Goal: Information Seeking & Learning: Learn about a topic

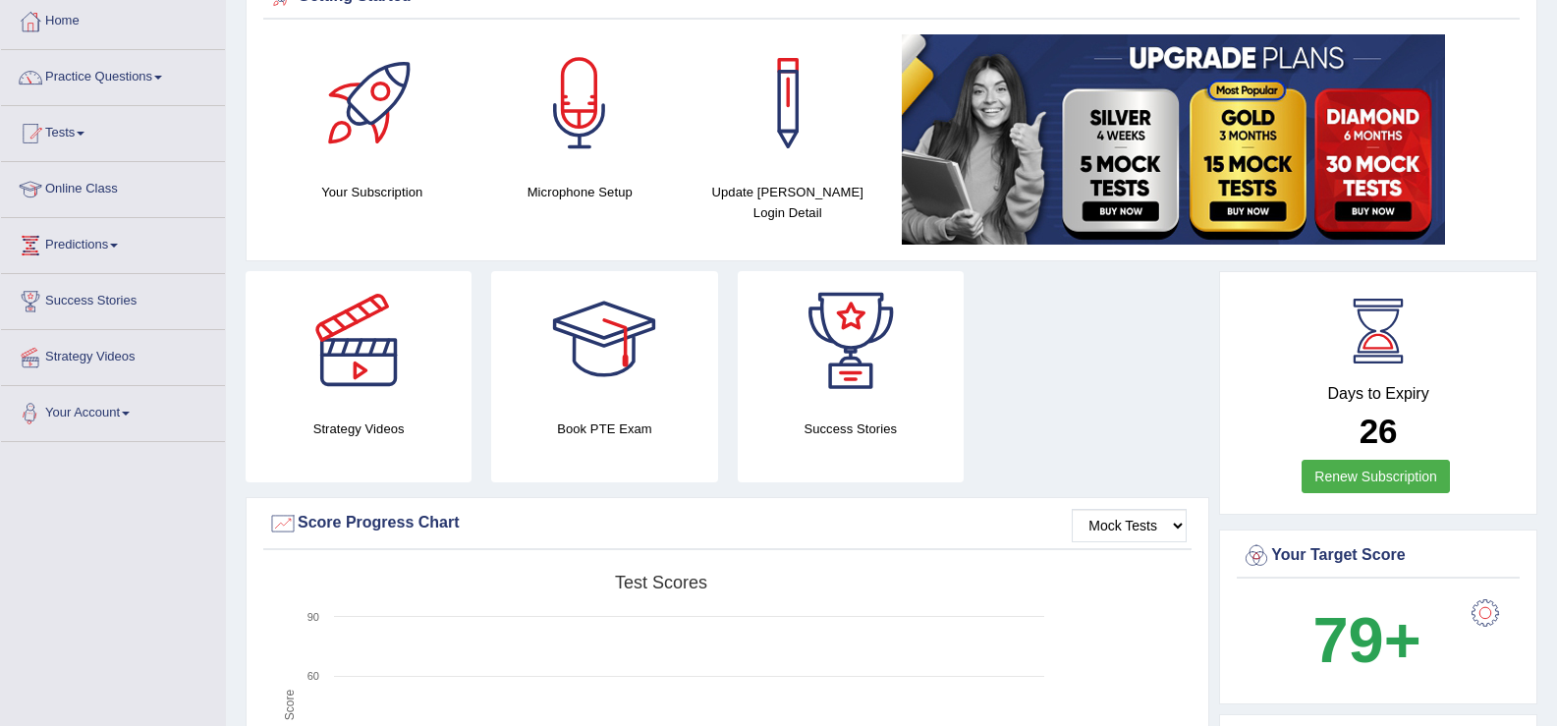
scroll to position [59, 0]
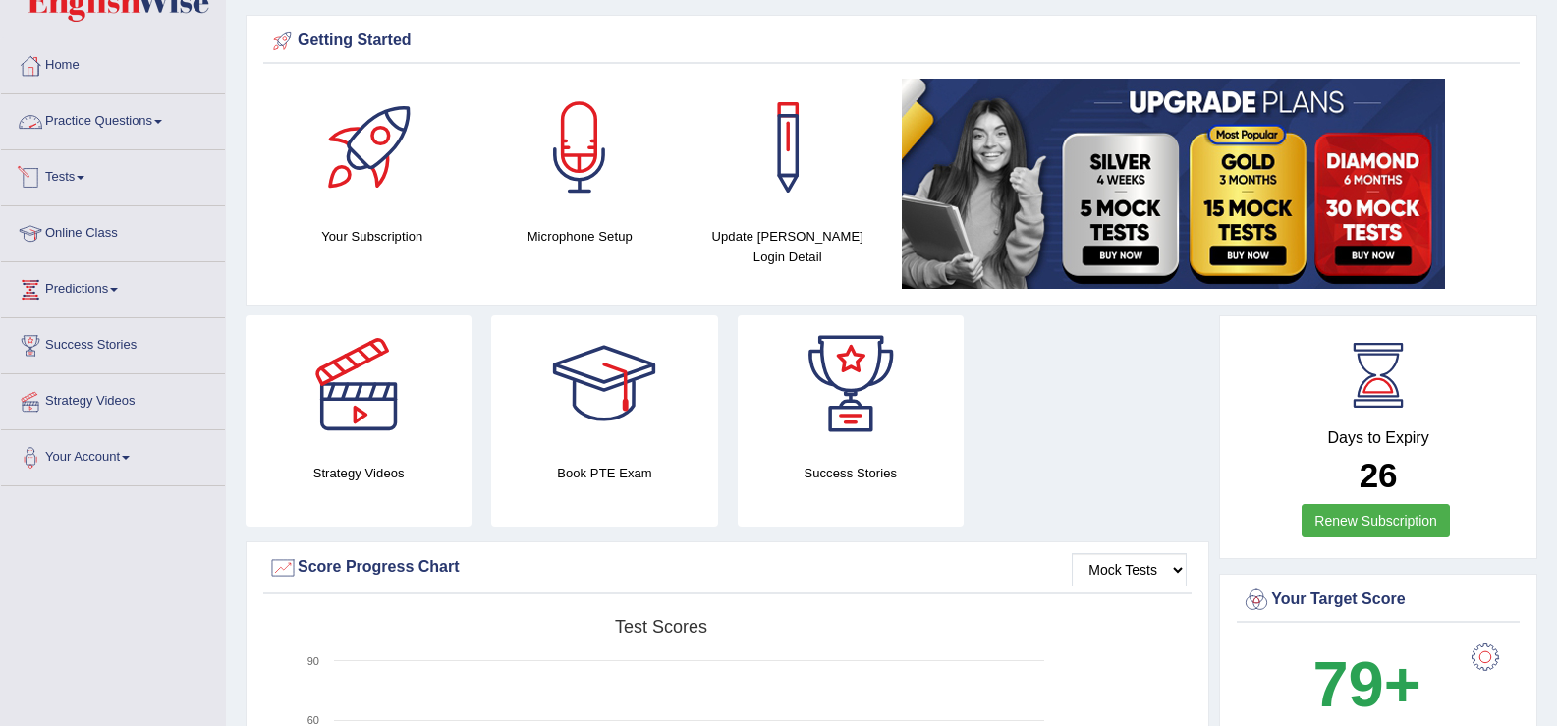
click at [104, 123] on link "Practice Questions" at bounding box center [113, 118] width 224 height 49
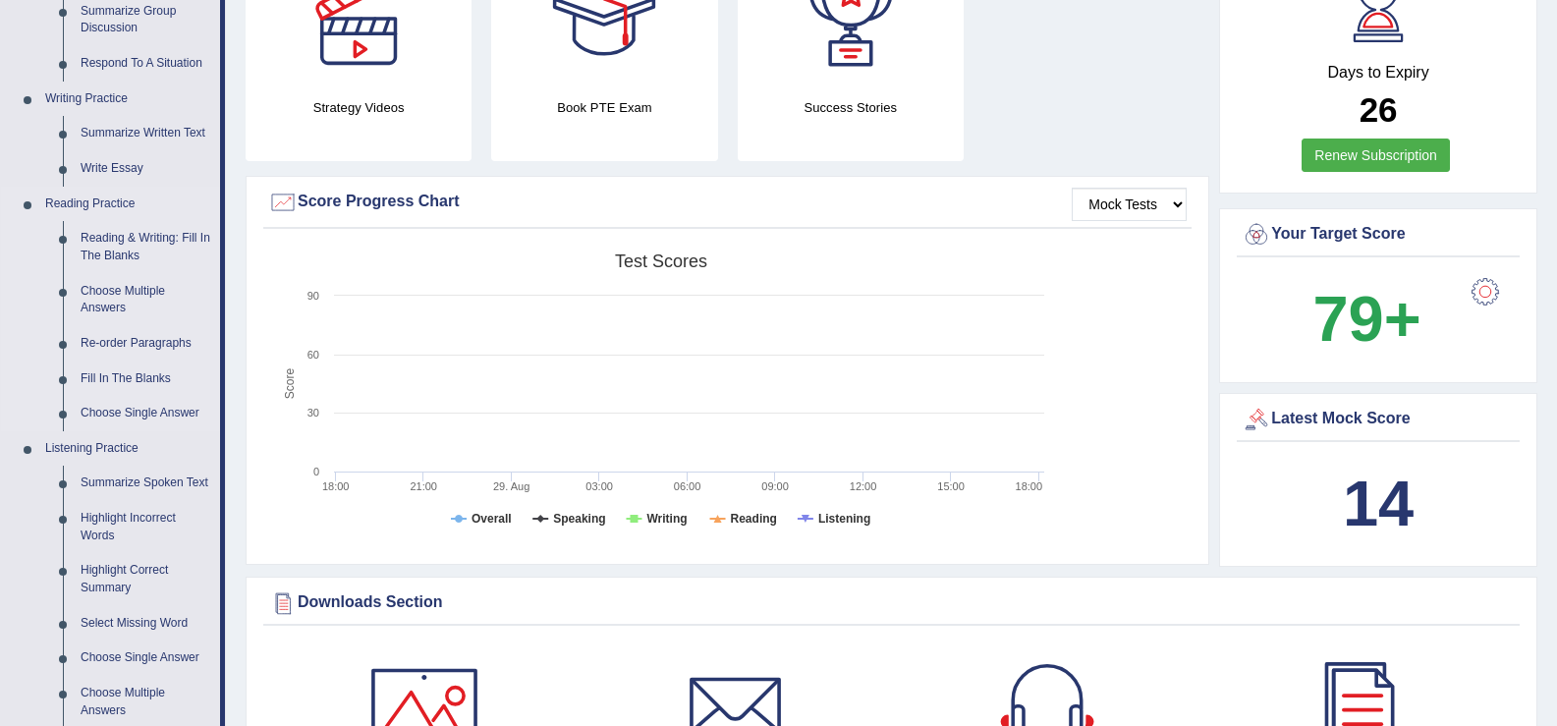
scroll to position [425, 0]
click at [123, 236] on link "Reading & Writing: Fill In The Blanks" at bounding box center [146, 246] width 148 height 52
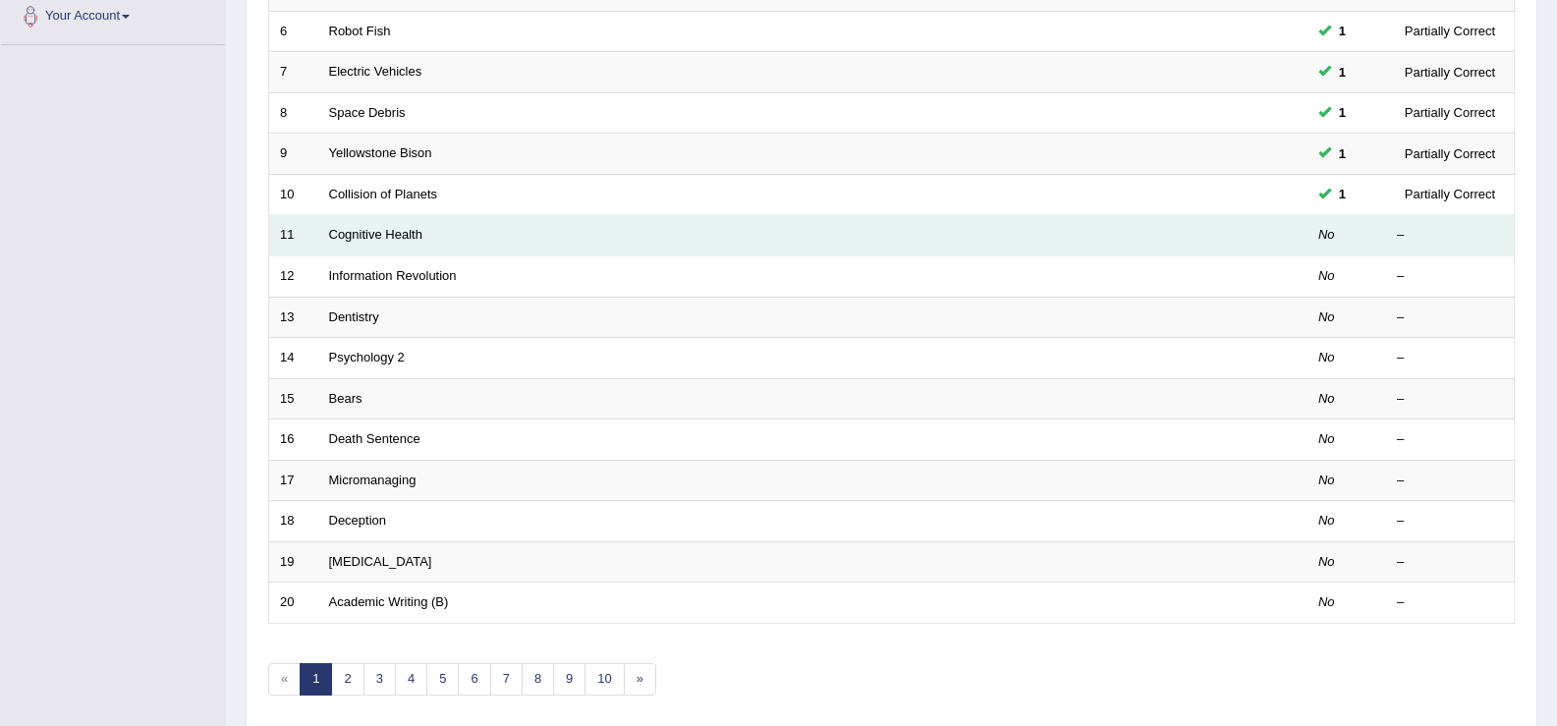
scroll to position [525, 0]
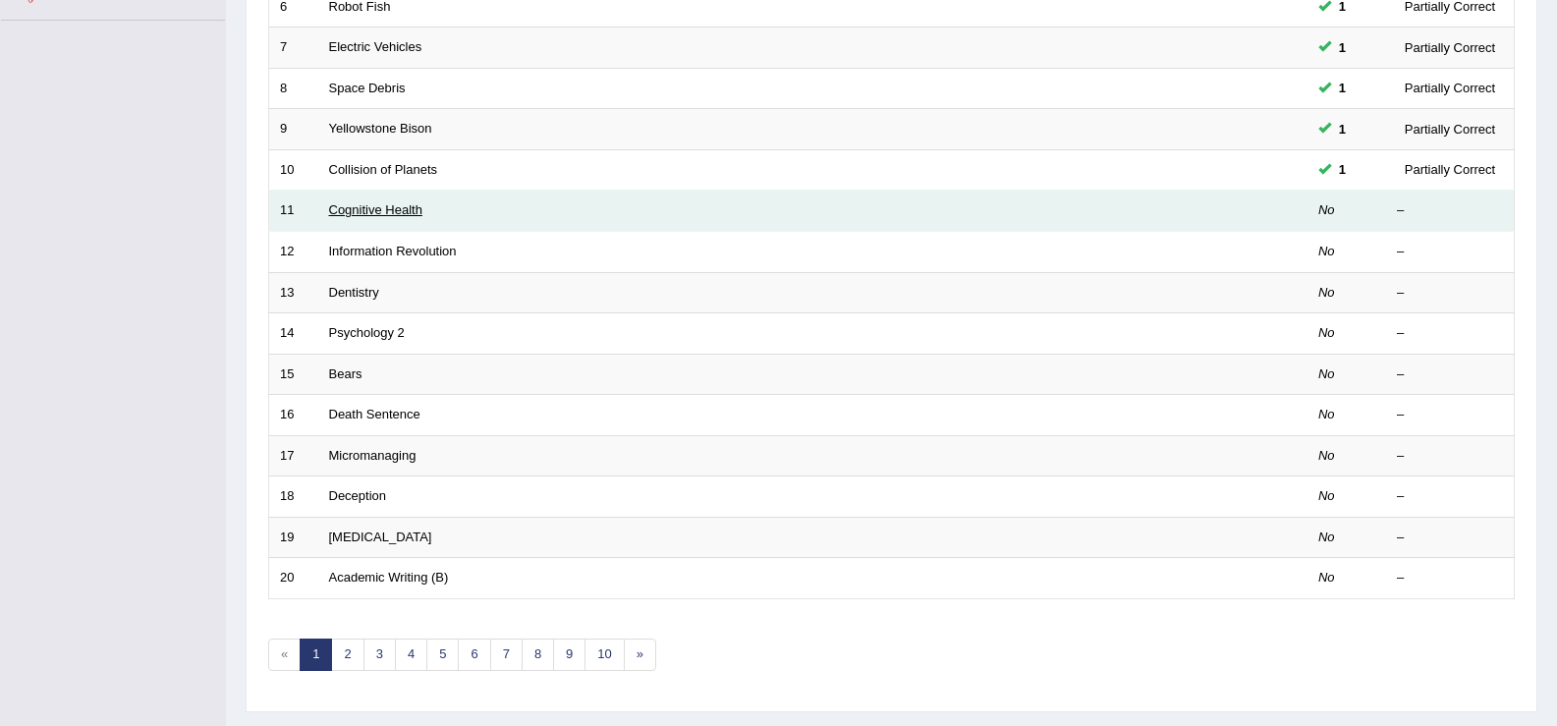
click at [381, 214] on link "Cognitive Health" at bounding box center [375, 209] width 93 height 15
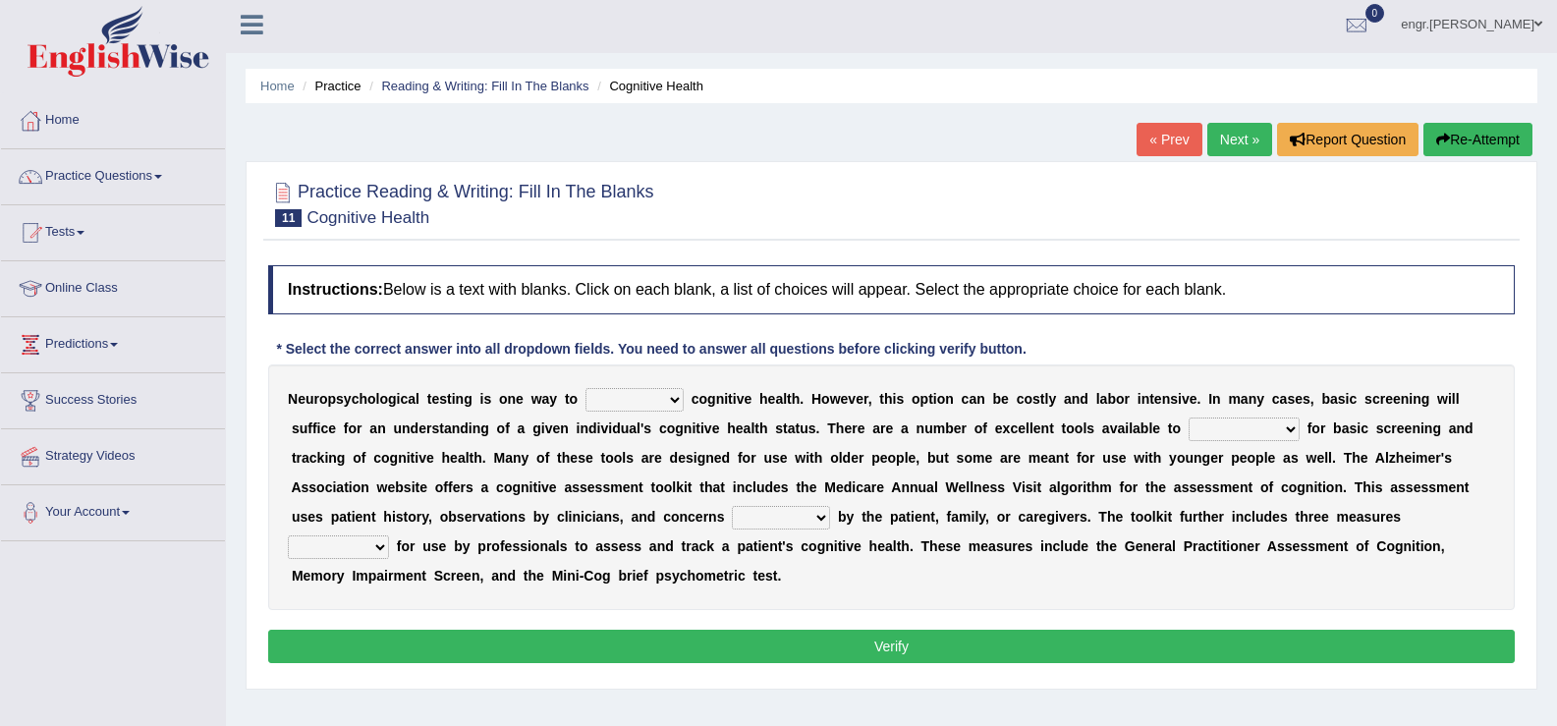
scroll to position [7, 0]
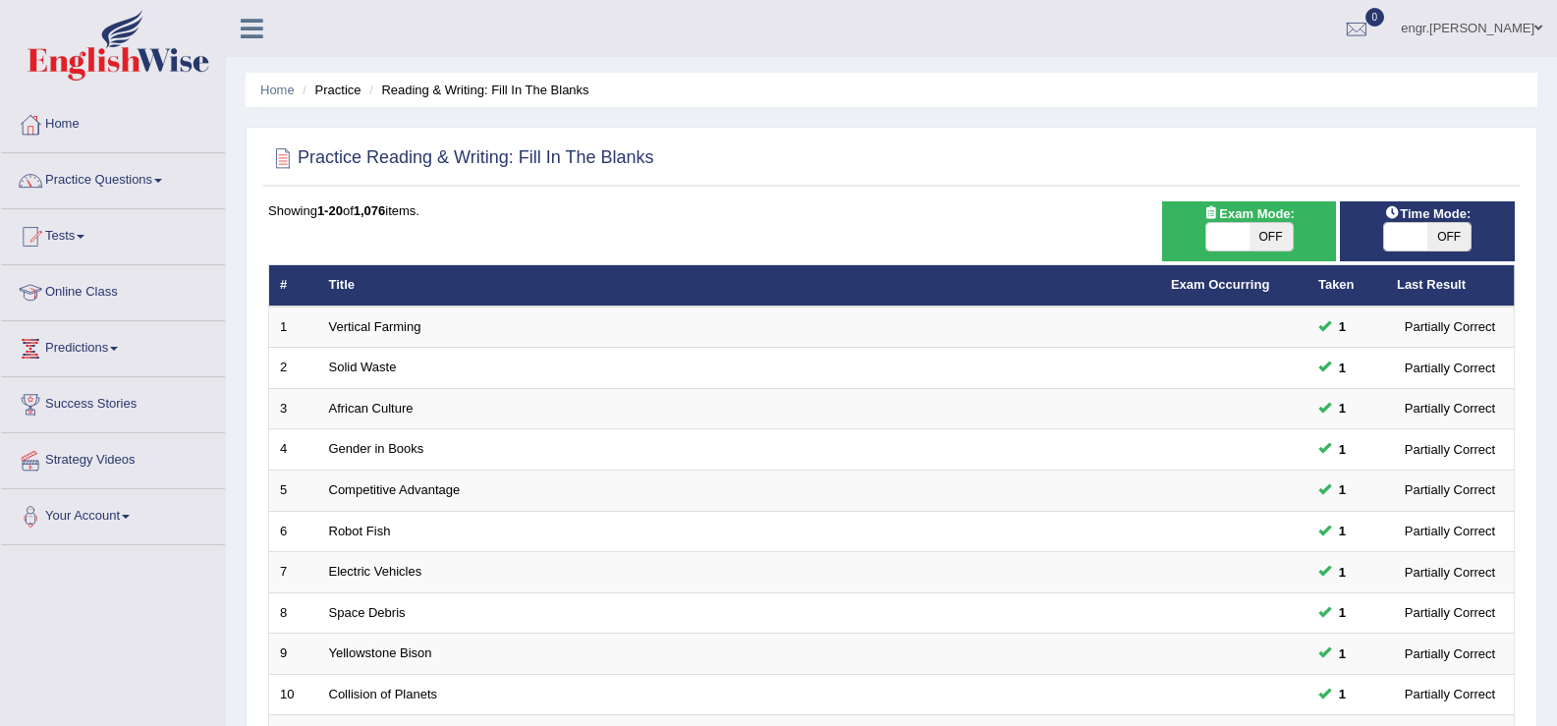
click at [1266, 219] on span "Exam Mode:" at bounding box center [1249, 213] width 106 height 21
click at [1250, 239] on span "OFF" at bounding box center [1271, 237] width 43 height 28
checkbox input "true"
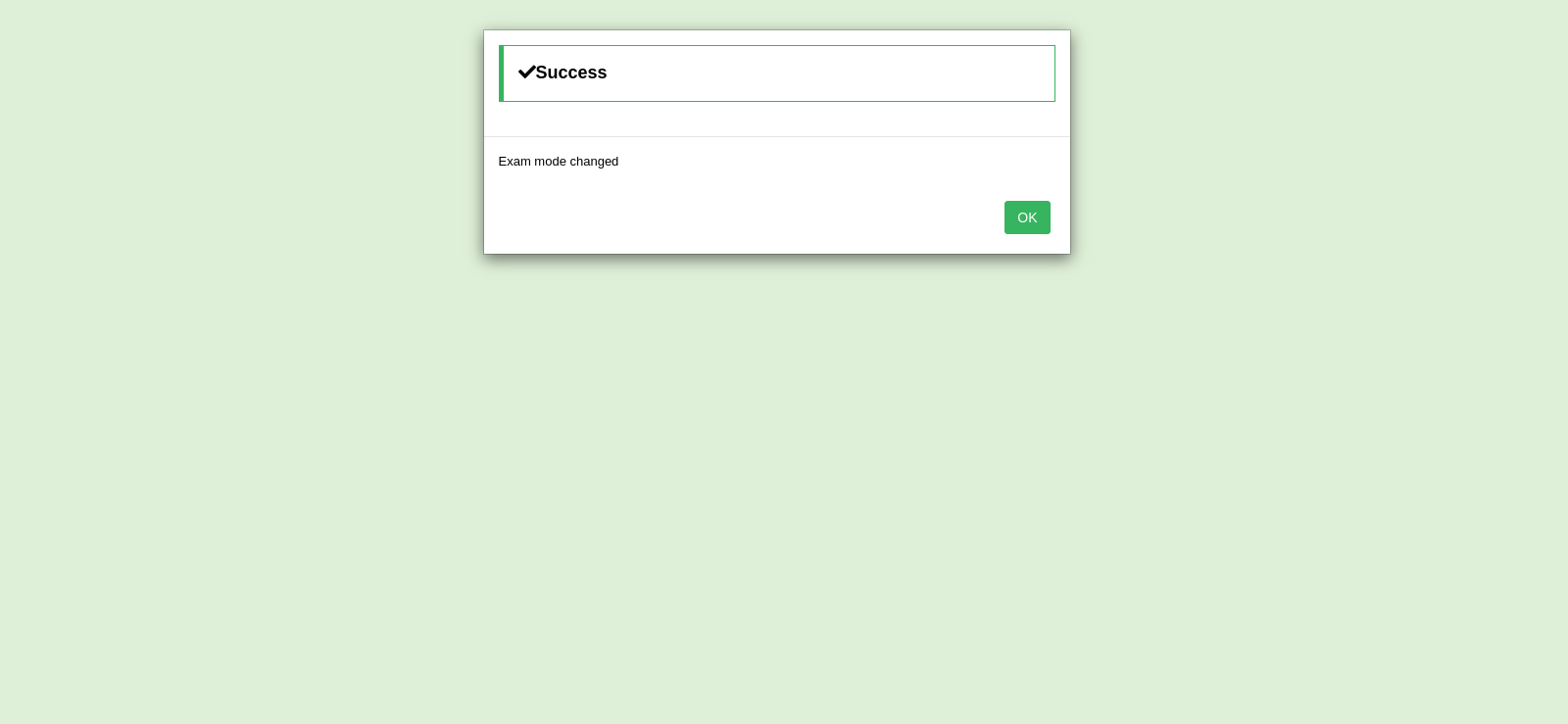
click at [1036, 206] on button "OK" at bounding box center [1026, 216] width 45 height 33
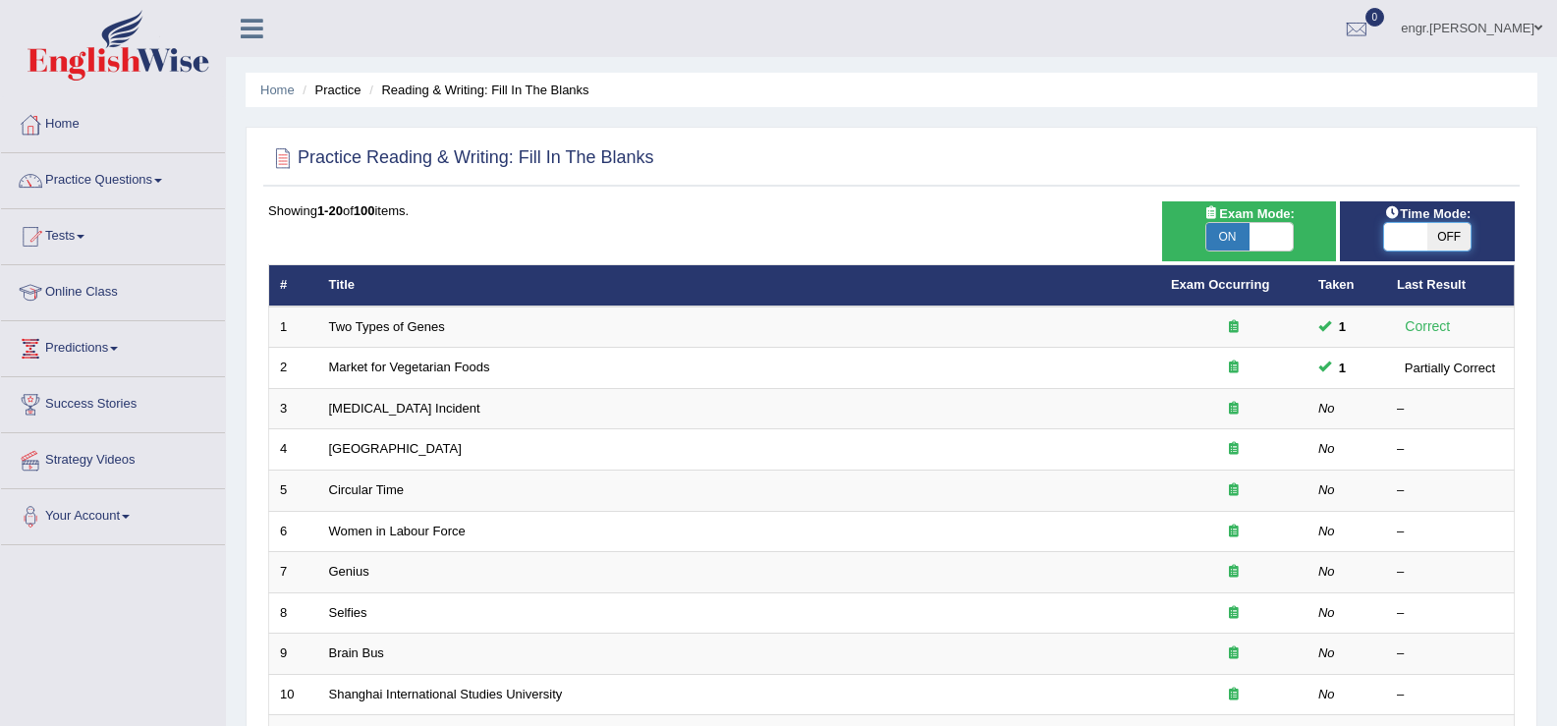
click at [1406, 227] on span at bounding box center [1405, 237] width 43 height 28
checkbox input "true"
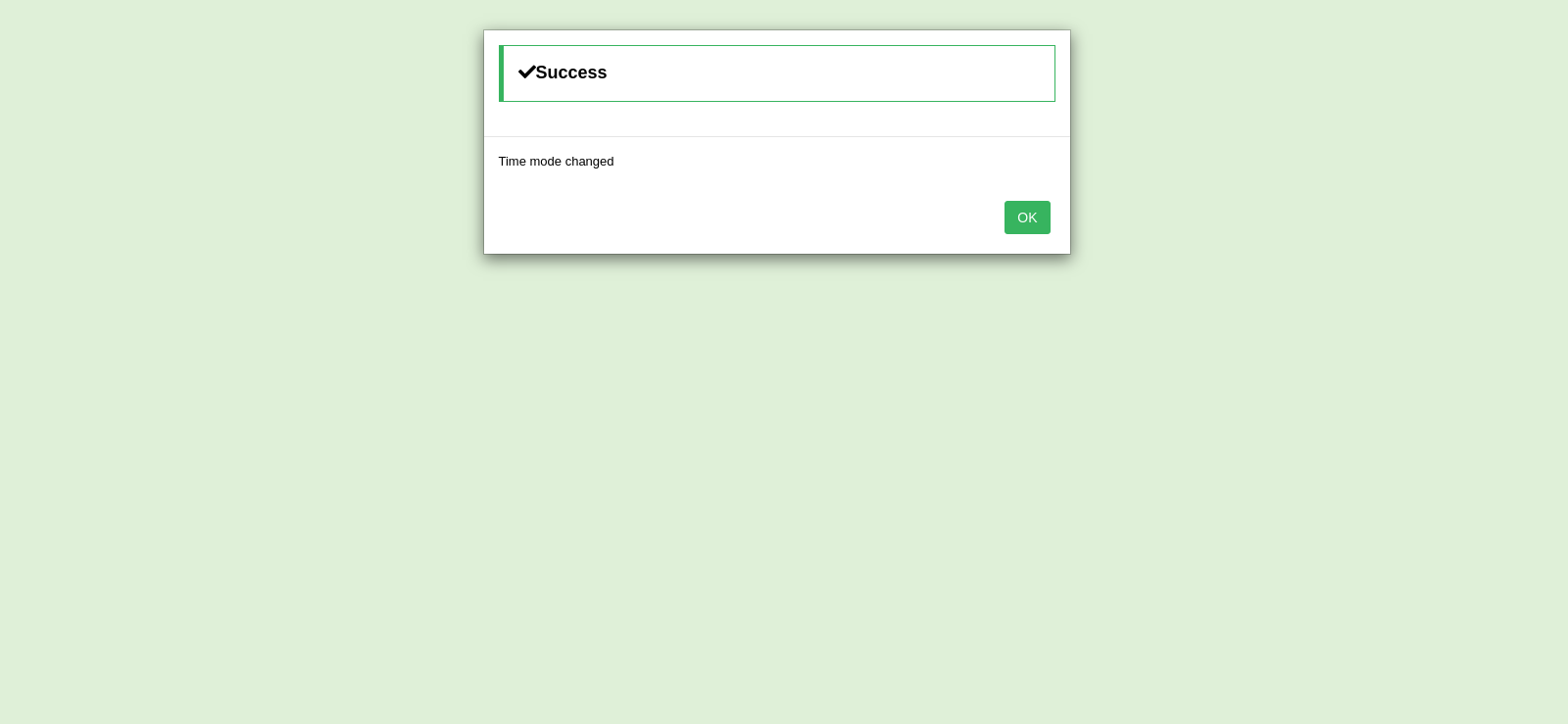
click at [1024, 218] on button "OK" at bounding box center [1026, 216] width 45 height 33
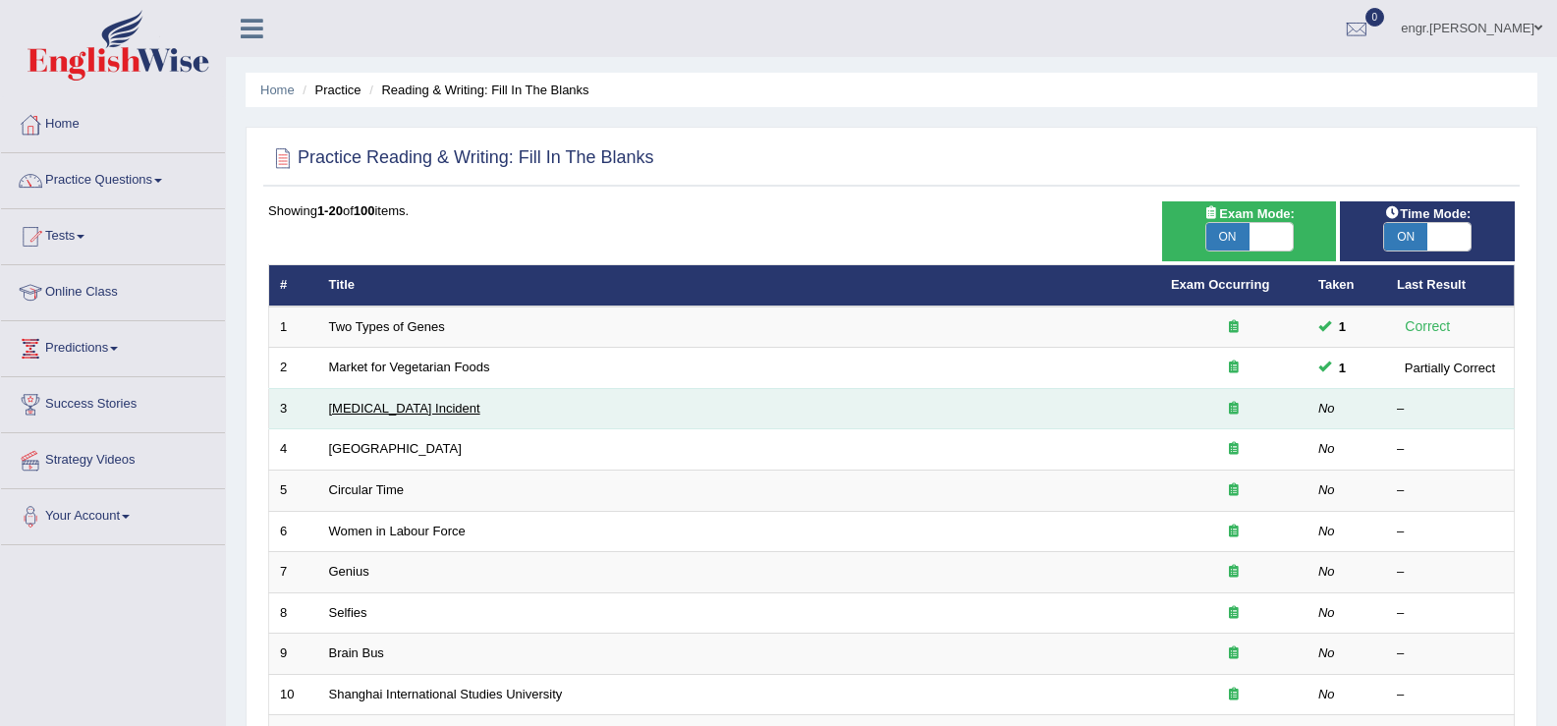
click at [401, 408] on link "Lightning Strike Incident" at bounding box center [404, 408] width 151 height 15
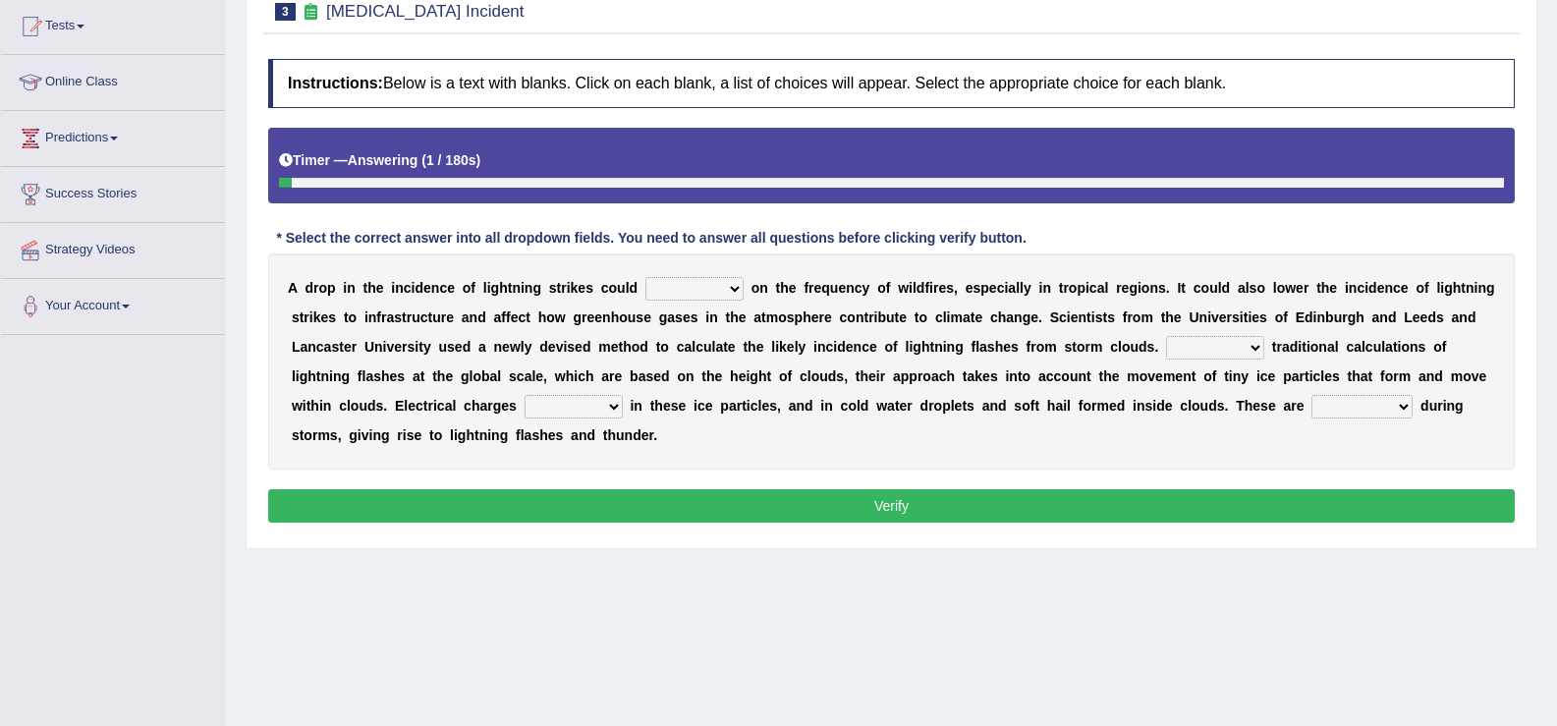
scroll to position [213, 0]
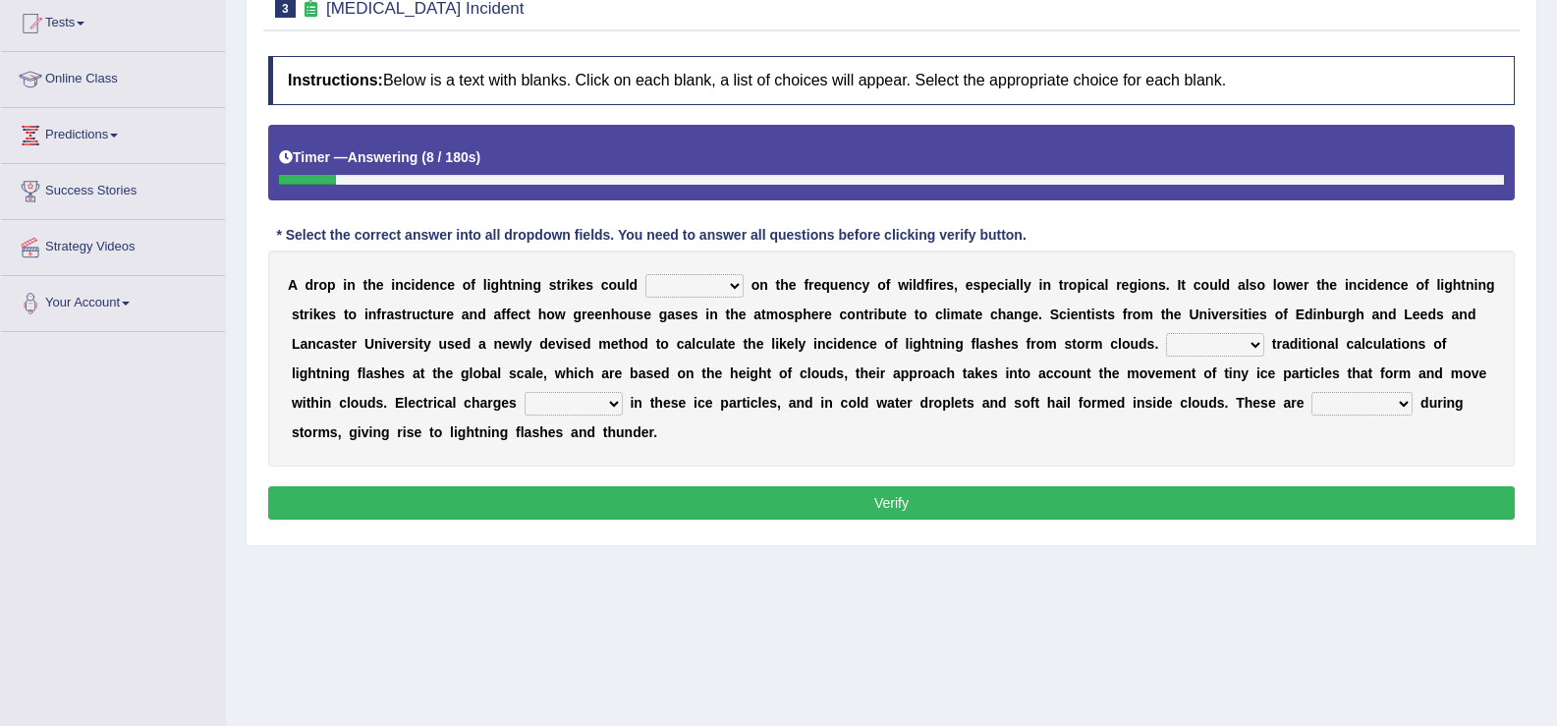
click at [680, 285] on select "dwell focus impact depend" at bounding box center [694, 286] width 98 height 24
select select "depend"
click at [645, 274] on select "dwell focus impact depend" at bounding box center [694, 286] width 98 height 24
click at [1219, 339] on select "Unlike Unless Except Besides" at bounding box center [1215, 345] width 98 height 24
select select "Besides"
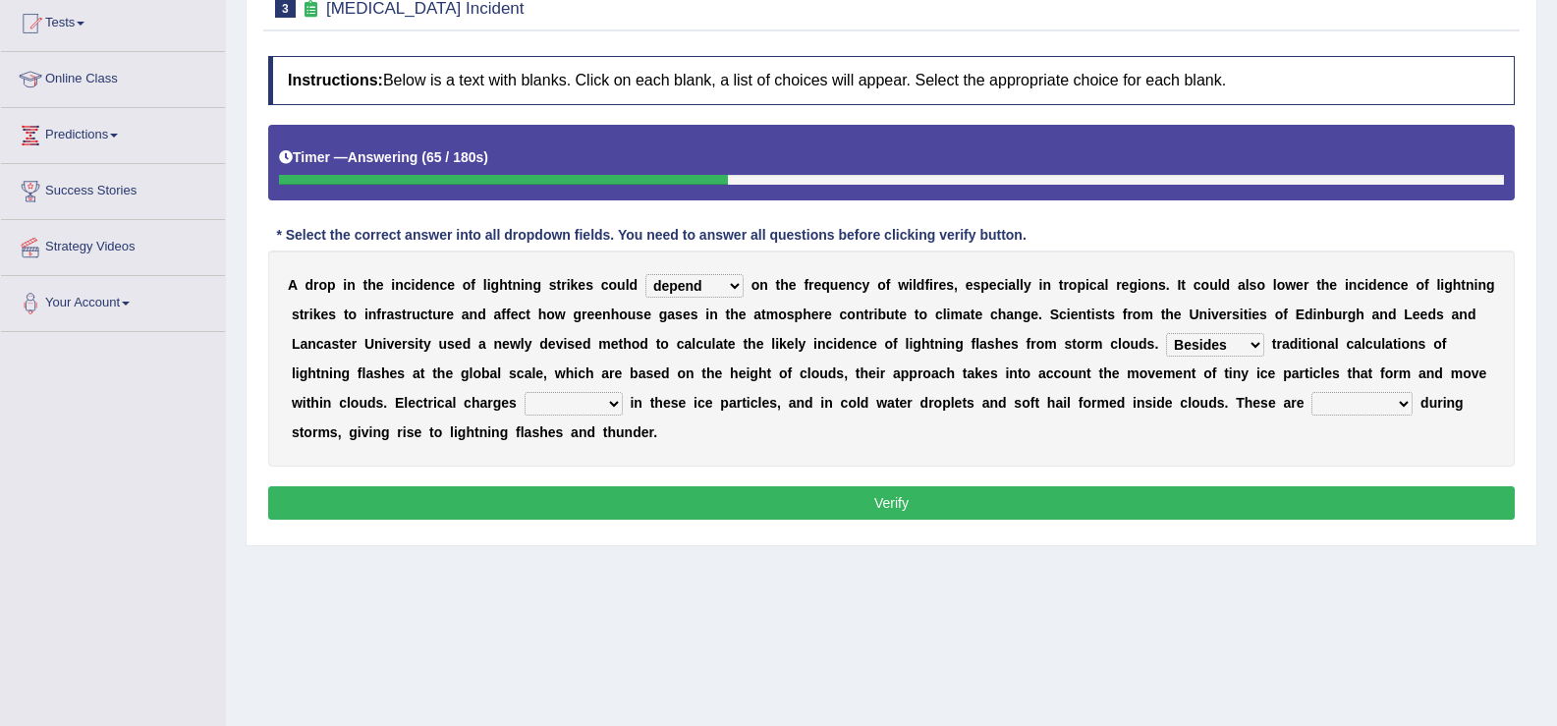
click at [1166, 333] on select "Unlike Unless Except Besides" at bounding box center [1215, 345] width 98 height 24
click at [596, 405] on select "run off build up mess up zoom in" at bounding box center [574, 404] width 98 height 24
select select "build up"
click at [525, 392] on select "run off build up mess up zoom in" at bounding box center [574, 404] width 98 height 24
click at [1371, 400] on select "collected diverted rounded discharged" at bounding box center [1362, 404] width 101 height 24
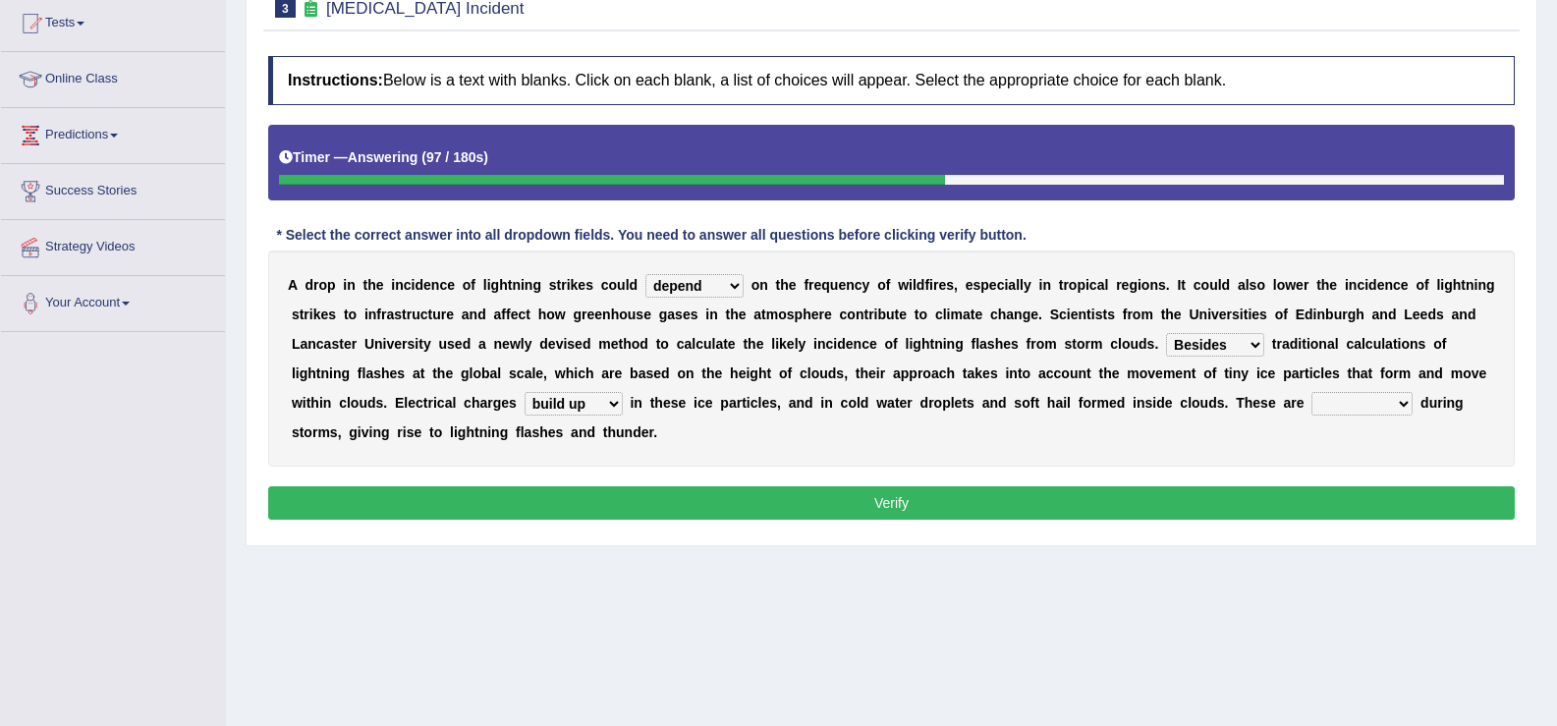
select select "discharged"
click at [1312, 392] on select "collected diverted rounded discharged" at bounding box center [1362, 404] width 101 height 24
click at [959, 506] on button "Verify" at bounding box center [891, 502] width 1247 height 33
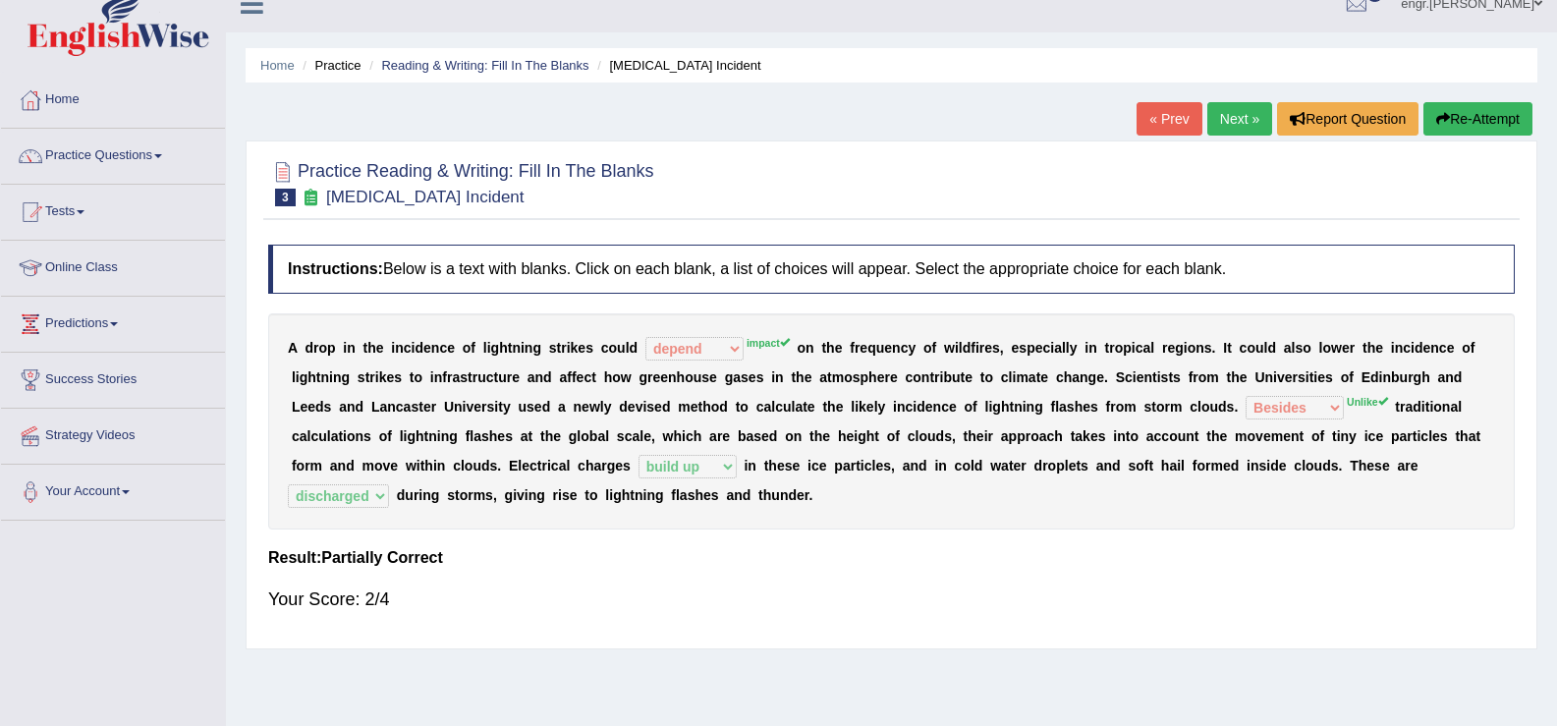
scroll to position [0, 0]
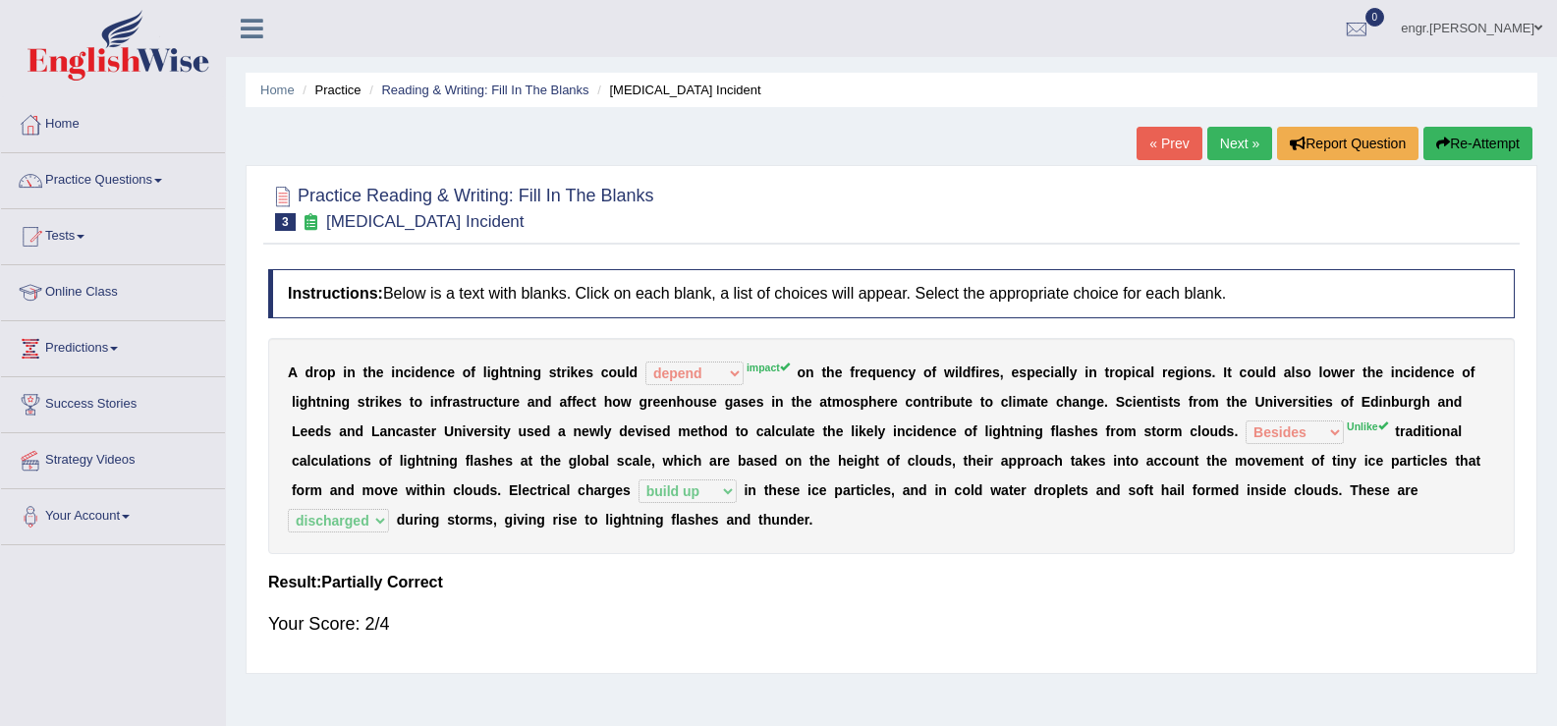
click at [1227, 143] on link "Next »" at bounding box center [1239, 143] width 65 height 33
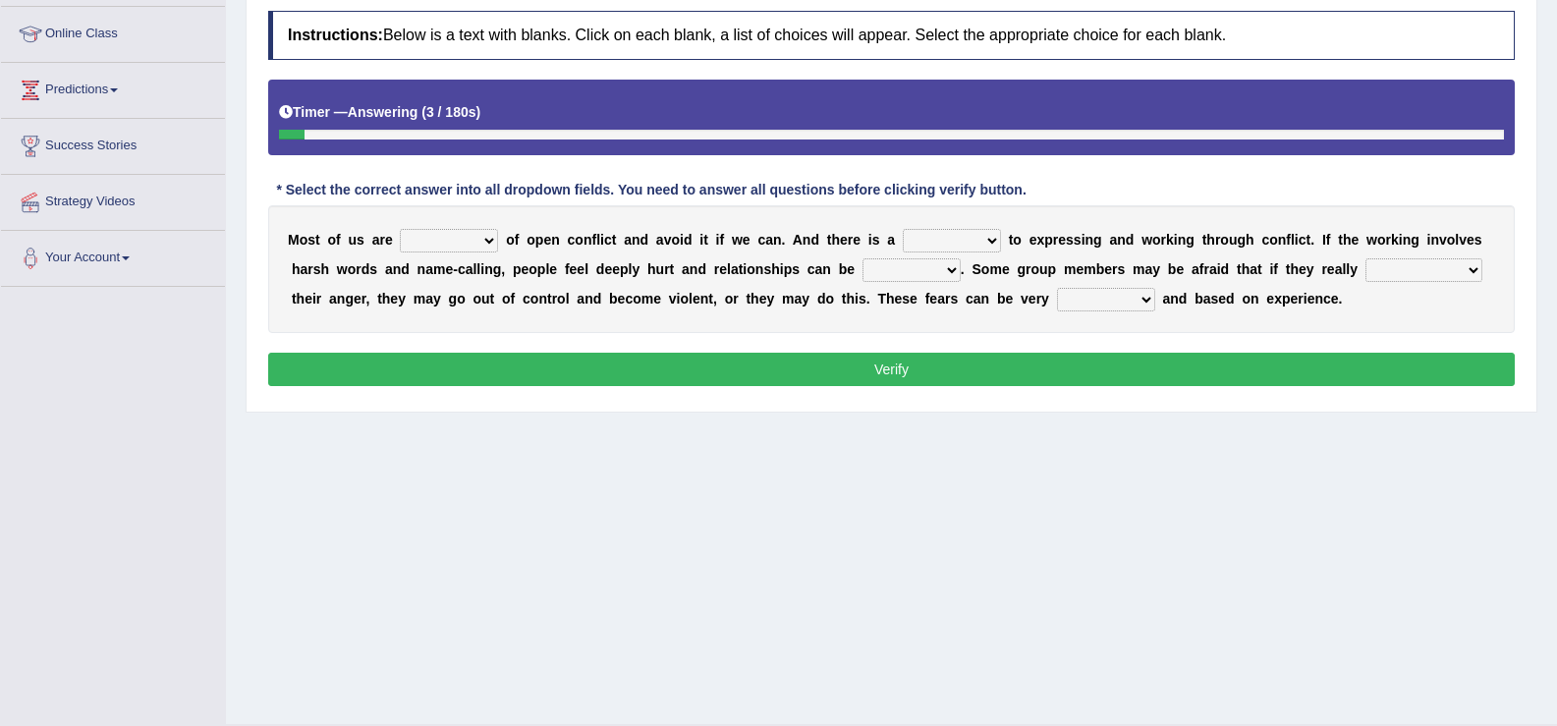
click at [458, 245] on select "panic scared horrible fear" at bounding box center [449, 241] width 98 height 24
select select "scared"
click at [400, 229] on select "panic scared horrible fear" at bounding box center [449, 241] width 98 height 24
click at [949, 239] on select "hazard challenge risk danger" at bounding box center [952, 241] width 98 height 24
select select "challenge"
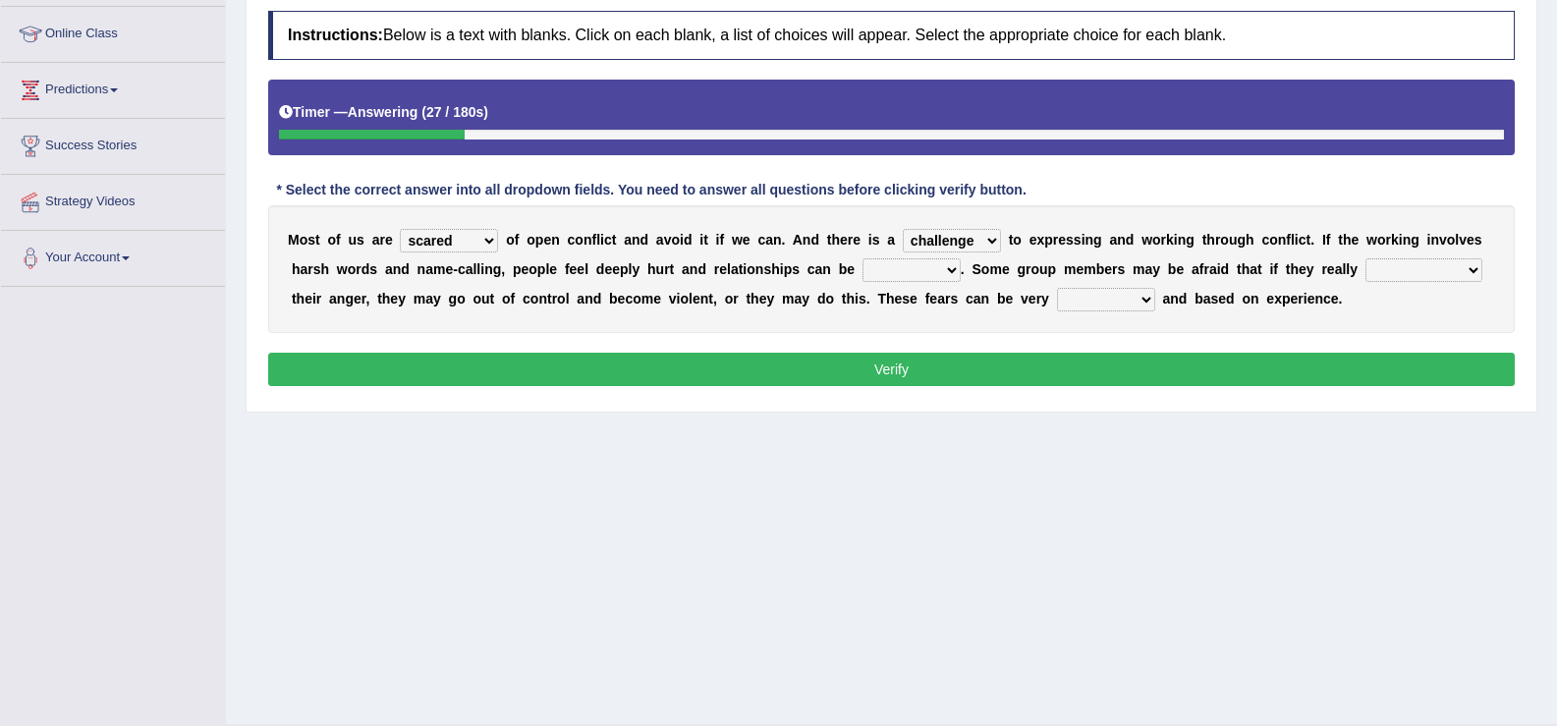
click at [903, 229] on select "hazard challenge risk danger" at bounding box center [952, 241] width 98 height 24
click at [901, 270] on select "injured opted impaired damaged" at bounding box center [912, 270] width 98 height 24
select select "damaged"
click at [863, 258] on select "injured opted impaired damaged" at bounding box center [912, 270] width 98 height 24
click at [1414, 269] on select "express say communicate hide" at bounding box center [1424, 270] width 117 height 24
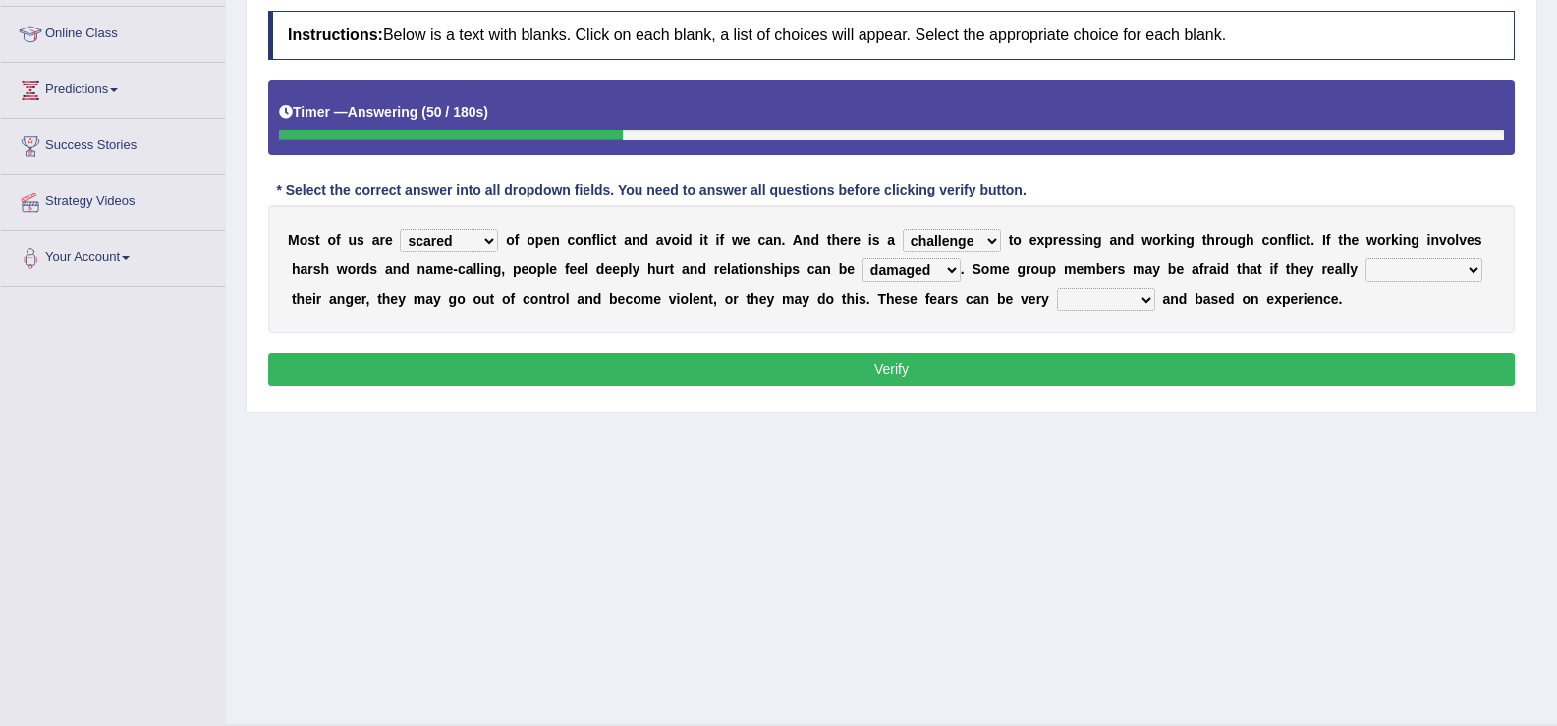
select select "express"
click at [1366, 258] on select "express say communicate hide" at bounding box center [1424, 270] width 117 height 24
click at [1133, 296] on select "real vivid tangible concrete" at bounding box center [1106, 300] width 98 height 24
select select "real"
click at [1057, 288] on select "real vivid tangible concrete" at bounding box center [1106, 300] width 98 height 24
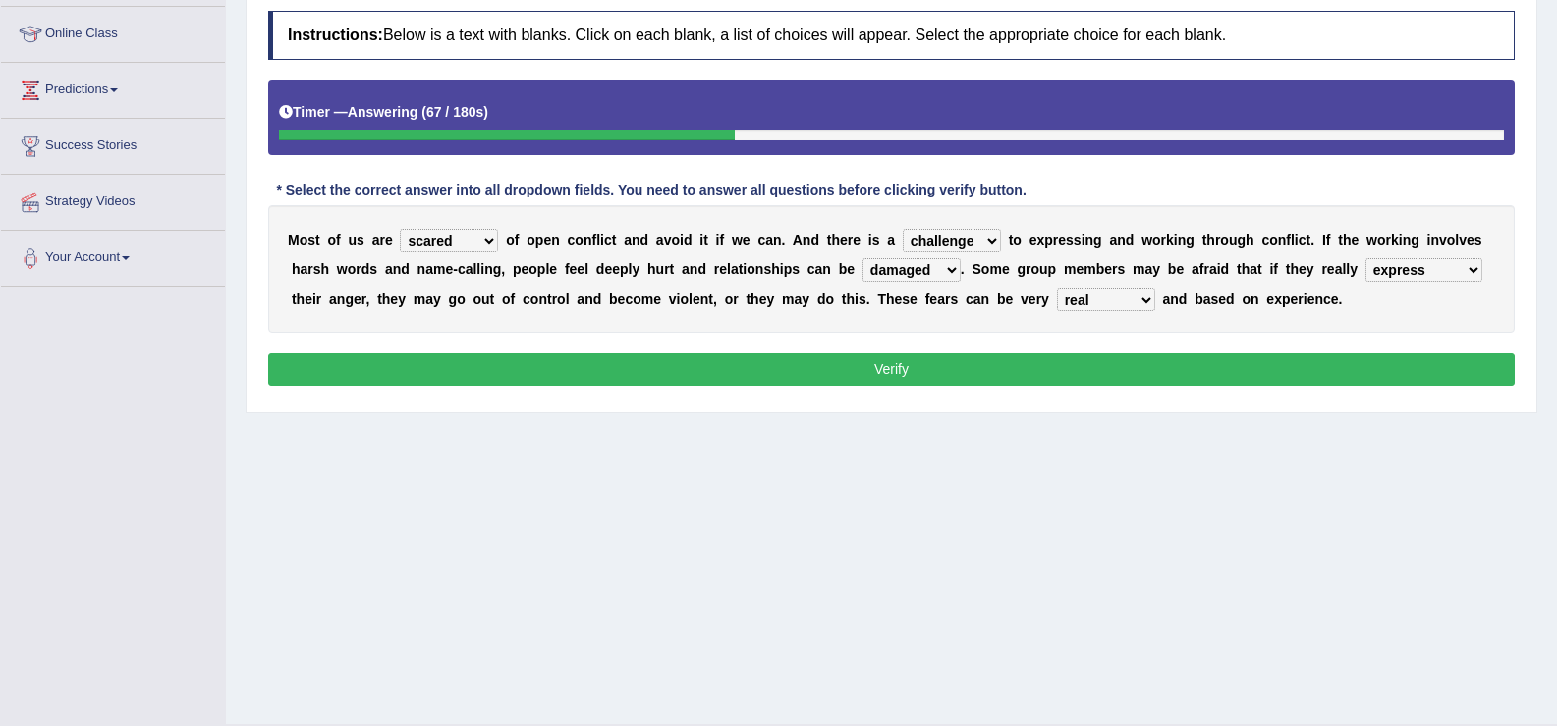
click at [1066, 376] on button "Verify" at bounding box center [891, 369] width 1247 height 33
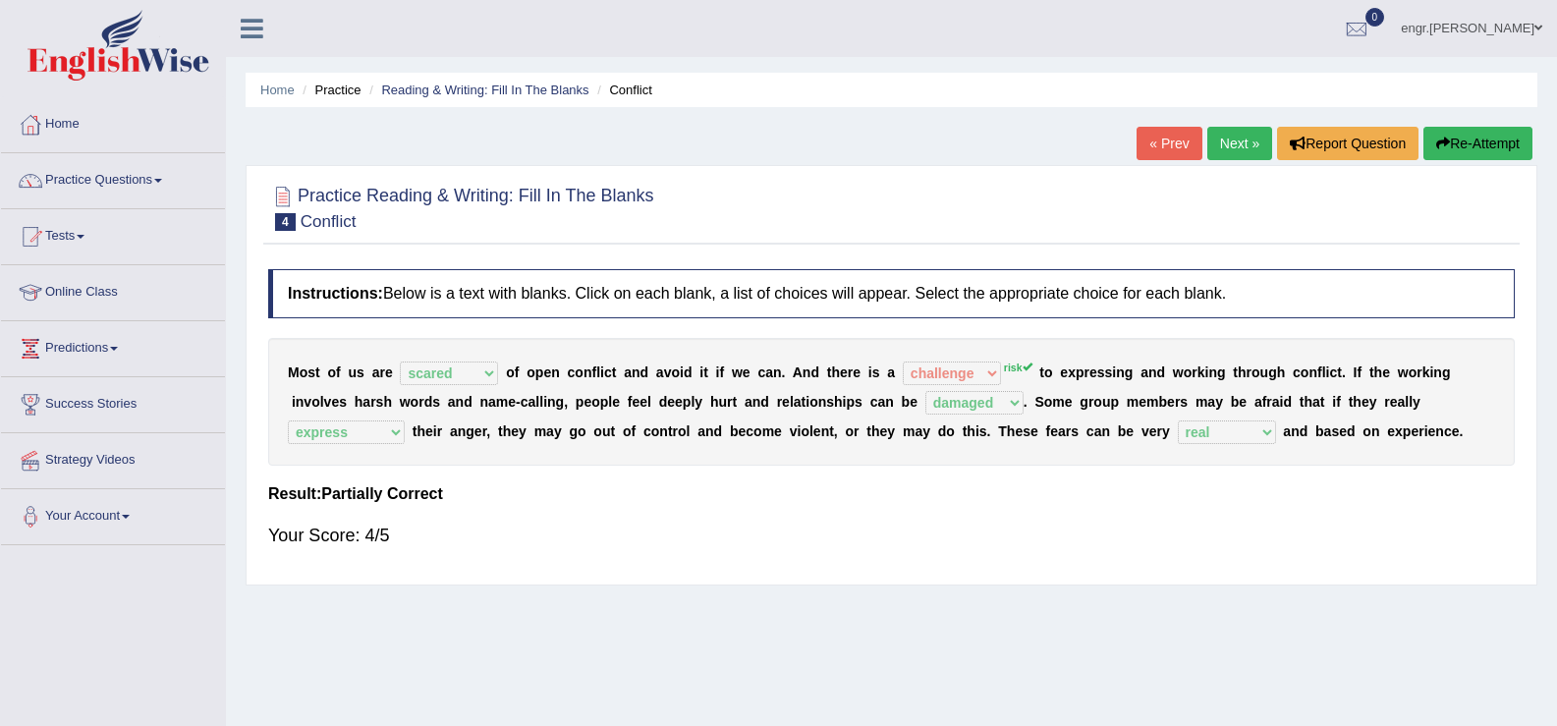
click at [1229, 142] on link "Next »" at bounding box center [1239, 143] width 65 height 33
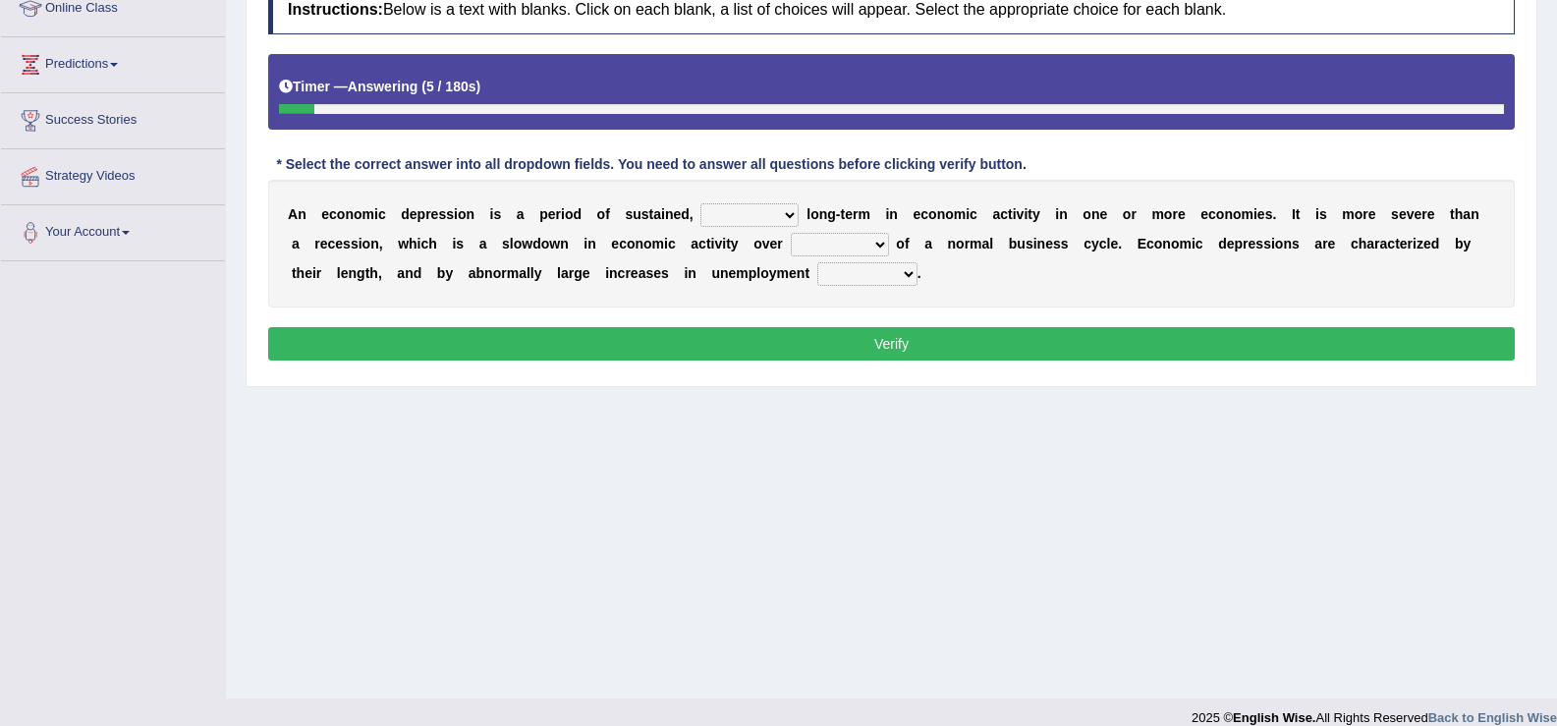
click at [753, 213] on select "variation promotion downturn reduction" at bounding box center [750, 215] width 98 height 24
select select "downturn"
click at [701, 203] on select "variation promotion downturn reduction" at bounding box center [750, 215] width 98 height 24
click at [846, 243] on select "an era the course a tally the year" at bounding box center [840, 245] width 98 height 24
select select "the course"
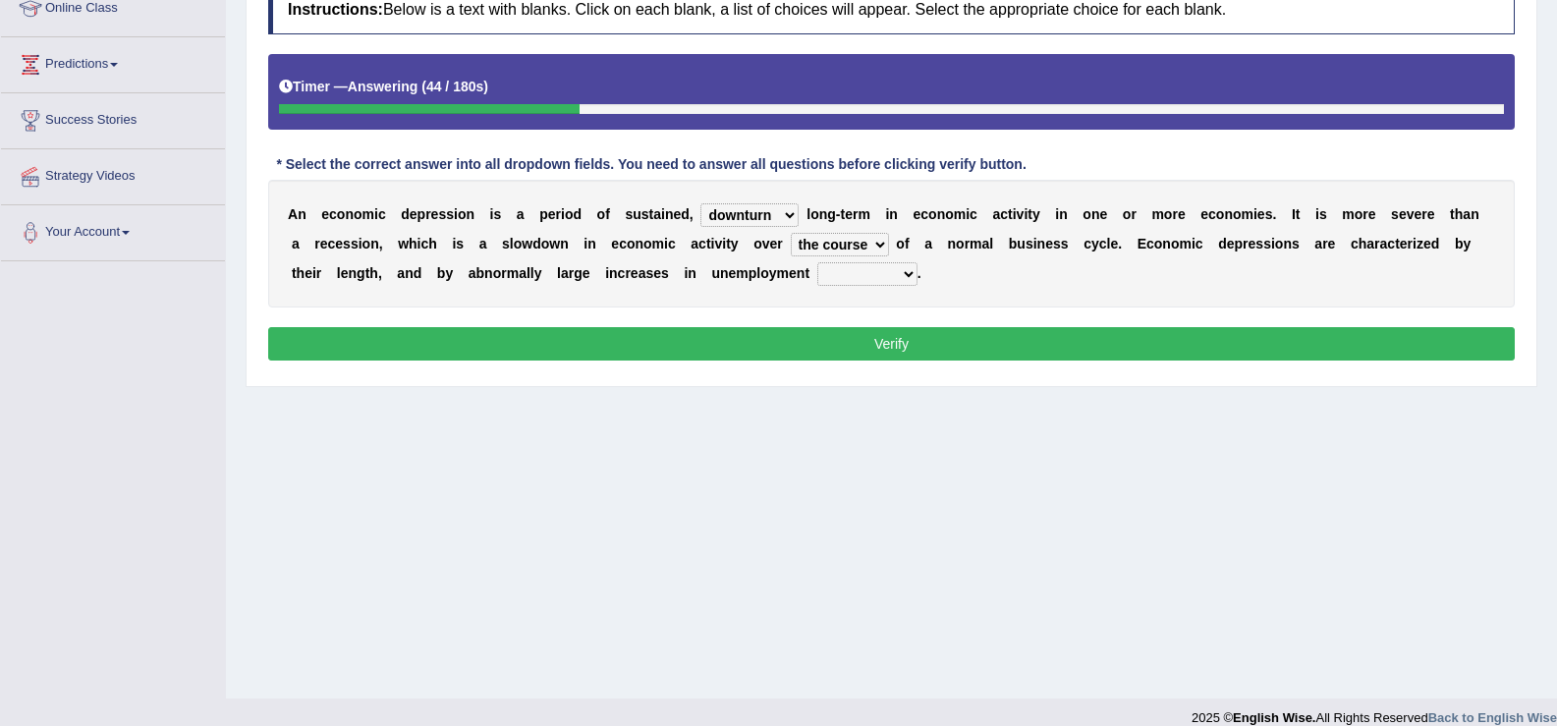
click at [791, 233] on select "an era the course a tally the year" at bounding box center [840, 245] width 98 height 24
click at [869, 274] on select "calculation bias ratio rate" at bounding box center [867, 274] width 100 height 24
select select "rate"
click at [817, 262] on select "calculation bias ratio rate" at bounding box center [867, 274] width 100 height 24
click at [826, 340] on button "Verify" at bounding box center [891, 343] width 1247 height 33
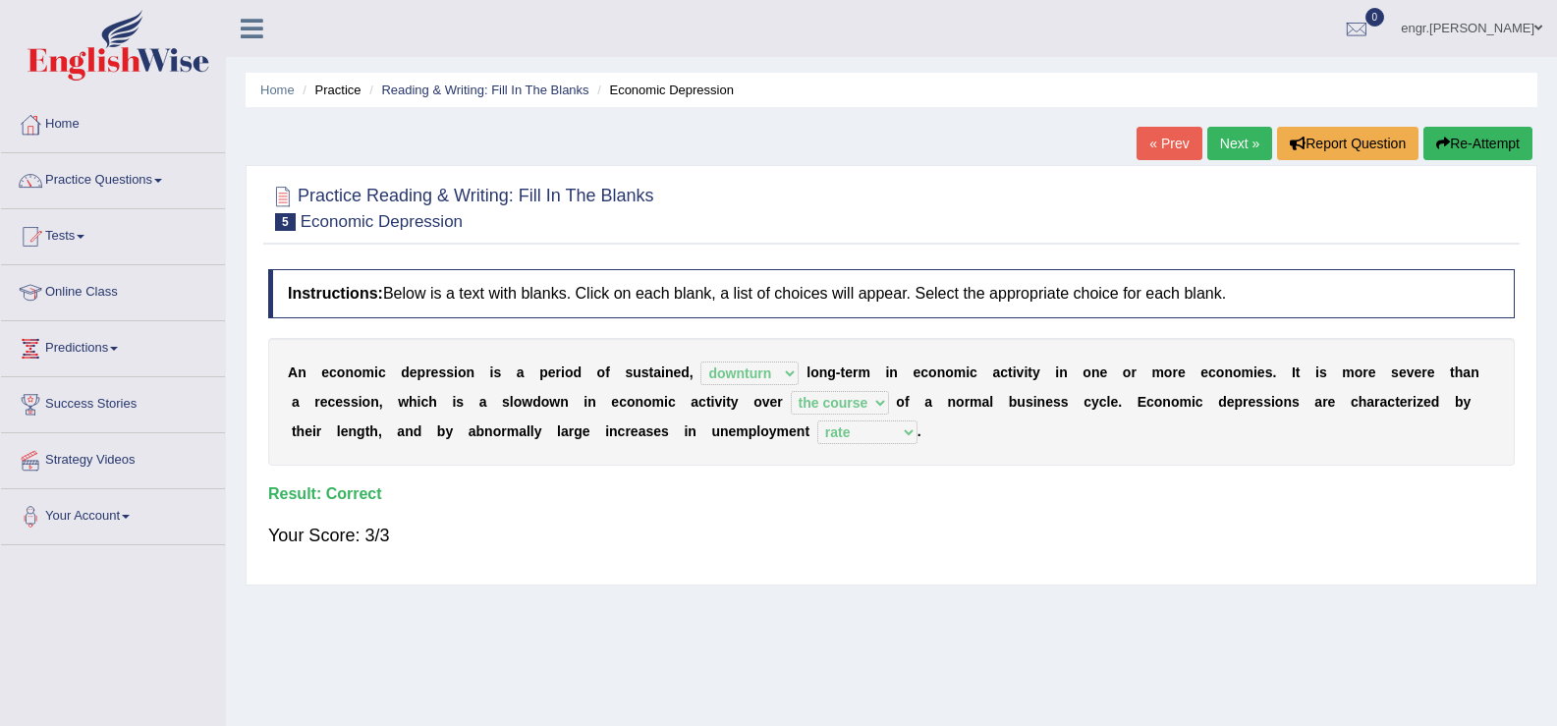
click at [1223, 133] on link "Next »" at bounding box center [1239, 143] width 65 height 33
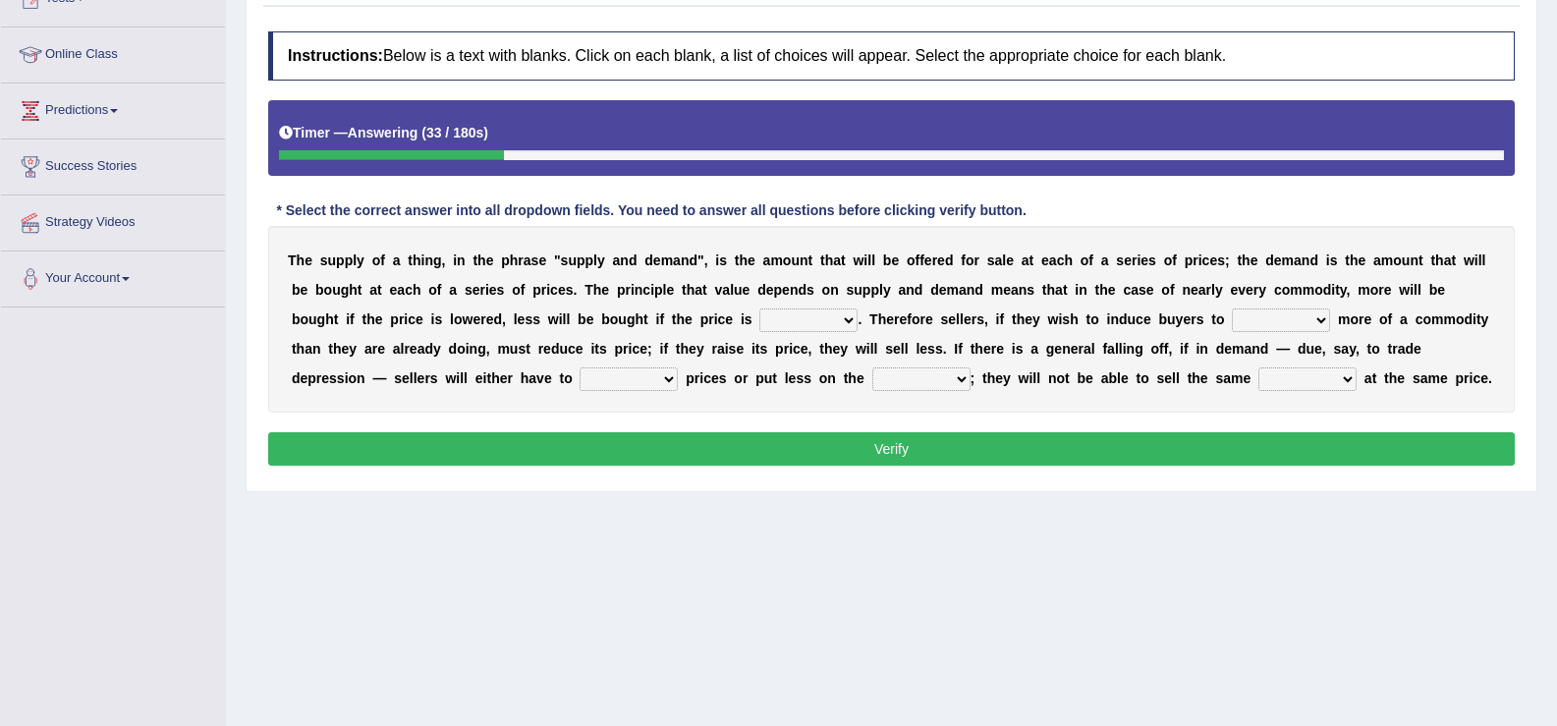
click at [828, 319] on select "higher kept folded raised" at bounding box center [808, 320] width 98 height 24
select select "higher"
click at [759, 308] on select "higher kept folded raised" at bounding box center [808, 320] width 98 height 24
click at [1260, 313] on select "remove judge hide take" at bounding box center [1281, 320] width 98 height 24
select select "take"
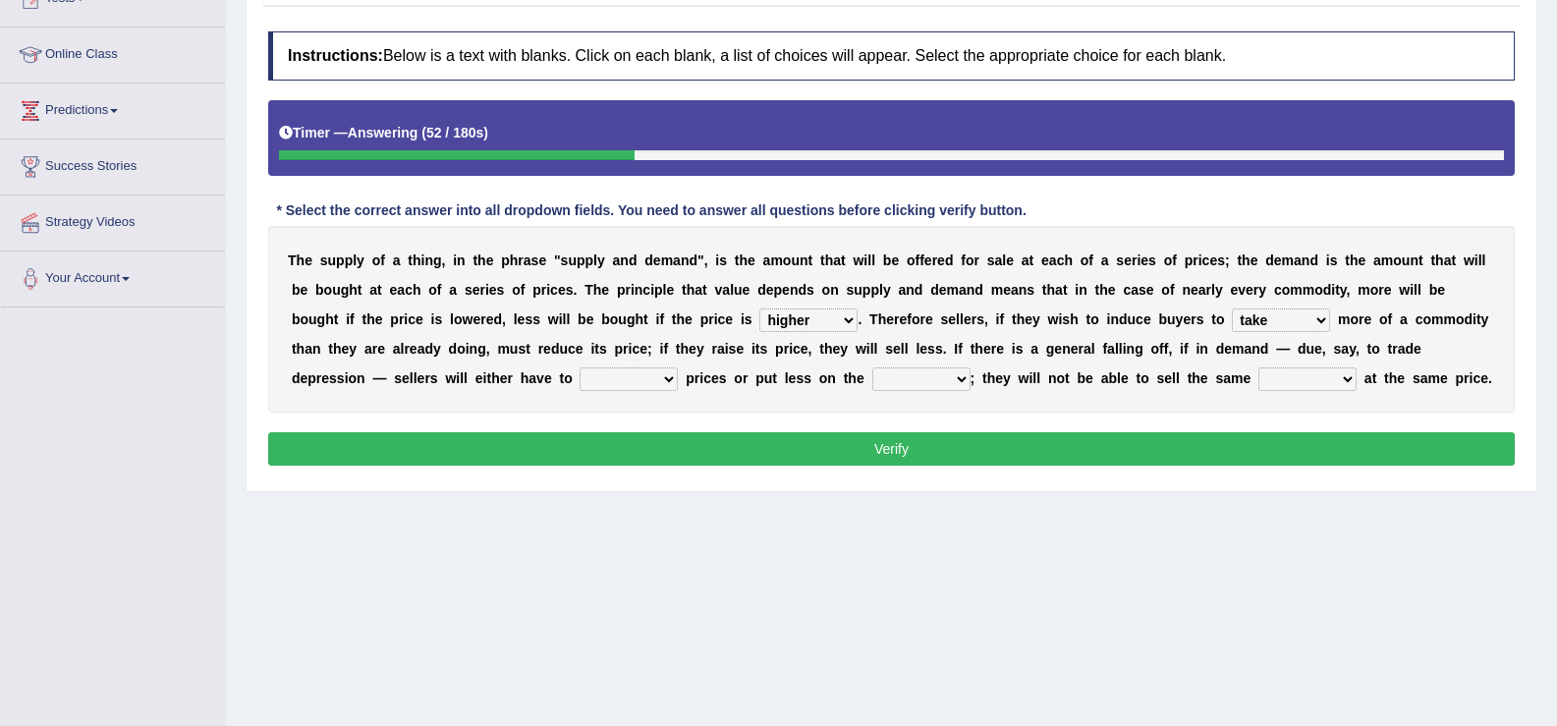
click at [1232, 308] on select "remove judge hide take" at bounding box center [1281, 320] width 98 height 24
click at [610, 377] on select "trade treat describe reduce" at bounding box center [629, 379] width 98 height 24
select select "reduce"
click at [580, 367] on select "trade treat describe reduce" at bounding box center [629, 379] width 98 height 24
click at [949, 377] on select "store way market panel" at bounding box center [921, 379] width 98 height 24
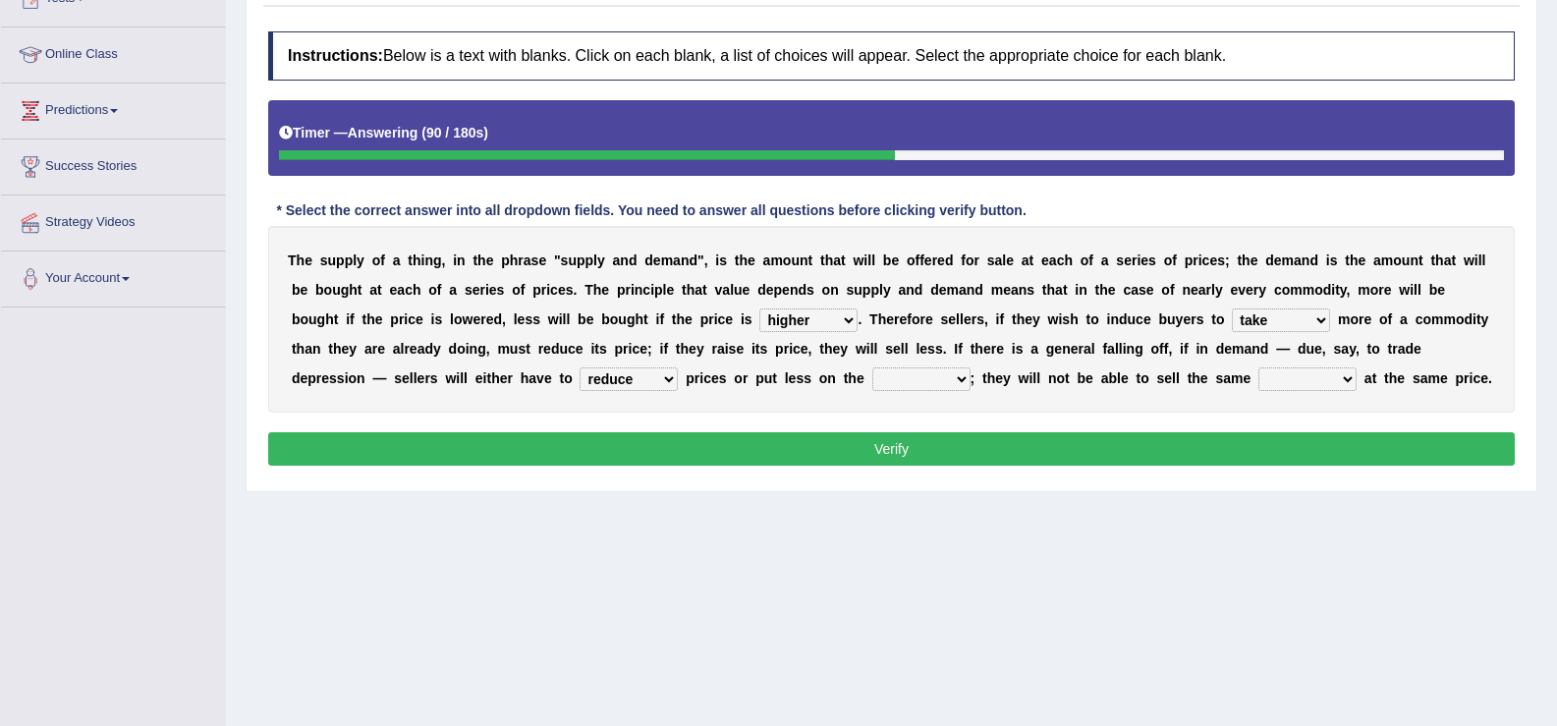
select select "market"
click at [872, 367] on select "store way market panel" at bounding box center [921, 379] width 98 height 24
click at [1319, 383] on select "quality patch amount deal" at bounding box center [1308, 379] width 98 height 24
select select "quality"
click at [1259, 367] on select "quality patch amount deal" at bounding box center [1308, 379] width 98 height 24
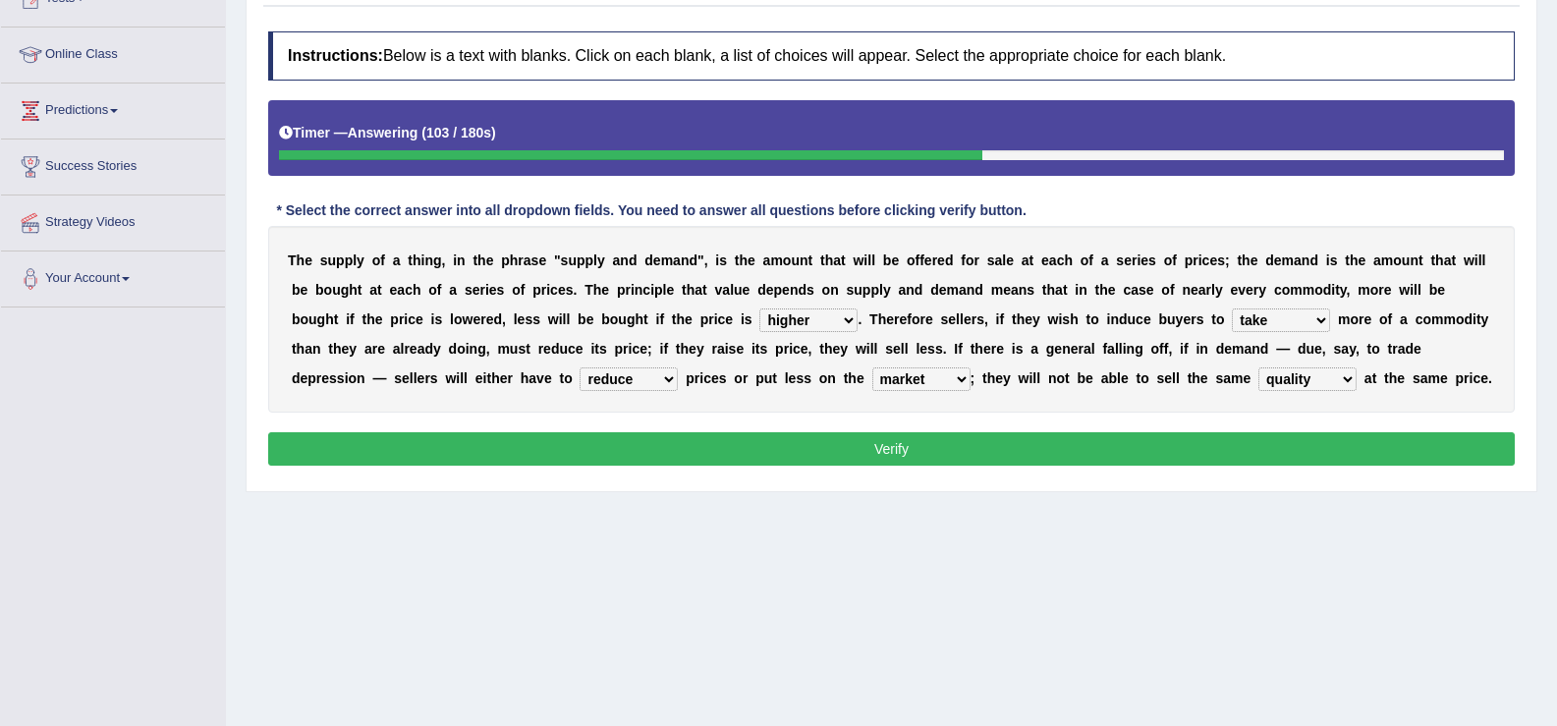
click at [923, 384] on select "store way market panel" at bounding box center [921, 379] width 98 height 24
click at [872, 367] on select "store way market panel" at bounding box center [921, 379] width 98 height 24
click at [897, 457] on button "Verify" at bounding box center [891, 448] width 1247 height 33
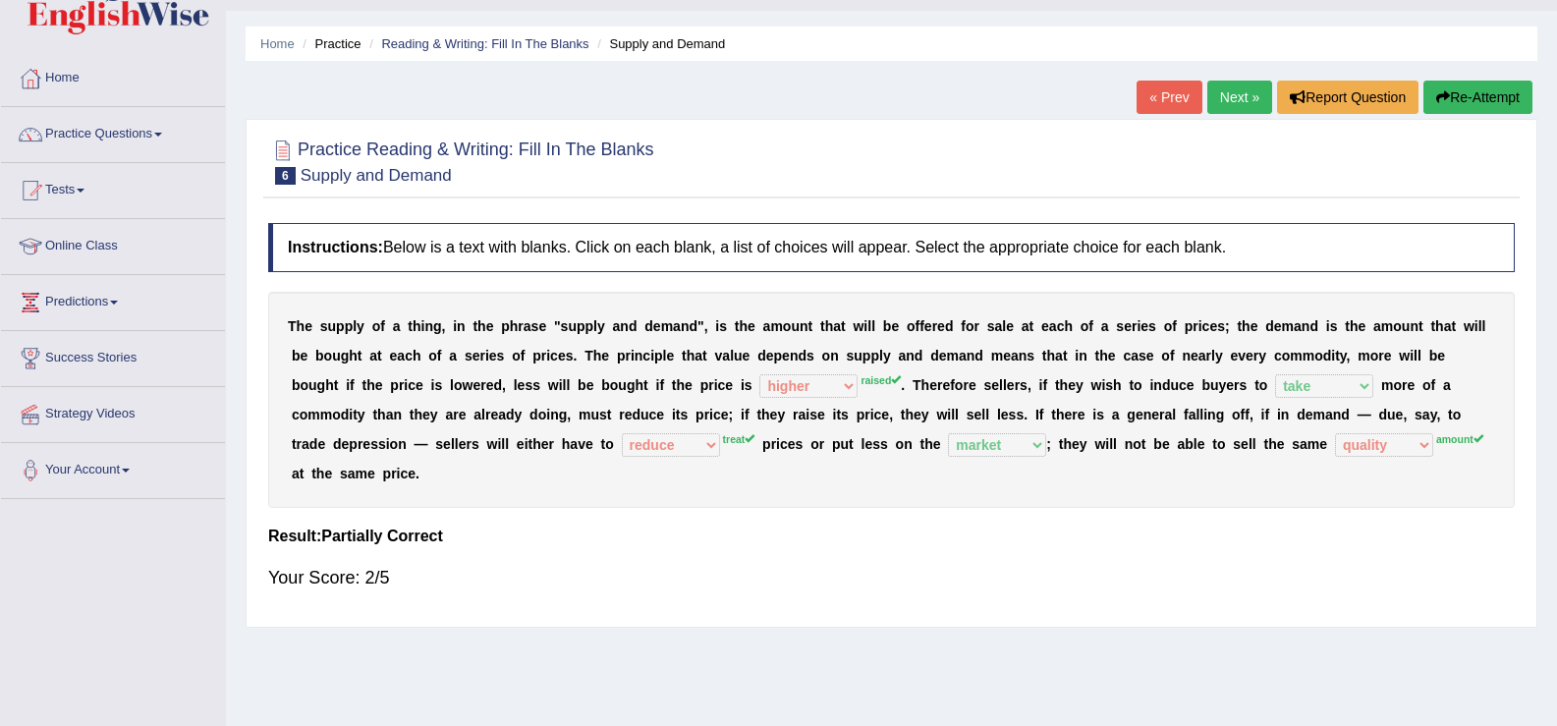
scroll to position [4, 0]
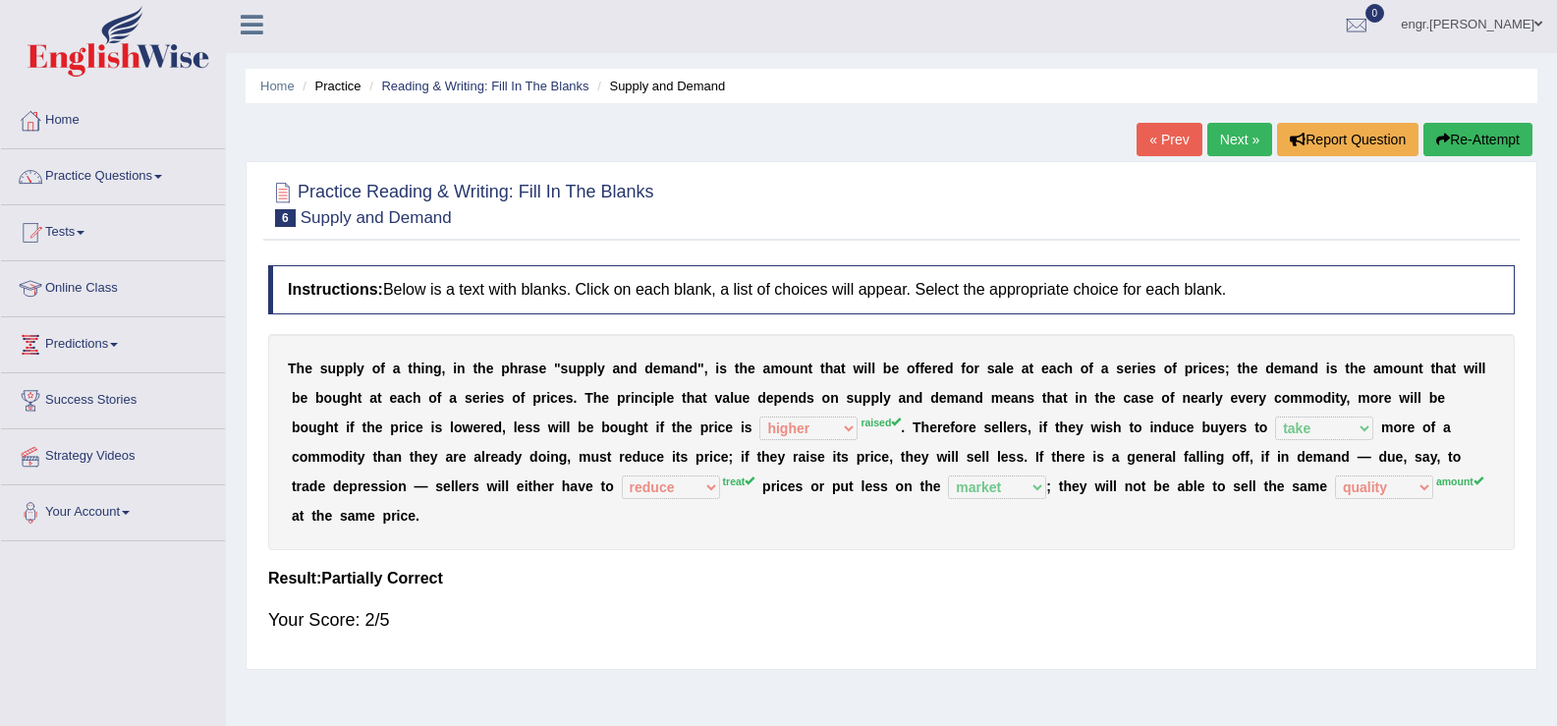
click at [1237, 139] on link "Next »" at bounding box center [1239, 139] width 65 height 33
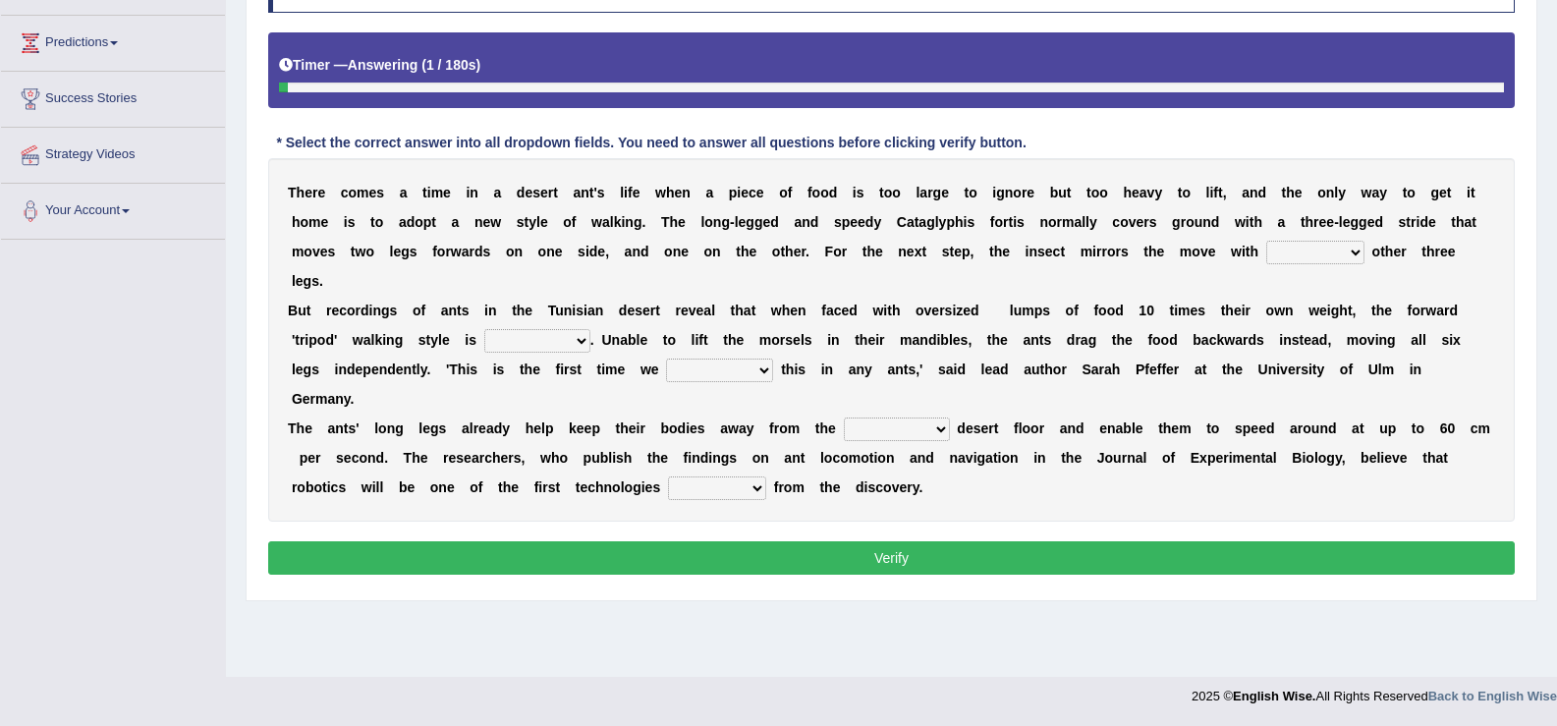
scroll to position [306, 0]
click at [1295, 253] on select "her its there his" at bounding box center [1315, 253] width 98 height 24
select select "its"
click at [1266, 241] on select "her its there his" at bounding box center [1315, 253] width 98 height 24
click at [553, 345] on select "abandoned abandon abandoning abandoned" at bounding box center [537, 341] width 106 height 24
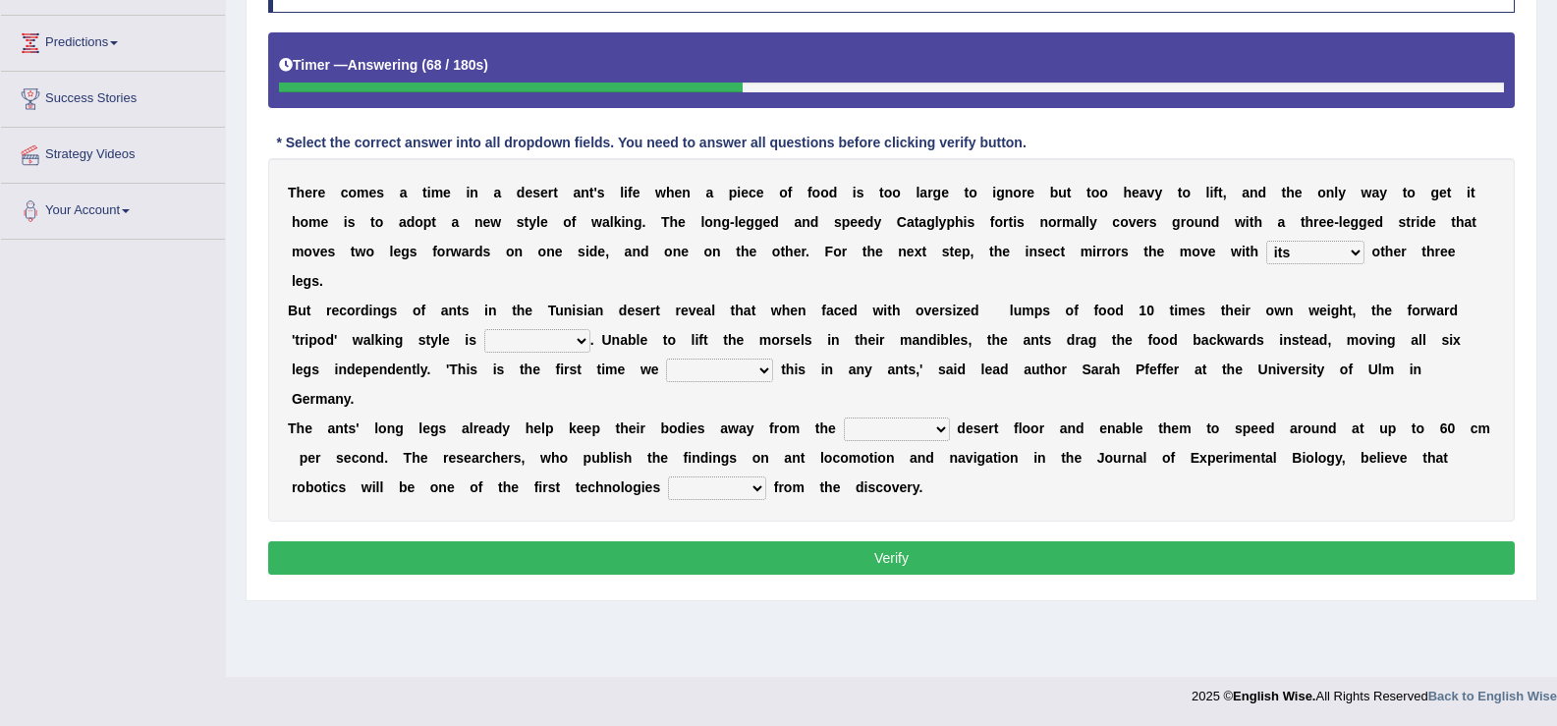
select select "abandoned"
click at [484, 329] on select "abandoned abandon abandoning abandoned" at bounding box center [537, 341] width 106 height 24
click at [704, 368] on select "saw seen having seen have seen" at bounding box center [719, 371] width 107 height 24
select select "saw"
click at [666, 359] on select "saw seen having seen have seen" at bounding box center [719, 371] width 107 height 24
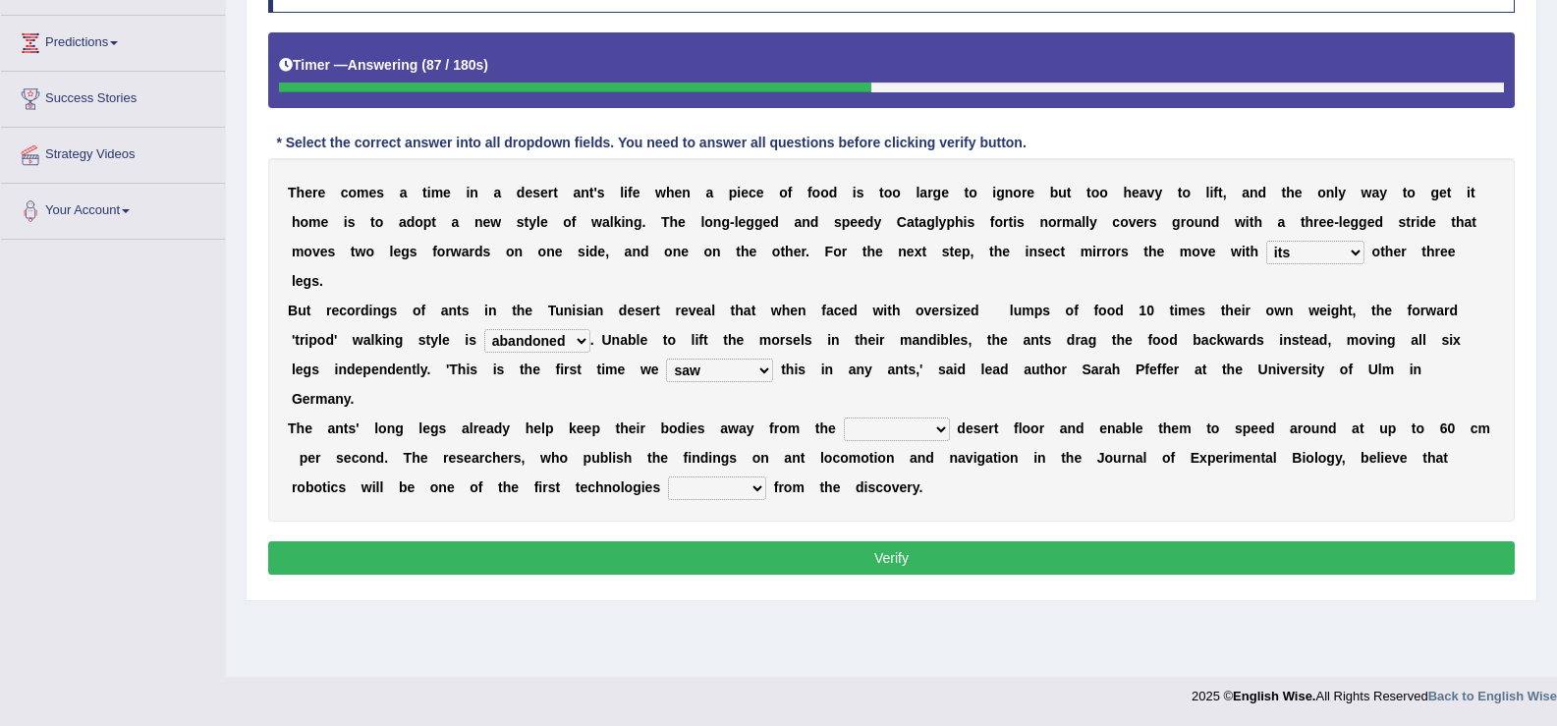
click at [846, 427] on select "emotional stuck unsensored scorching" at bounding box center [897, 430] width 106 height 24
select select "unsensored"
click at [844, 418] on select "emotional stuck unsensored scorching" at bounding box center [897, 430] width 106 height 24
click at [698, 490] on select "benefited benefit to benefit benefits" at bounding box center [717, 488] width 98 height 24
select select "to benefit"
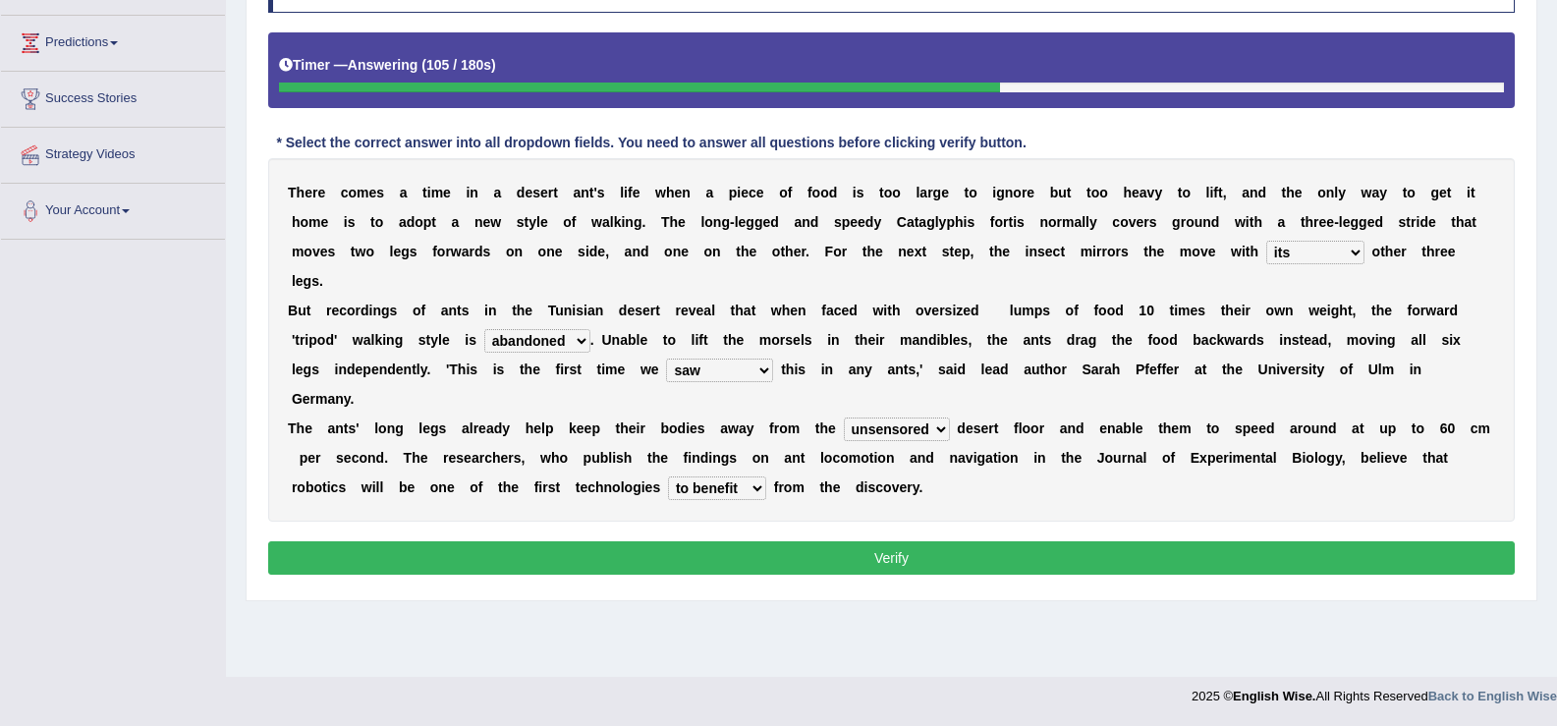
click at [668, 476] on select "benefited benefit to benefit benefits" at bounding box center [717, 488] width 98 height 24
click at [708, 559] on button "Verify" at bounding box center [891, 557] width 1247 height 33
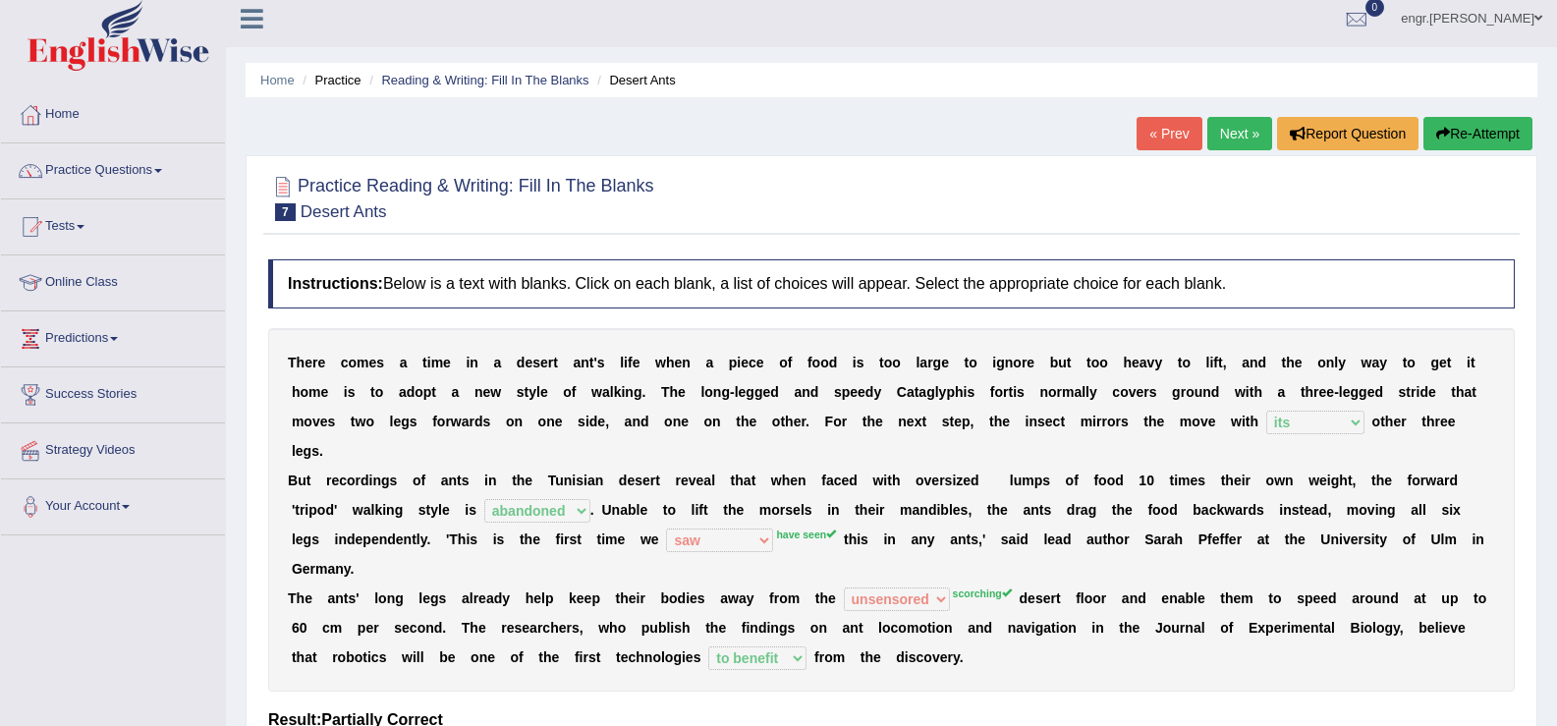
scroll to position [0, 0]
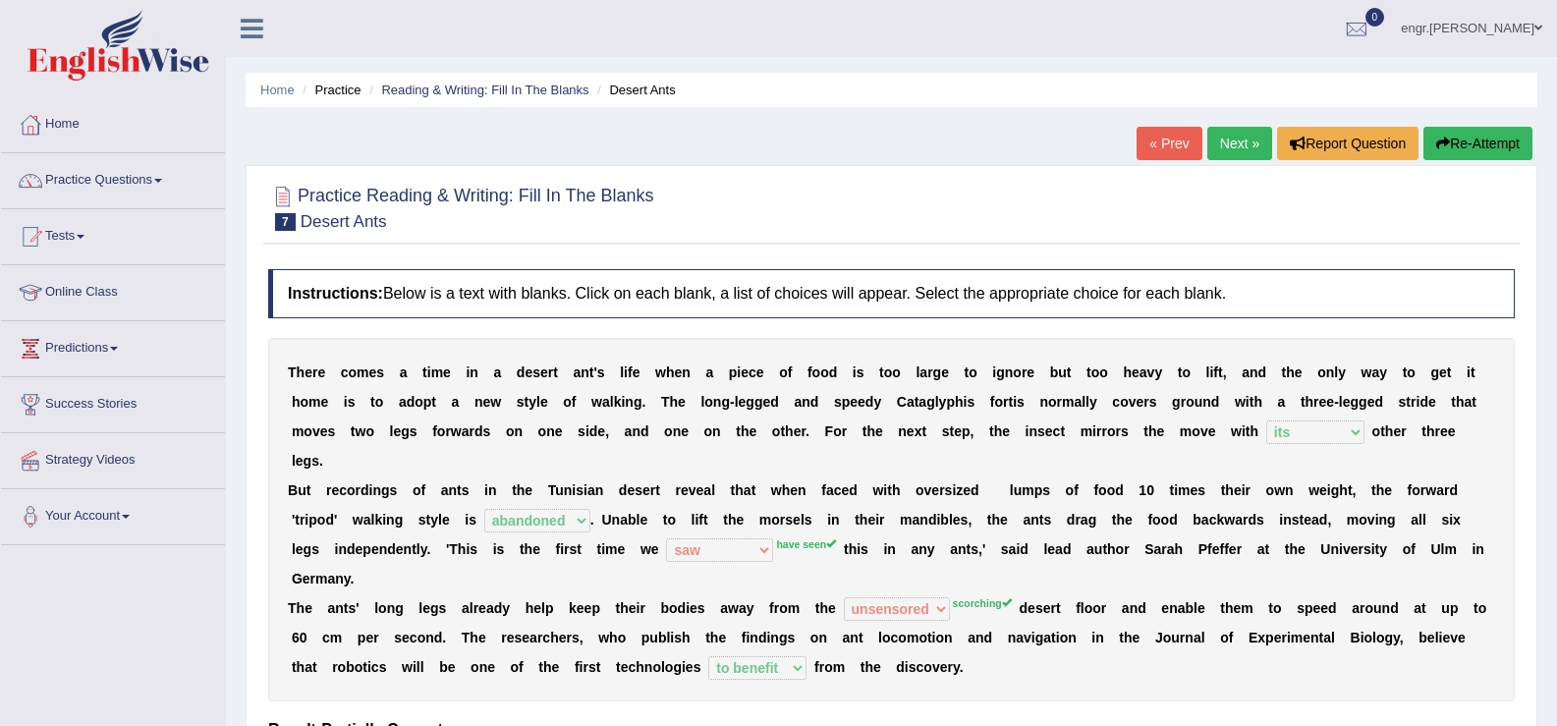
click at [1231, 153] on link "Next »" at bounding box center [1239, 143] width 65 height 33
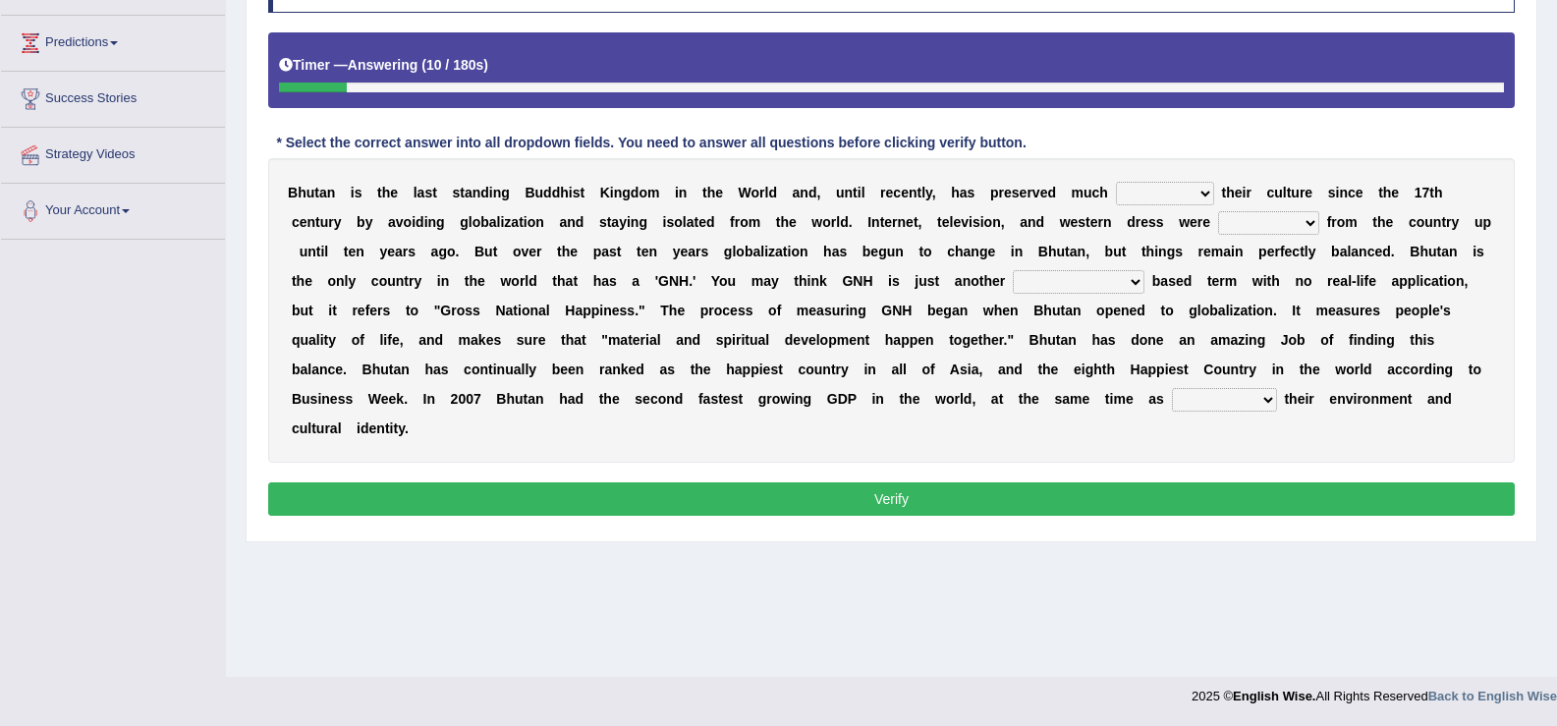
click at [1161, 196] on select "of about to for" at bounding box center [1165, 194] width 98 height 24
select select "of"
click at [1116, 182] on select "of about to for" at bounding box center [1165, 194] width 98 height 24
click at [1255, 224] on select "summoned observed displayed banned" at bounding box center [1268, 223] width 101 height 24
select select "displayed"
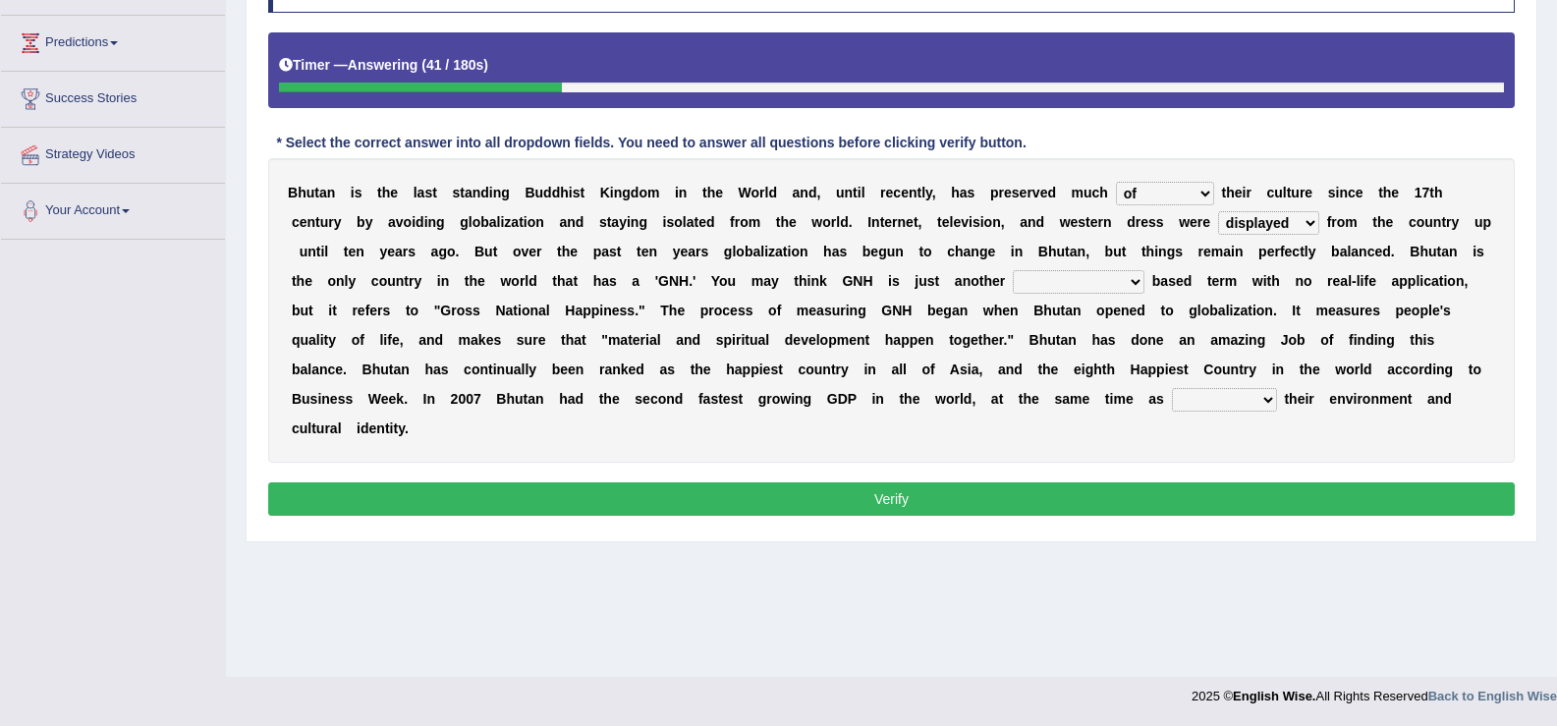
click at [1218, 211] on select "summoned observed displayed banned" at bounding box center [1268, 223] width 101 height 24
click at [1066, 284] on select "statistically barely overwhelmingly roughly" at bounding box center [1079, 282] width 132 height 24
select select "statistically"
click at [1013, 270] on select "statistically barely overwhelmingly roughly" at bounding box center [1079, 282] width 132 height 24
click at [1250, 401] on select "demeaning intruding maintaining mourning" at bounding box center [1224, 400] width 105 height 24
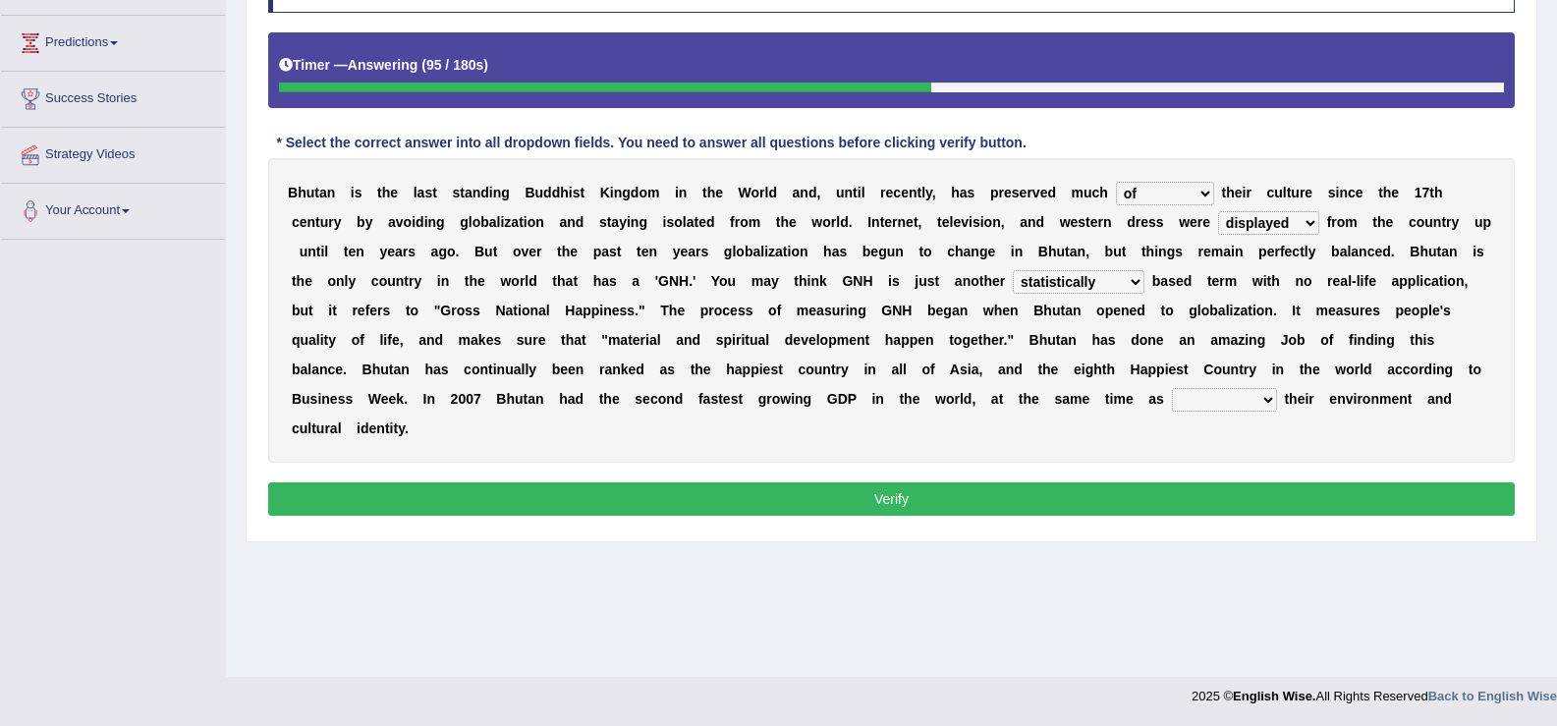
select select "maintaining"
click at [1172, 388] on select "demeaning intruding maintaining mourning" at bounding box center [1224, 400] width 105 height 24
click at [1177, 494] on button "Verify" at bounding box center [891, 498] width 1247 height 33
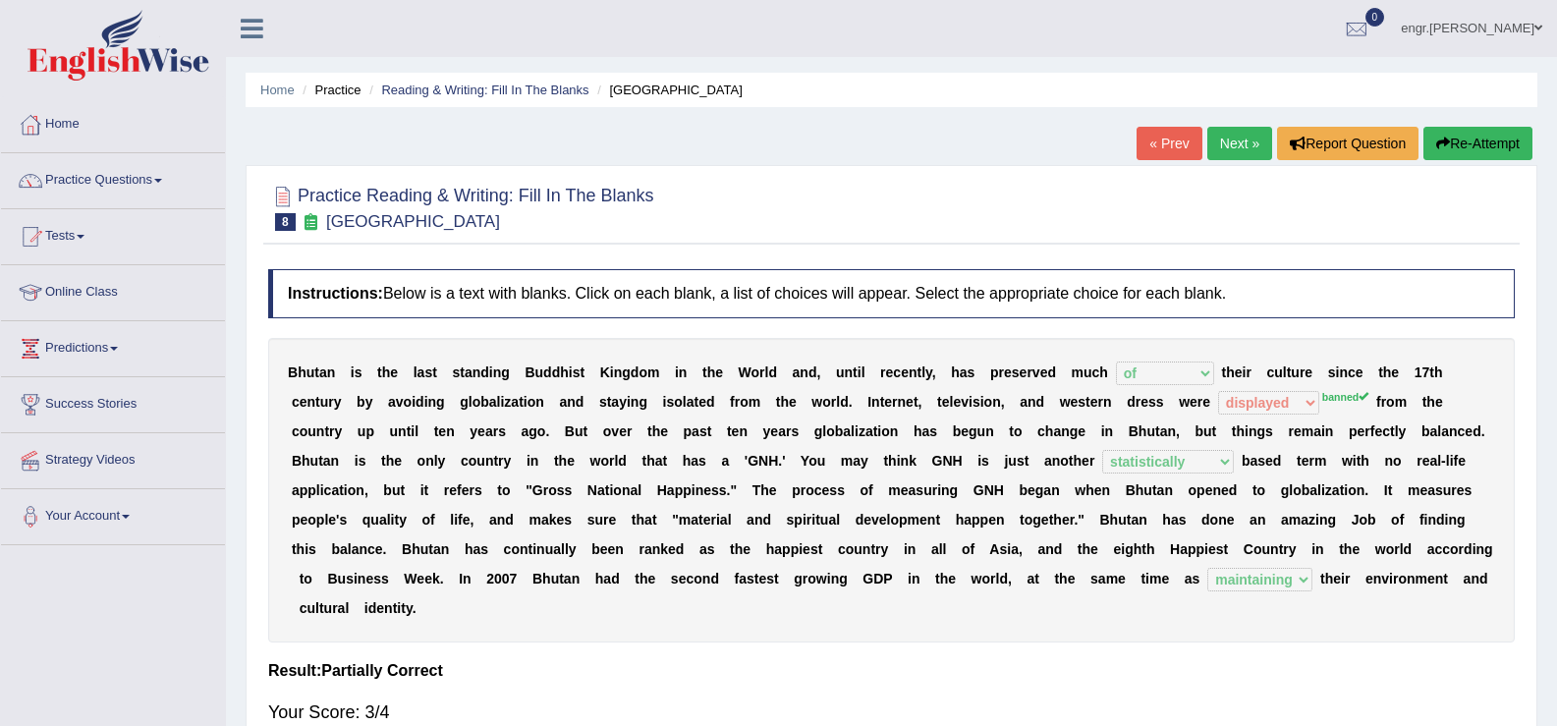
click at [1253, 140] on link "Next »" at bounding box center [1239, 143] width 65 height 33
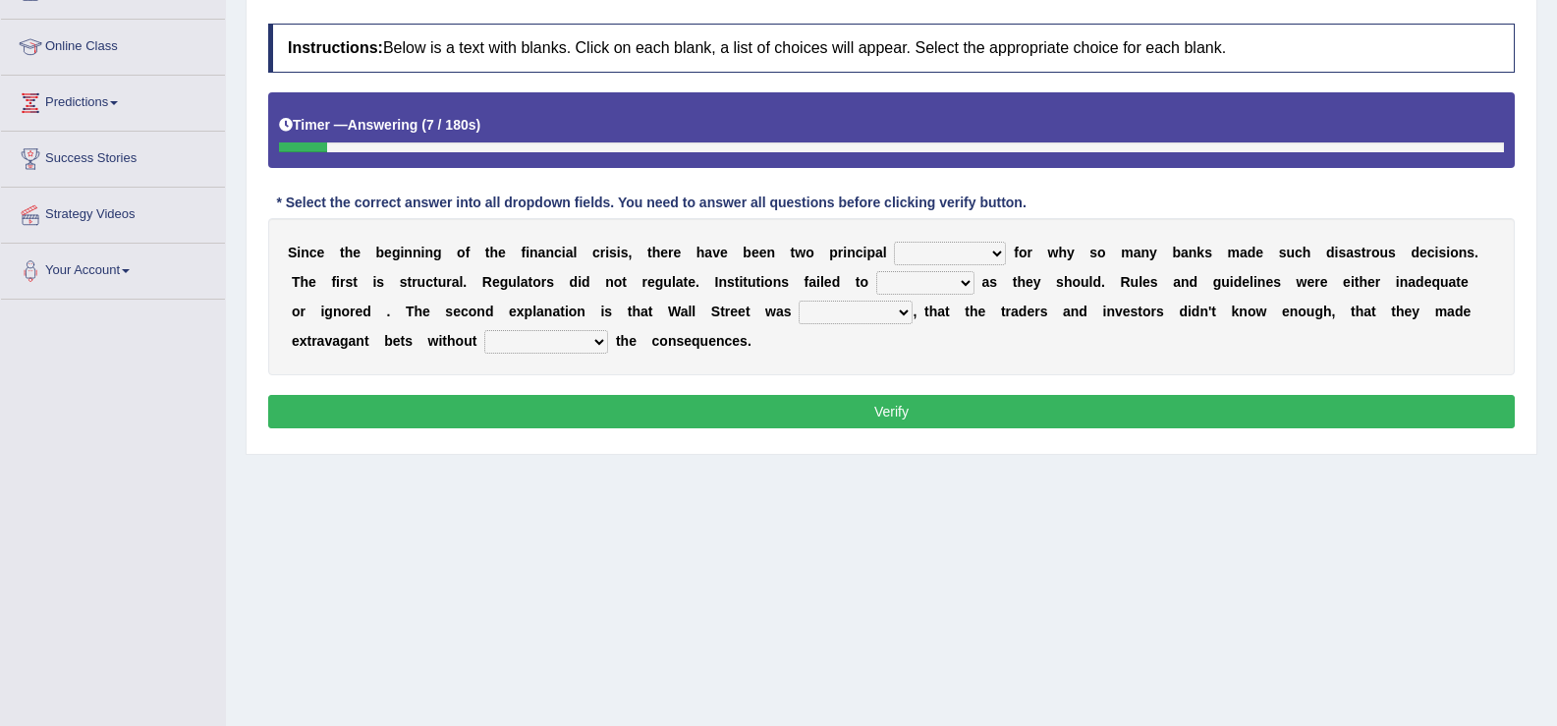
click at [923, 260] on select "explanations debates excuses examples" at bounding box center [950, 254] width 112 height 24
select select "debates"
click at [894, 242] on select "explanations debates excuses examples" at bounding box center [950, 254] width 112 height 24
click at [930, 281] on select "function use stabilize maintain" at bounding box center [925, 283] width 98 height 24
select select "function"
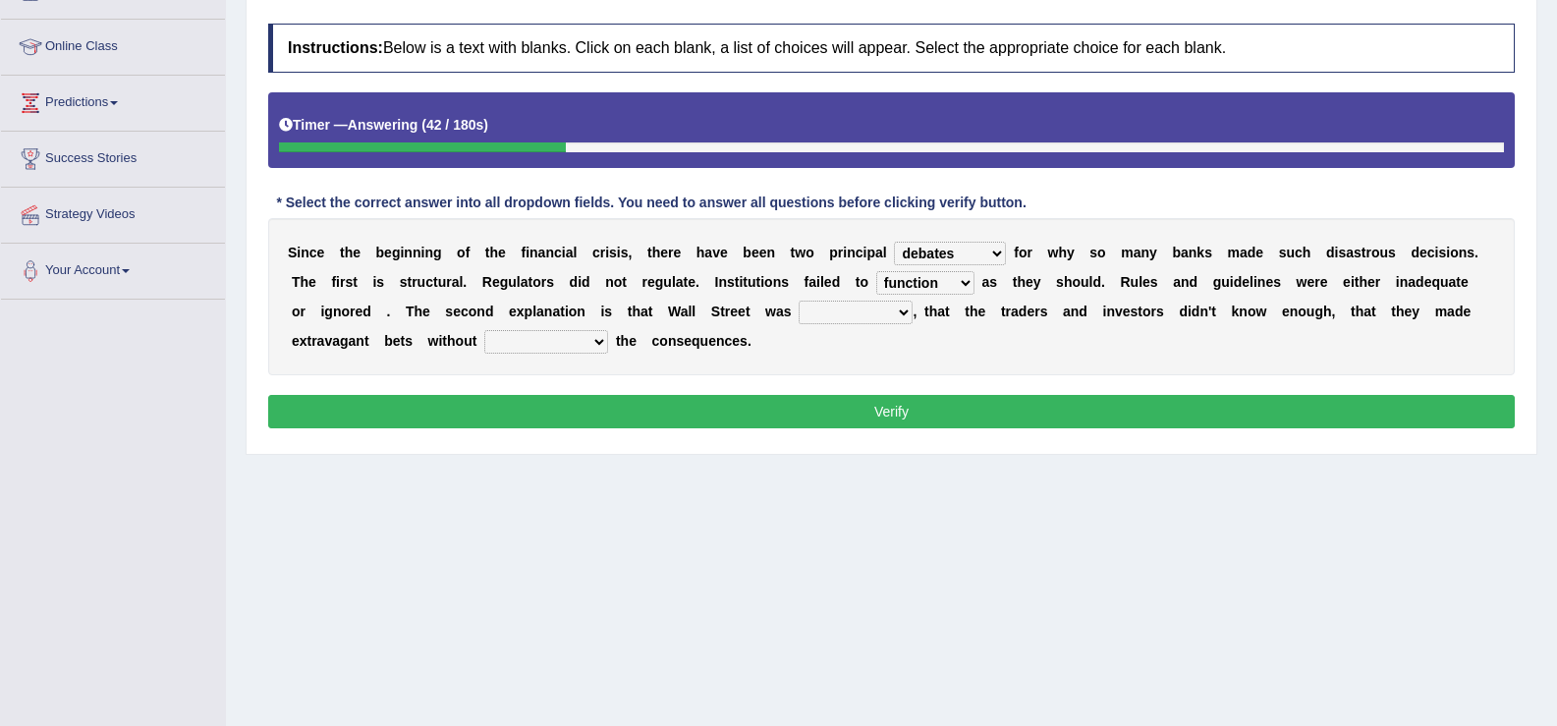
click at [876, 271] on select "function use stabilize maintain" at bounding box center [925, 283] width 98 height 24
click at [874, 310] on select "rough rampant incompetent irresponsible" at bounding box center [856, 313] width 114 height 24
select select "rough"
click at [799, 301] on select "rough rampant incompetent irresponsible" at bounding box center [856, 313] width 114 height 24
click at [557, 347] on select "counting understanding correcting valuing" at bounding box center [546, 342] width 124 height 24
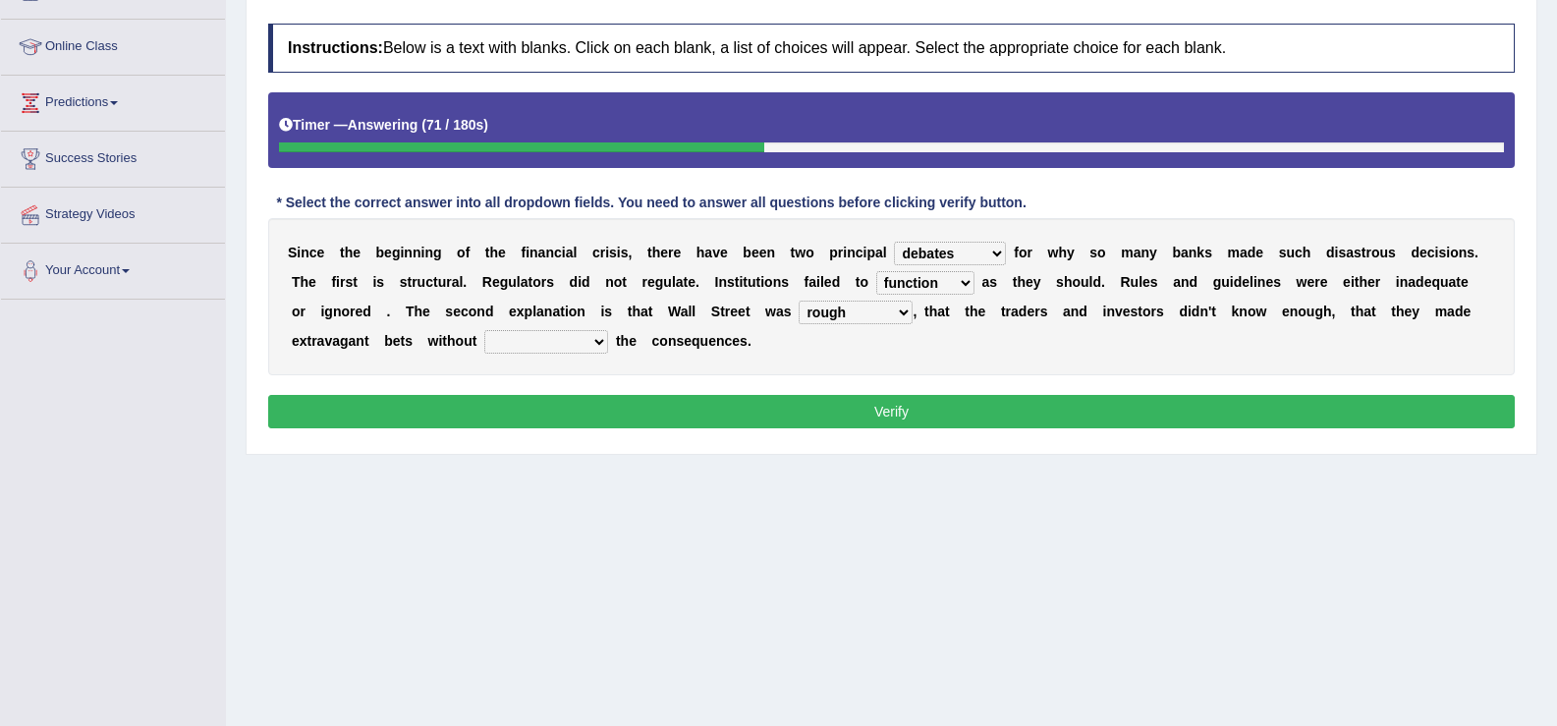
select select "understanding"
click at [484, 330] on select "counting understanding correcting valuing" at bounding box center [546, 342] width 124 height 24
click at [573, 409] on button "Verify" at bounding box center [891, 411] width 1247 height 33
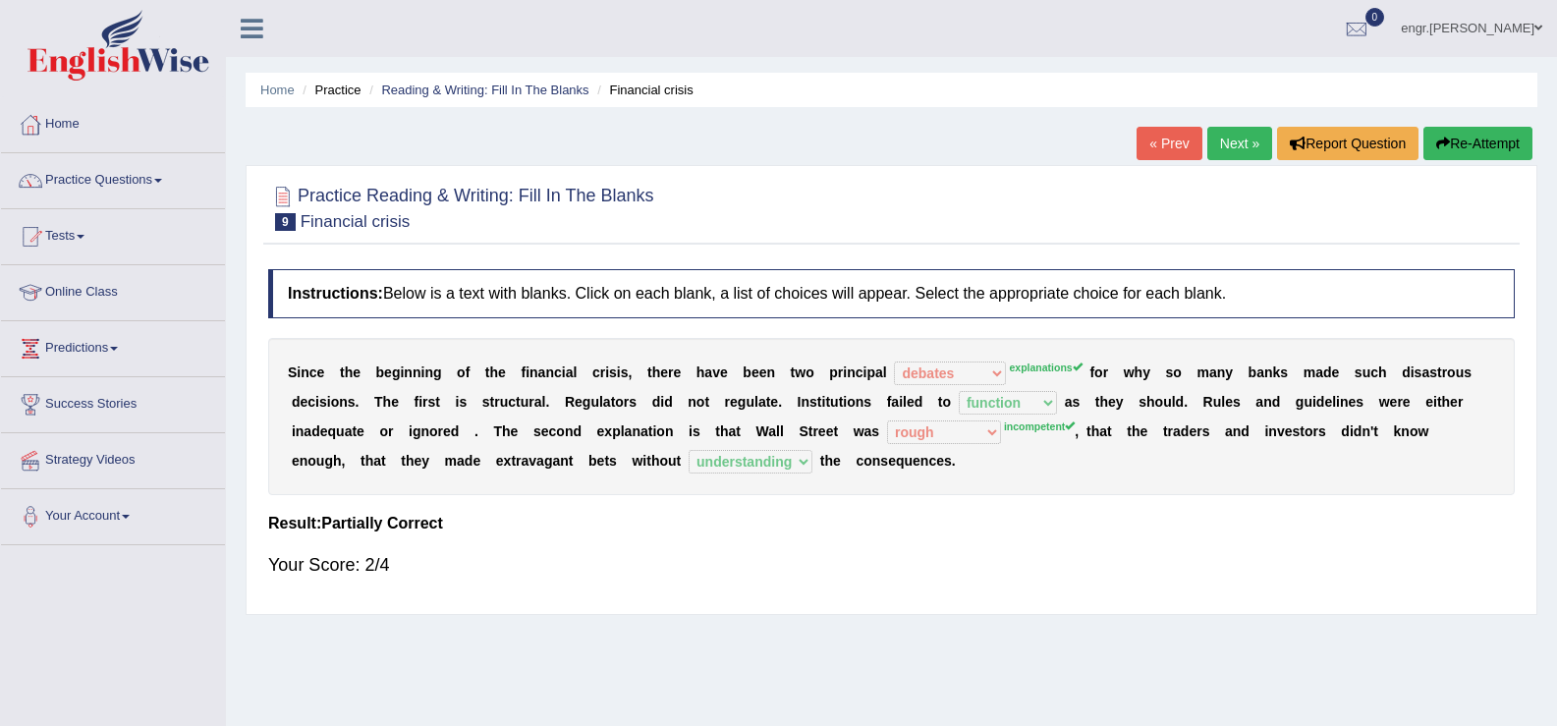
click at [1229, 140] on link "Next »" at bounding box center [1239, 143] width 65 height 33
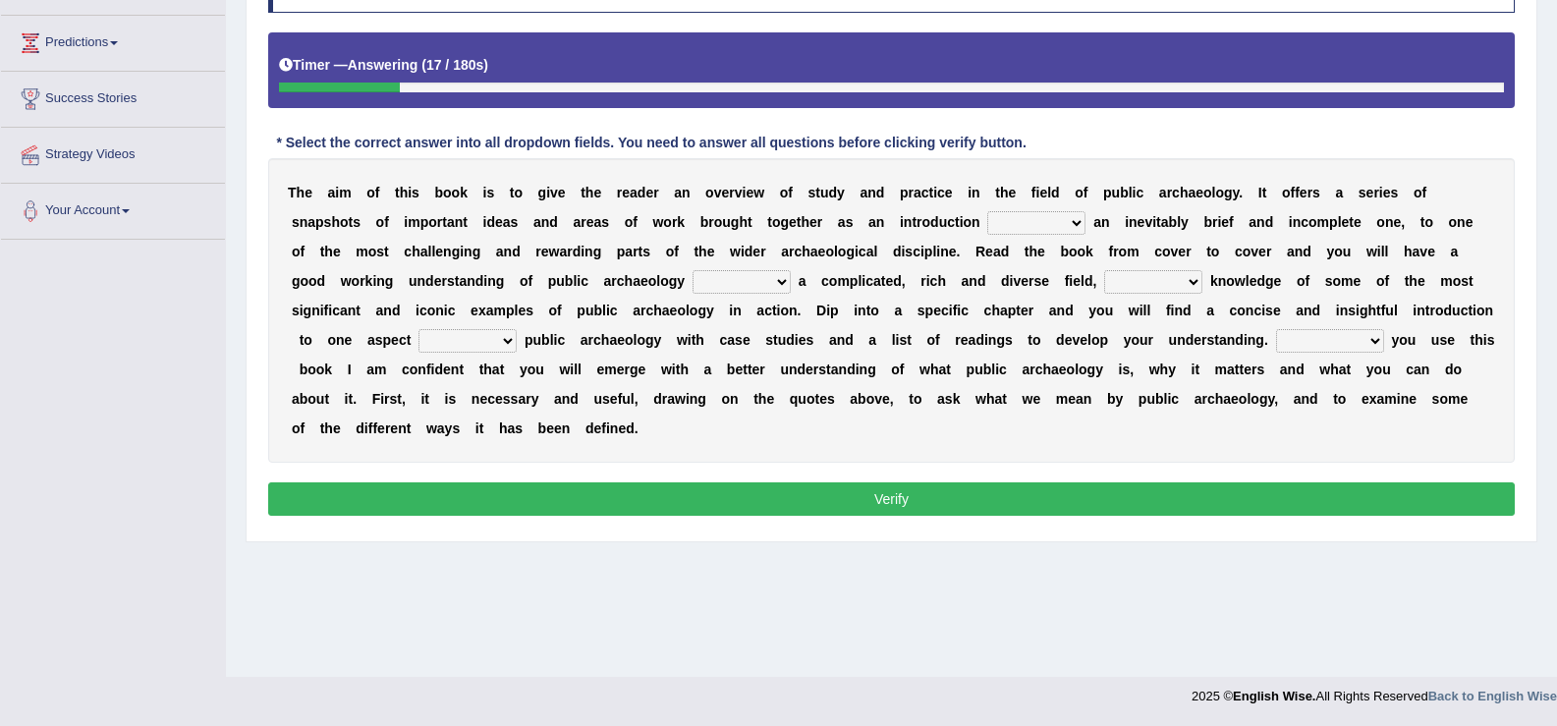
click at [1010, 224] on select "because albeit unless despite" at bounding box center [1036, 223] width 98 height 24
select select "despite"
click at [987, 211] on select "because albeit unless despite" at bounding box center [1036, 223] width 98 height 24
click at [747, 276] on select "for along with as" at bounding box center [742, 282] width 98 height 24
select select "with"
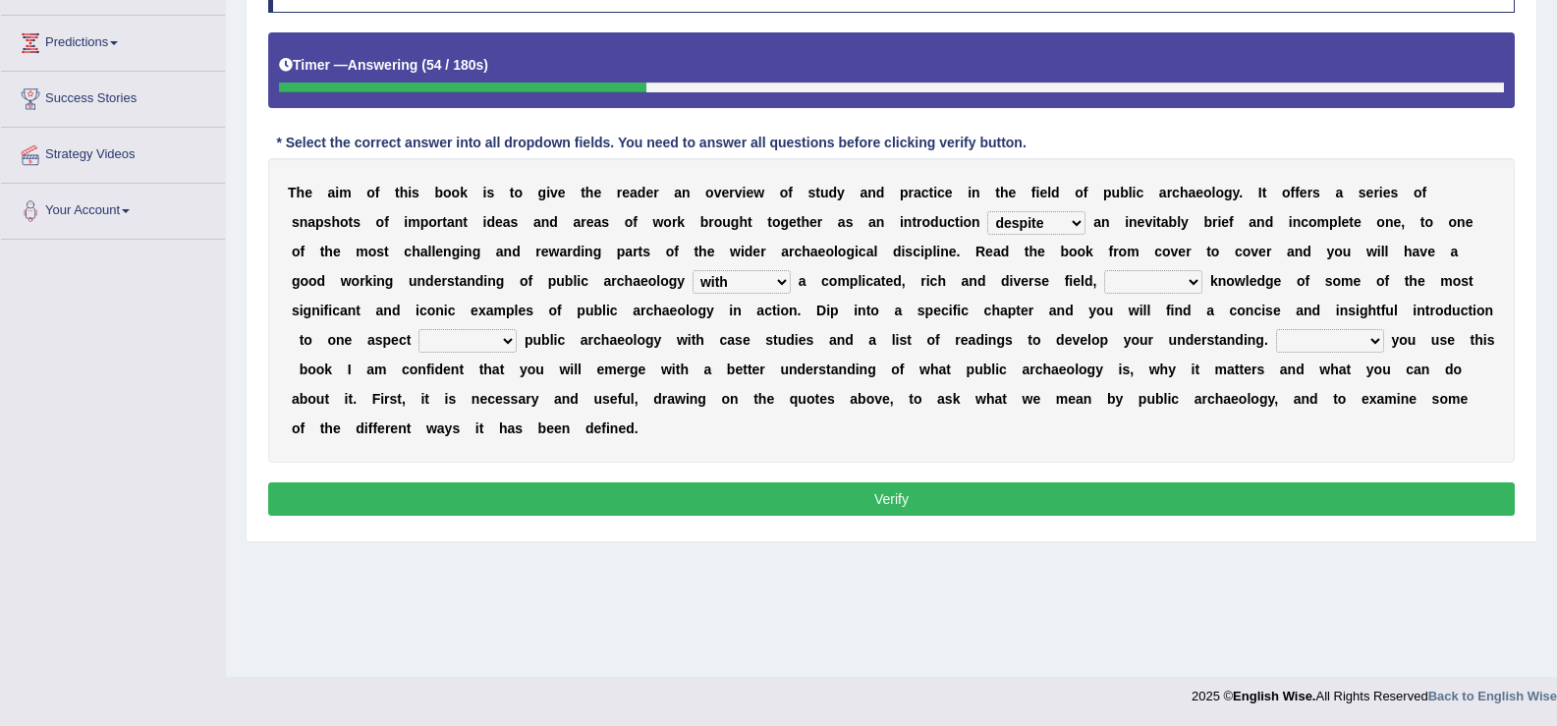
click at [693, 270] on select "for along with as" at bounding box center [742, 282] width 98 height 24
click at [1127, 280] on select "despite of whatever as well as as though" at bounding box center [1153, 282] width 98 height 24
select select "as well as"
click at [1104, 270] on select "despite of whatever as well as as though" at bounding box center [1153, 282] width 98 height 24
click at [474, 336] on select "in on by of" at bounding box center [468, 341] width 98 height 24
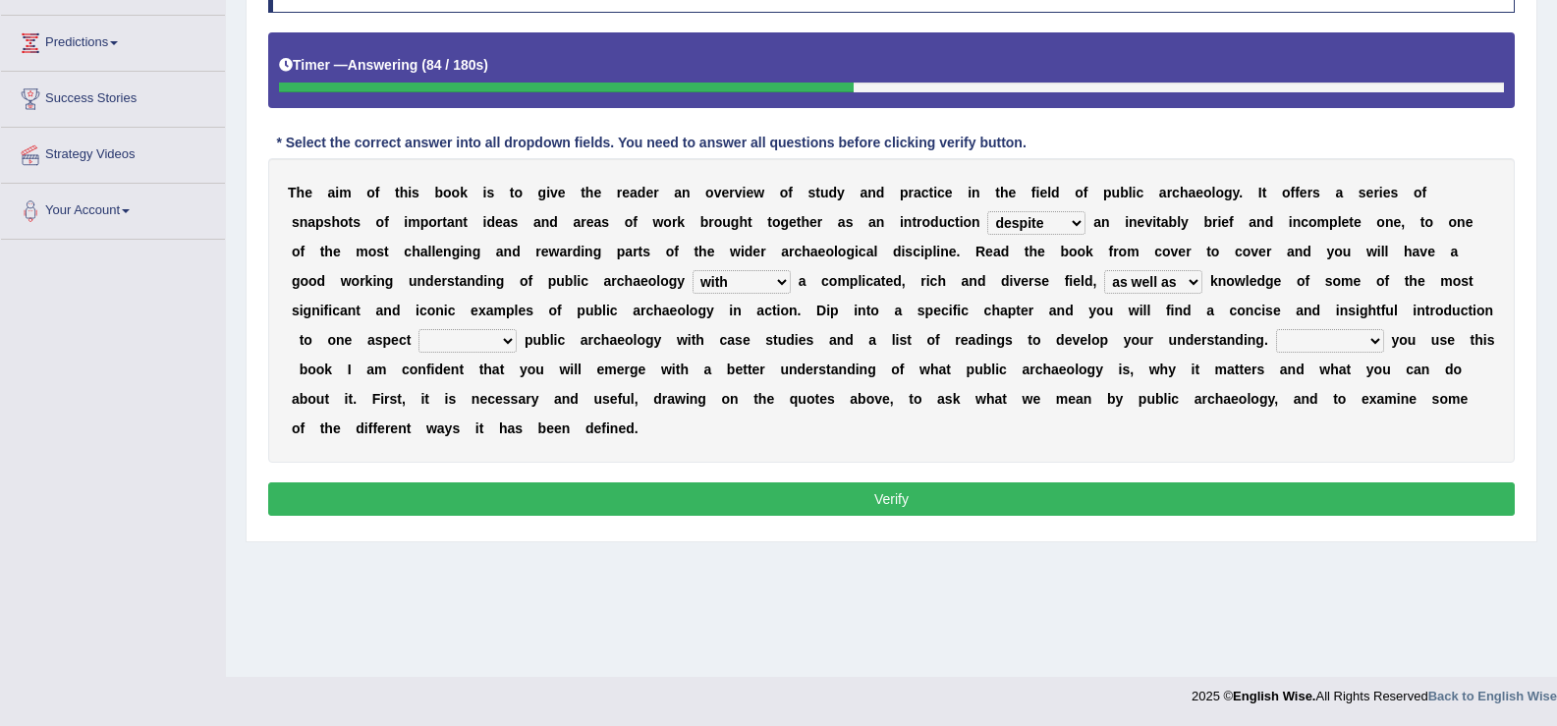
select select "of"
click at [419, 329] on select "in on by of" at bounding box center [468, 341] width 98 height 24
click at [1336, 344] on select "Even That However Considering" at bounding box center [1330, 341] width 108 height 24
select select "Considering"
click at [1276, 329] on select "Even That However Considering" at bounding box center [1330, 341] width 108 height 24
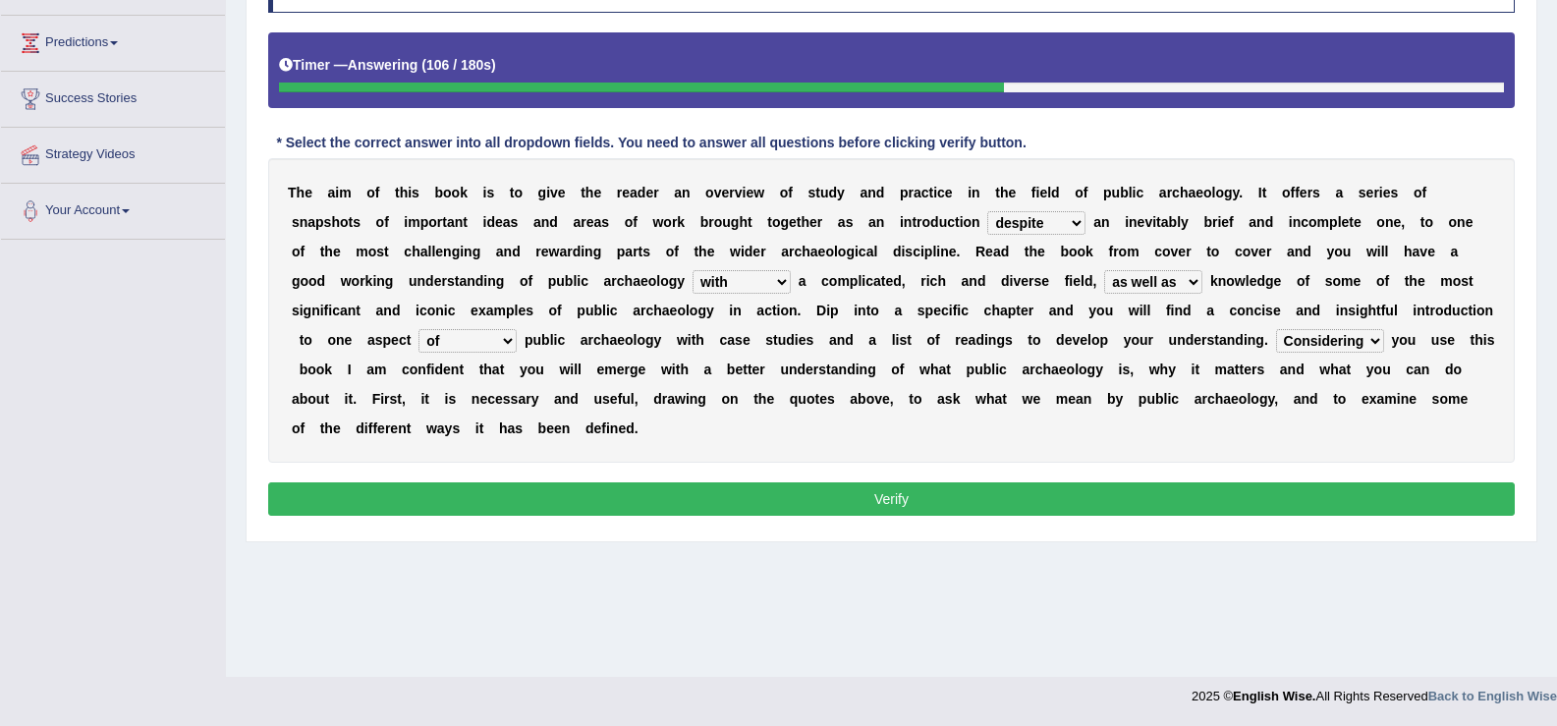
click at [936, 490] on button "Verify" at bounding box center [891, 498] width 1247 height 33
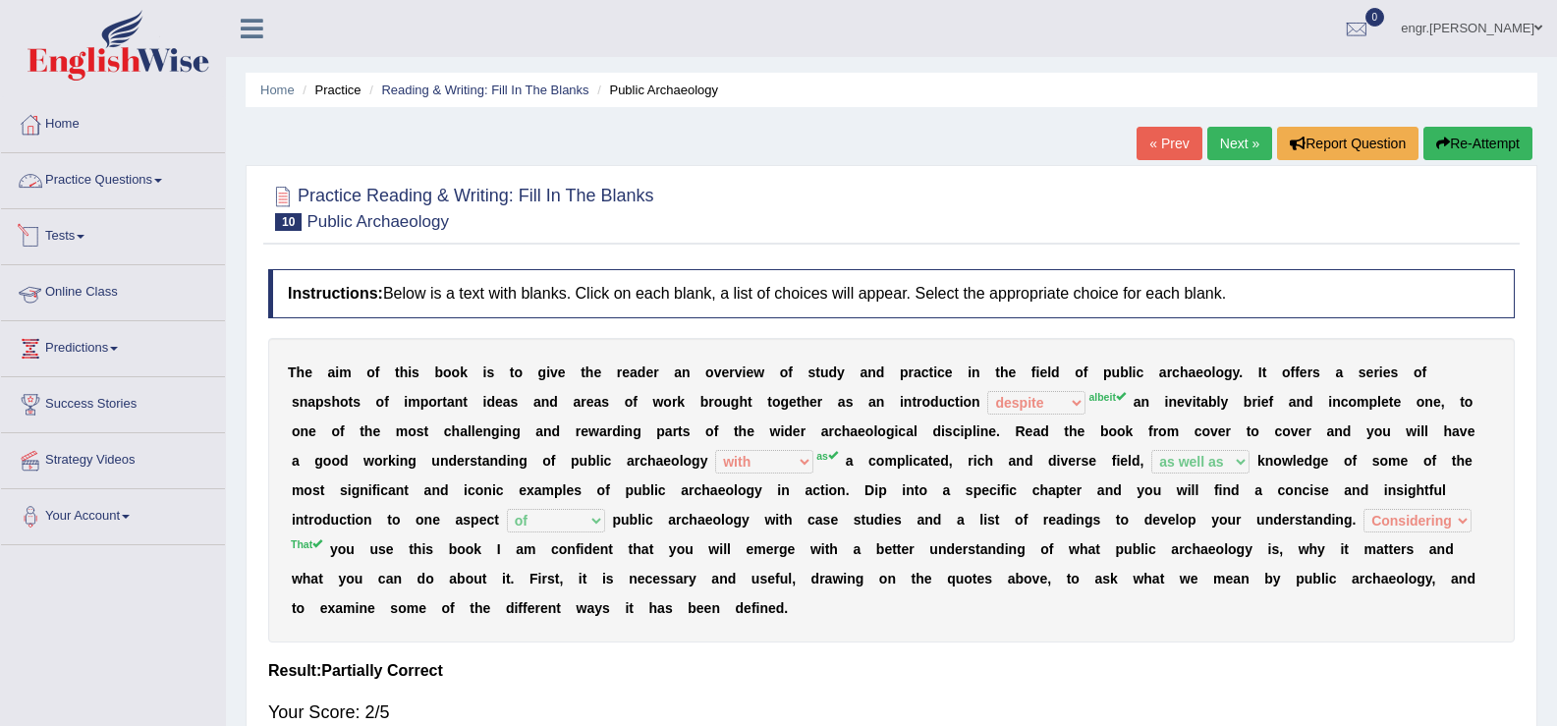
click at [133, 200] on link "Practice Questions" at bounding box center [113, 177] width 224 height 49
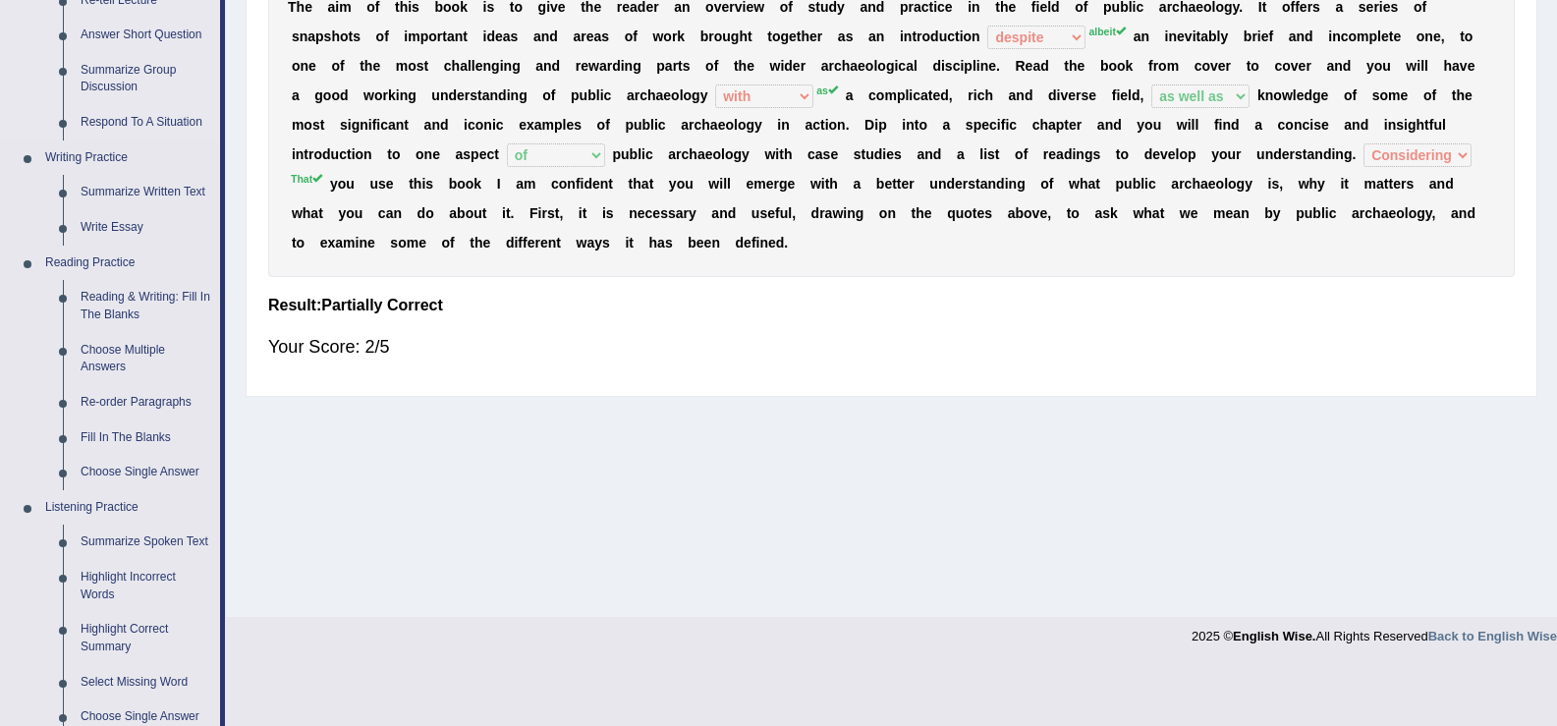
scroll to position [395, 0]
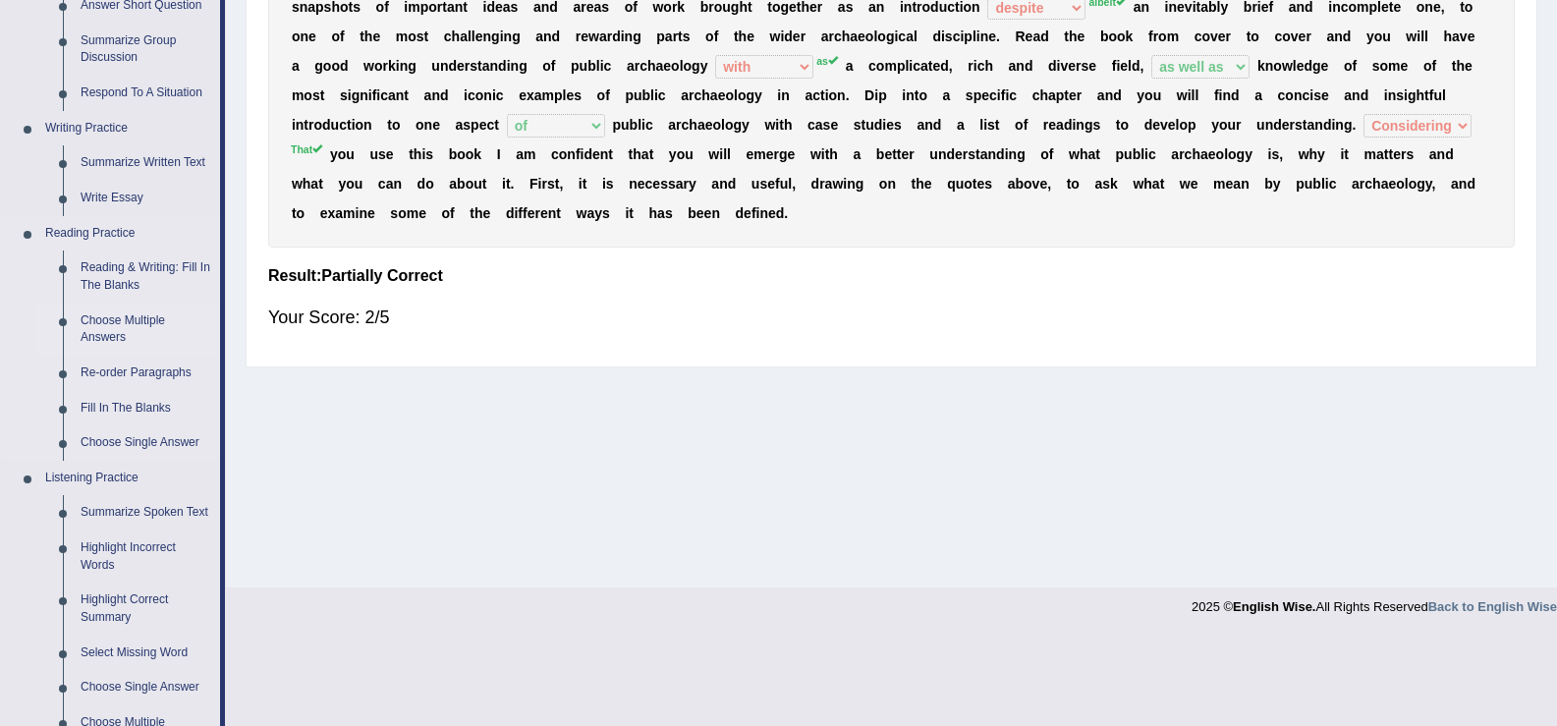
click at [125, 320] on link "Choose Multiple Answers" at bounding box center [146, 330] width 148 height 52
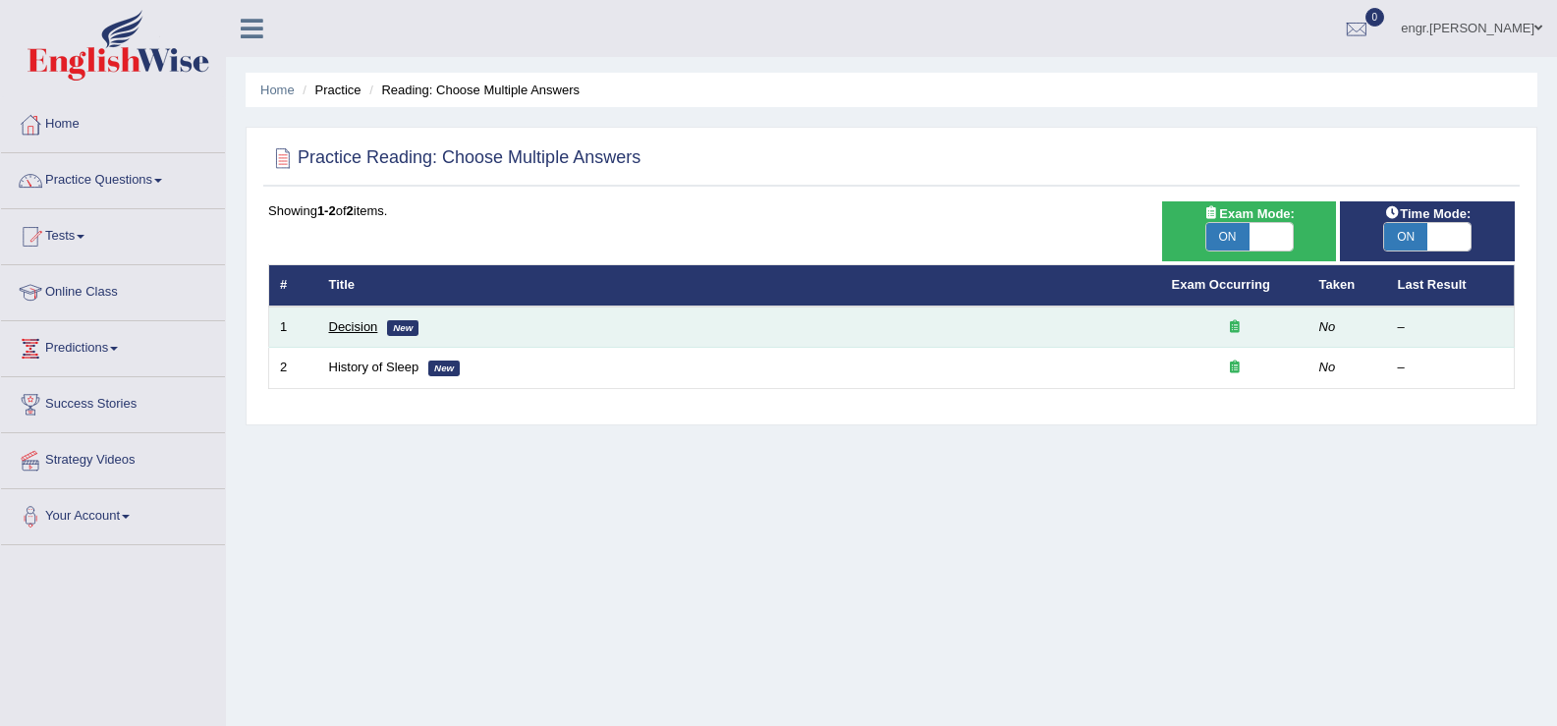
click at [343, 321] on link "Decision" at bounding box center [353, 326] width 49 height 15
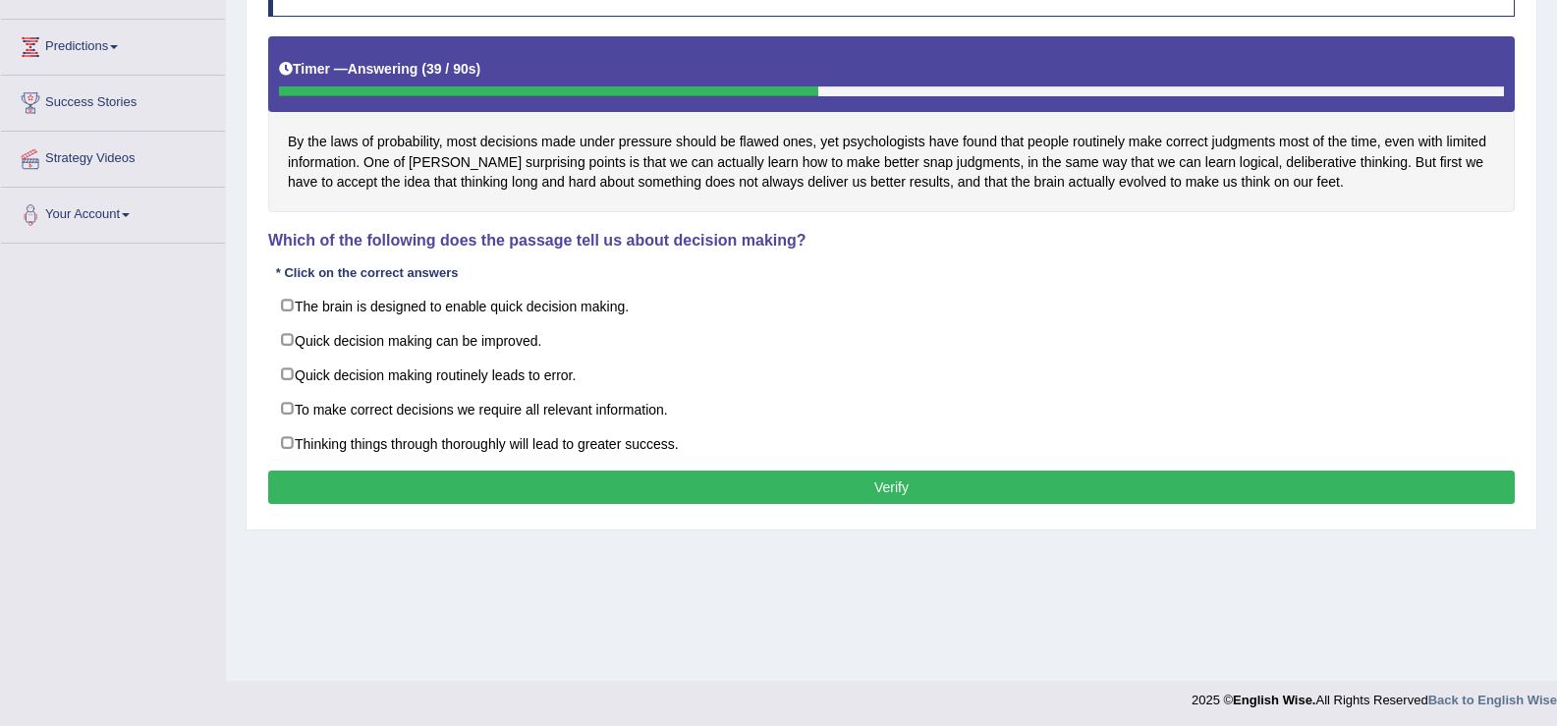
scroll to position [306, 0]
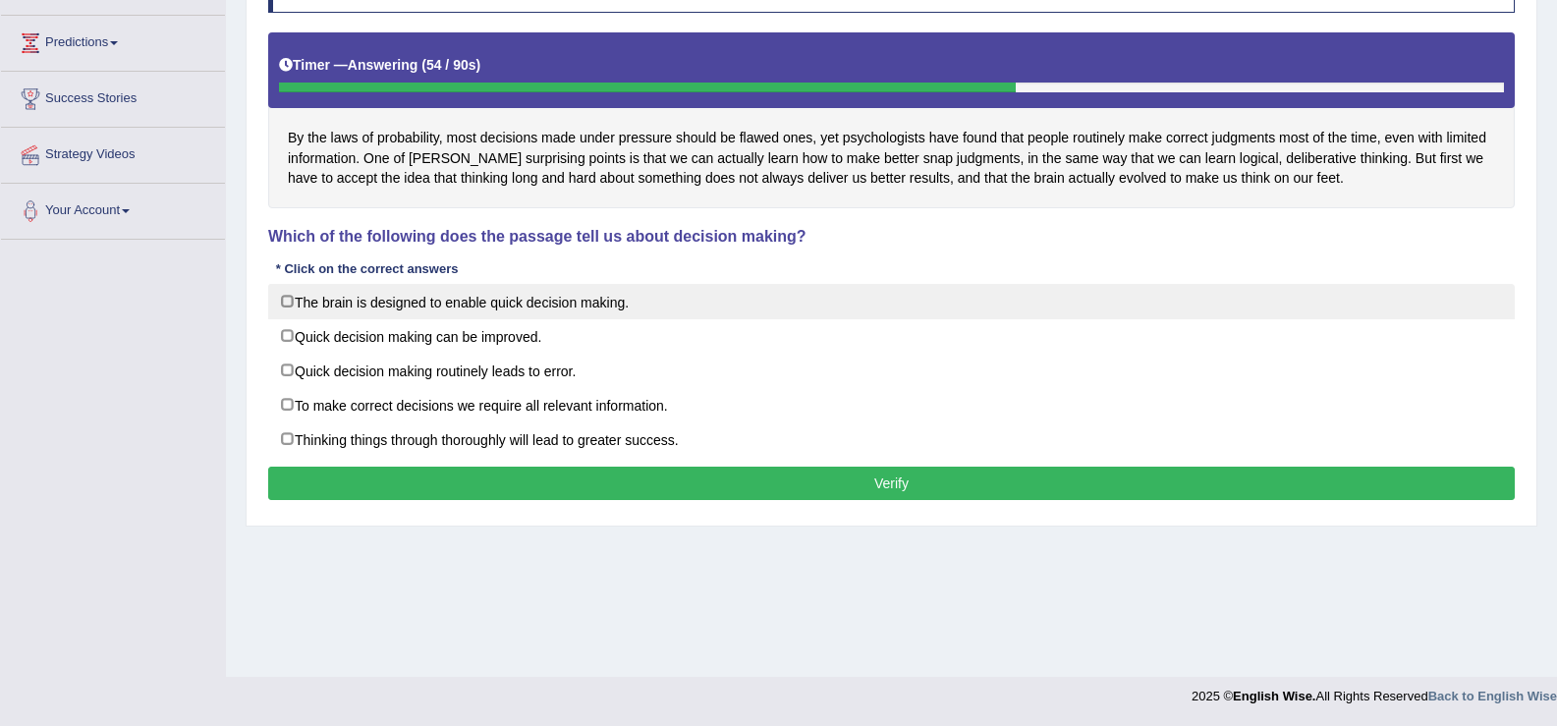
click at [288, 304] on label "The brain is designed to enable quick decision making." at bounding box center [891, 301] width 1247 height 35
checkbox input "true"
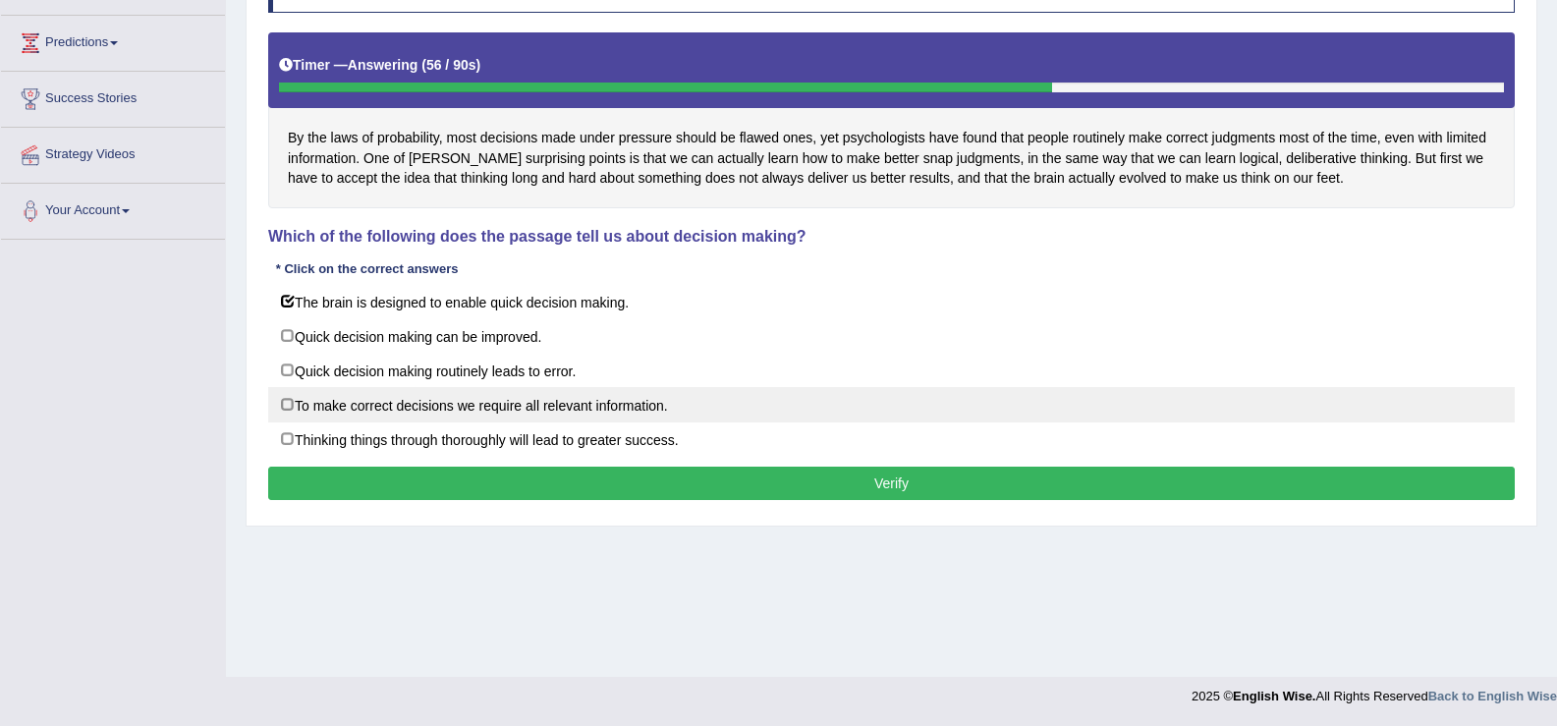
click at [281, 400] on label "To make correct decisions we require all relevant information." at bounding box center [891, 404] width 1247 height 35
checkbox input "true"
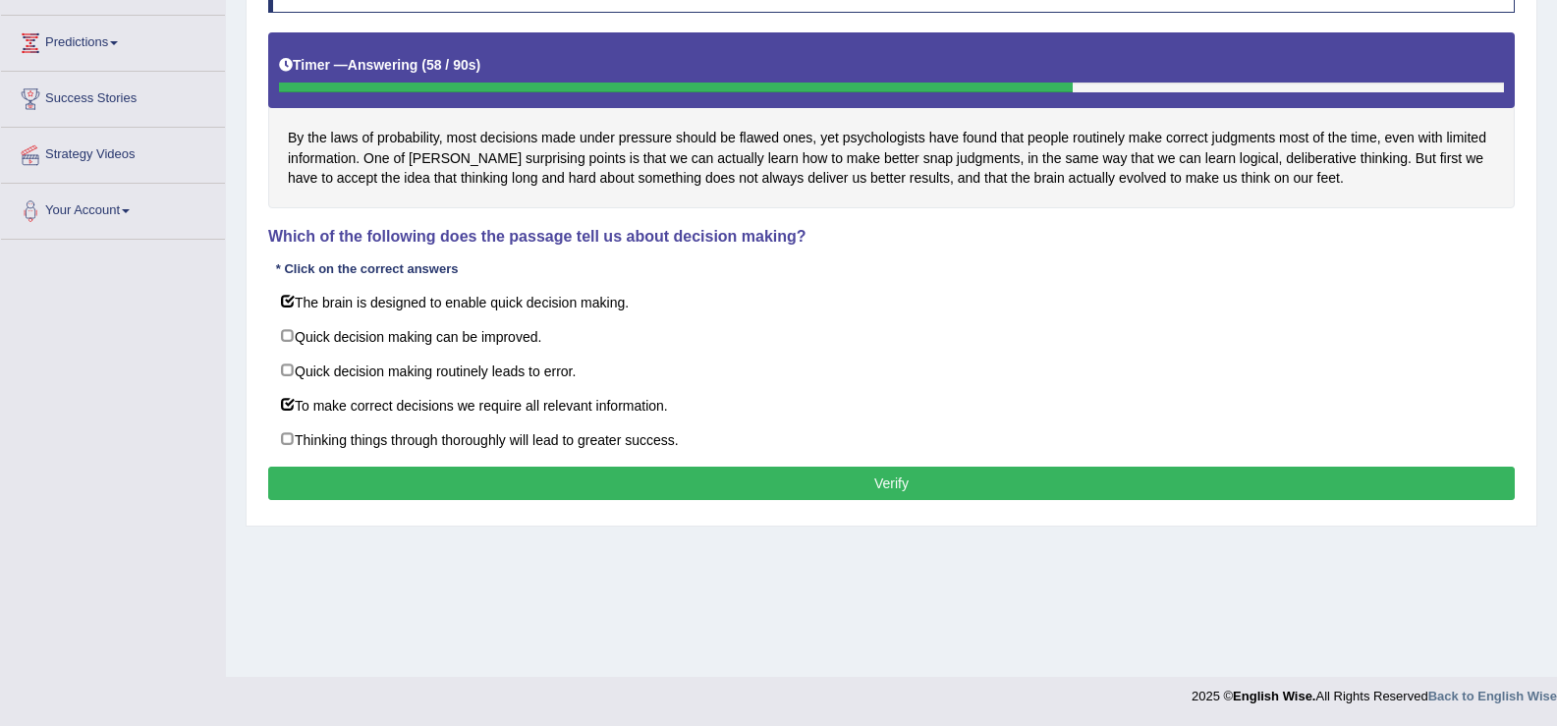
click at [388, 481] on button "Verify" at bounding box center [891, 483] width 1247 height 33
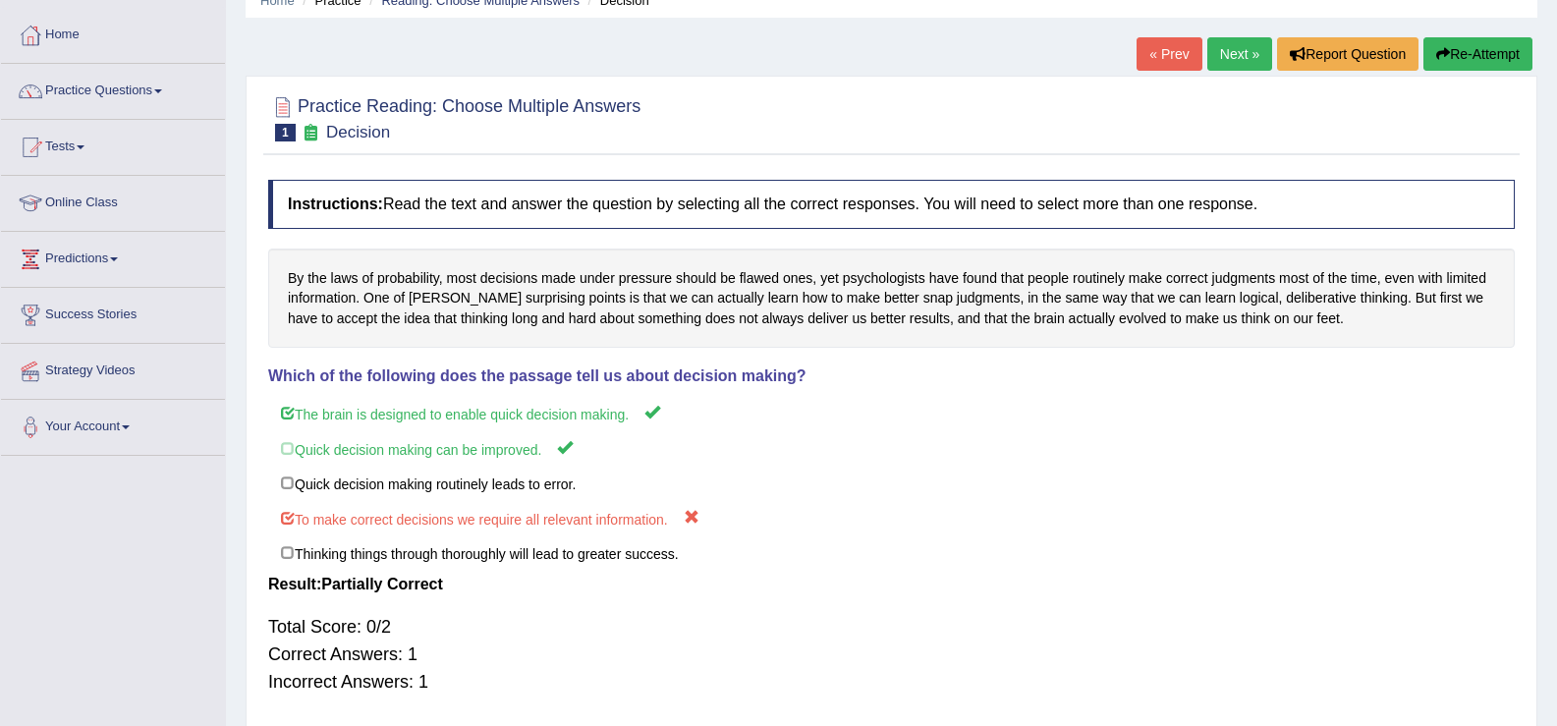
scroll to position [0, 0]
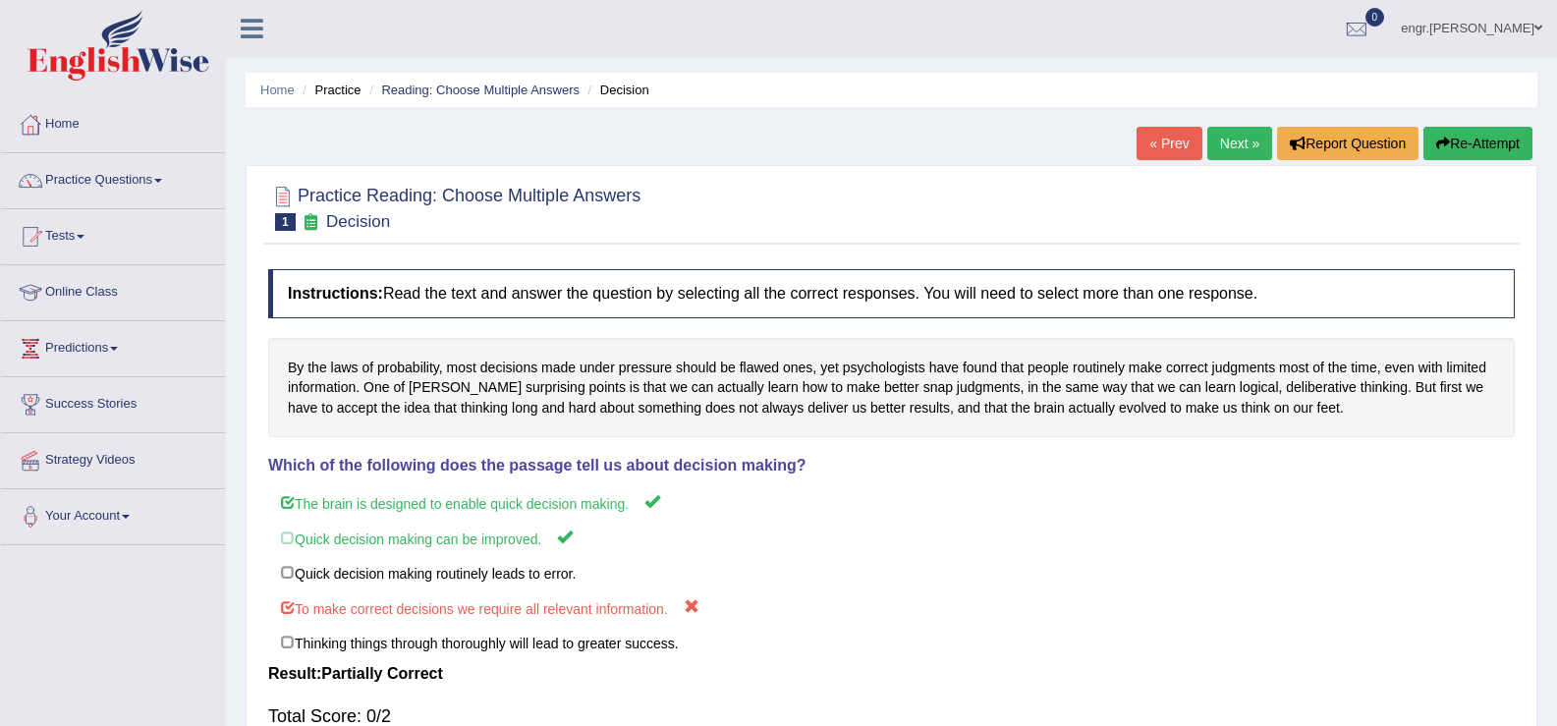
click at [1254, 151] on link "Next »" at bounding box center [1239, 143] width 65 height 33
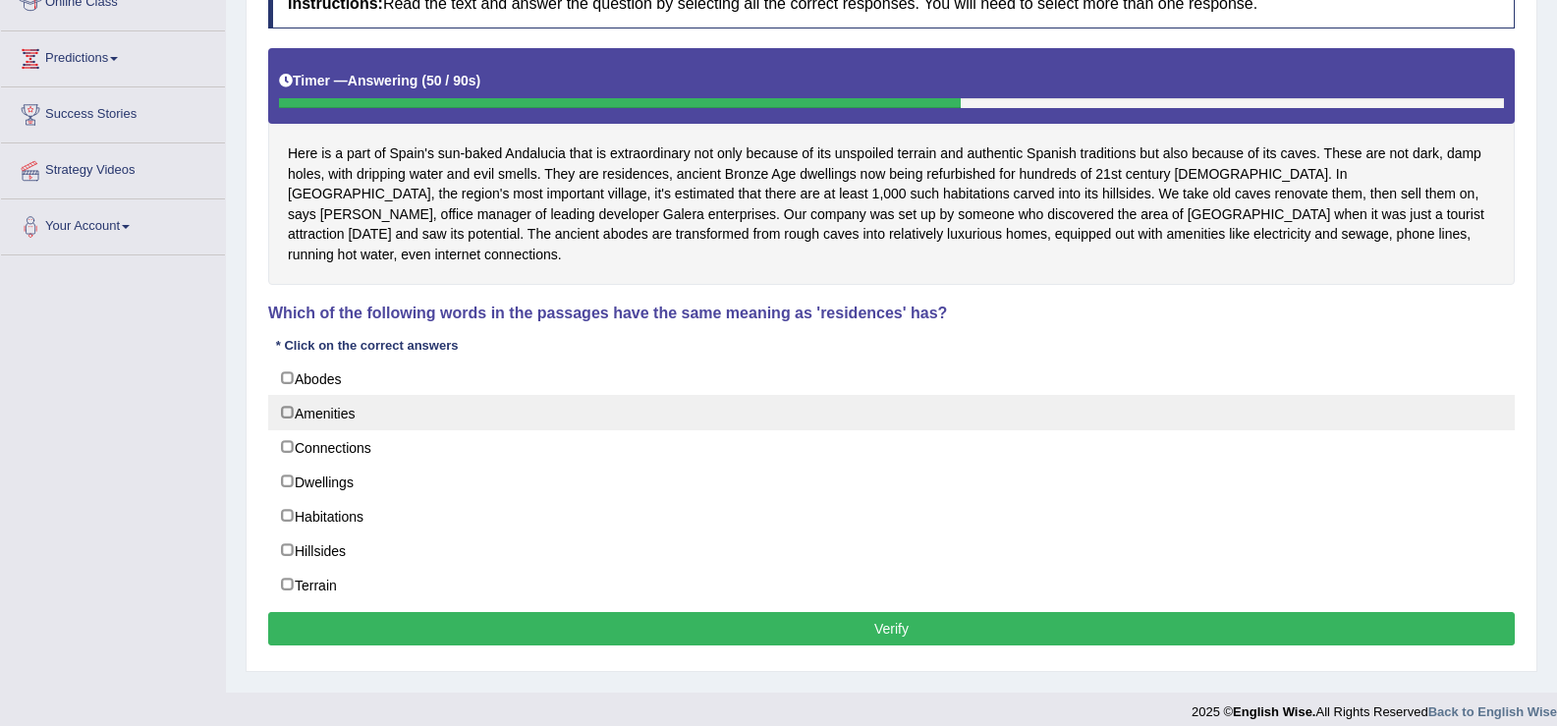
click at [286, 397] on label "Amenities" at bounding box center [891, 412] width 1247 height 35
checkbox input "true"
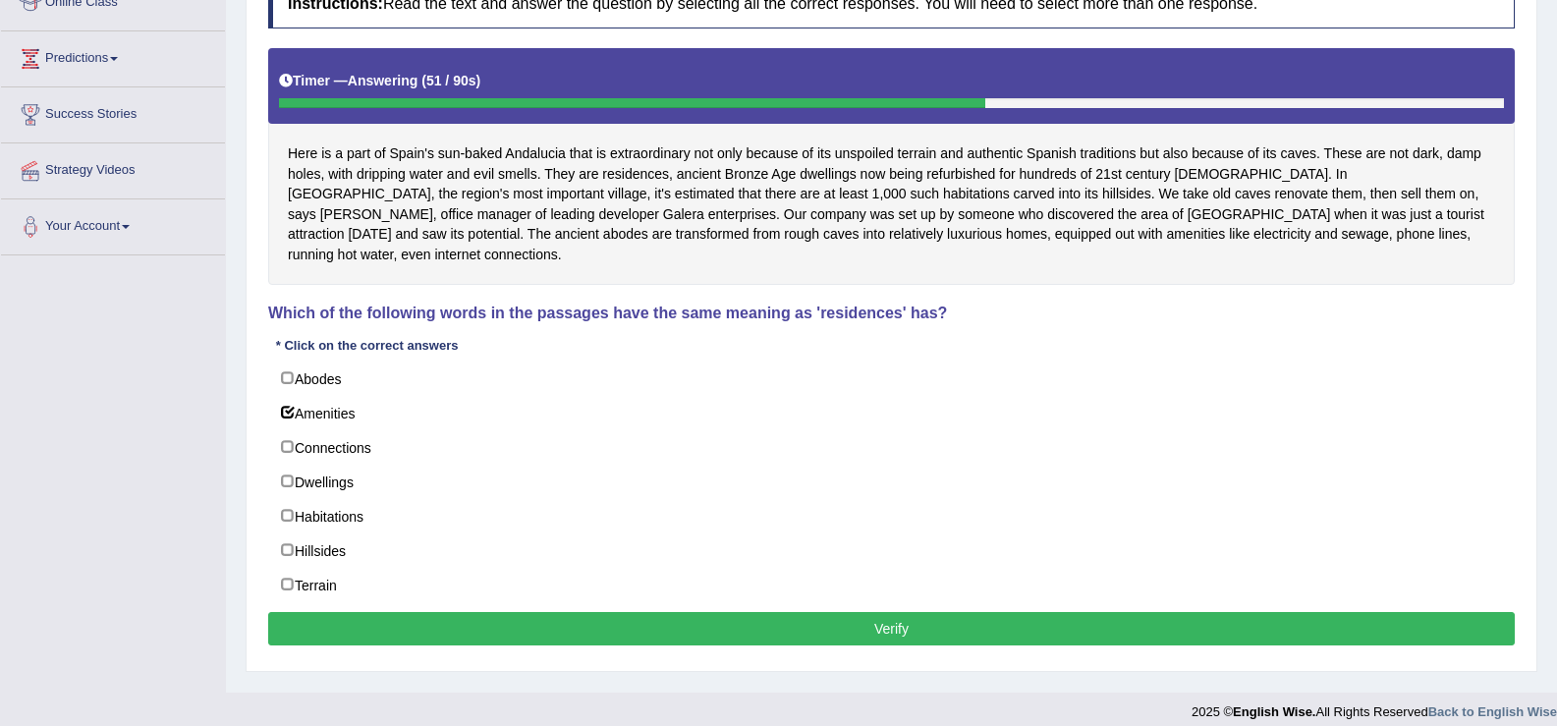
click at [480, 612] on button "Verify" at bounding box center [891, 628] width 1247 height 33
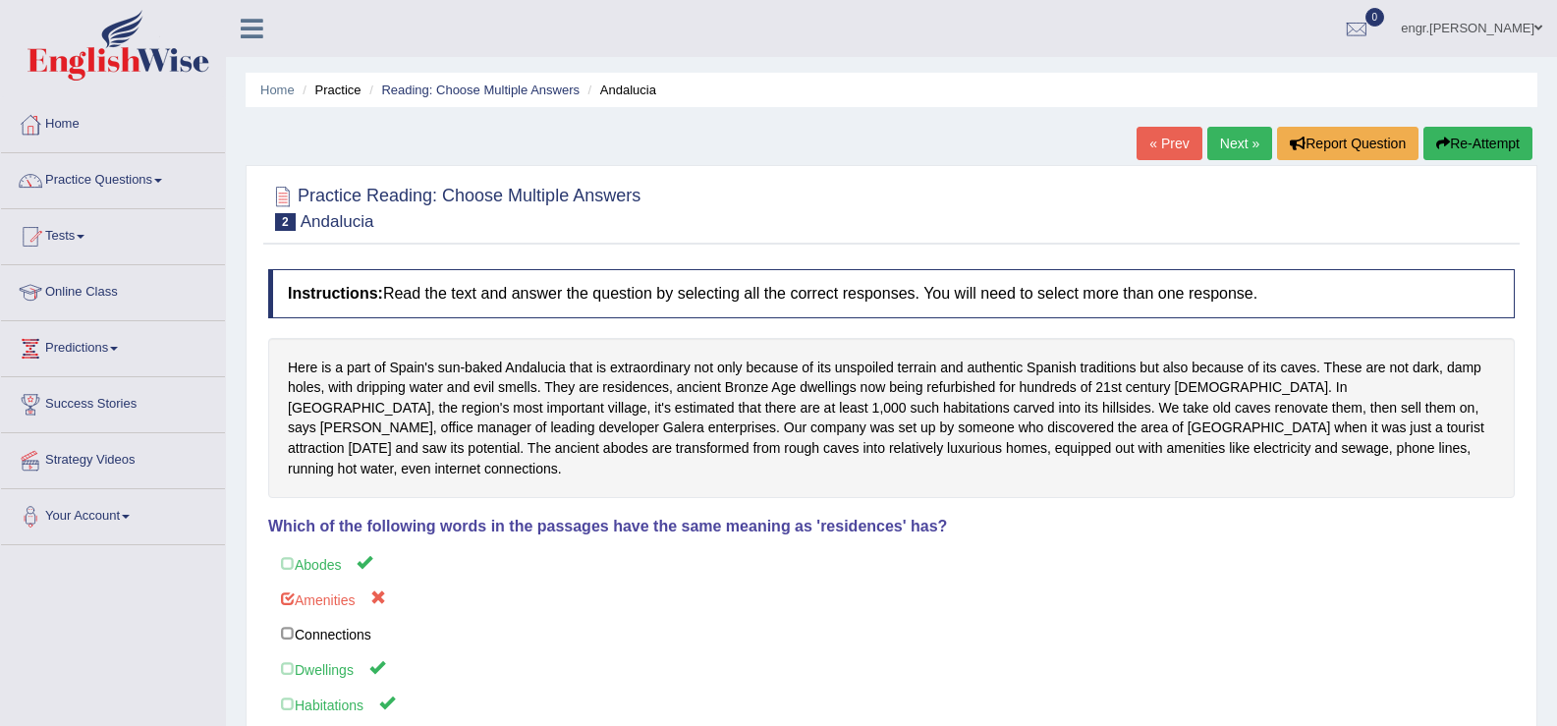
click at [1222, 142] on link "Next »" at bounding box center [1239, 143] width 65 height 33
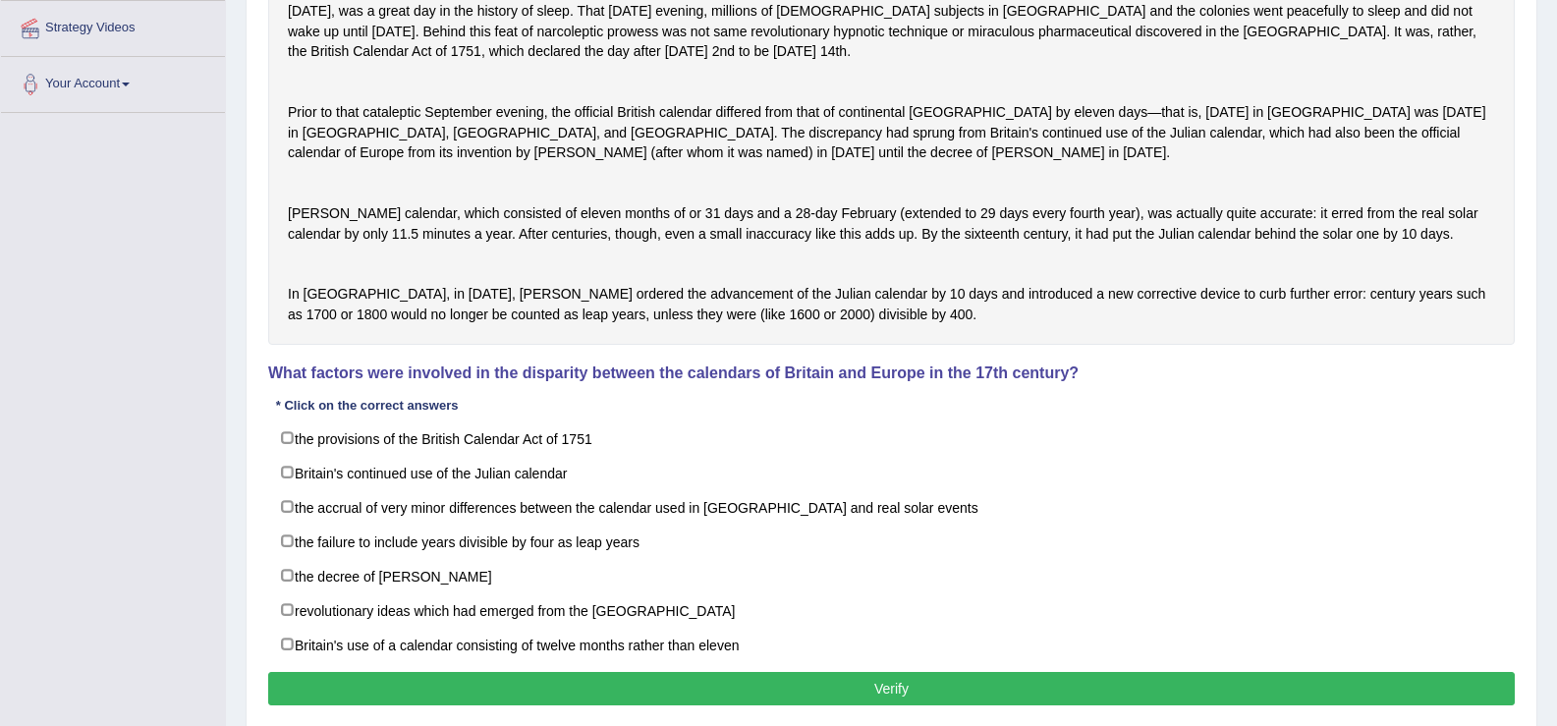
scroll to position [563, 0]
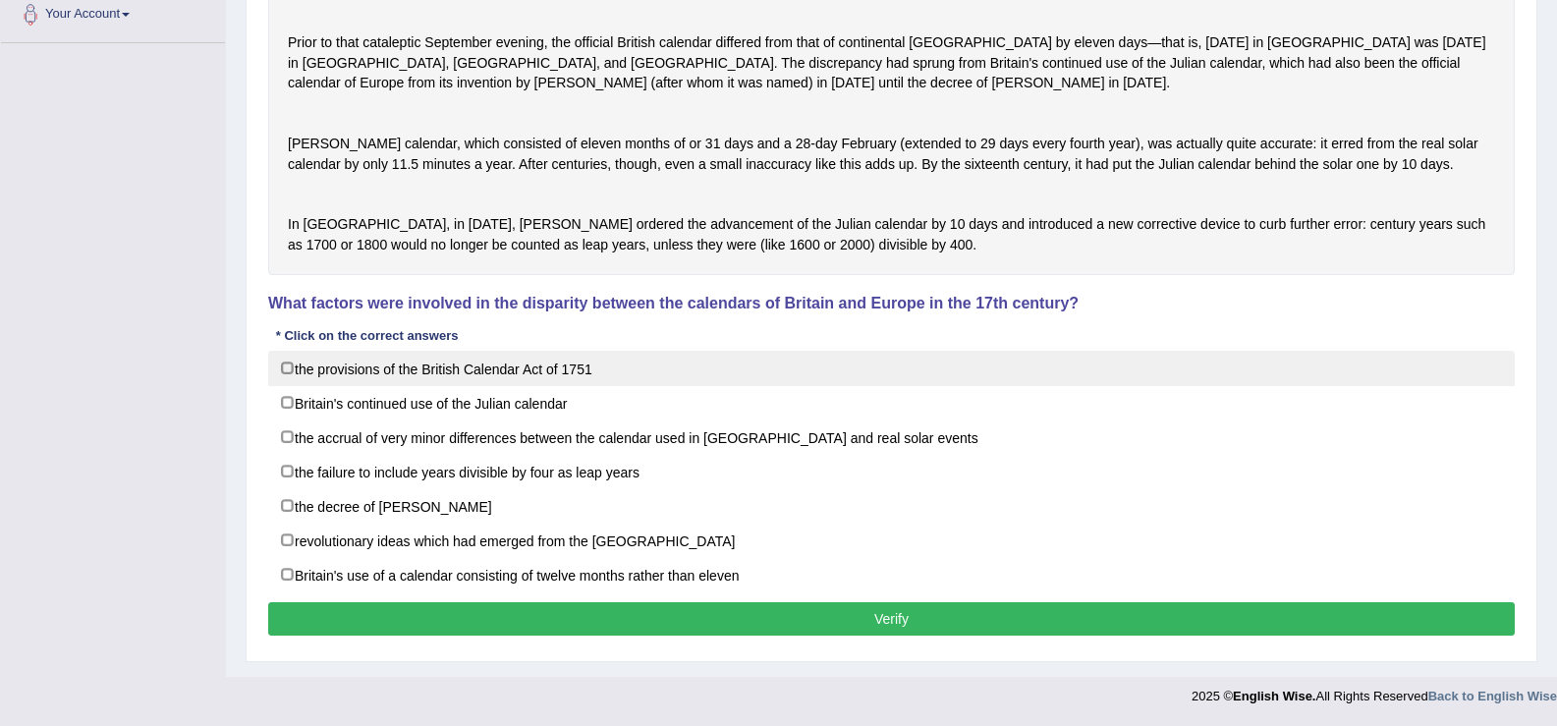
click at [286, 367] on label "the provisions of the British Calendar Act of 1751" at bounding box center [891, 368] width 1247 height 35
checkbox input "true"
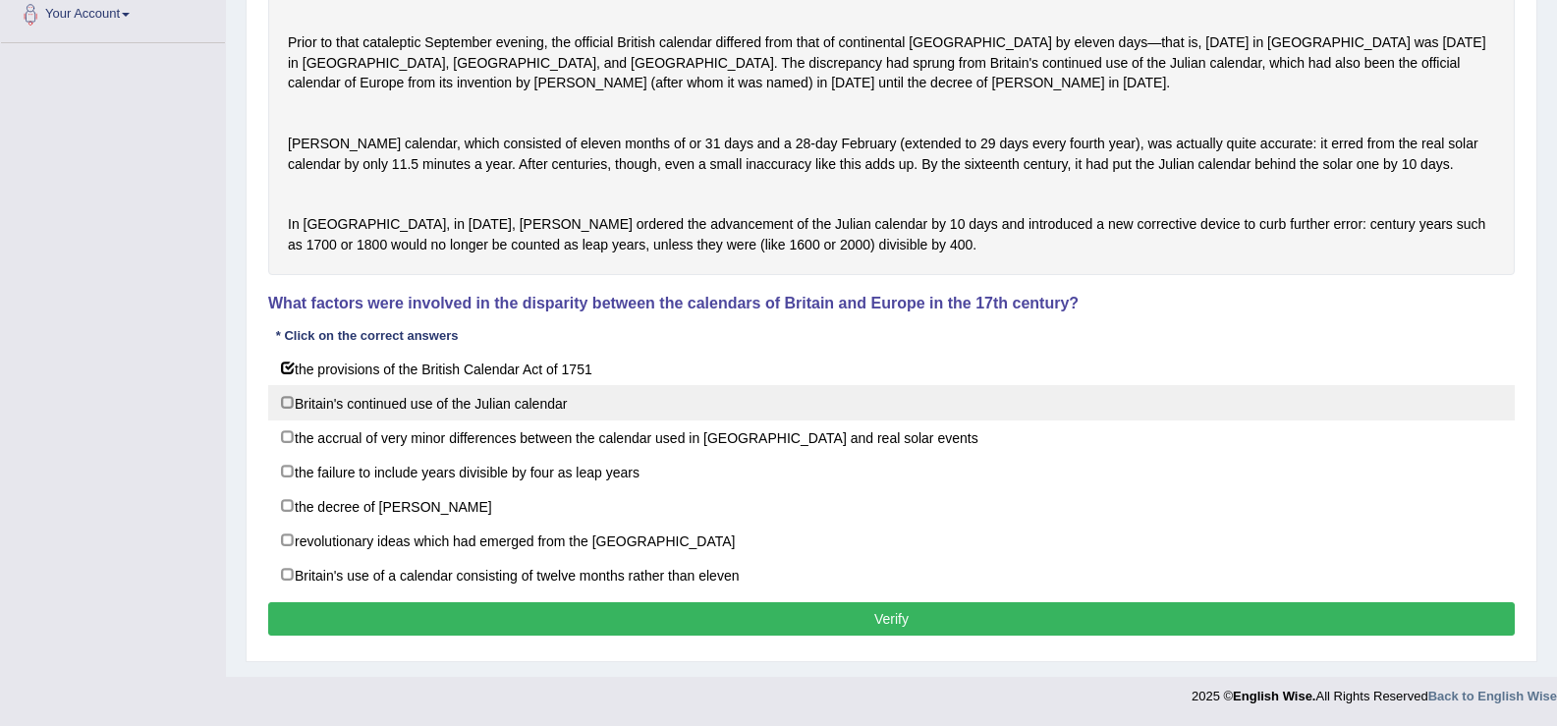
click at [288, 407] on label "Britain's continued use of the Julian calendar" at bounding box center [891, 402] width 1247 height 35
checkbox input "true"
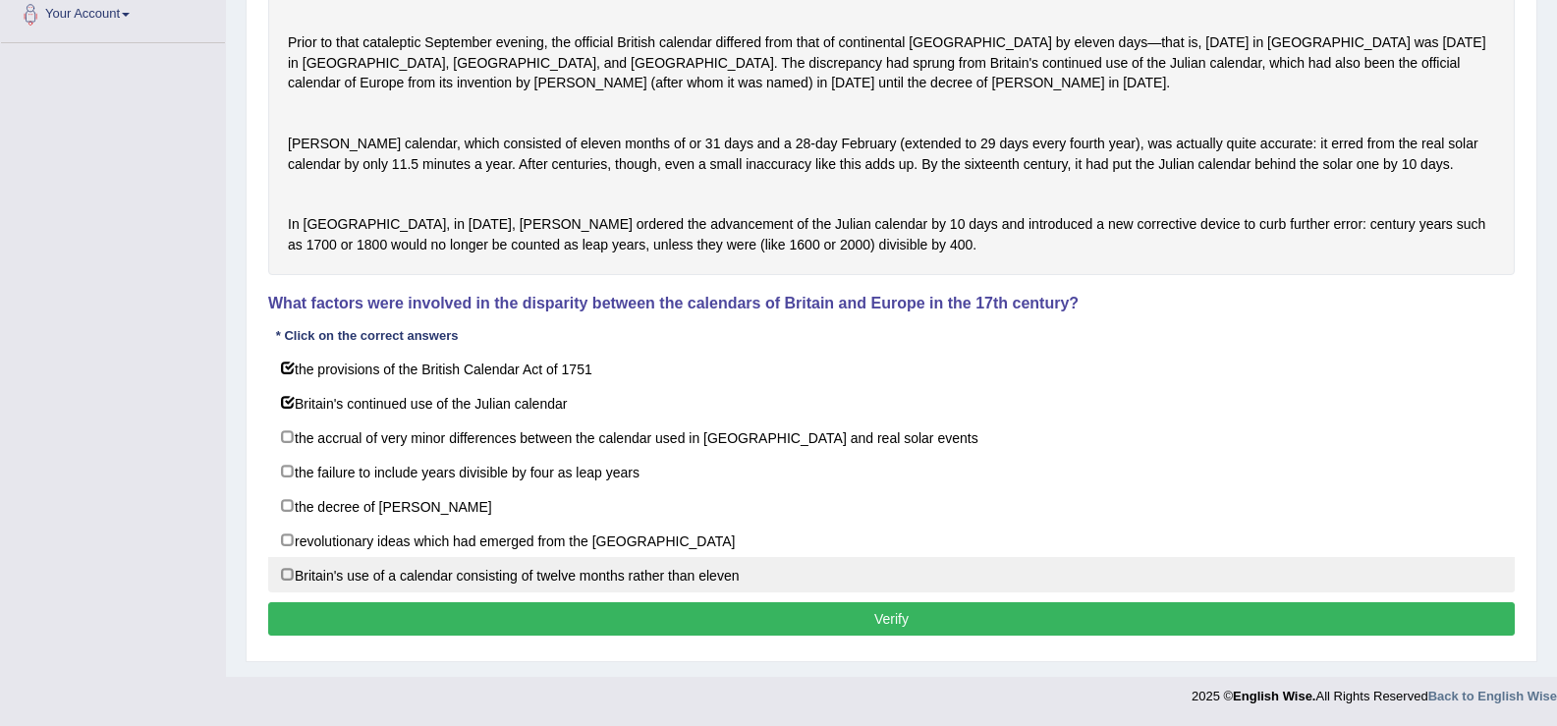
click at [284, 575] on label "Britain's use of a calendar consisting of twelve months rather than eleven" at bounding box center [891, 574] width 1247 height 35
checkbox input "true"
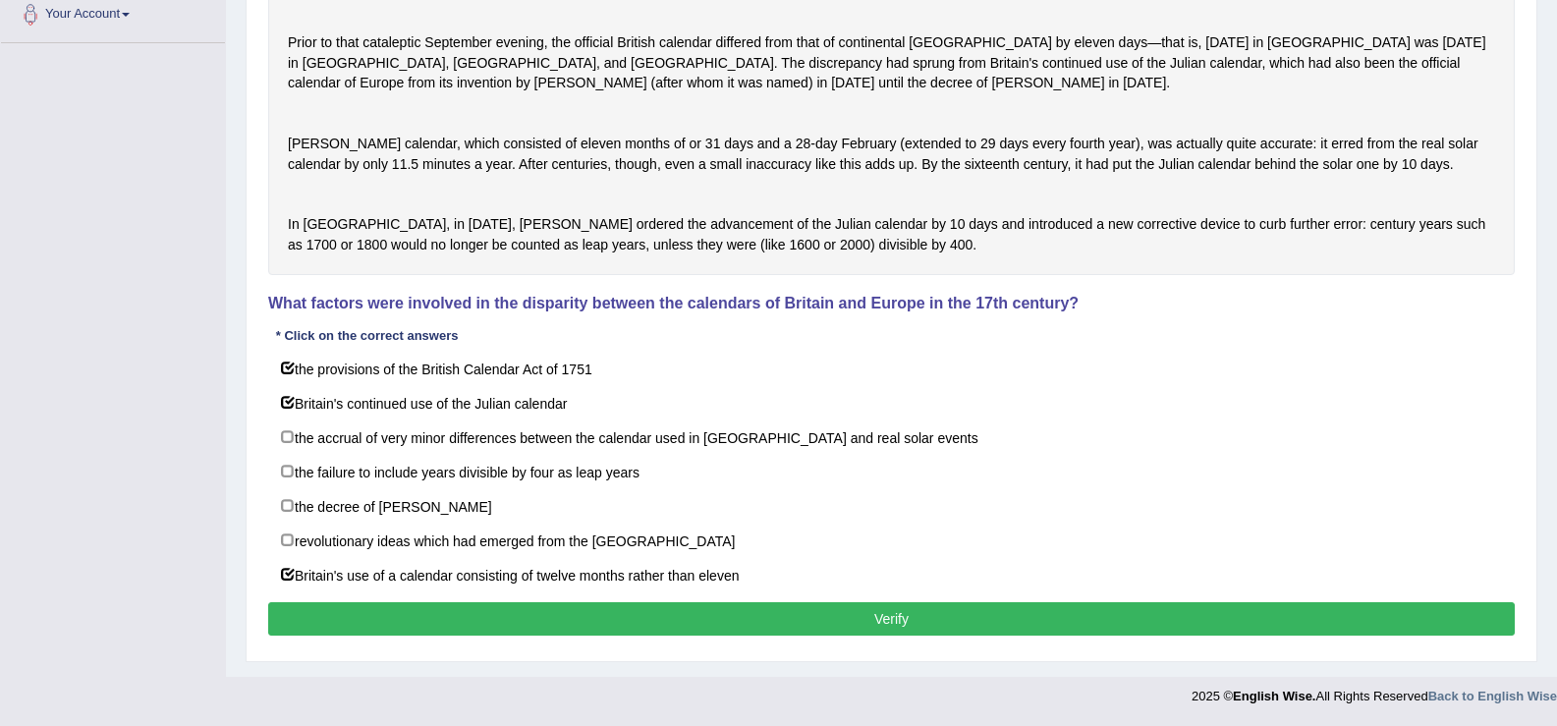
click at [393, 615] on button "Verify" at bounding box center [891, 618] width 1247 height 33
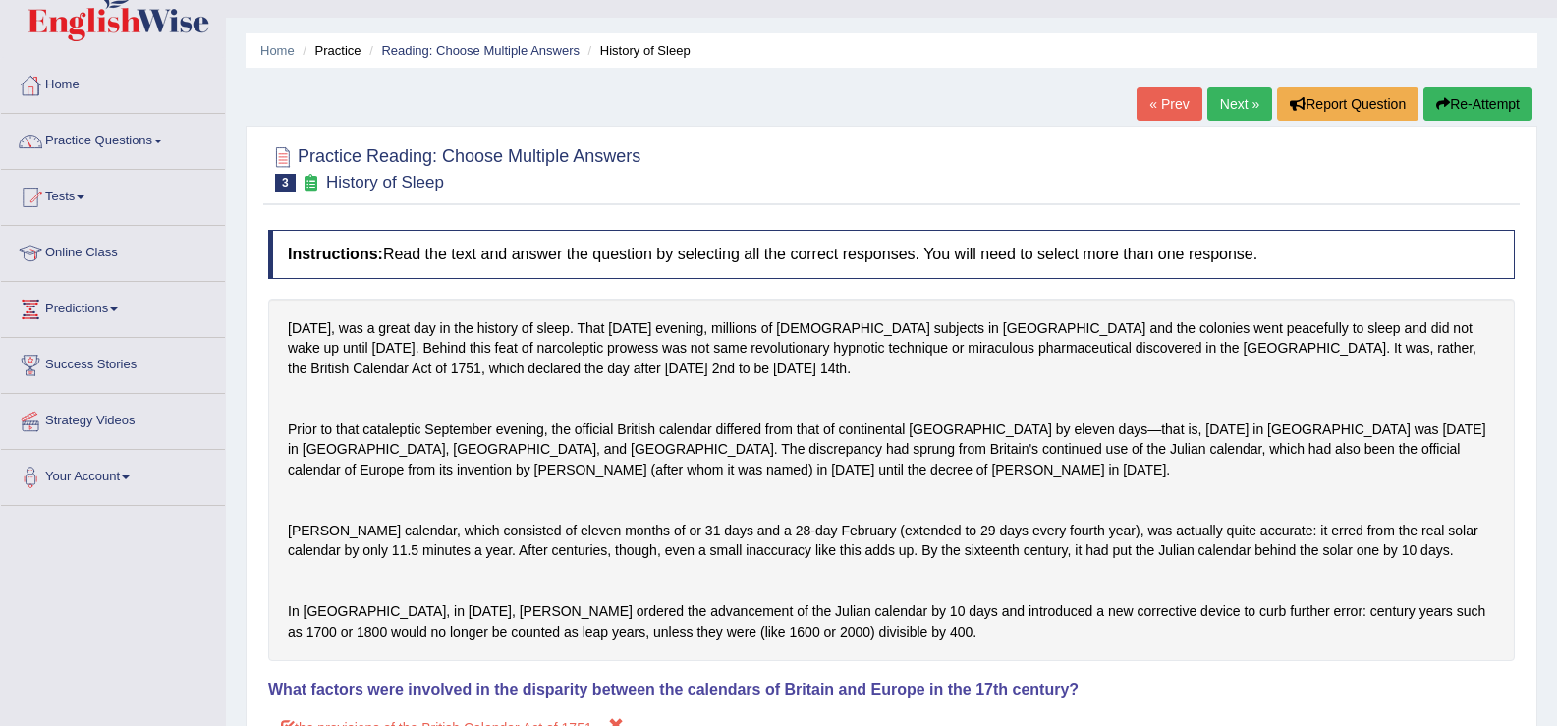
scroll to position [0, 0]
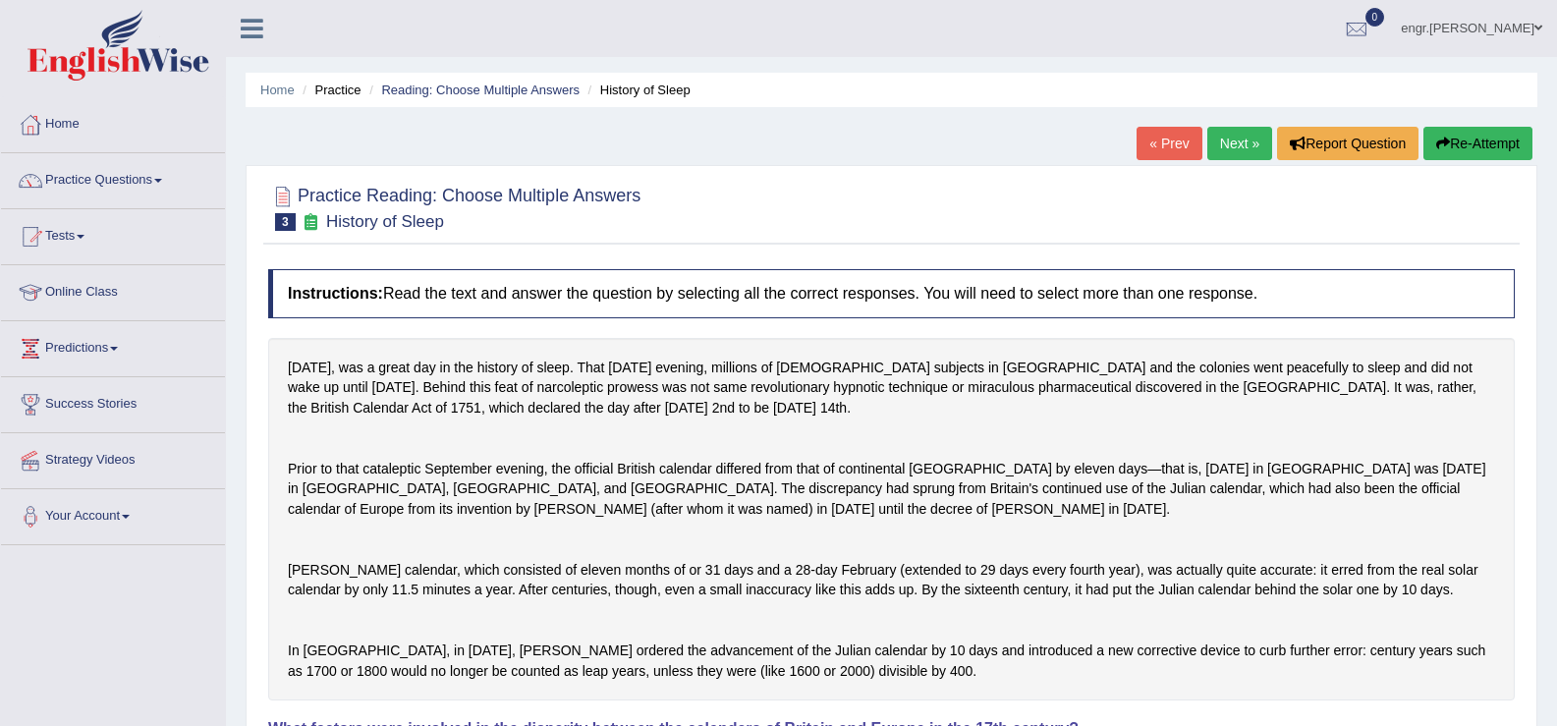
click at [1232, 138] on link "Next »" at bounding box center [1239, 143] width 65 height 33
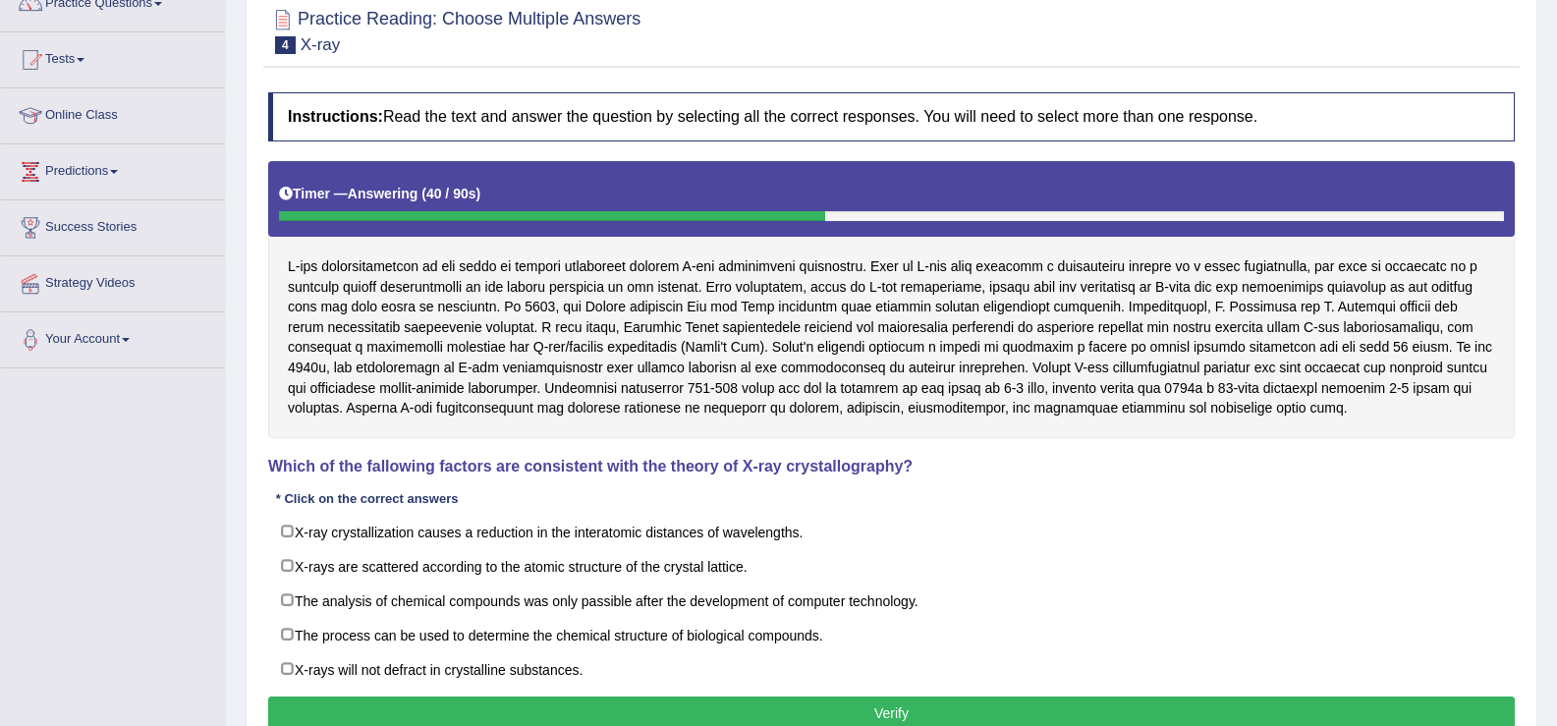
scroll to position [178, 0]
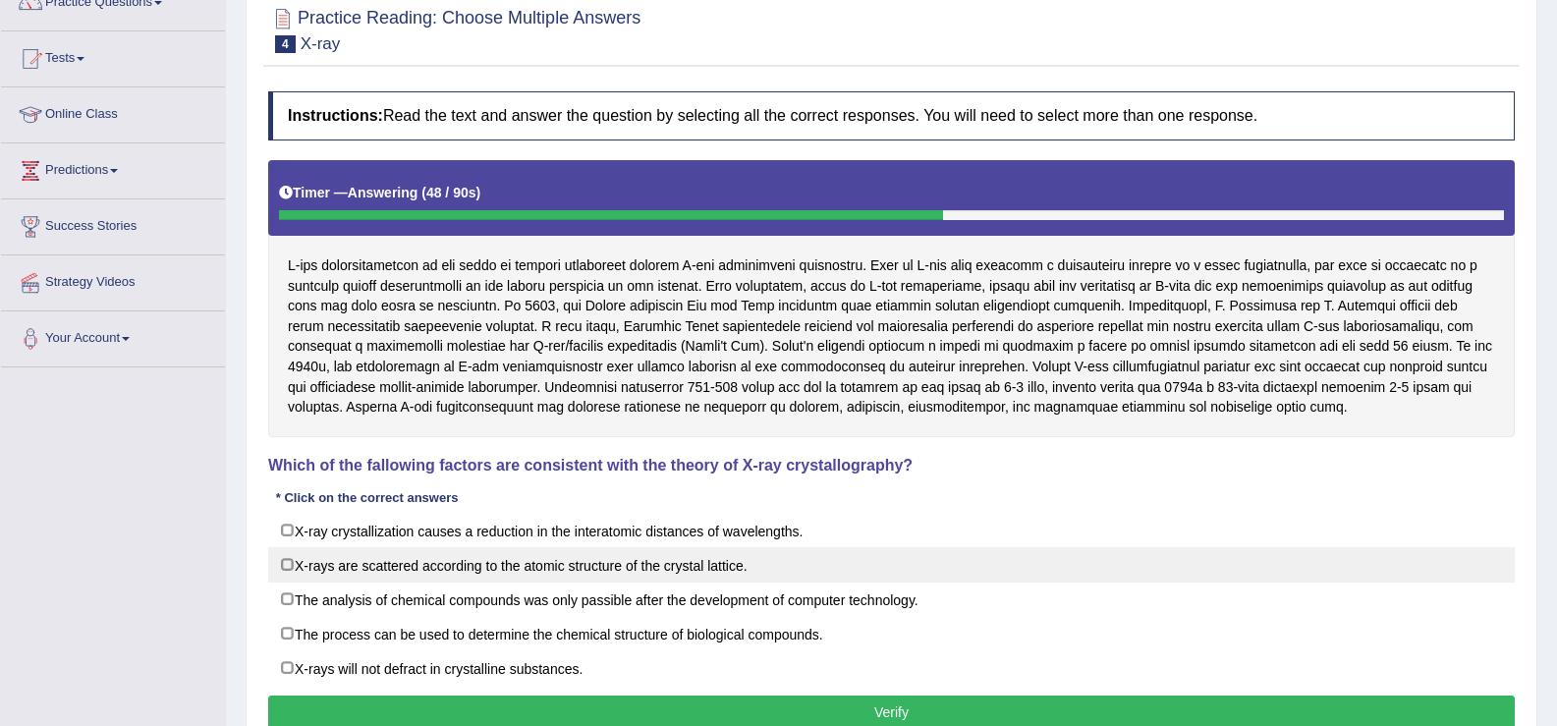
click at [292, 572] on label "X-rays are scattered according to the atomic structure of the crystal lattice." at bounding box center [891, 564] width 1247 height 35
checkbox input "true"
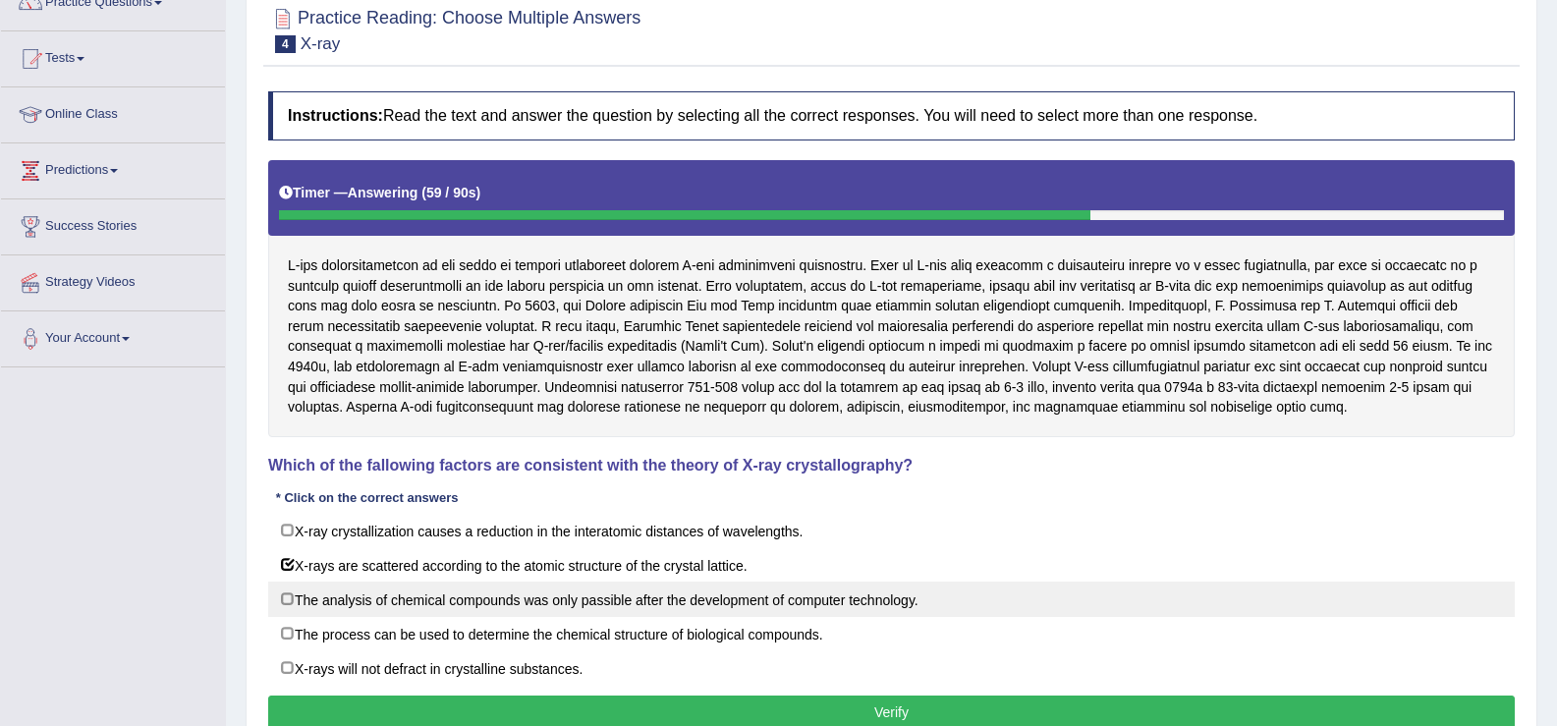
click at [294, 600] on label "The analysis of chemical compounds was only passible after the development of c…" at bounding box center [891, 599] width 1247 height 35
checkbox input "true"
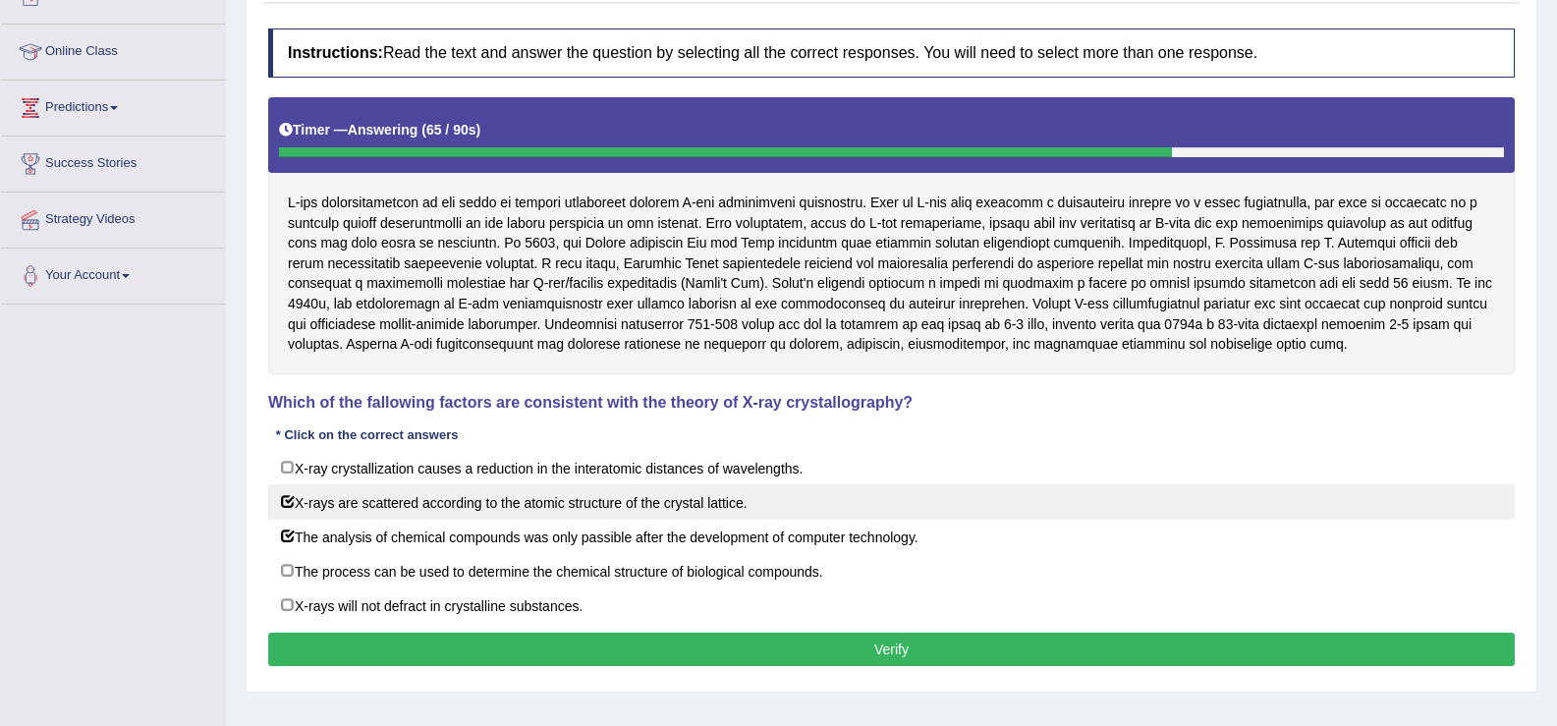
scroll to position [306, 0]
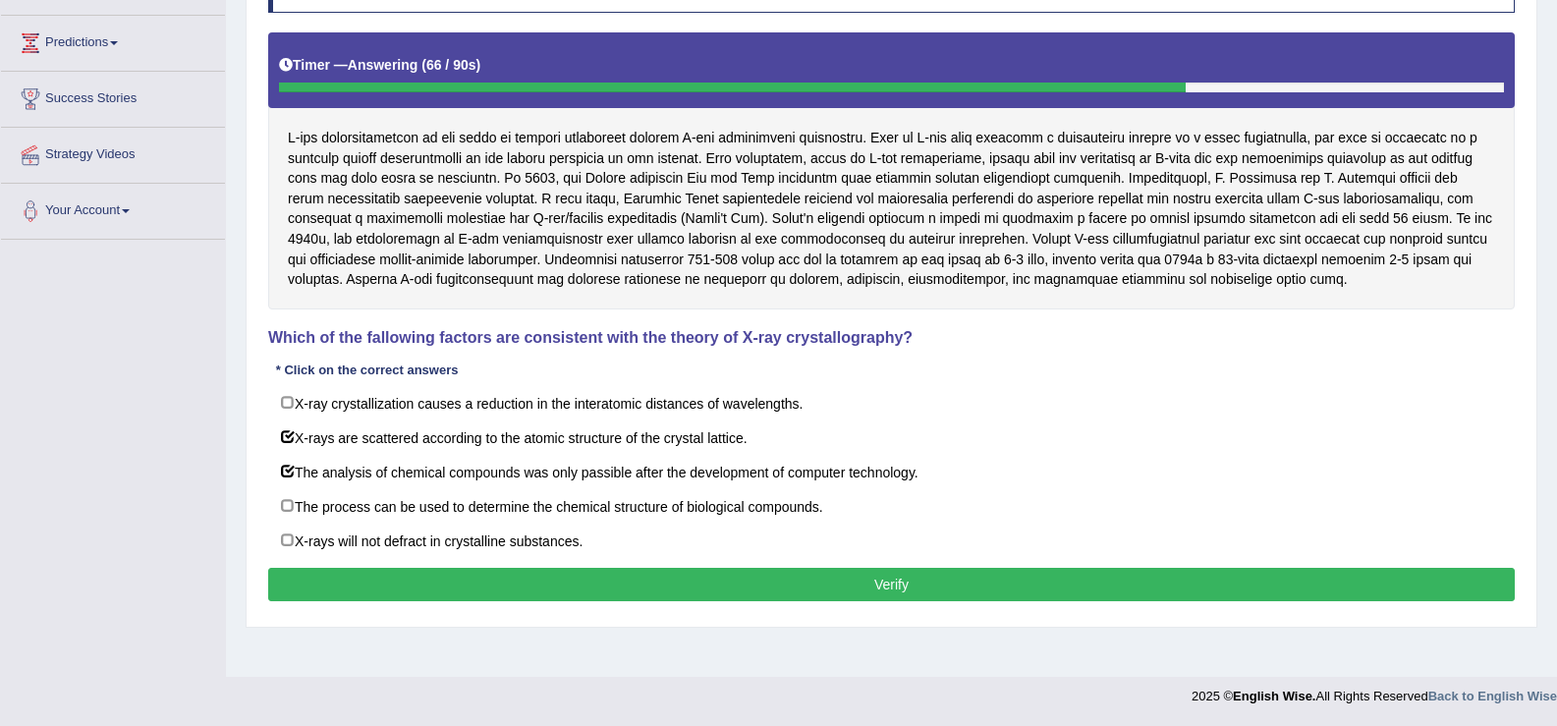
click at [535, 581] on button "Verify" at bounding box center [891, 584] width 1247 height 33
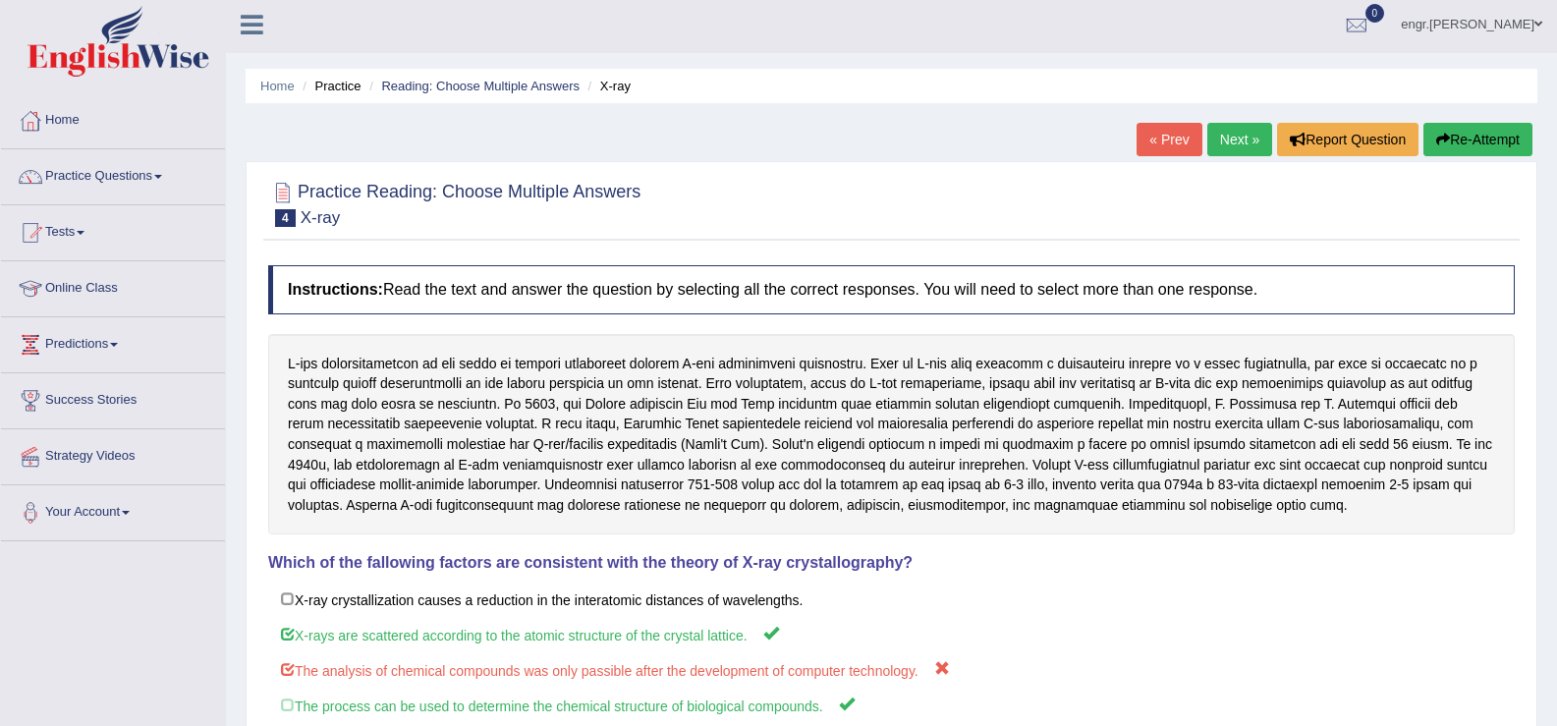
scroll to position [0, 0]
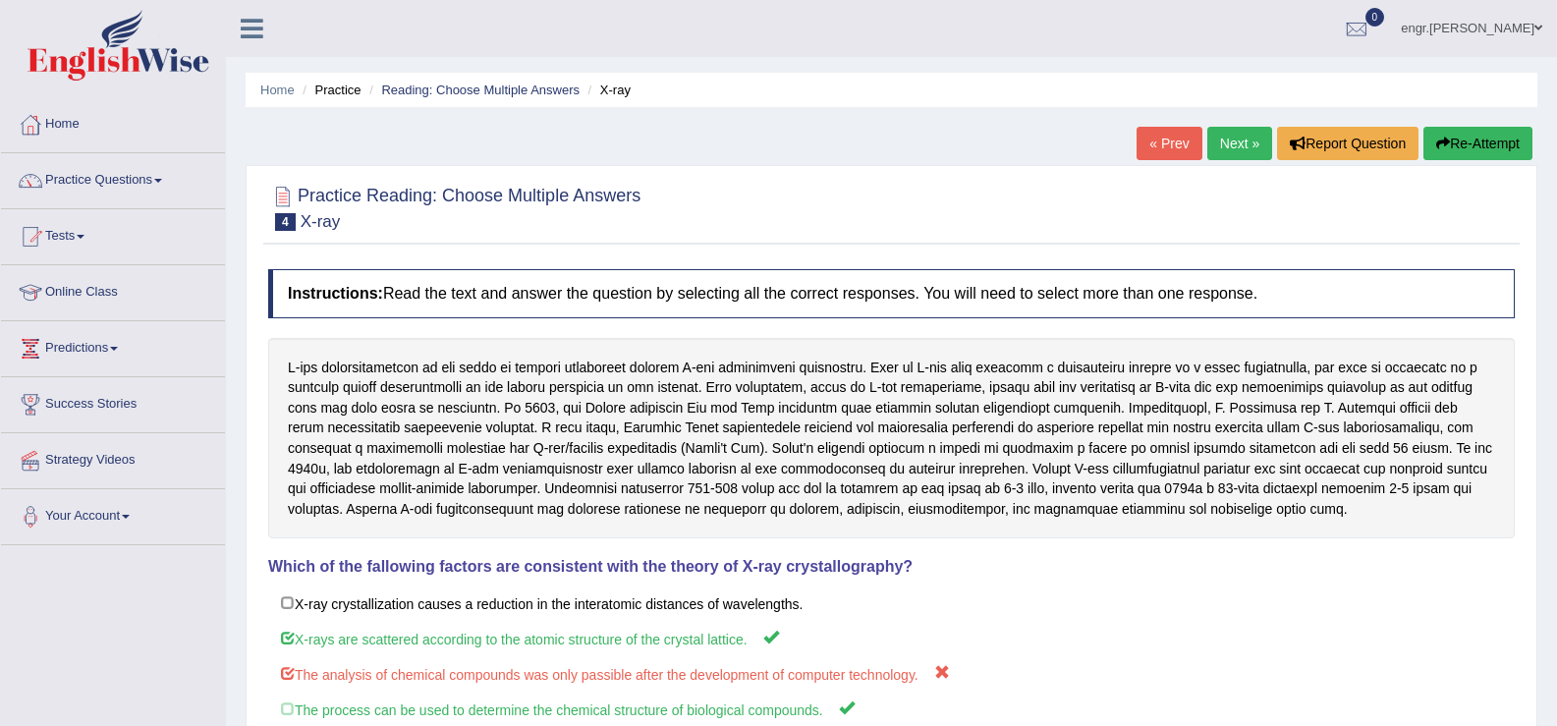
click at [1226, 143] on link "Next »" at bounding box center [1239, 143] width 65 height 33
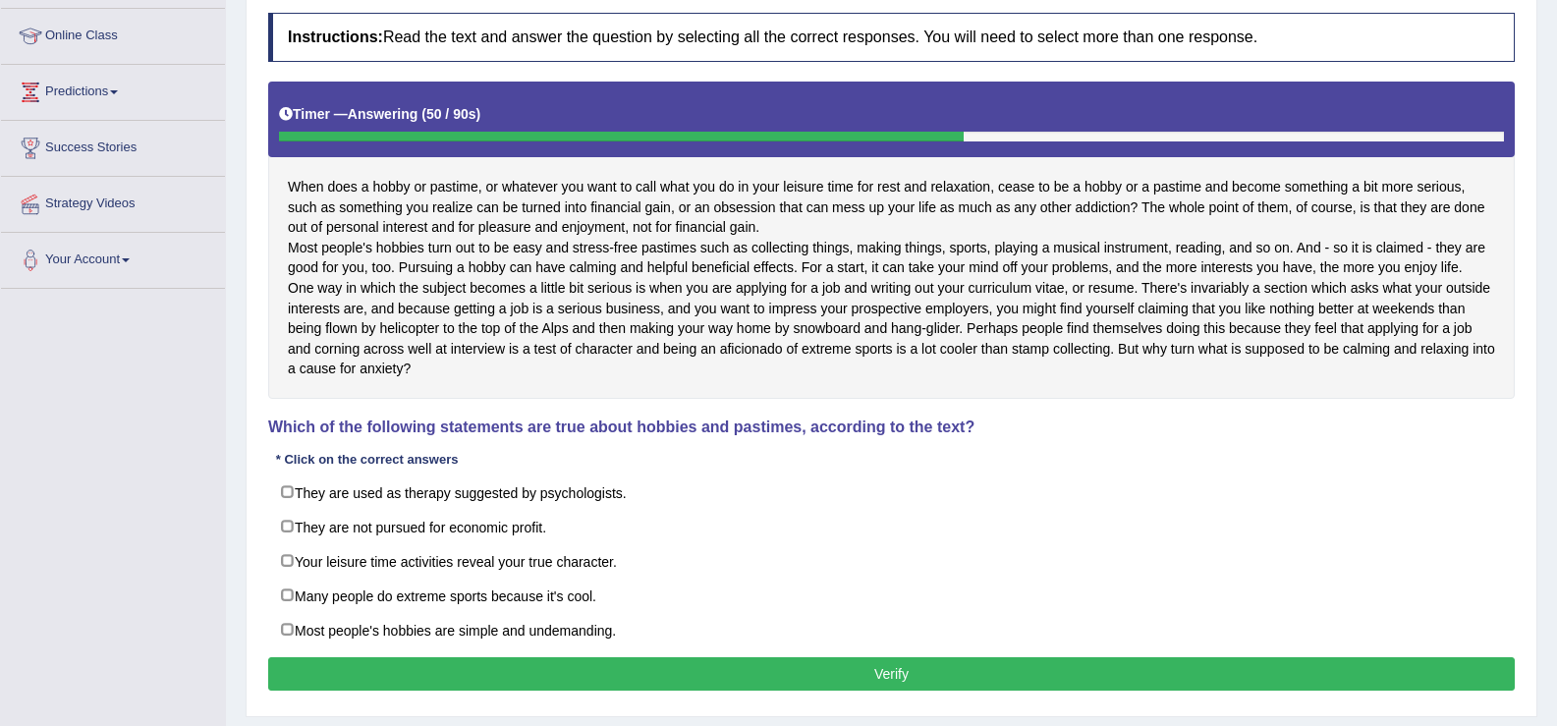
scroll to position [314, 0]
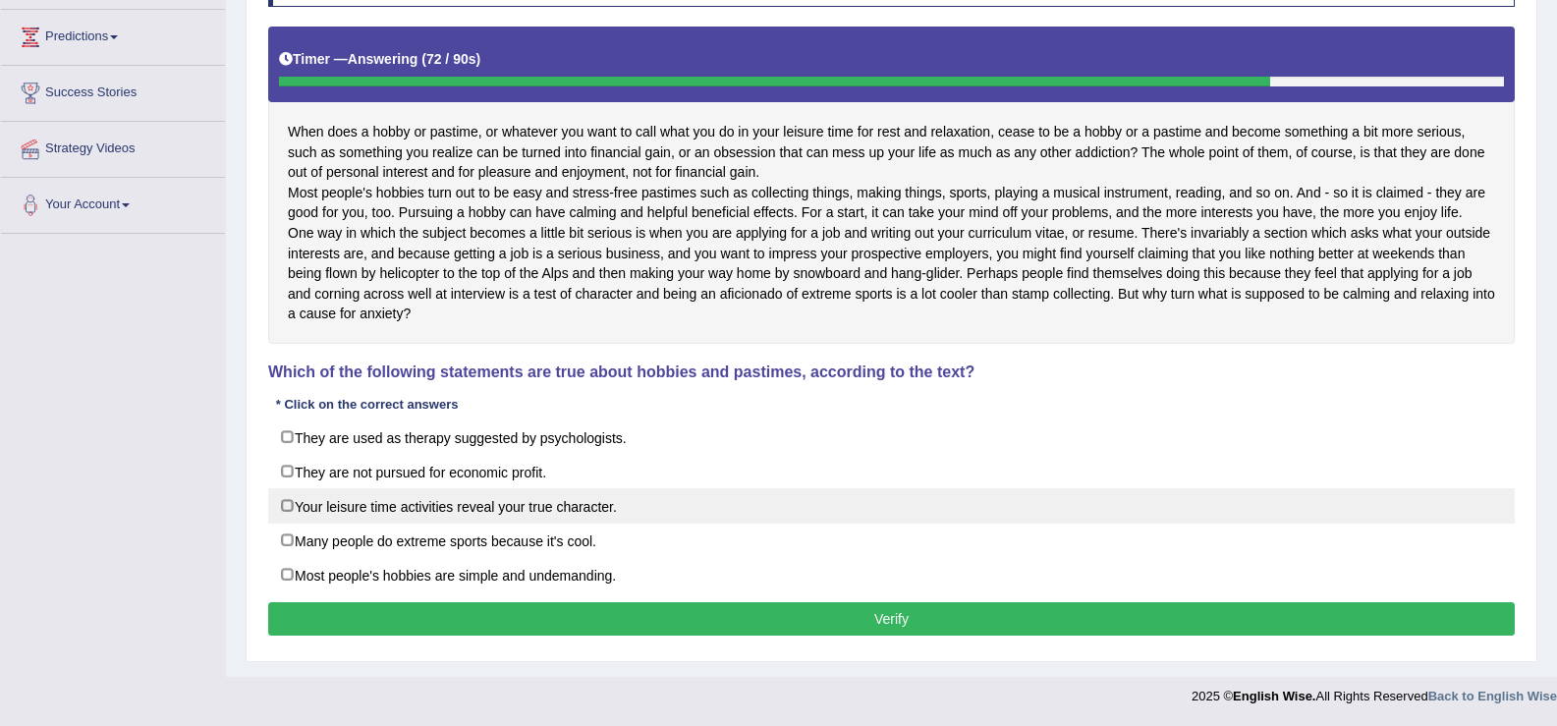
click at [284, 524] on label "Your leisure time activities reveal your true character." at bounding box center [891, 505] width 1247 height 35
checkbox input "true"
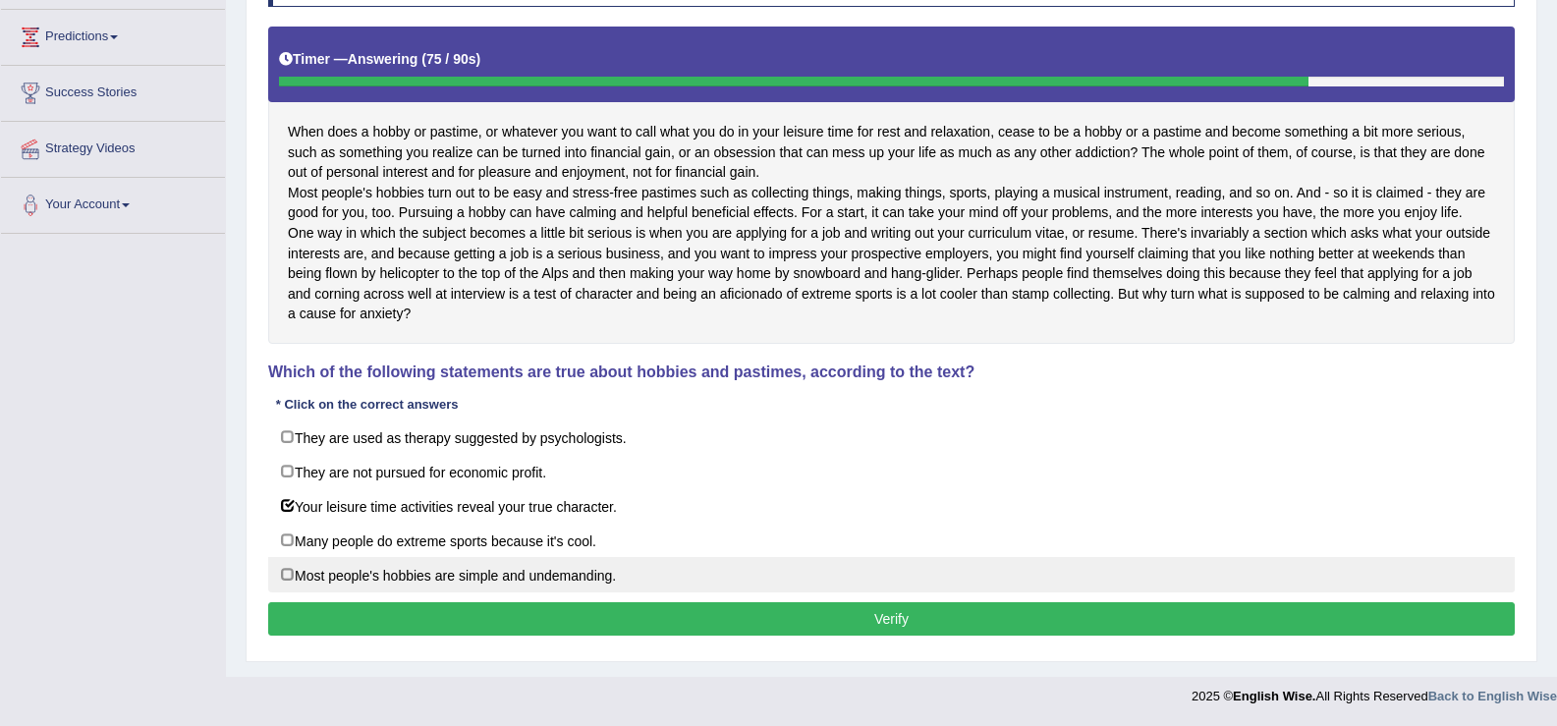
click at [287, 592] on label "Most people's hobbies are simple and undemanding." at bounding box center [891, 574] width 1247 height 35
checkbox input "true"
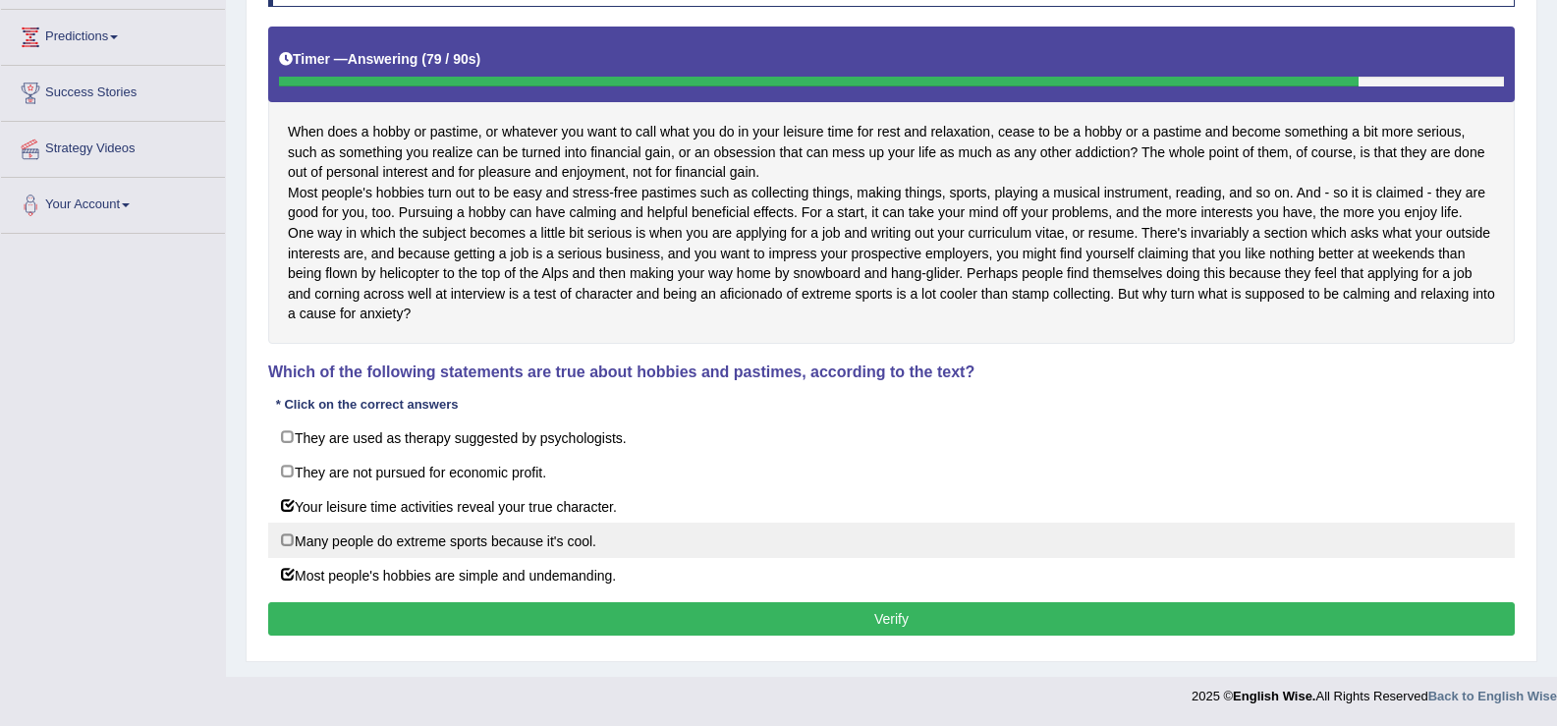
click at [287, 558] on label "Many people do extreme sports because it's cool." at bounding box center [891, 540] width 1247 height 35
click at [294, 558] on label "Many people do extreme sports because it's cool." at bounding box center [891, 540] width 1247 height 35
checkbox input "false"
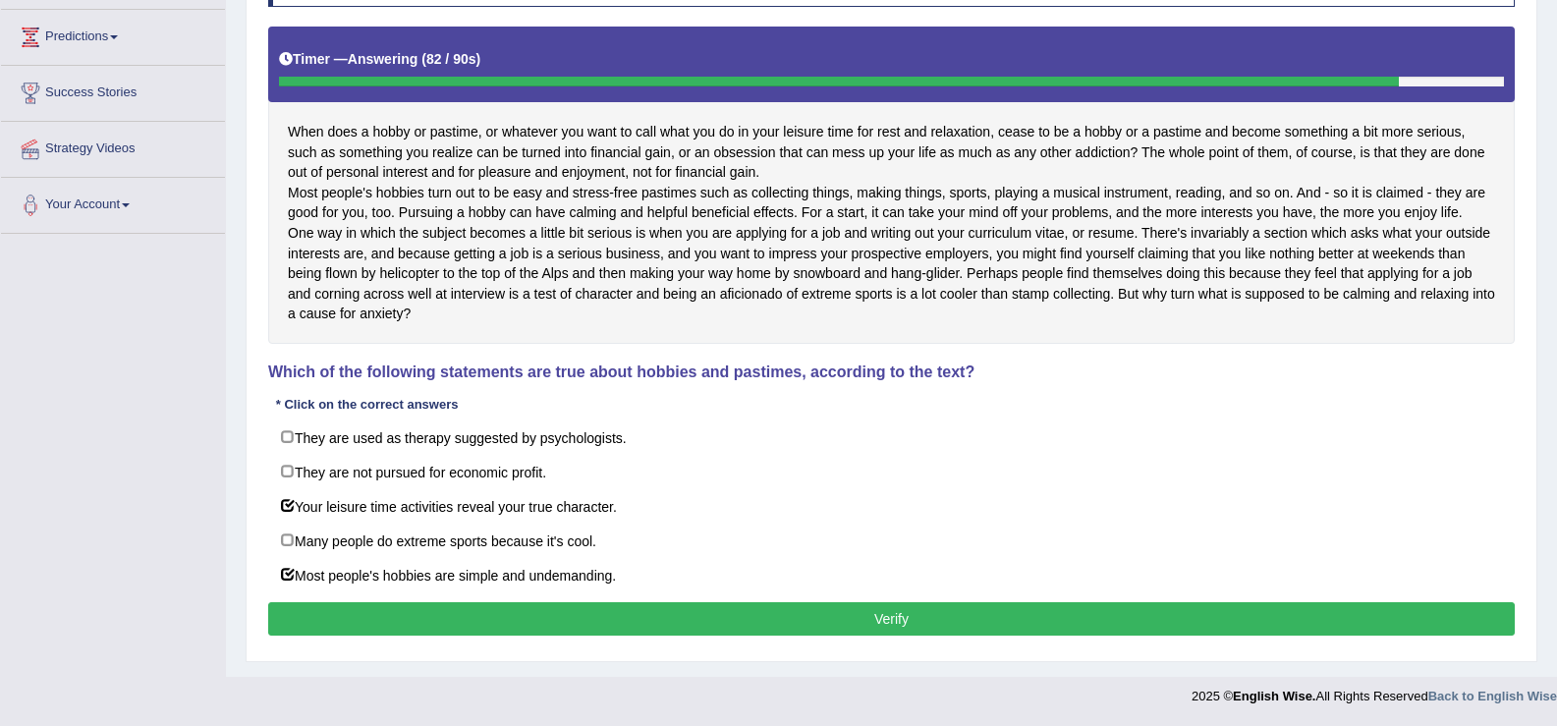
click at [364, 636] on button "Verify" at bounding box center [891, 618] width 1247 height 33
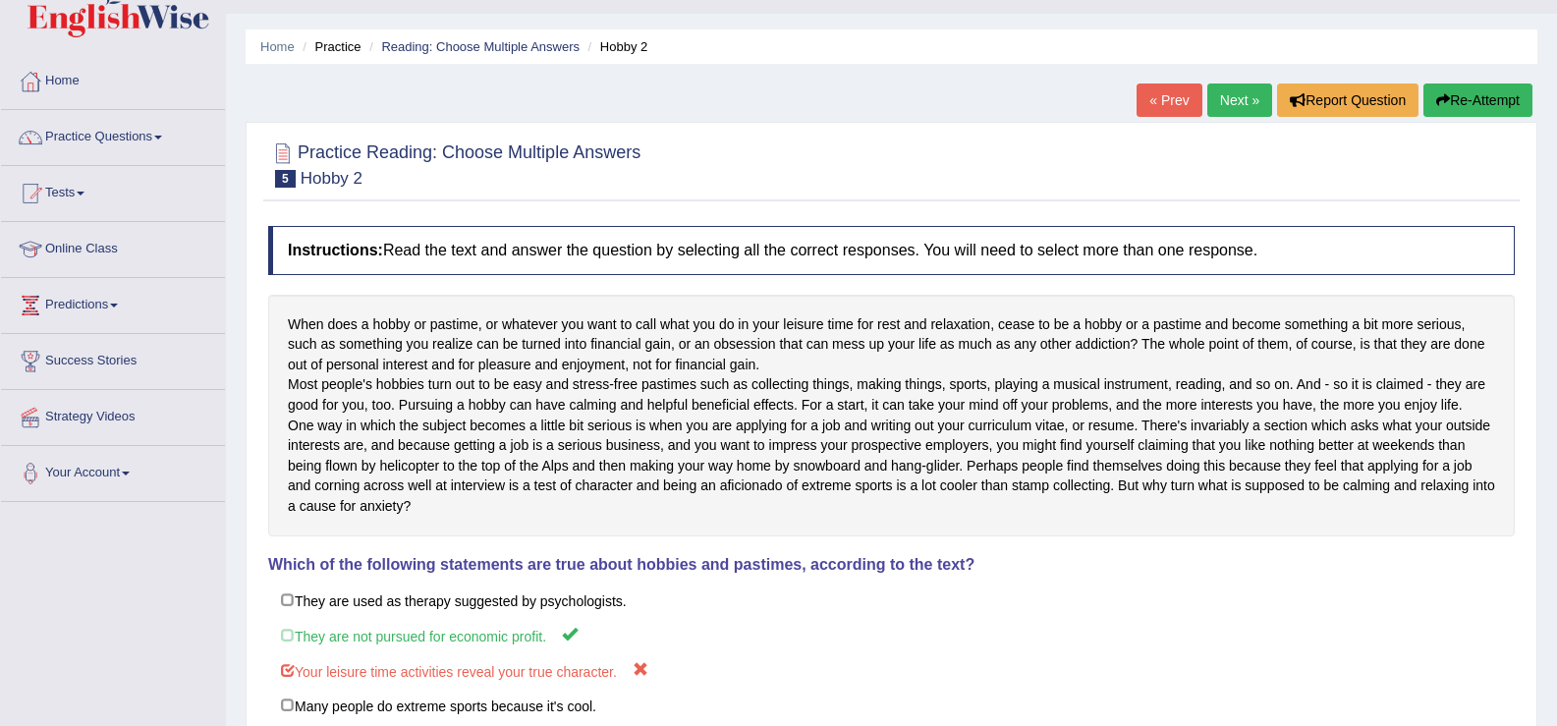
scroll to position [21, 0]
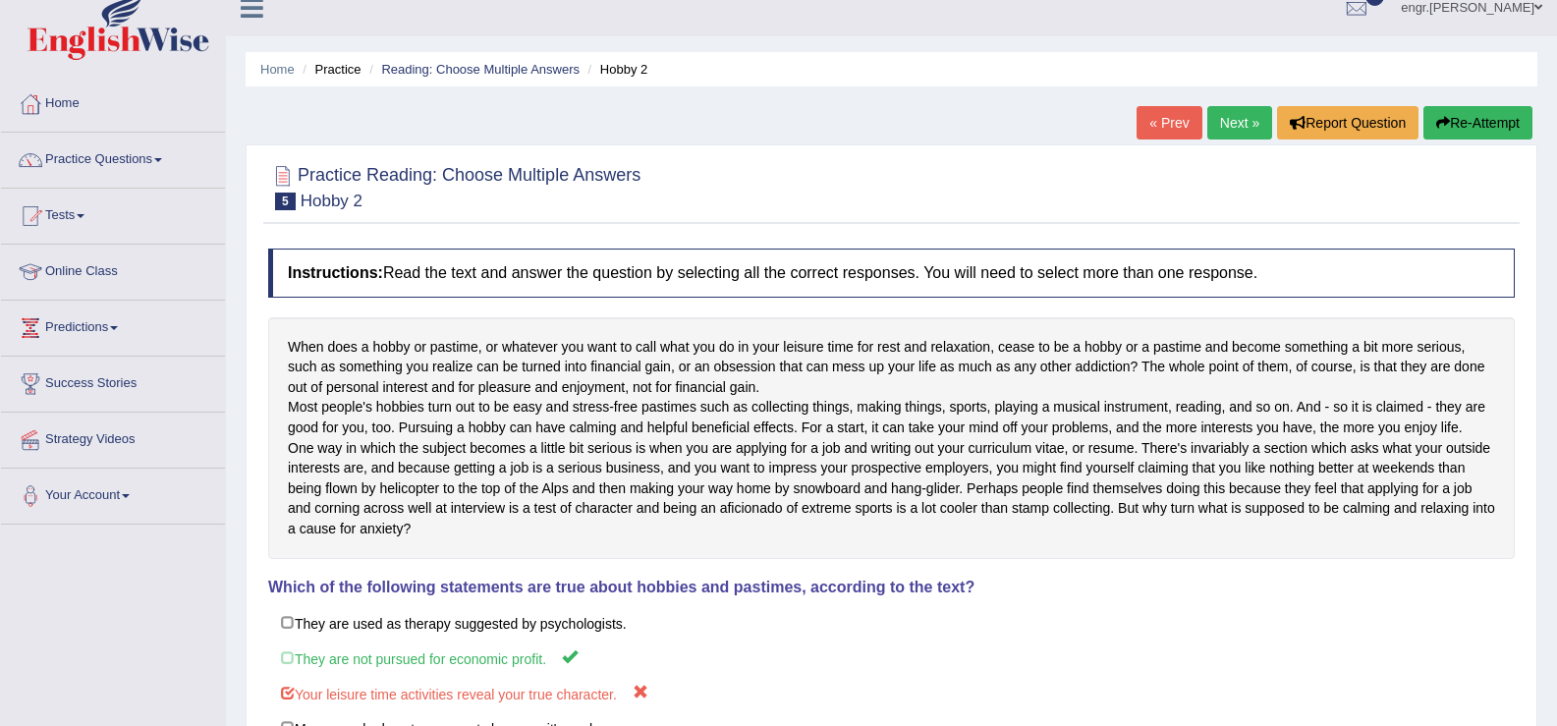
click at [1245, 127] on link "Next »" at bounding box center [1239, 122] width 65 height 33
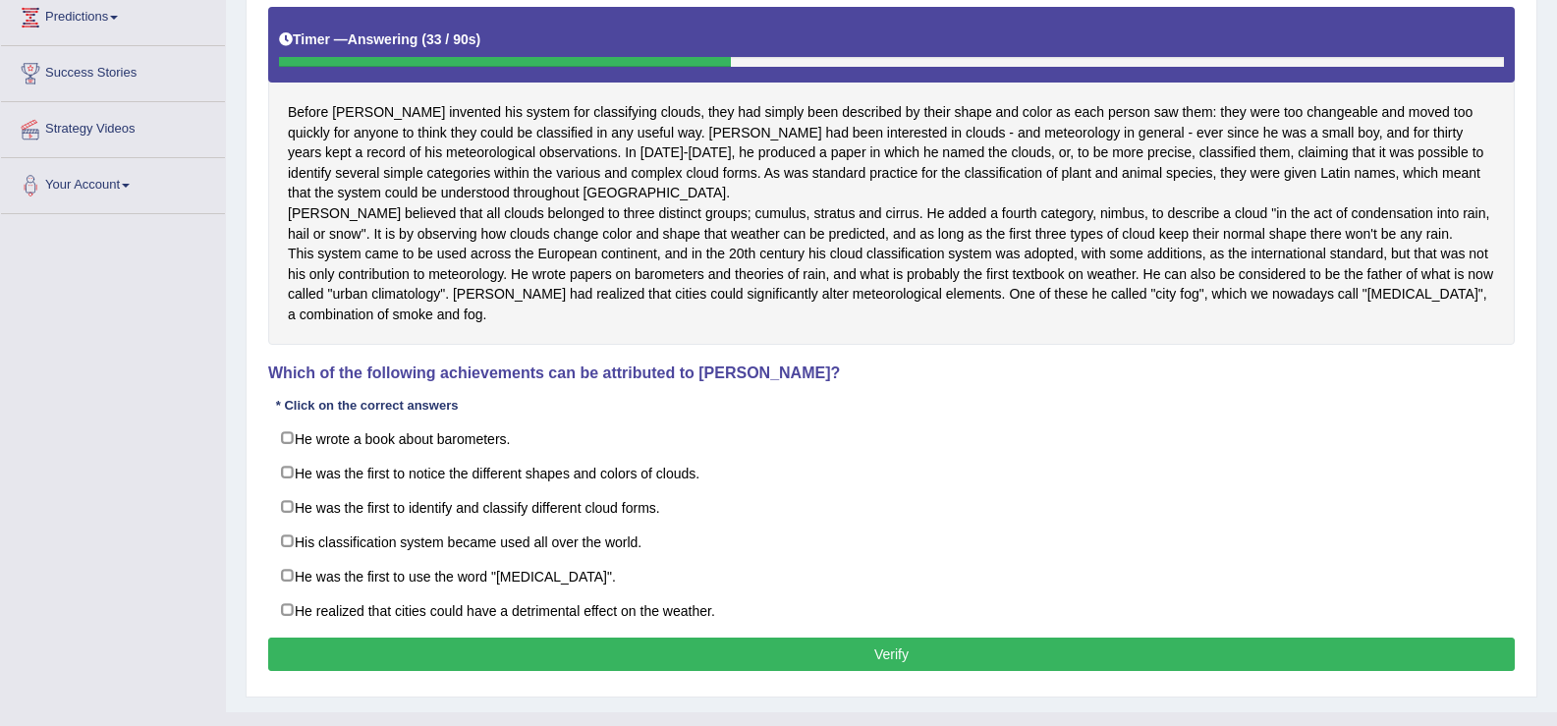
scroll to position [333, 0]
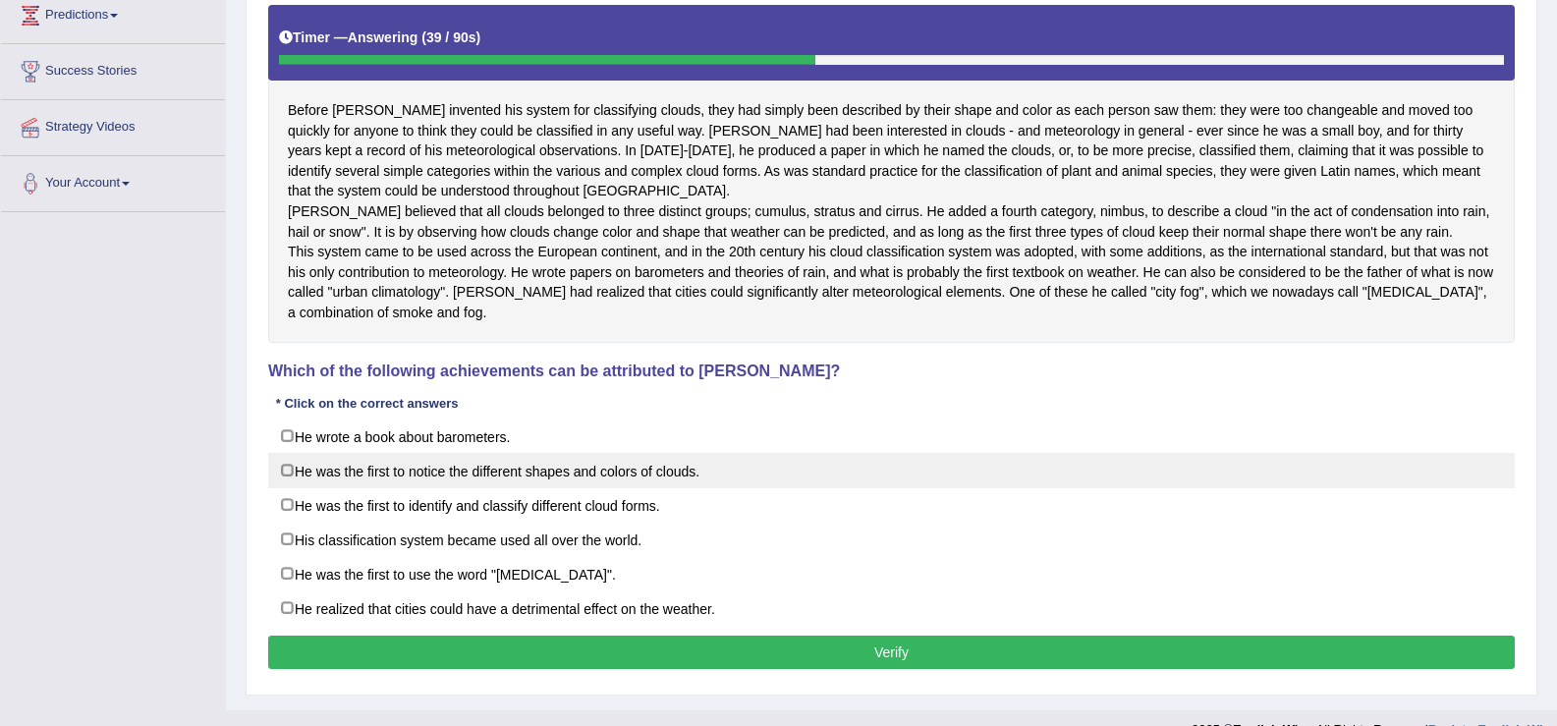
click at [285, 488] on label "He was the first to notice the different shapes and colors of clouds." at bounding box center [891, 470] width 1247 height 35
checkbox input "true"
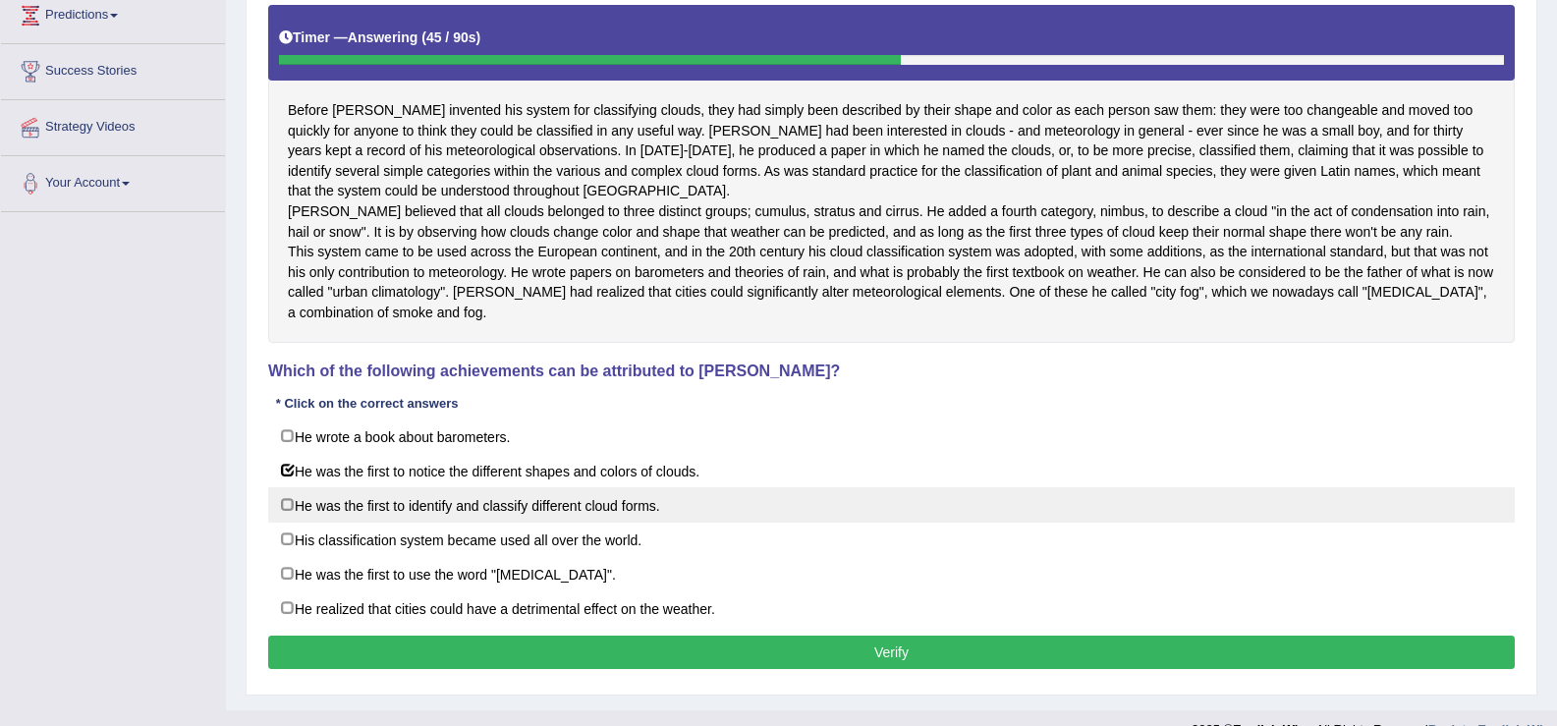
click at [286, 523] on label "He was the first to identify and classify different cloud forms." at bounding box center [891, 504] width 1247 height 35
checkbox input "true"
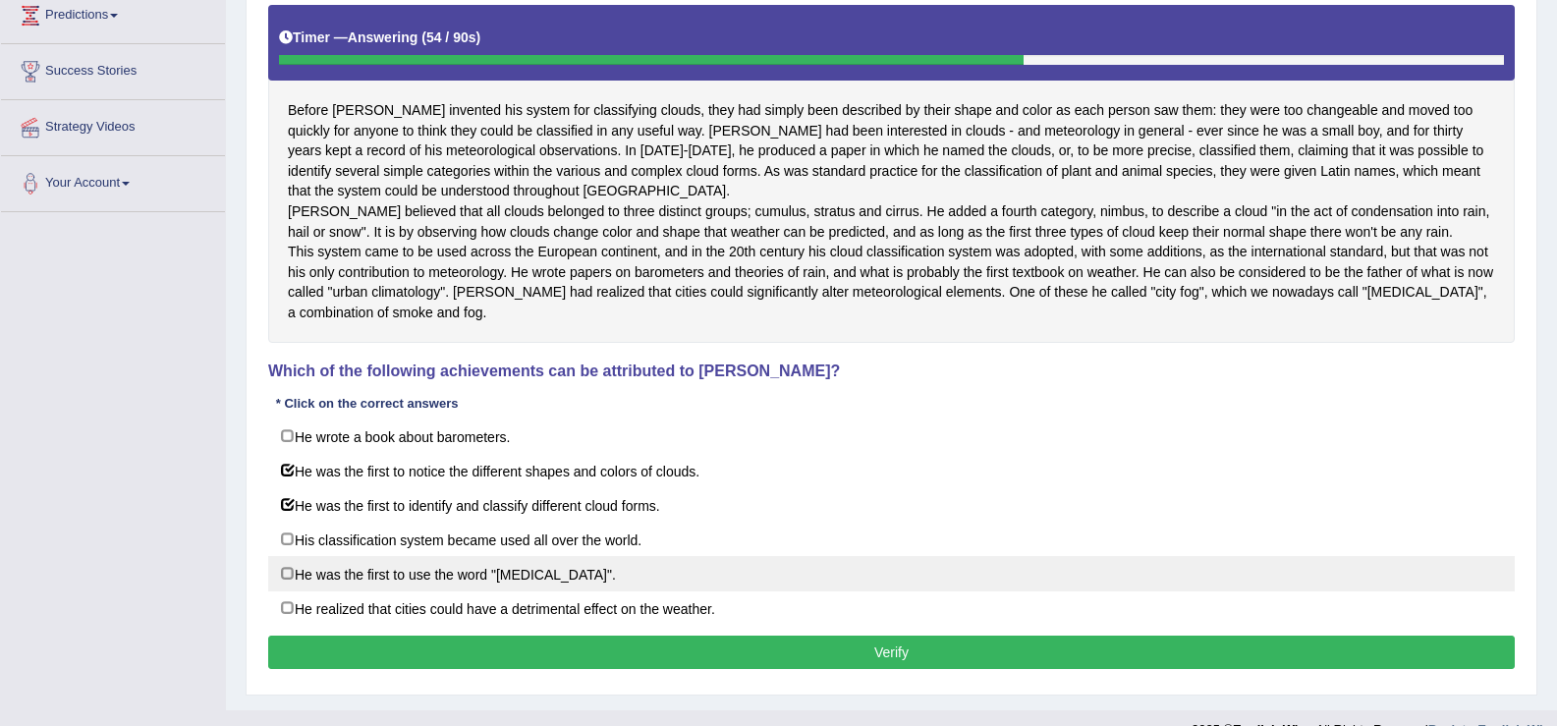
click at [286, 591] on label "He was the first to use the word "[MEDICAL_DATA]"." at bounding box center [891, 573] width 1247 height 35
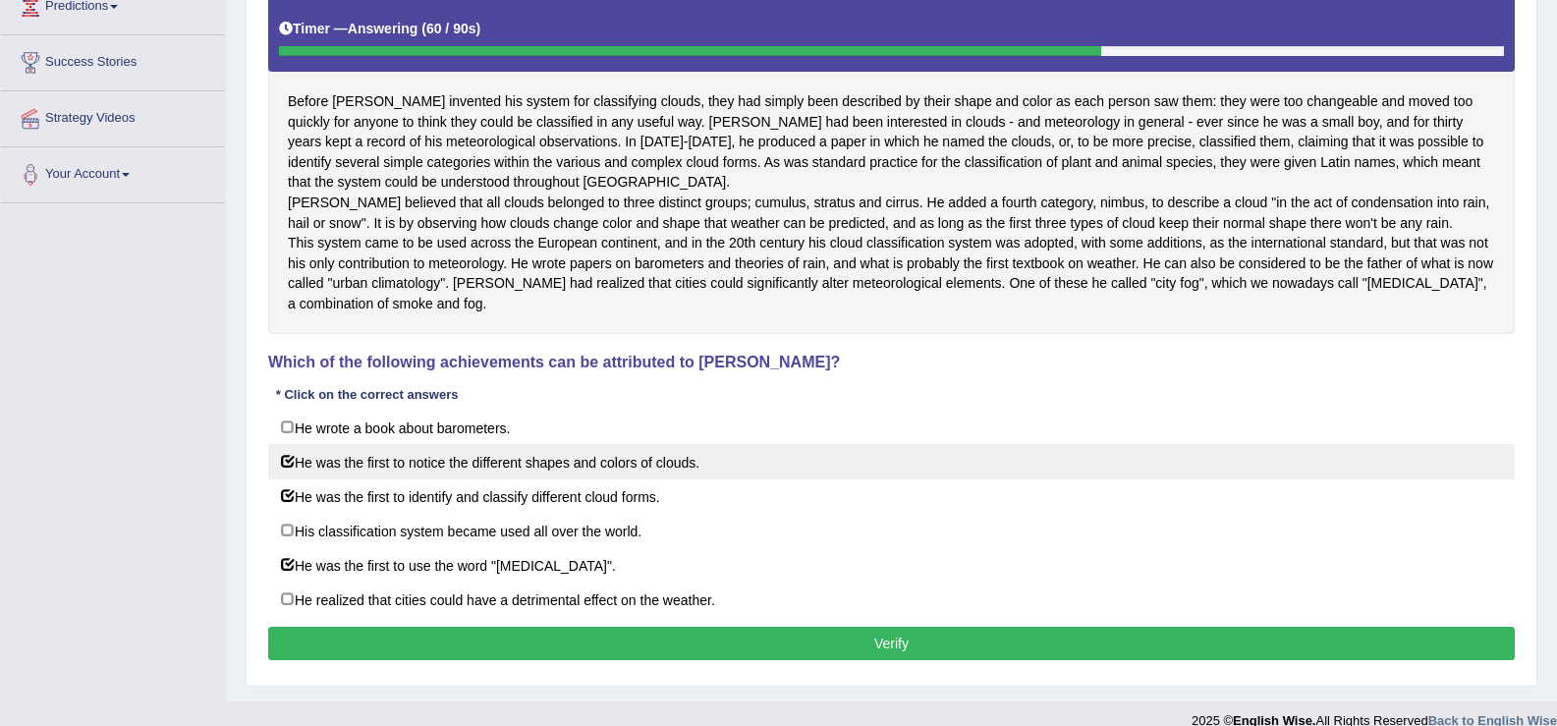
scroll to position [407, 0]
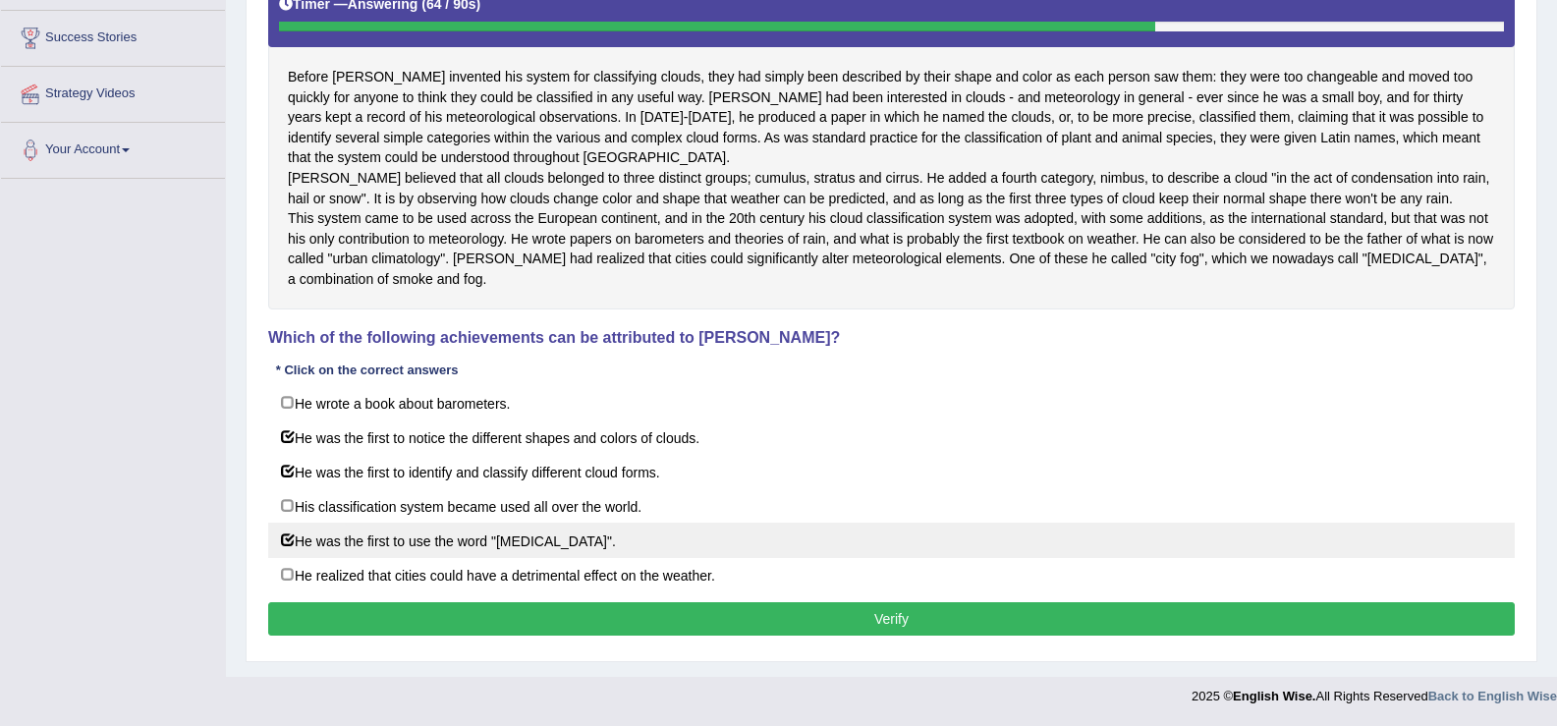
click at [281, 537] on label "He was the first to use the word "smog"." at bounding box center [891, 540] width 1247 height 35
checkbox input "false"
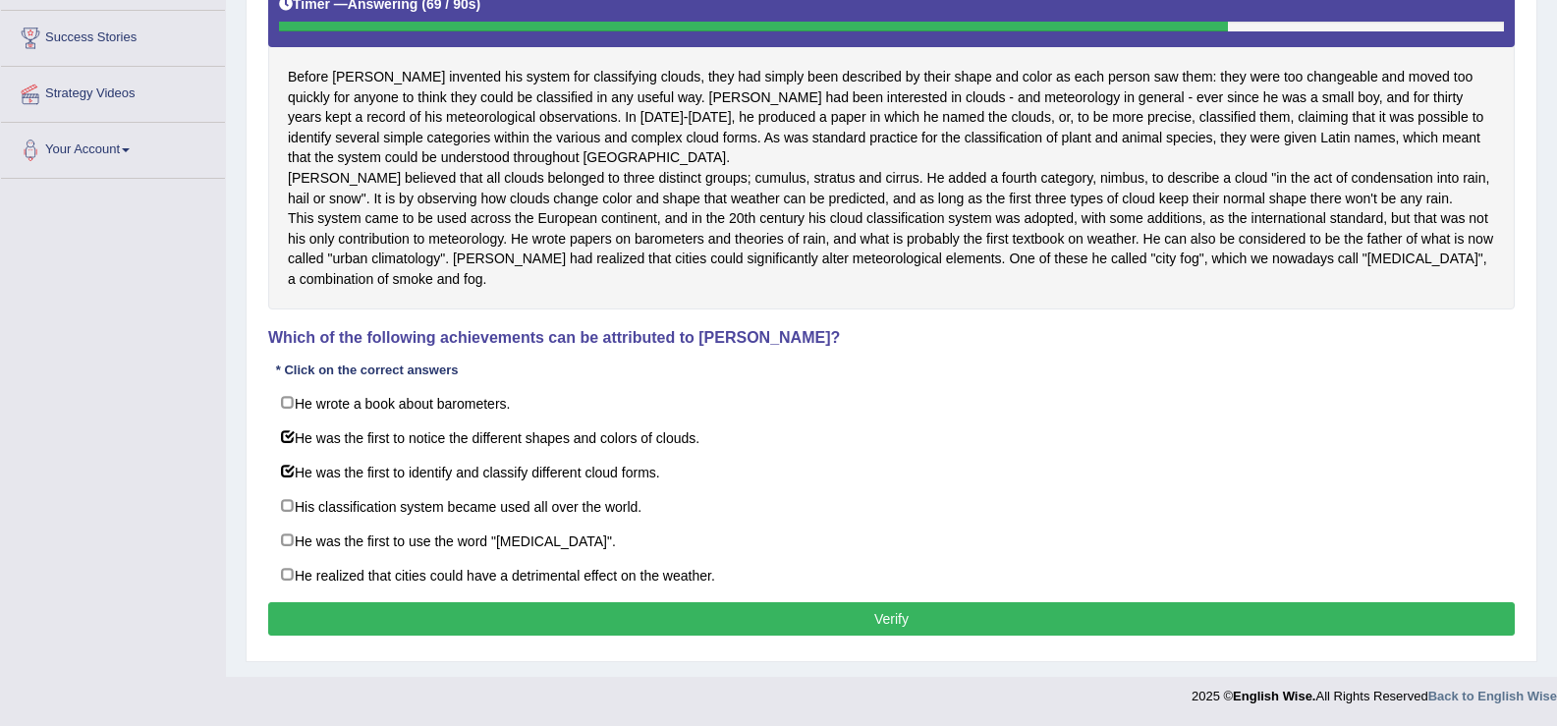
click at [378, 624] on button "Verify" at bounding box center [891, 618] width 1247 height 33
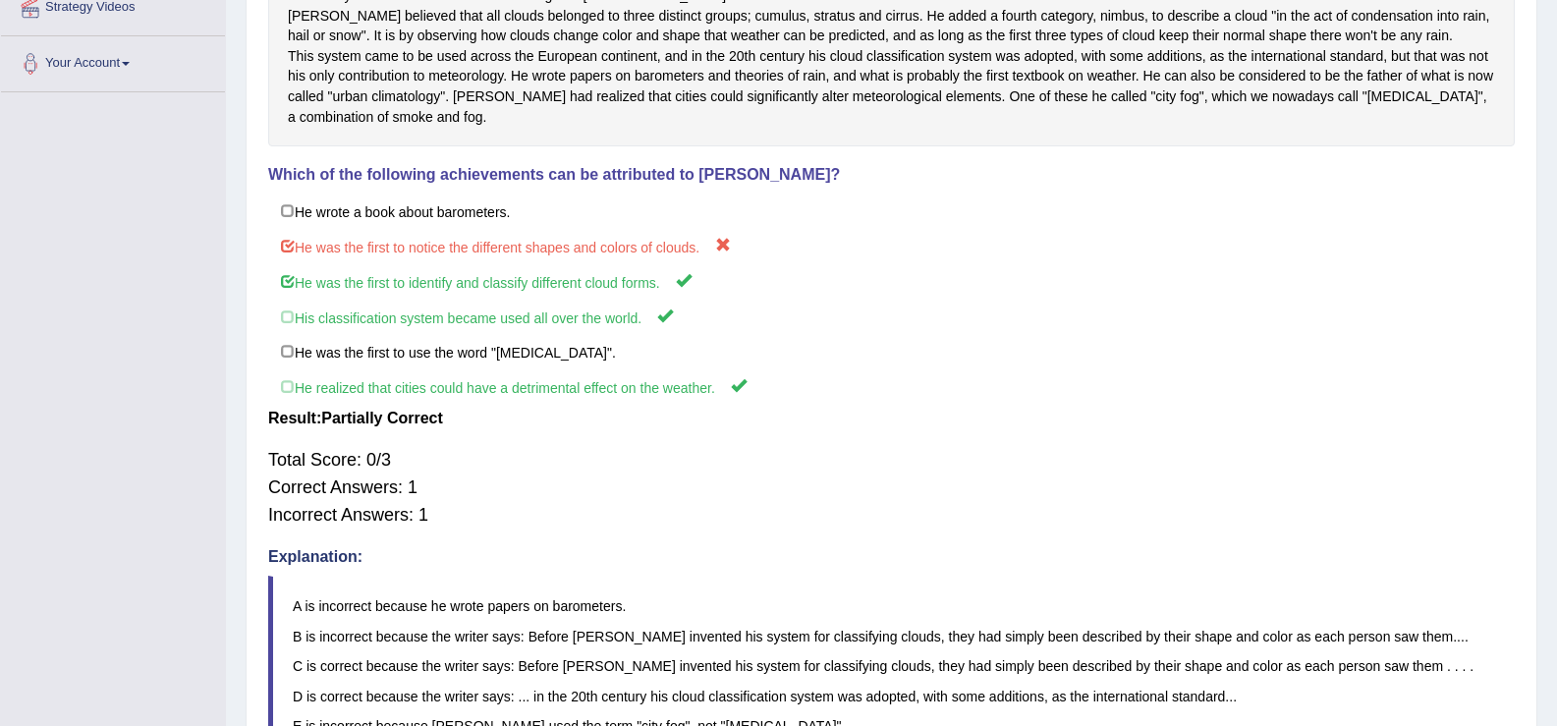
scroll to position [0, 0]
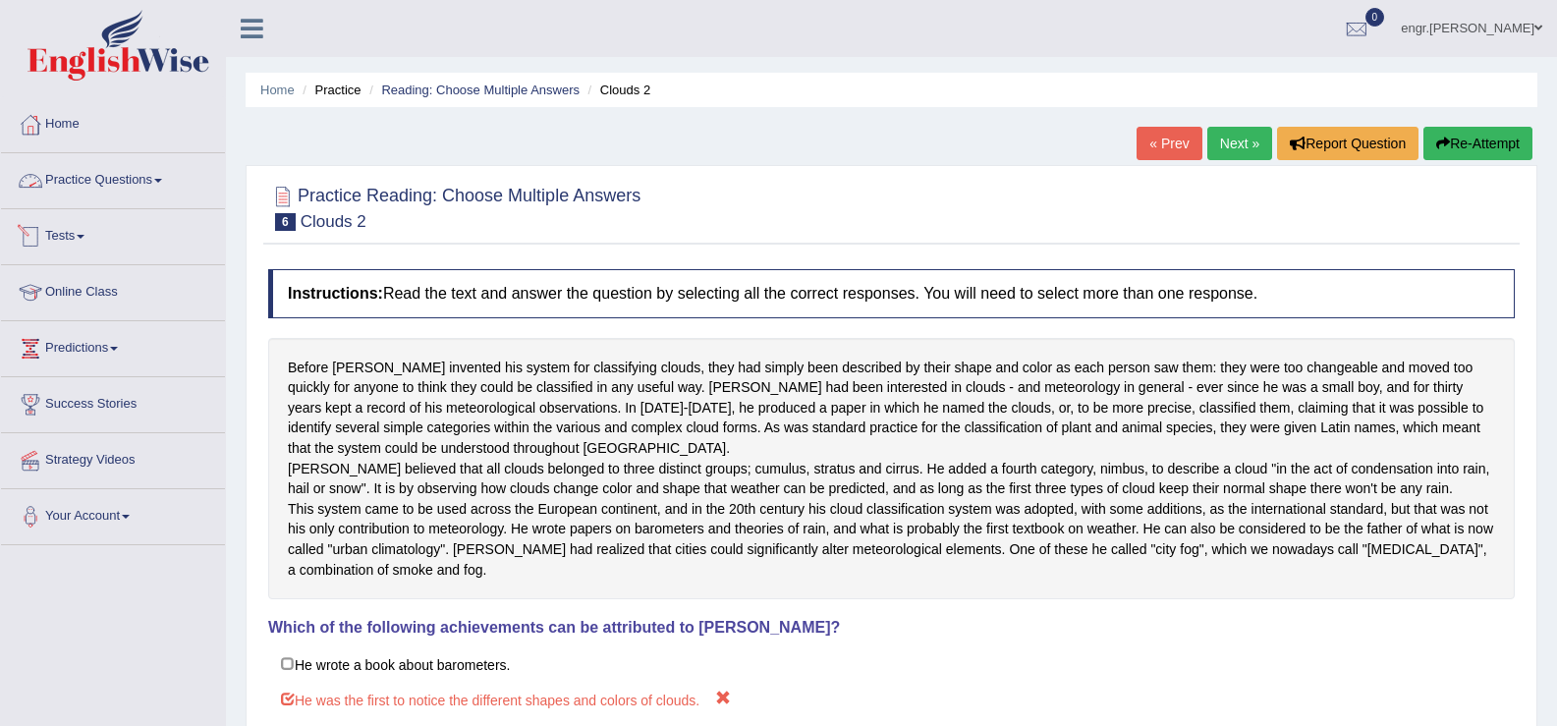
click at [165, 177] on link "Practice Questions" at bounding box center [113, 177] width 224 height 49
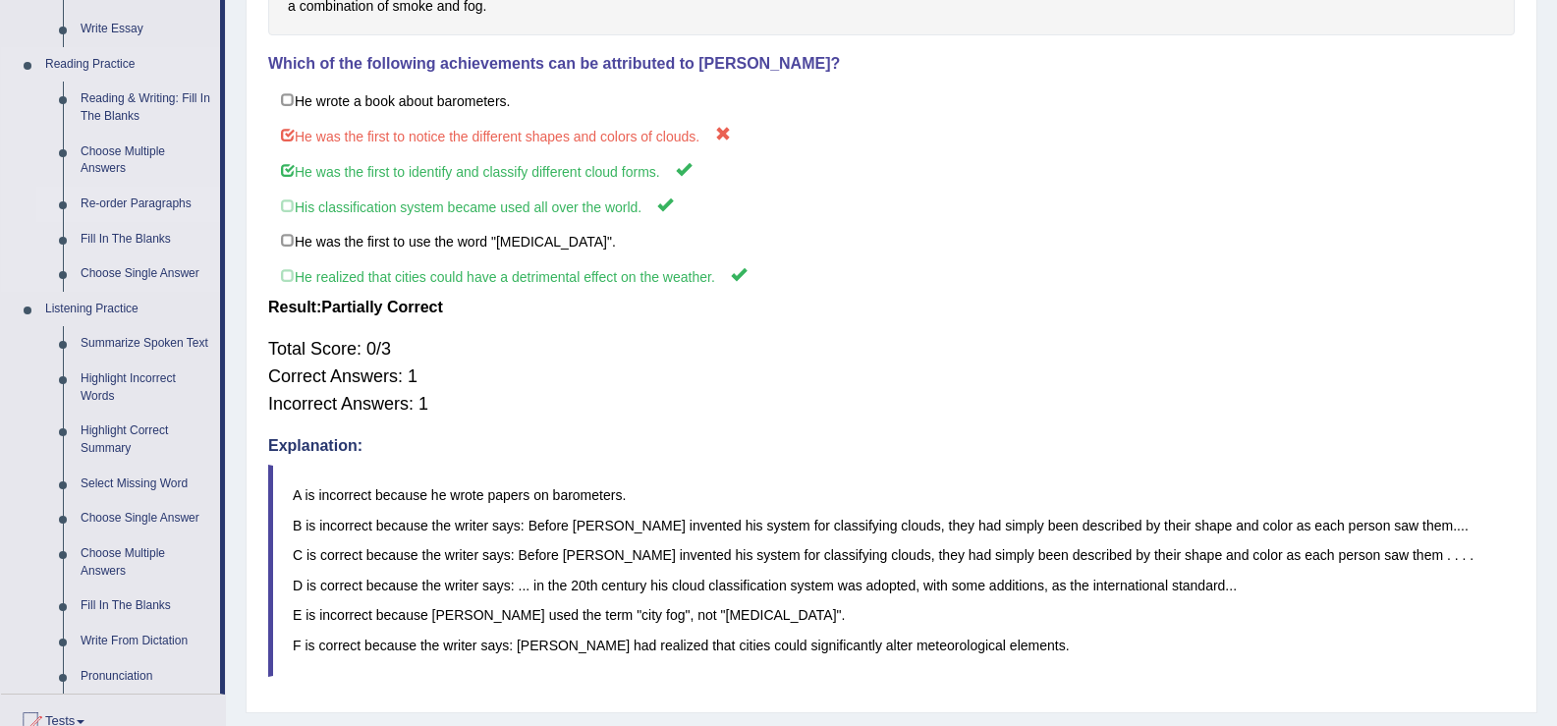
scroll to position [547, 0]
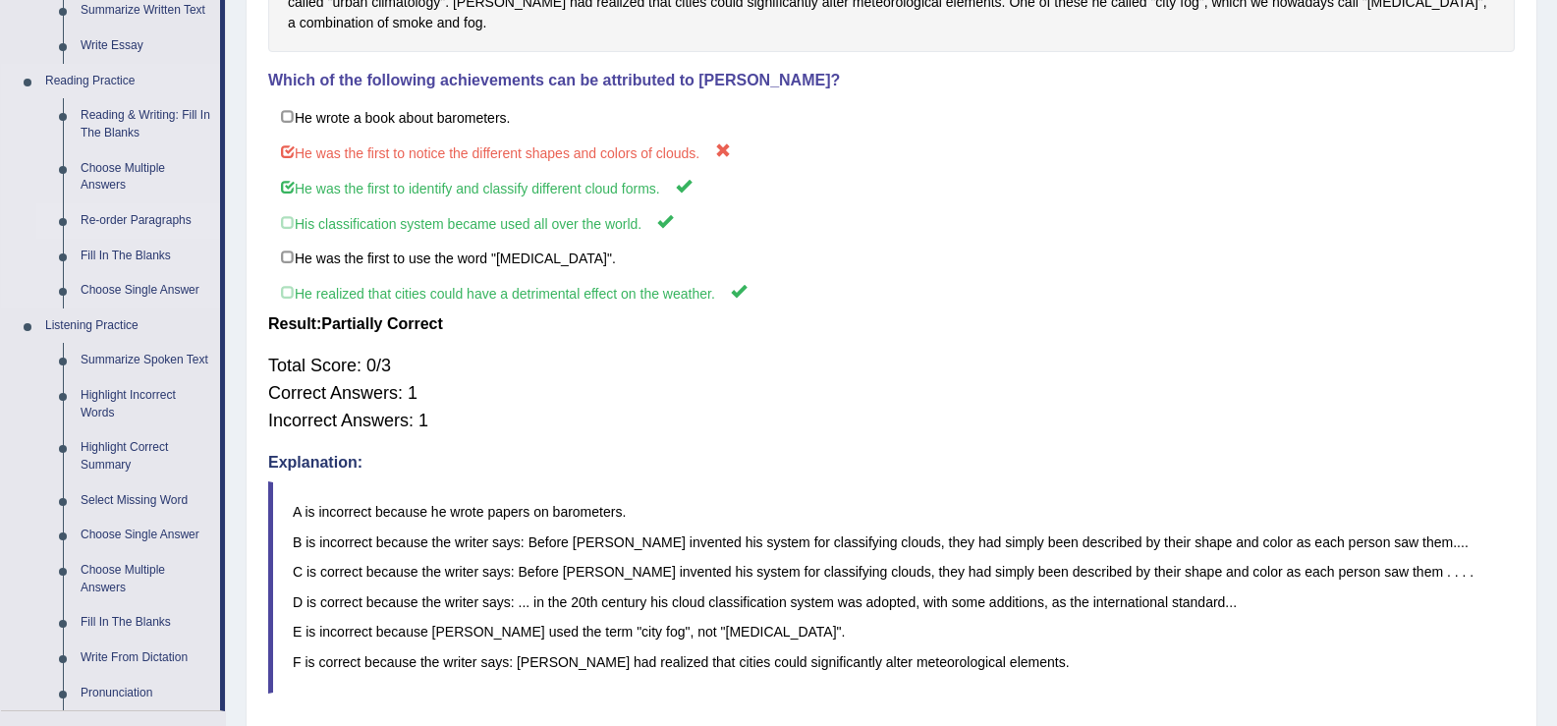
click at [139, 215] on link "Re-order Paragraphs" at bounding box center [146, 220] width 148 height 35
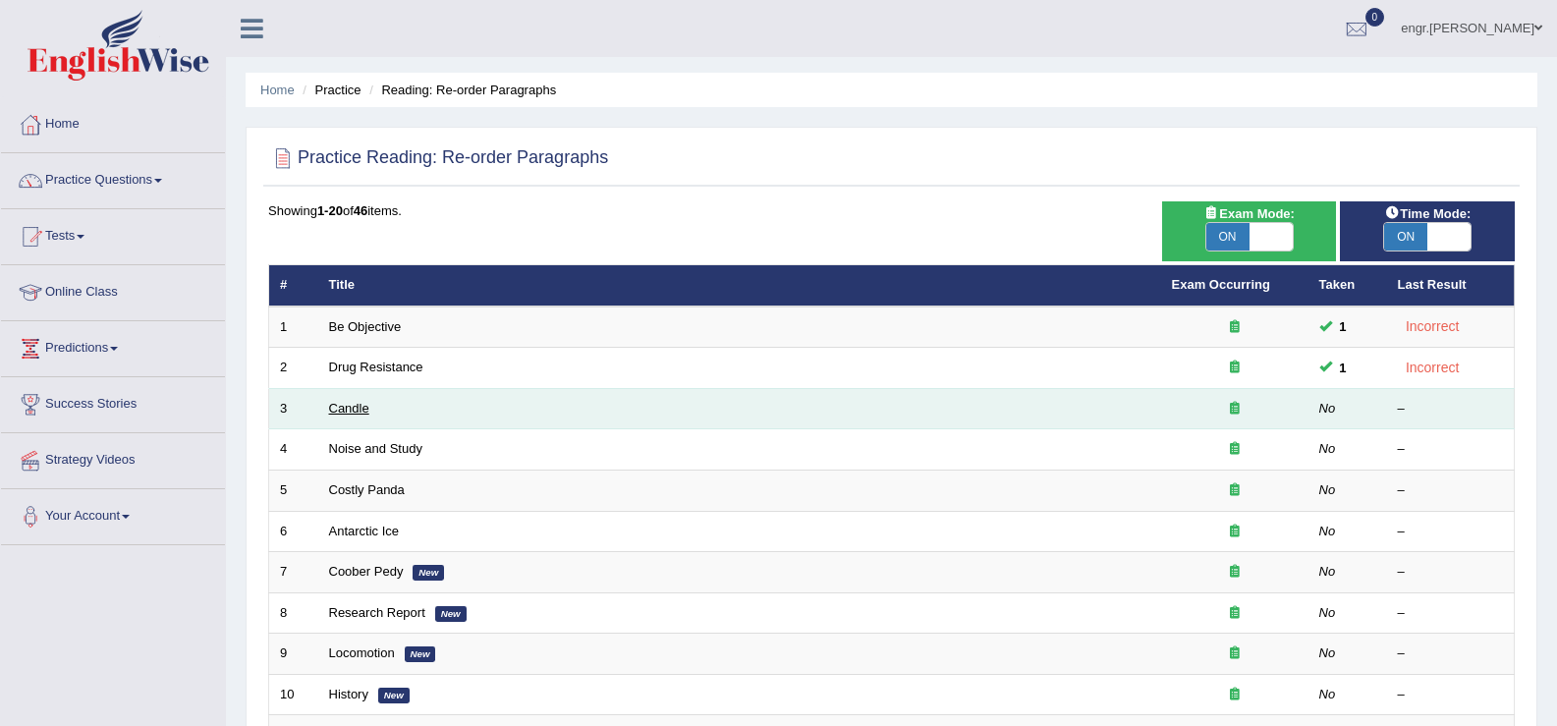
click at [343, 407] on link "Candle" at bounding box center [349, 408] width 40 height 15
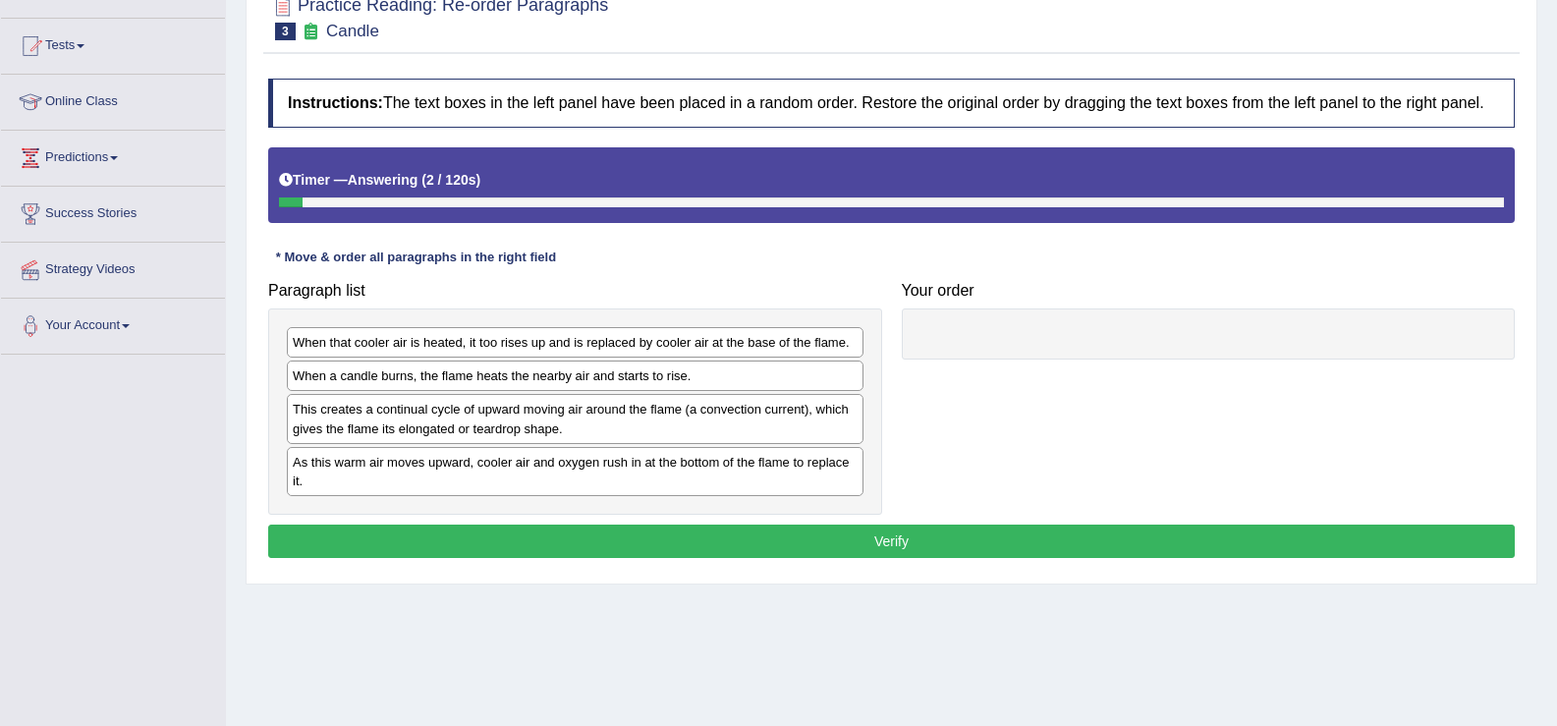
scroll to position [192, 0]
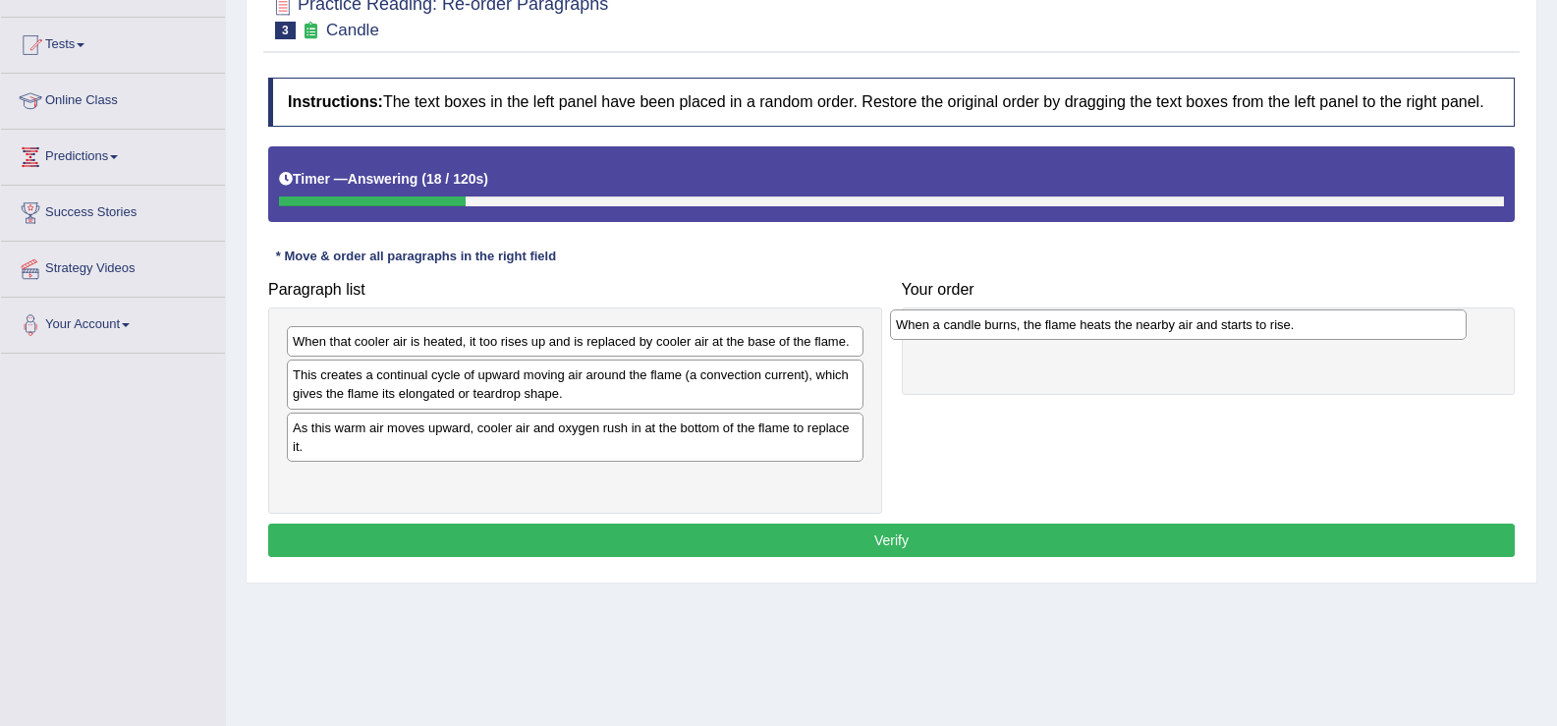
drag, startPoint x: 527, startPoint y: 381, endPoint x: 1130, endPoint y: 331, distance: 605.3
click at [1130, 331] on div "When a candle burns, the flame heats the nearby air and starts to rise." at bounding box center [1178, 324] width 577 height 30
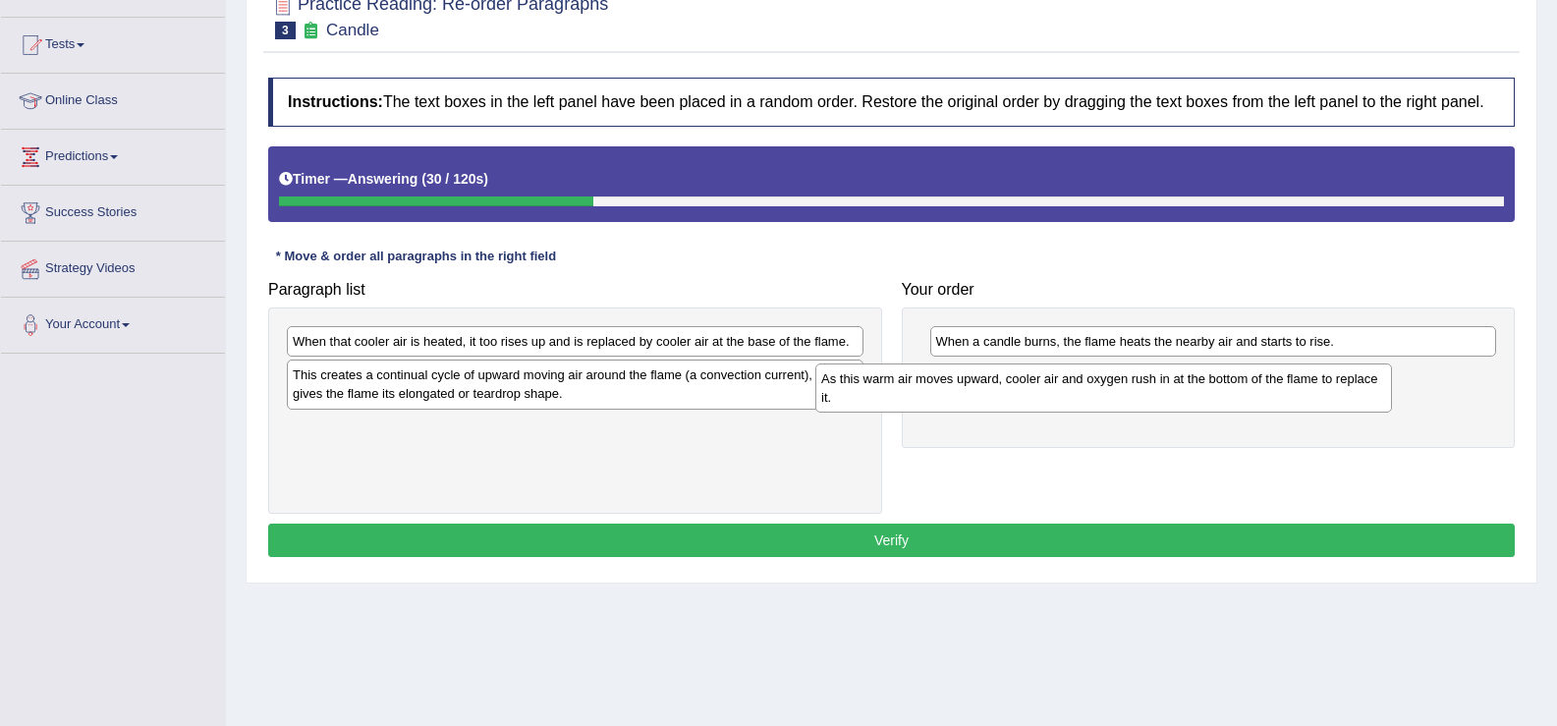
drag, startPoint x: 774, startPoint y: 447, endPoint x: 1303, endPoint y: 398, distance: 530.8
click at [1303, 398] on div "As this warm air moves upward, cooler air and oxygen rush in at the bottom of t…" at bounding box center [1103, 388] width 577 height 49
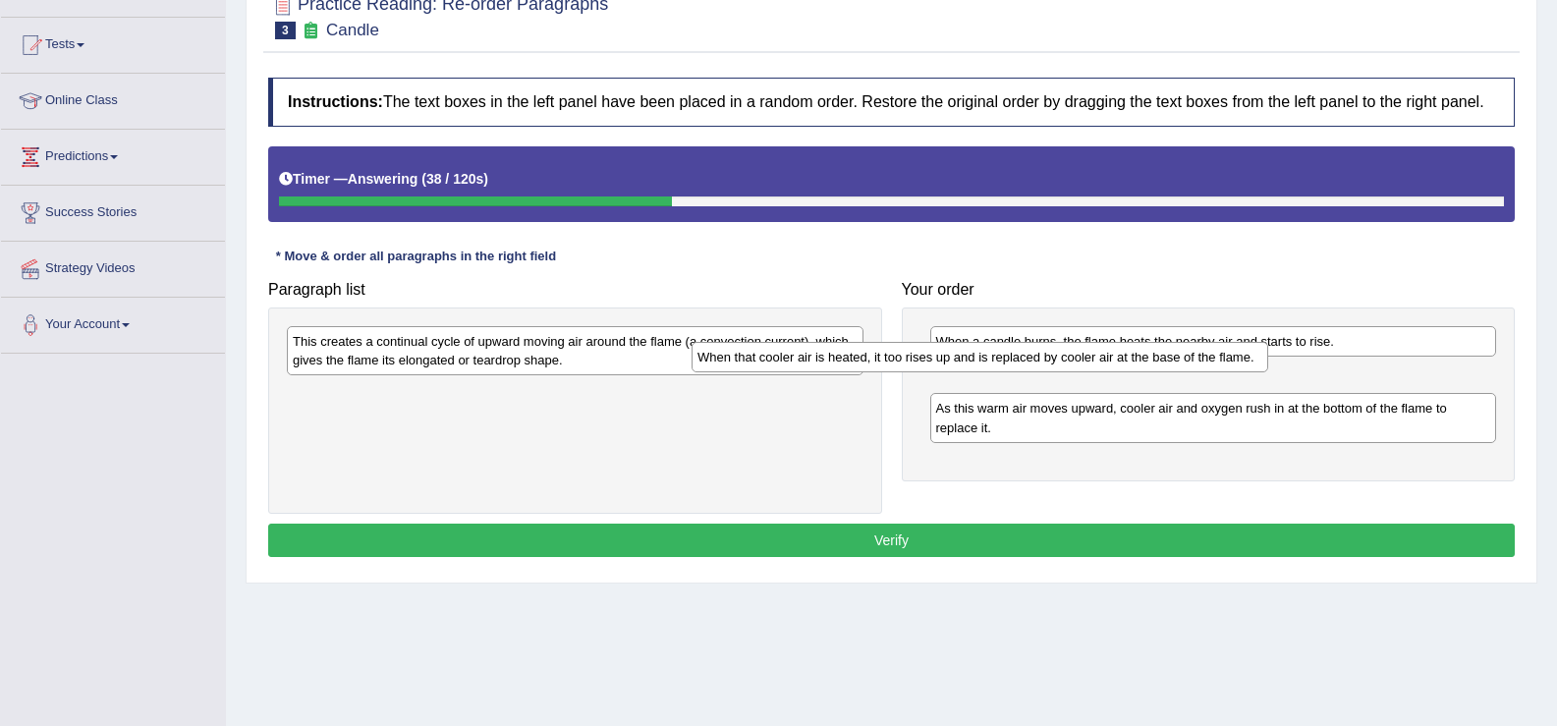
drag, startPoint x: 721, startPoint y: 349, endPoint x: 1268, endPoint y: 370, distance: 547.7
click at [1226, 368] on div "When that cooler air is heated, it too rises up and is replaced by cooler air a…" at bounding box center [980, 357] width 577 height 30
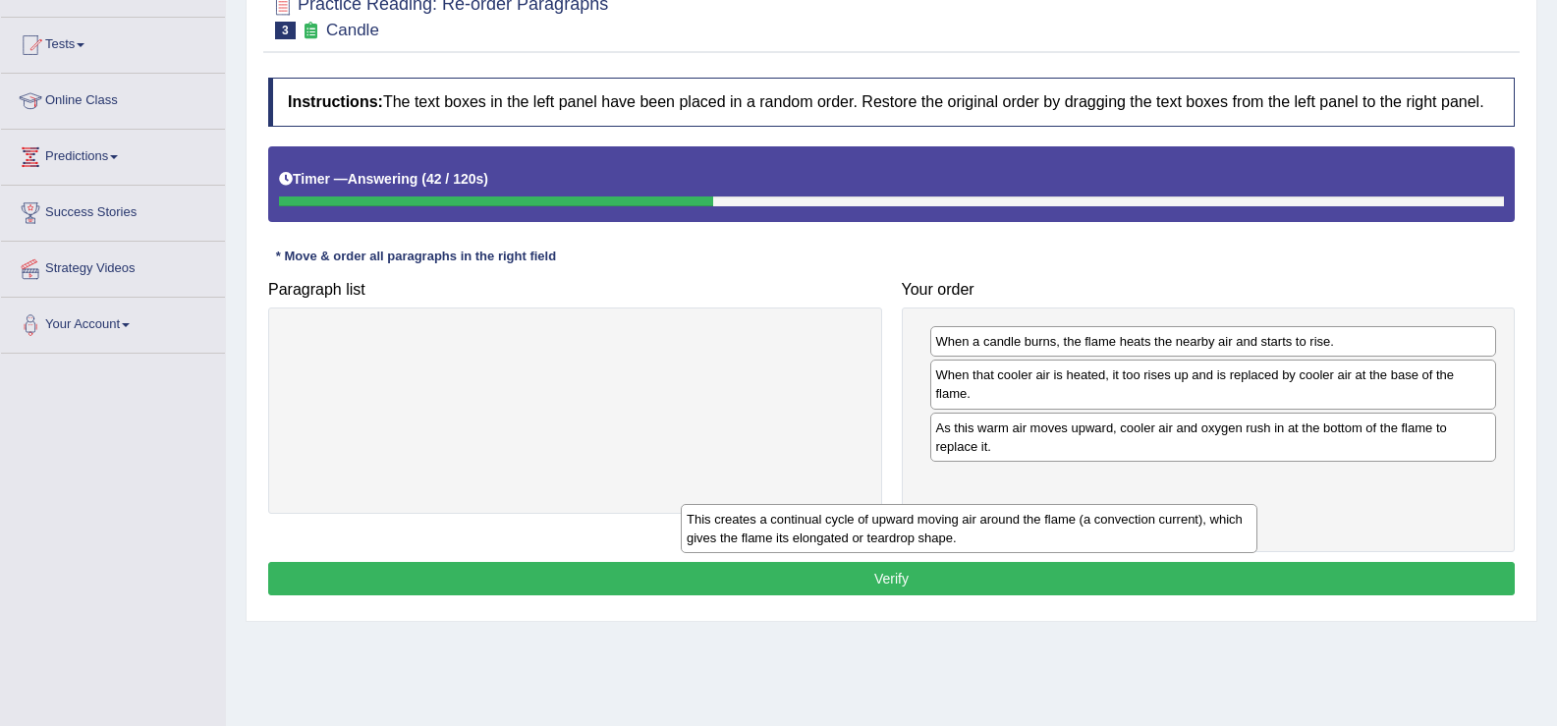
drag, startPoint x: 724, startPoint y: 343, endPoint x: 1298, endPoint y: 478, distance: 589.6
click at [1258, 504] on div "This creates a continual cycle of upward moving air around the flame (a convect…" at bounding box center [969, 528] width 577 height 49
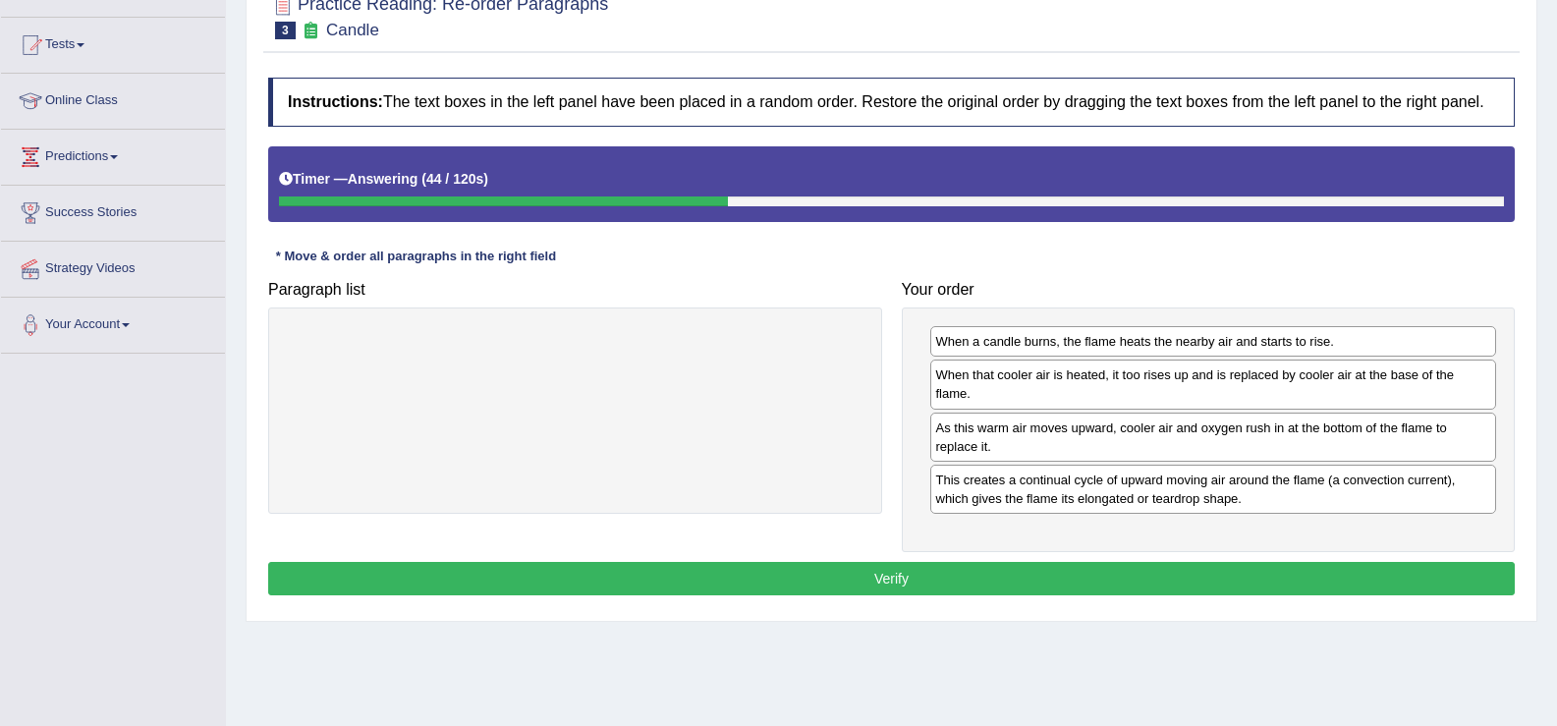
click at [1058, 565] on button "Verify" at bounding box center [891, 578] width 1247 height 33
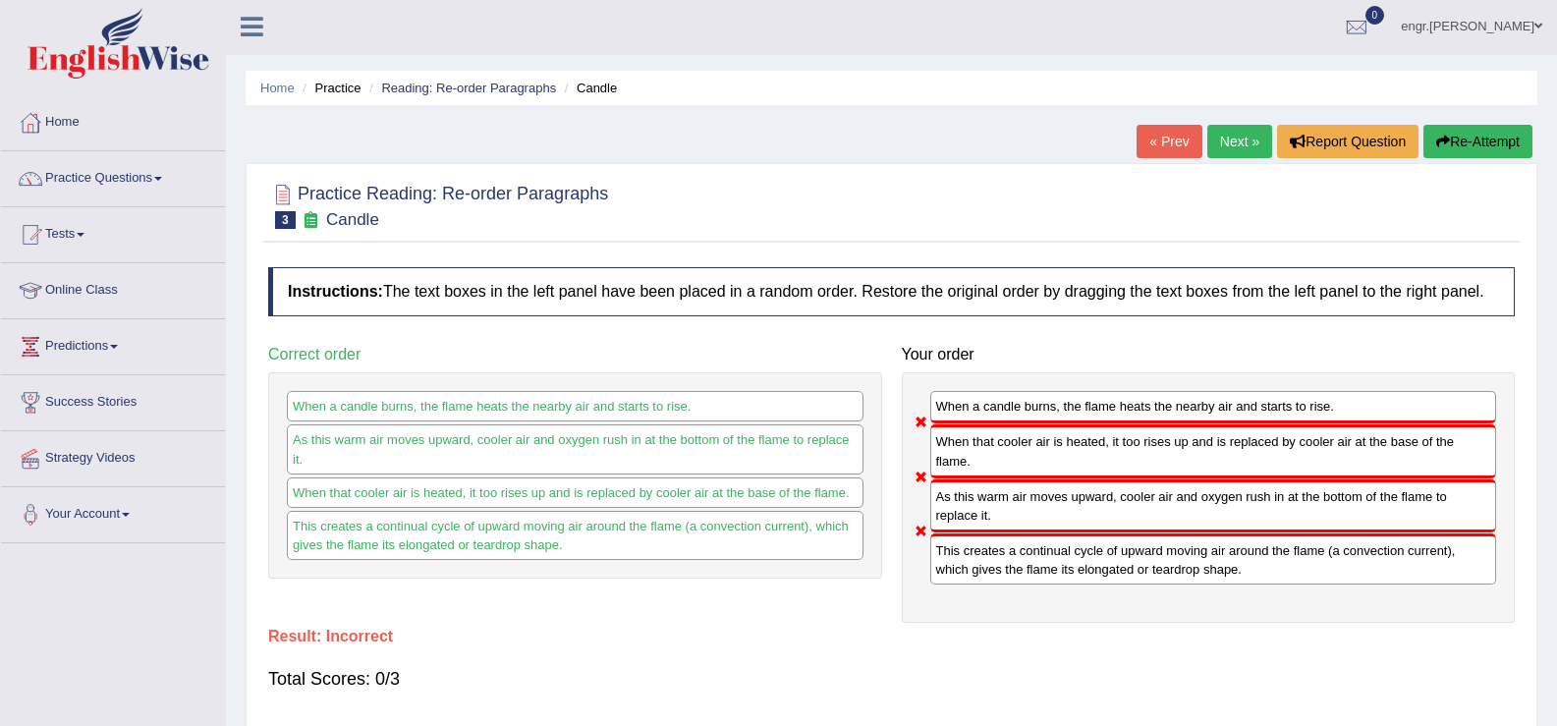
scroll to position [0, 0]
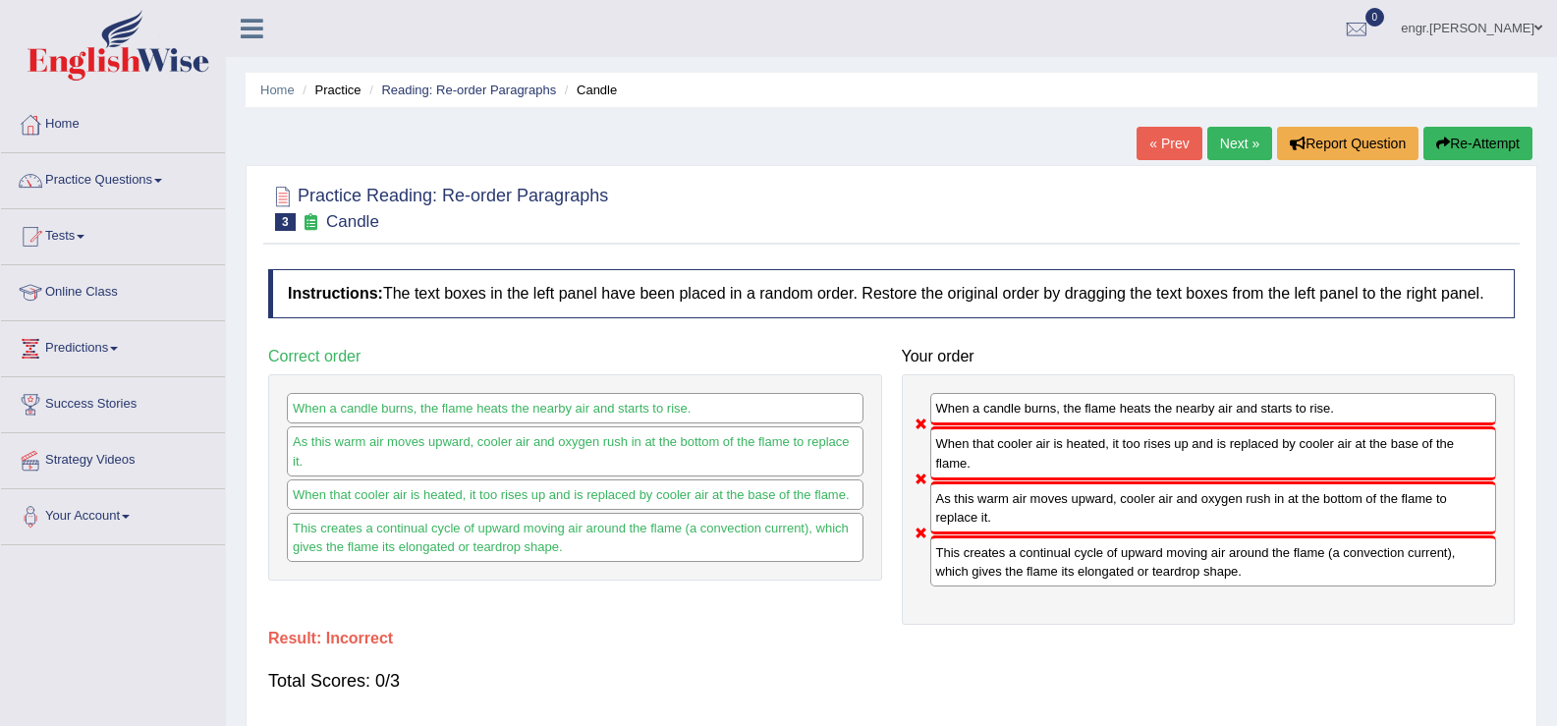
click at [1221, 149] on link "Next »" at bounding box center [1239, 143] width 65 height 33
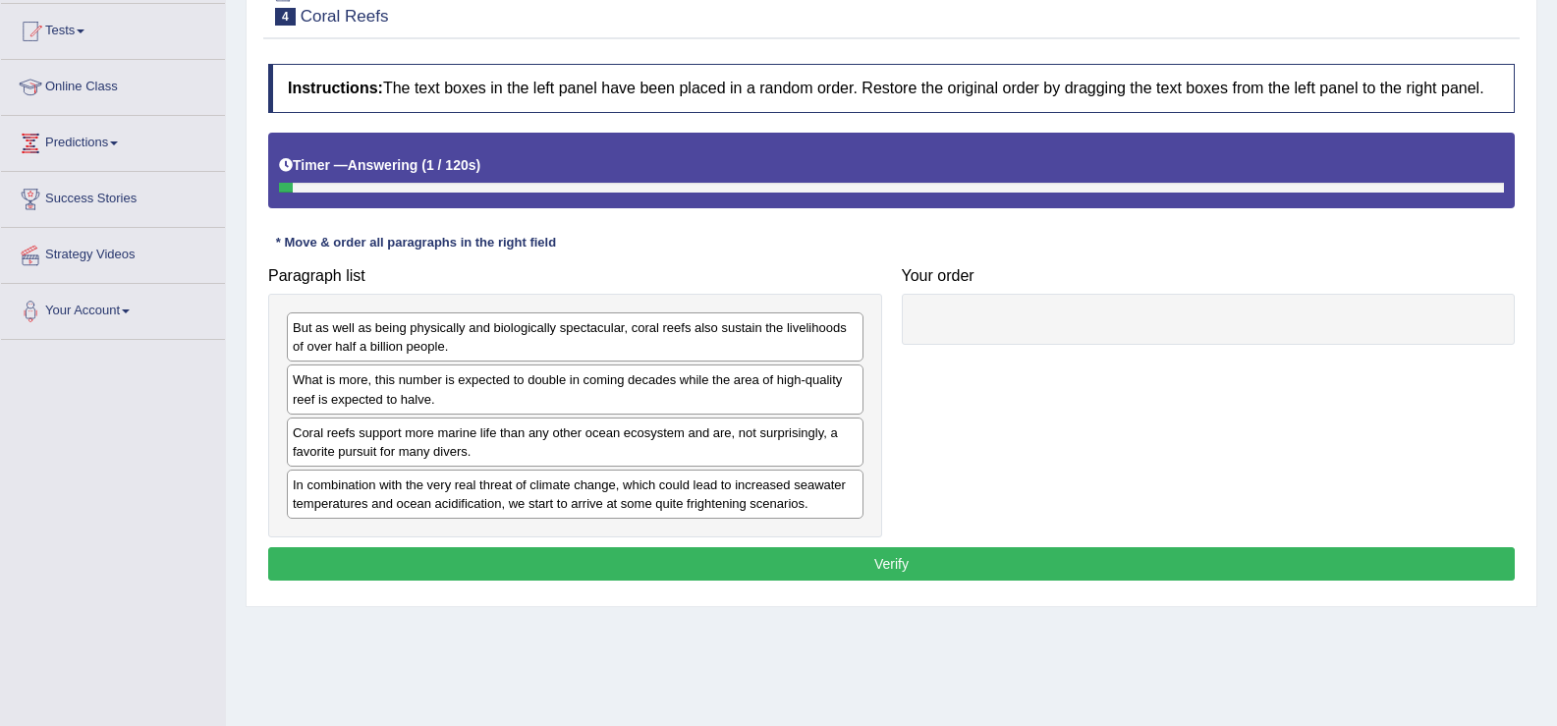
scroll to position [206, 0]
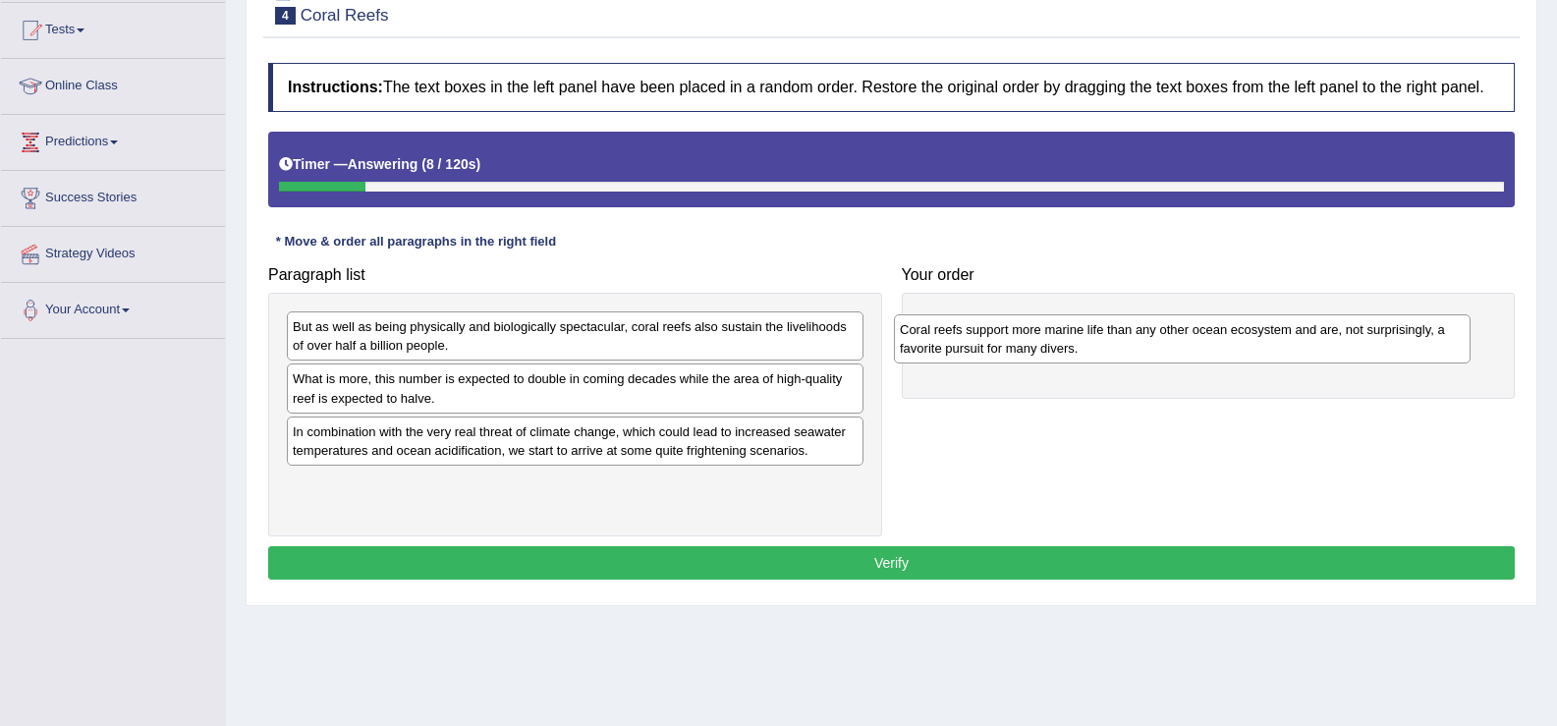
drag, startPoint x: 497, startPoint y: 437, endPoint x: 1103, endPoint y: 319, distance: 617.5
click at [1103, 319] on div "Coral reefs support more marine life than any other ocean ecosystem and are, no…" at bounding box center [1182, 338] width 577 height 49
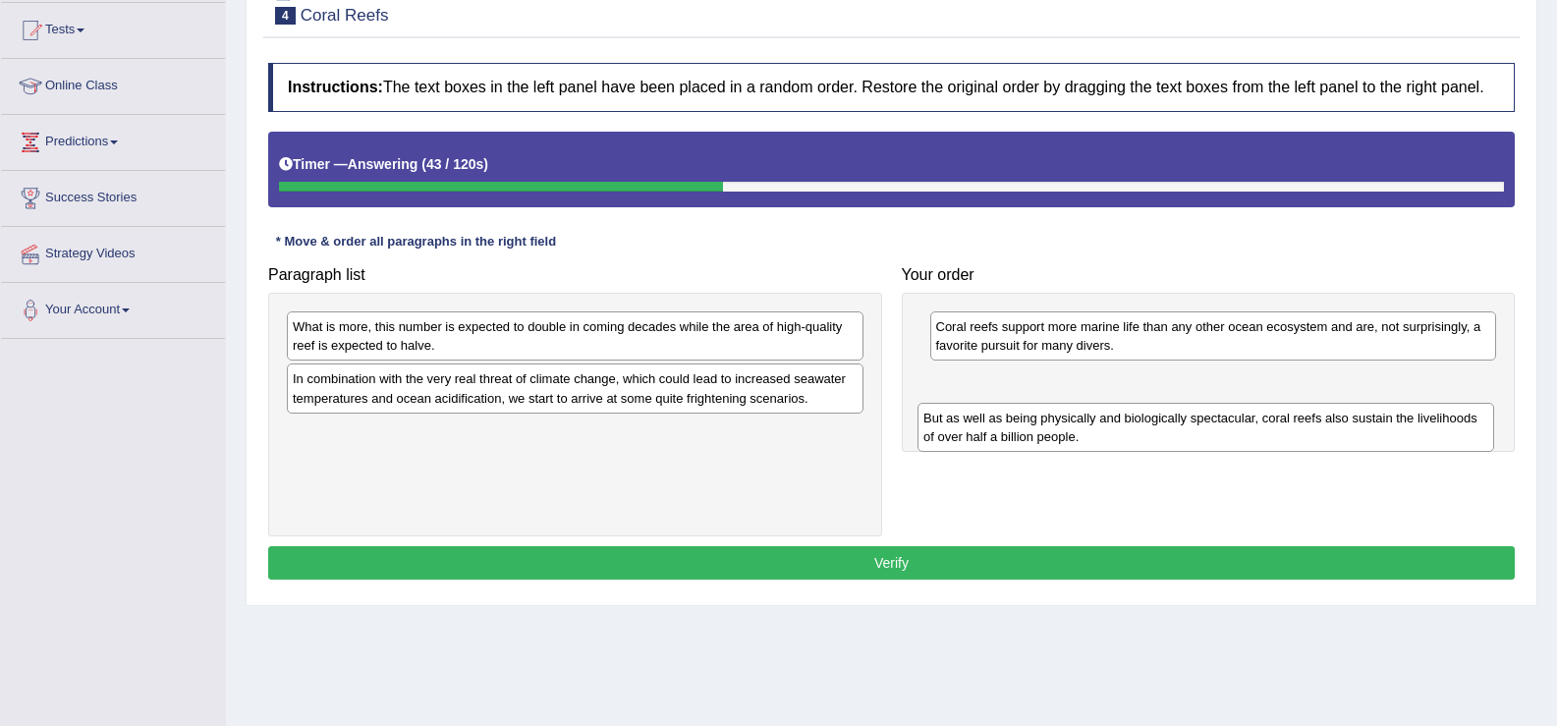
drag, startPoint x: 547, startPoint y: 341, endPoint x: 1178, endPoint y: 424, distance: 636.2
click at [1178, 424] on div "But as well as being physically and biologically spectacular, coral reefs also …" at bounding box center [1206, 427] width 577 height 49
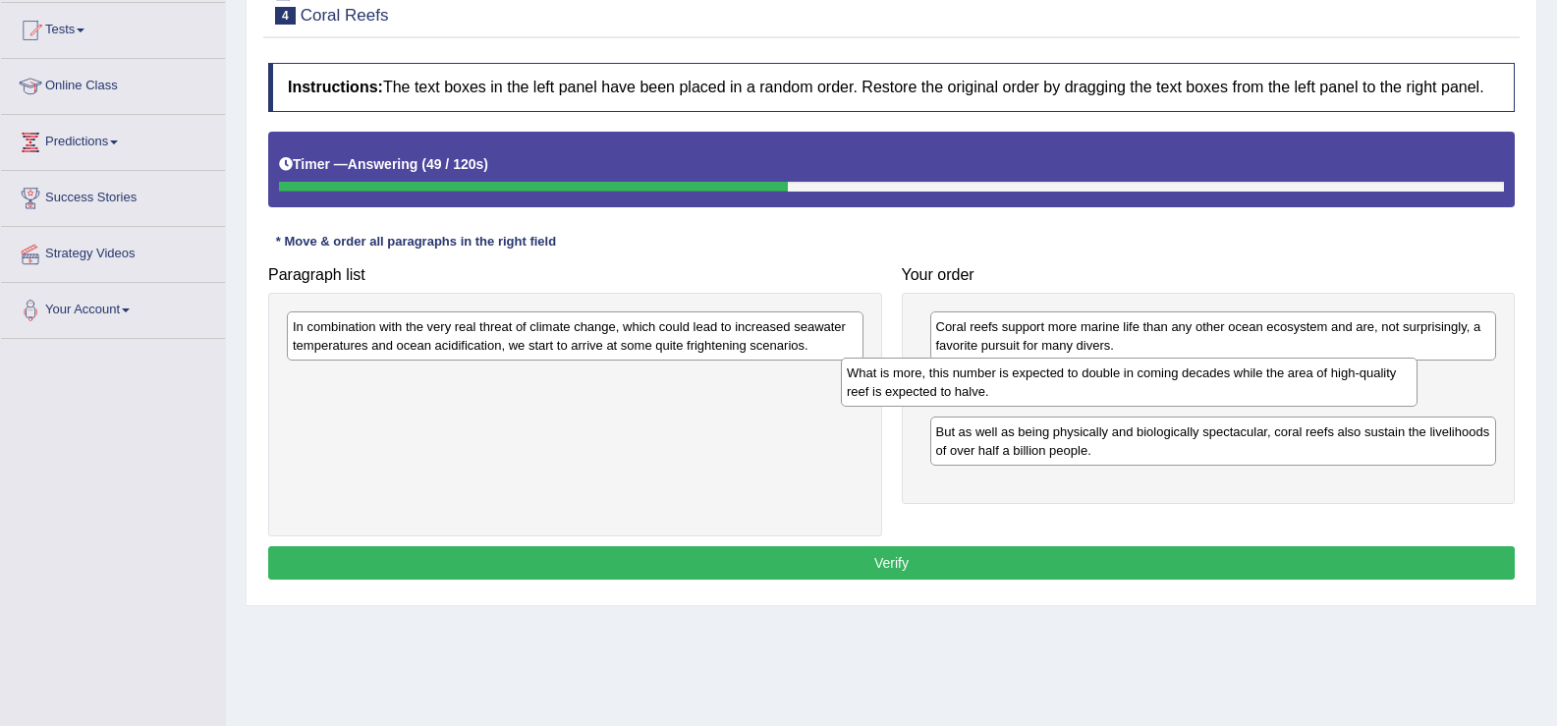
drag, startPoint x: 1112, startPoint y: 382, endPoint x: 1236, endPoint y: 376, distance: 123.9
click at [1236, 376] on div "What is more, this number is expected to double in coming decades while the are…" at bounding box center [1129, 382] width 577 height 49
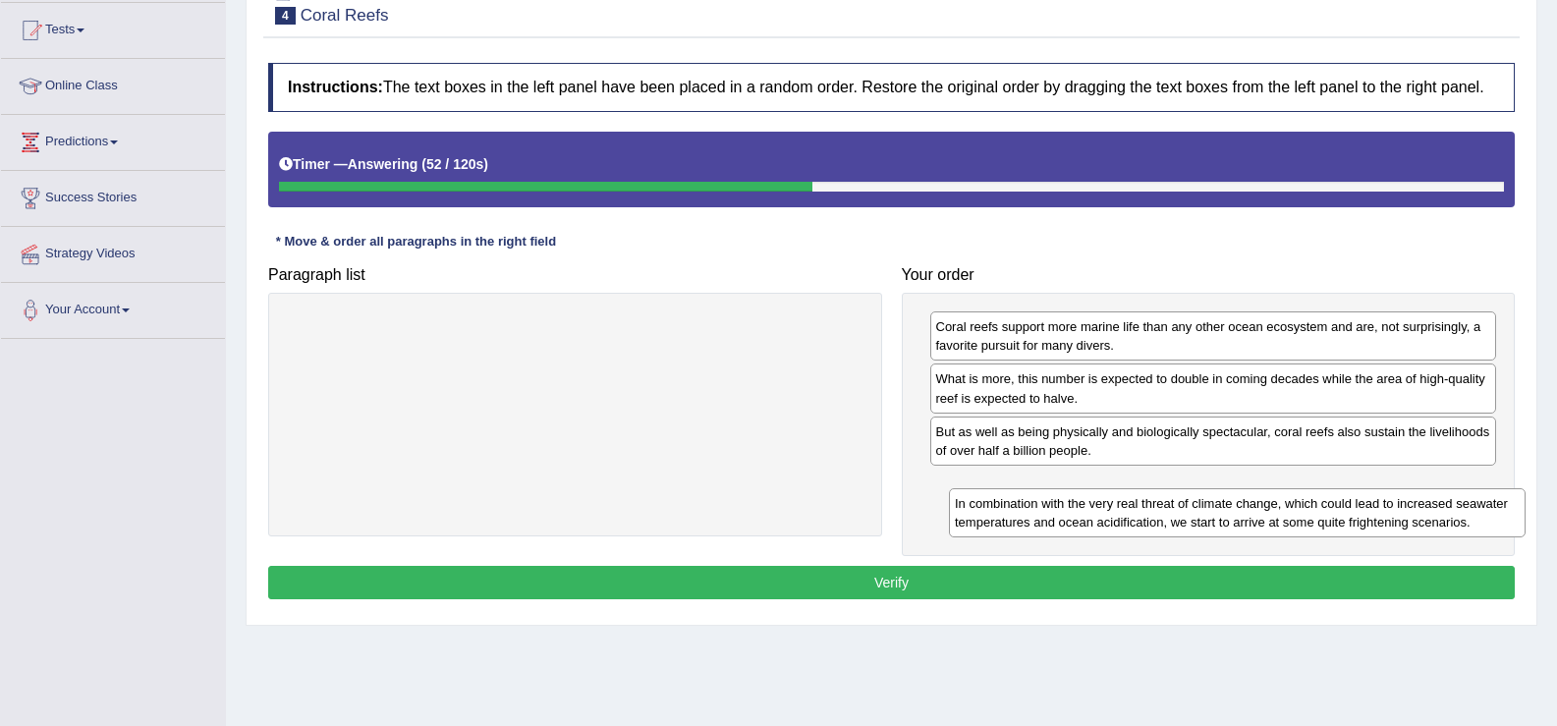
drag, startPoint x: 614, startPoint y: 341, endPoint x: 1271, endPoint y: 513, distance: 679.4
click at [1275, 518] on div "In combination with the very real threat of climate change, which could lead to…" at bounding box center [1237, 512] width 577 height 49
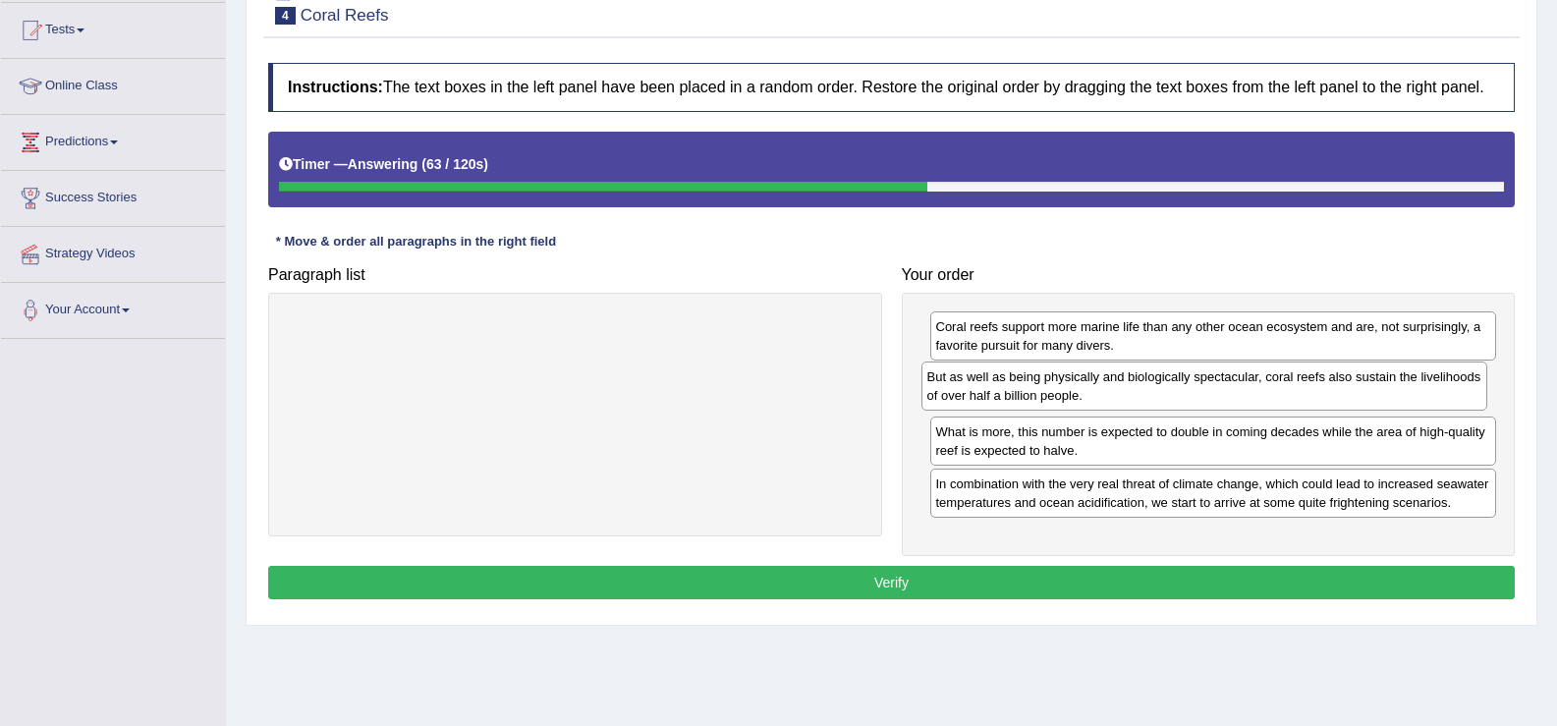
drag, startPoint x: 1107, startPoint y: 436, endPoint x: 1098, endPoint y: 381, distance: 55.7
click at [1098, 381] on div "But as well as being physically and biologically spectacular, coral reefs also …" at bounding box center [1205, 386] width 567 height 49
click at [1085, 596] on button "Verify" at bounding box center [891, 582] width 1247 height 33
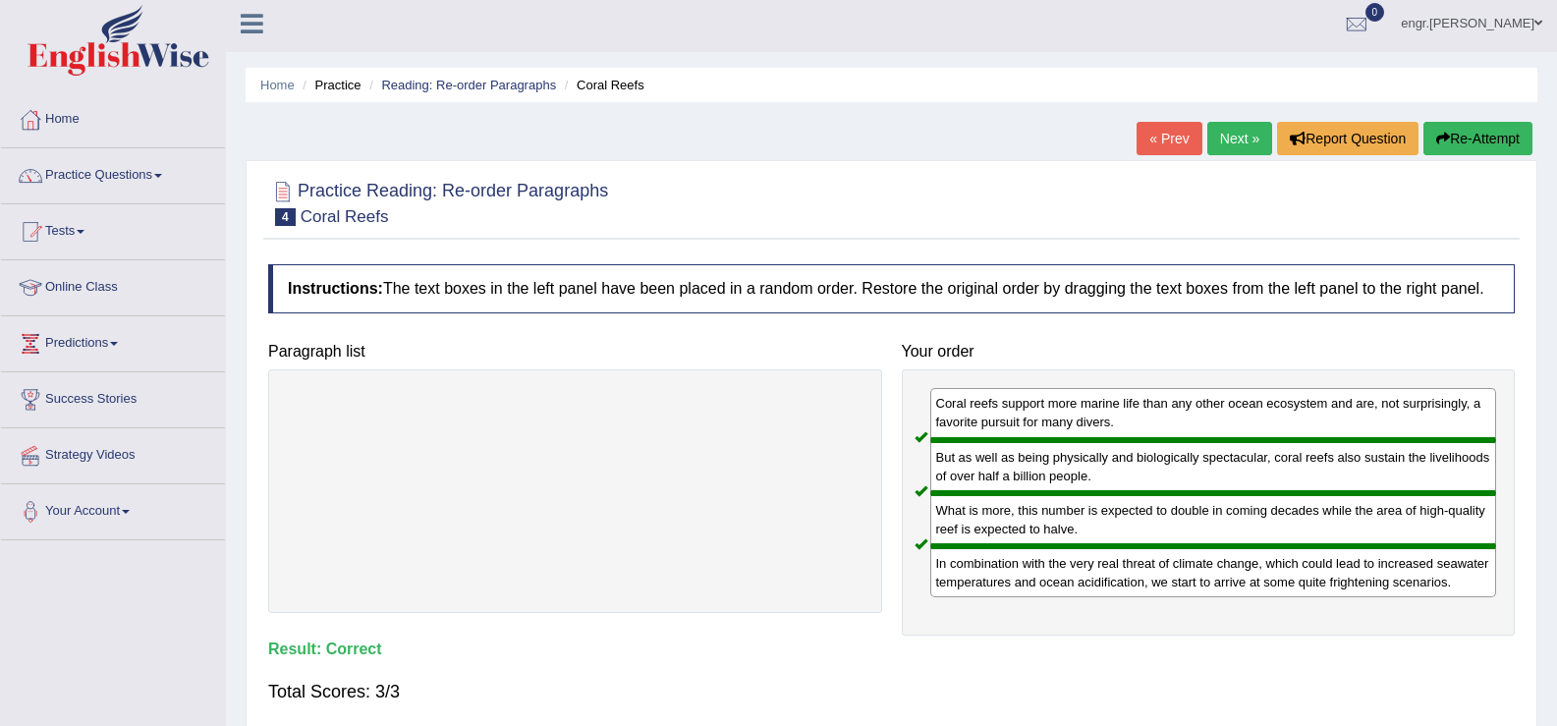
scroll to position [0, 0]
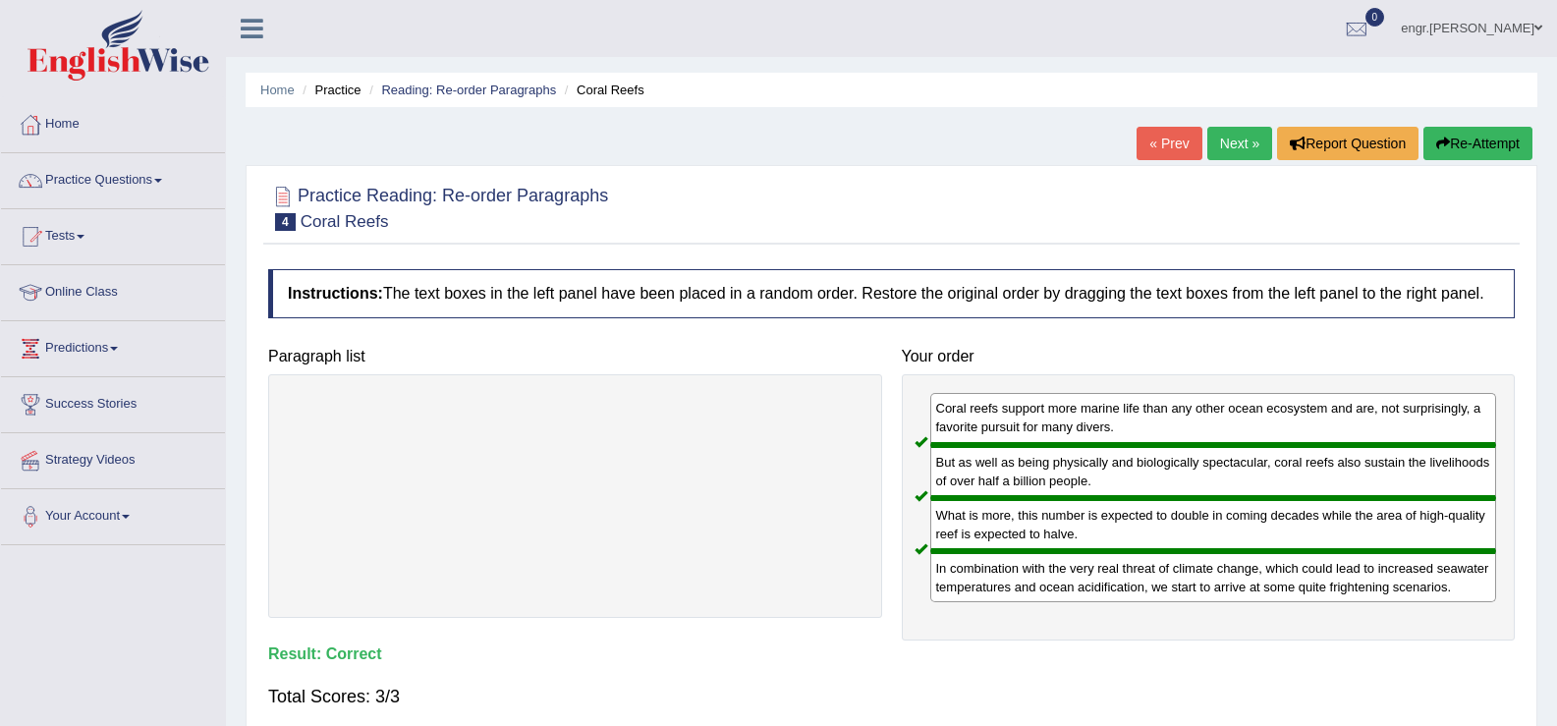
click at [1232, 146] on link "Next »" at bounding box center [1239, 143] width 65 height 33
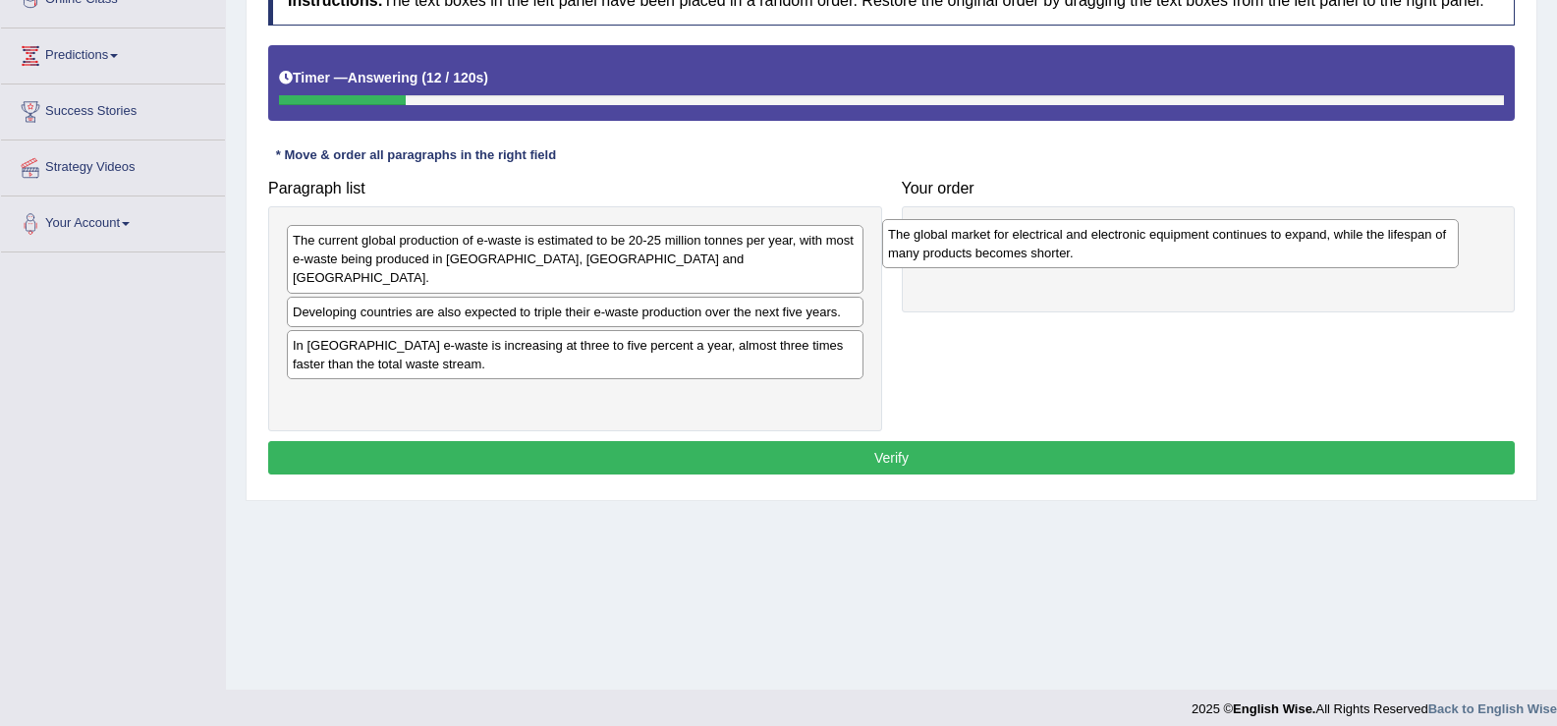
drag, startPoint x: 540, startPoint y: 392, endPoint x: 1136, endPoint y: 248, distance: 612.6
click at [1136, 248] on div "The global market for electrical and electronic equipment continues to expand, …" at bounding box center [1170, 243] width 577 height 49
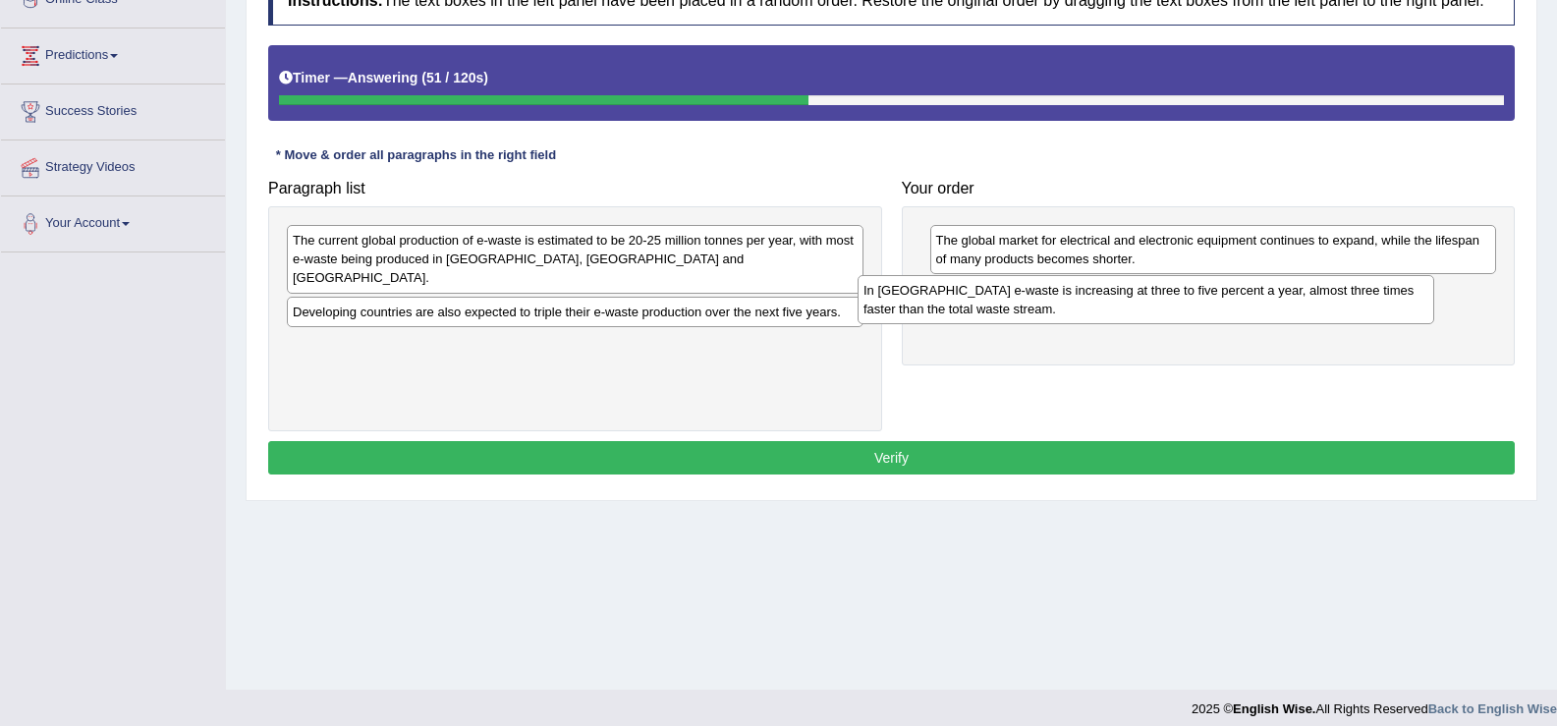
drag, startPoint x: 683, startPoint y: 348, endPoint x: 1254, endPoint y: 311, distance: 572.0
click at [1254, 311] on div "In Europe e-waste is increasing at three to five percent a year, almost three t…" at bounding box center [1146, 299] width 577 height 49
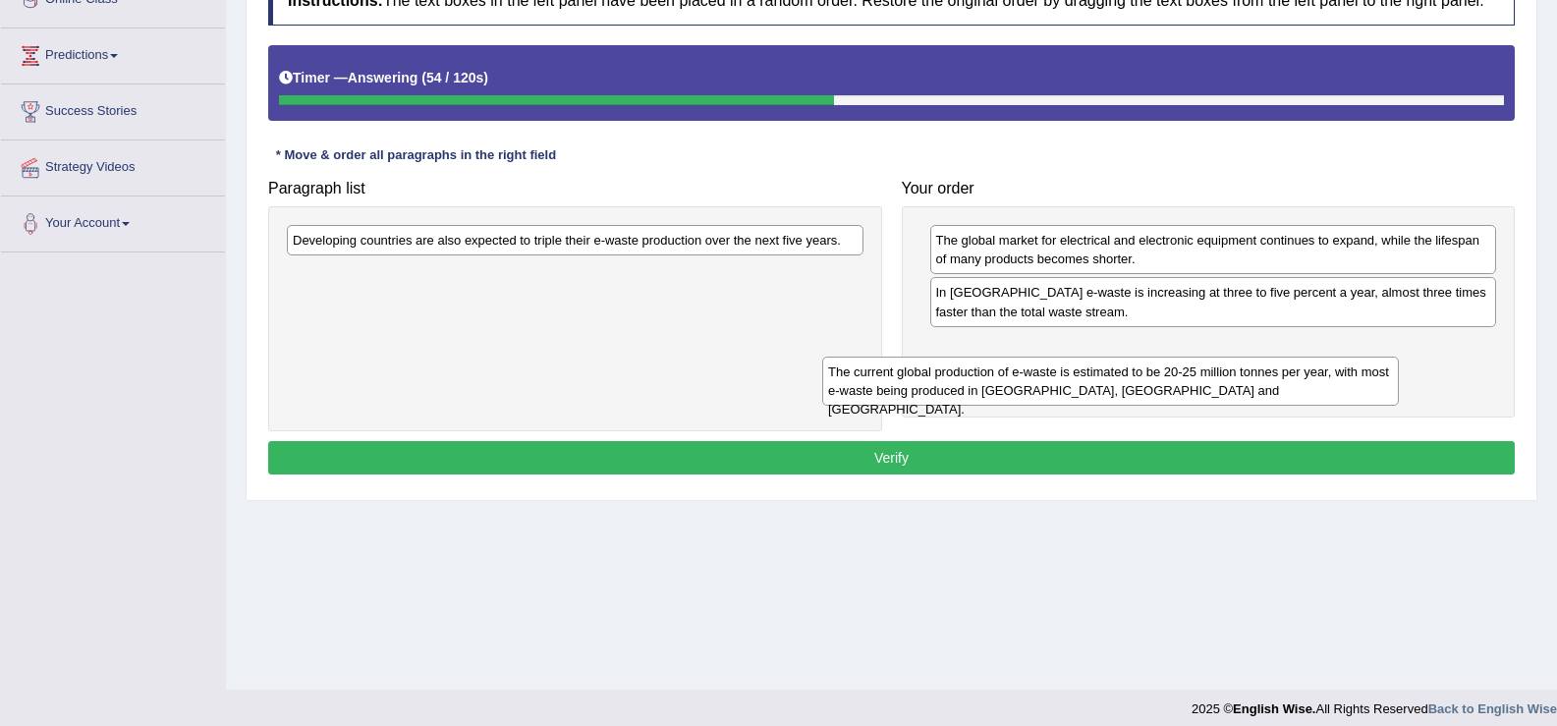
drag, startPoint x: 732, startPoint y: 240, endPoint x: 1269, endPoint y: 372, distance: 553.5
click at [1269, 372] on div "The current global production of e-waste is estimated to be 20-25 million tonne…" at bounding box center [1110, 381] width 577 height 49
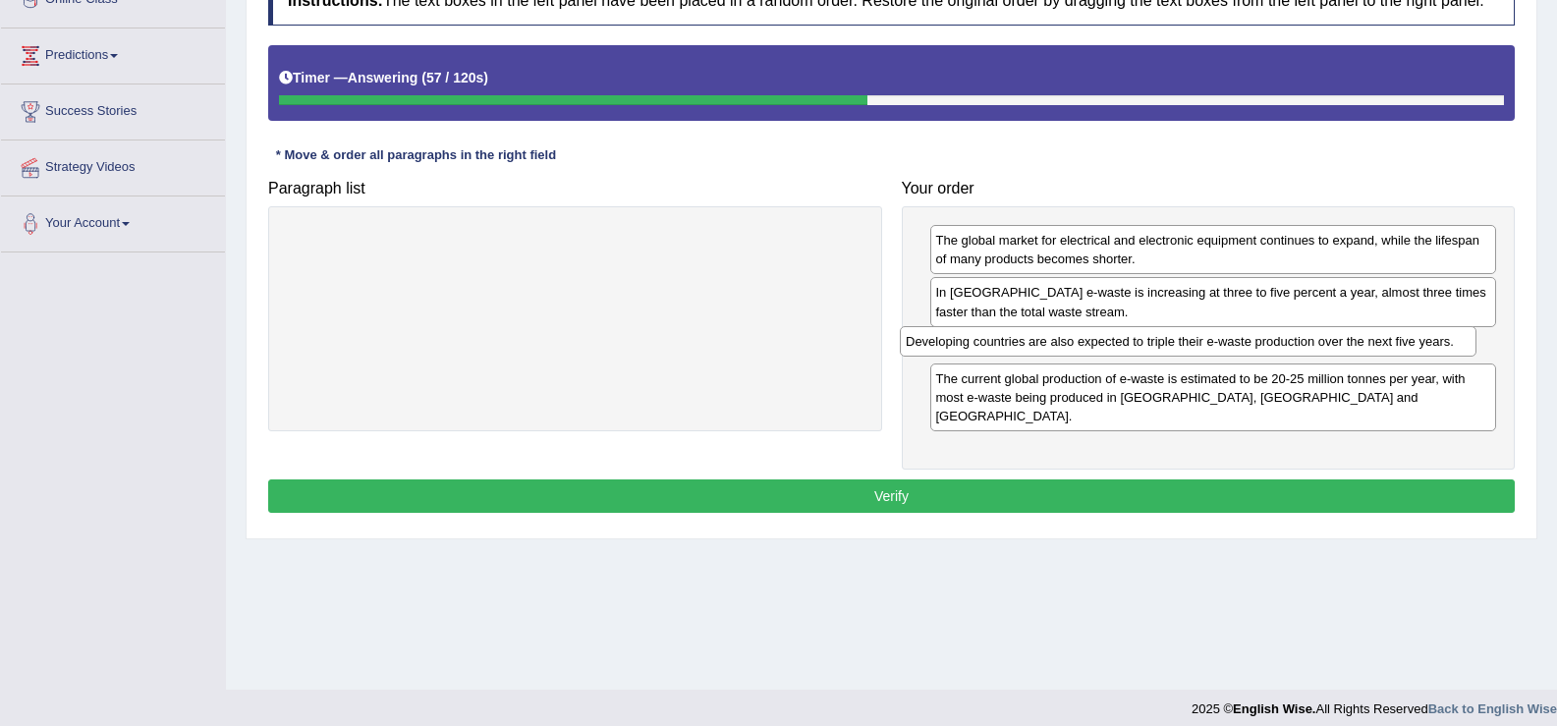
drag, startPoint x: 632, startPoint y: 244, endPoint x: 1246, endPoint y: 346, distance: 622.5
click at [1246, 346] on div "Developing countries are also expected to triple their e-waste production over …" at bounding box center [1188, 341] width 577 height 30
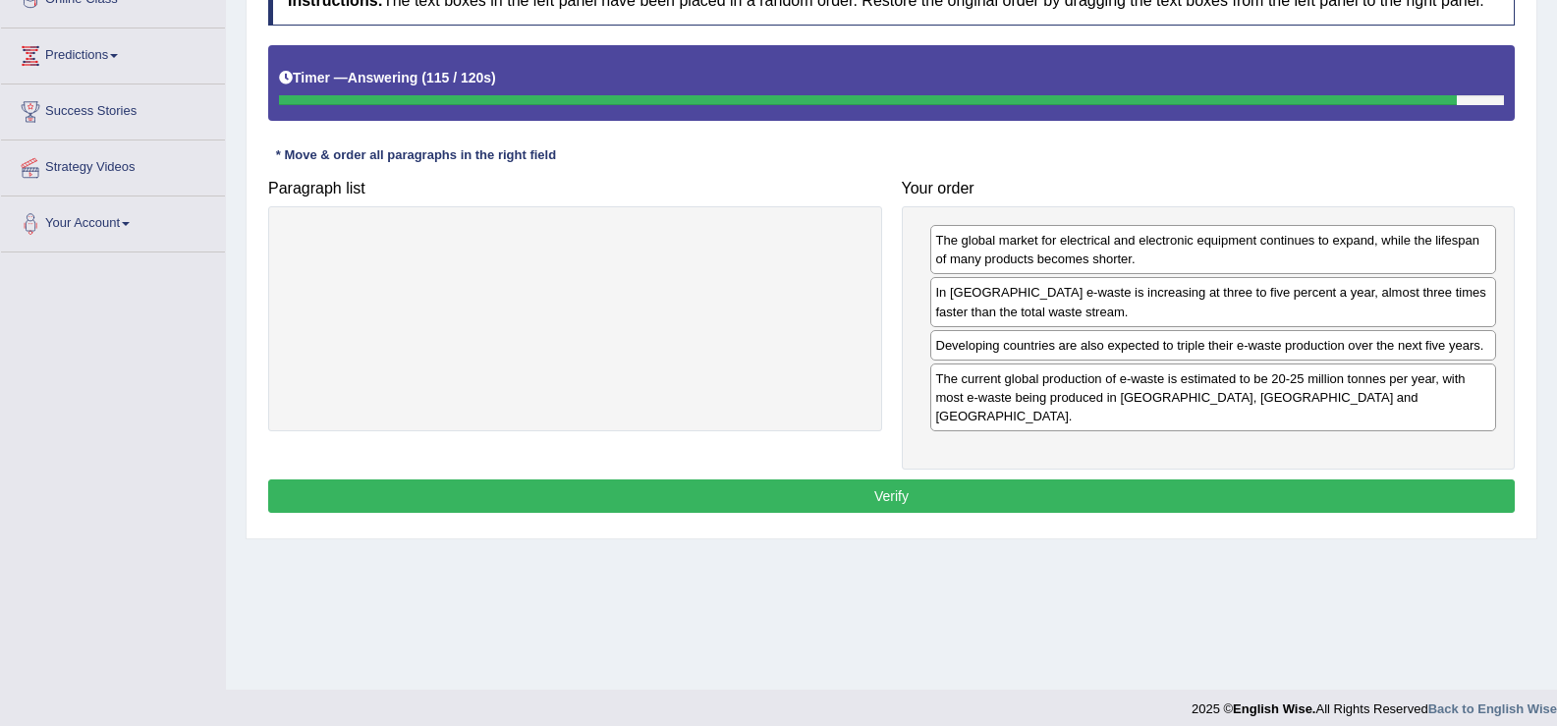
click at [1104, 479] on button "Verify" at bounding box center [891, 495] width 1247 height 33
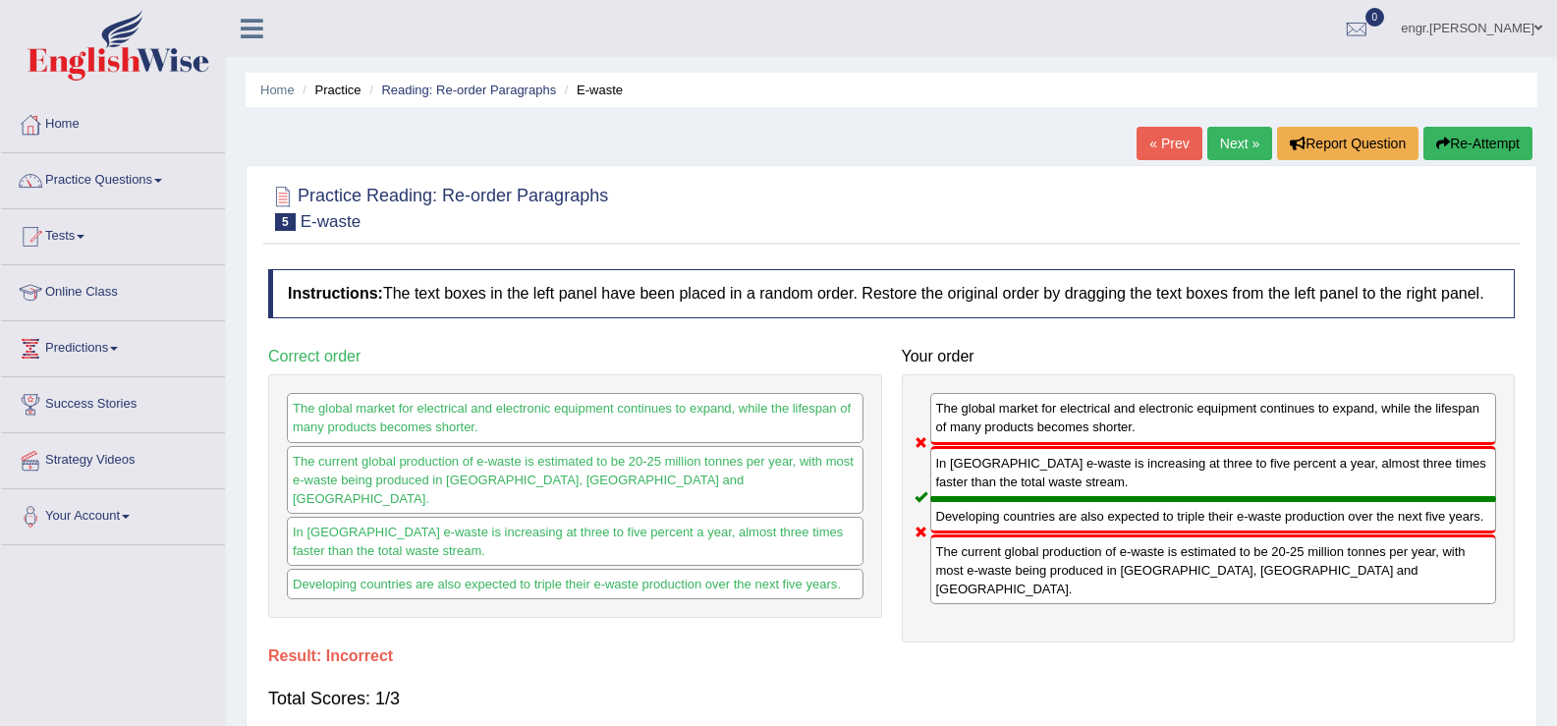
click at [1242, 140] on link "Next »" at bounding box center [1239, 143] width 65 height 33
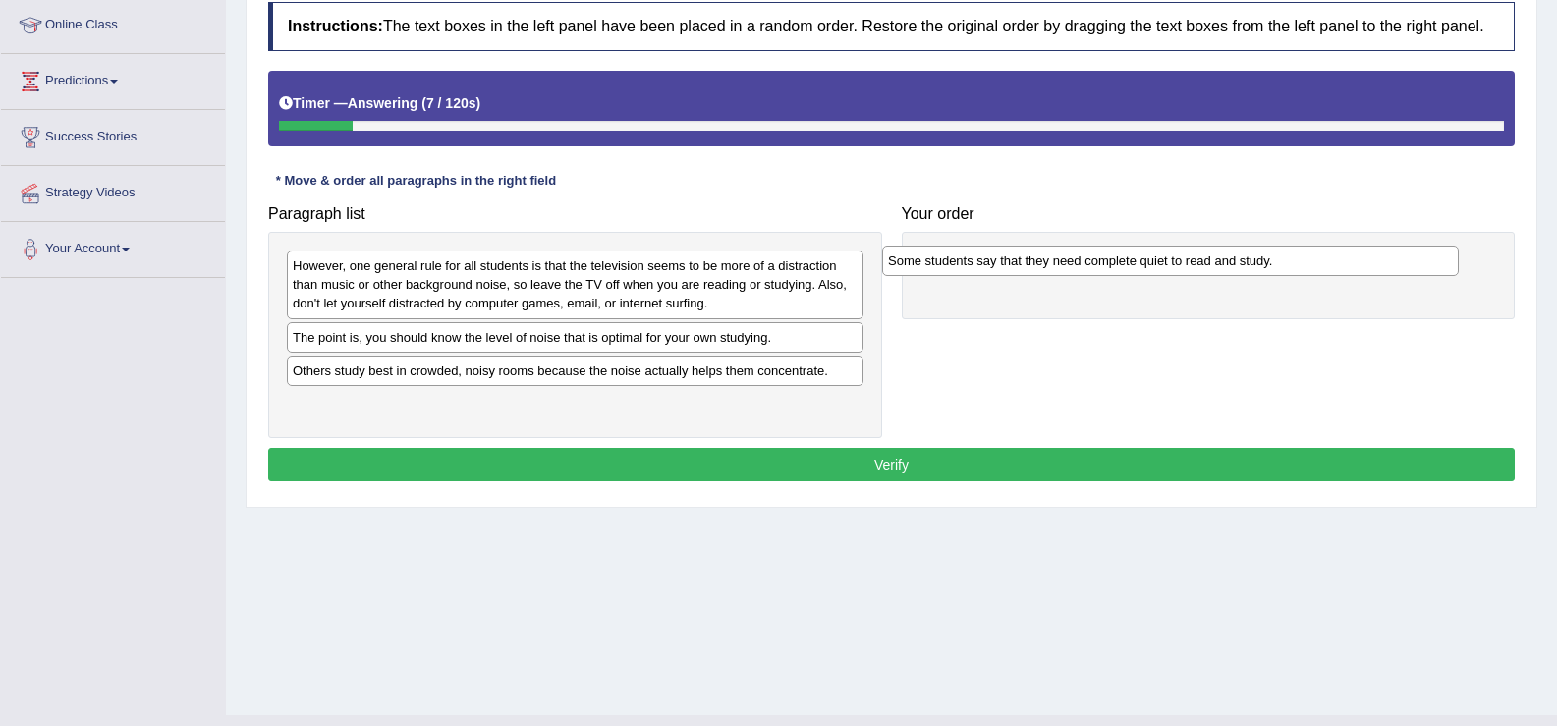
drag, startPoint x: 479, startPoint y: 343, endPoint x: 1080, endPoint y: 259, distance: 606.1
click at [1080, 259] on div "Some students say that they need complete quiet to read and study." at bounding box center [1170, 261] width 577 height 30
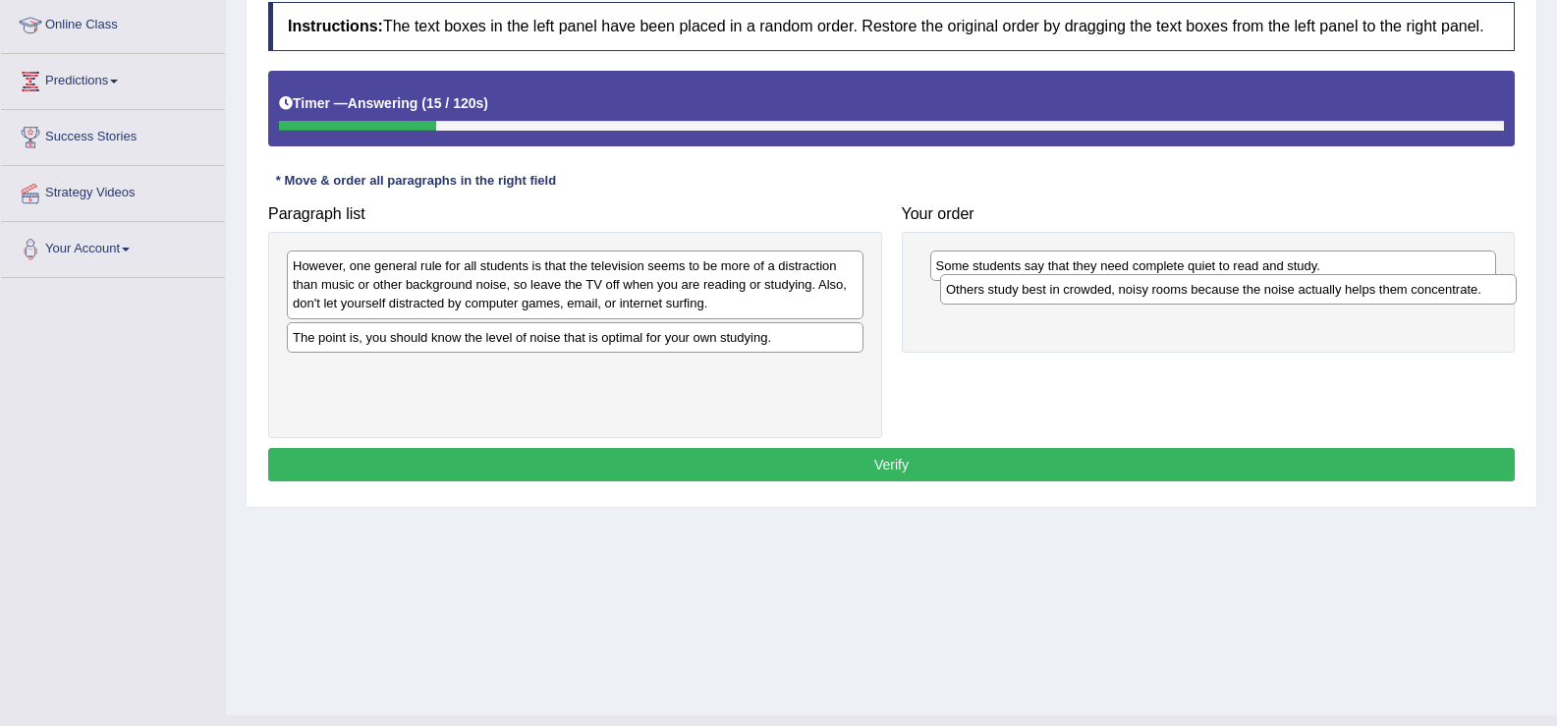
drag, startPoint x: 680, startPoint y: 374, endPoint x: 1332, endPoint y: 301, distance: 656.5
click at [1332, 301] on div "Others study best in crowded, noisy rooms because the noise actually helps them…" at bounding box center [1228, 289] width 577 height 30
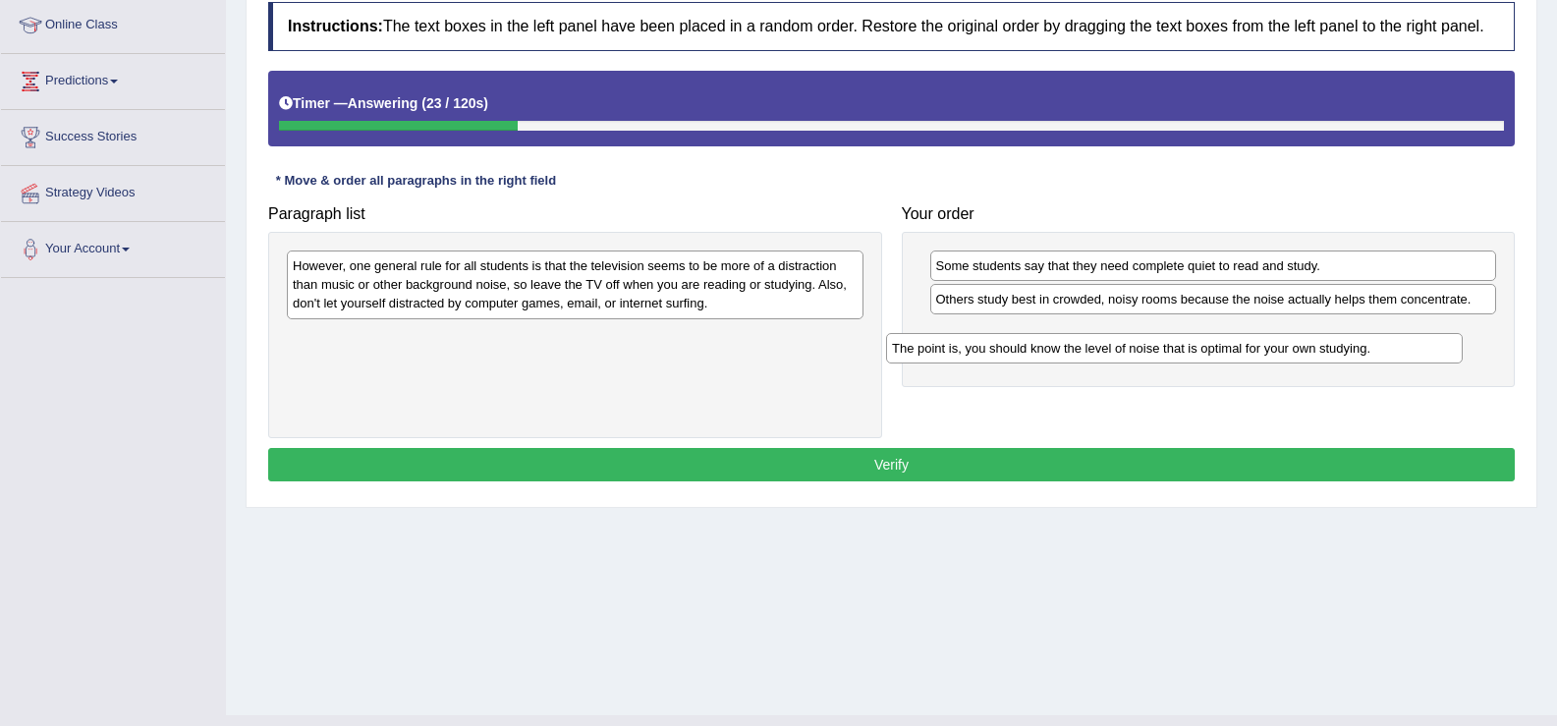
drag, startPoint x: 606, startPoint y: 345, endPoint x: 1205, endPoint y: 356, distance: 599.4
click at [1205, 356] on div "The point is, you should know the level of noise that is optimal for your own s…" at bounding box center [1174, 348] width 577 height 30
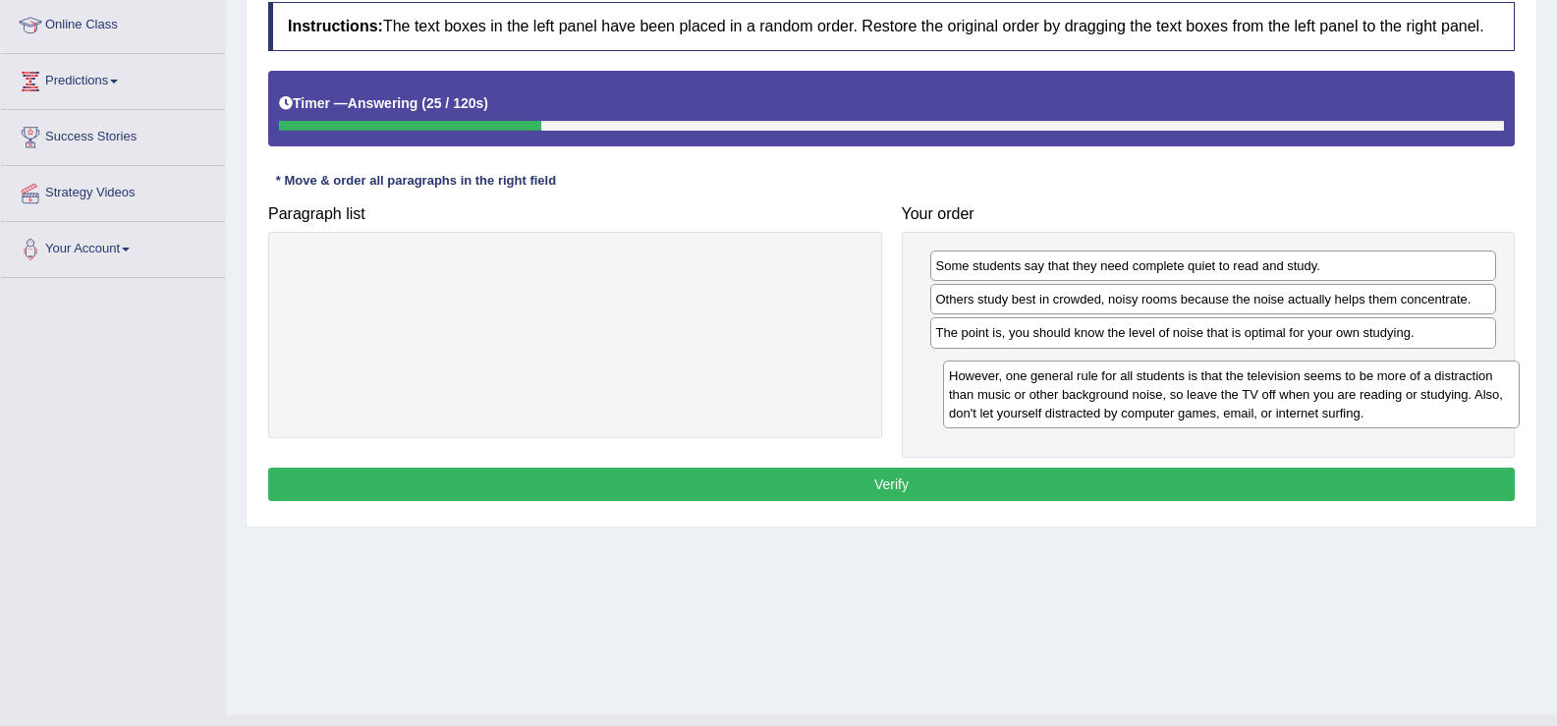
drag, startPoint x: 777, startPoint y: 293, endPoint x: 1413, endPoint y: 401, distance: 644.8
click at [1413, 401] on div "However, one general rule for all students is that the television seems to be m…" at bounding box center [1231, 395] width 577 height 68
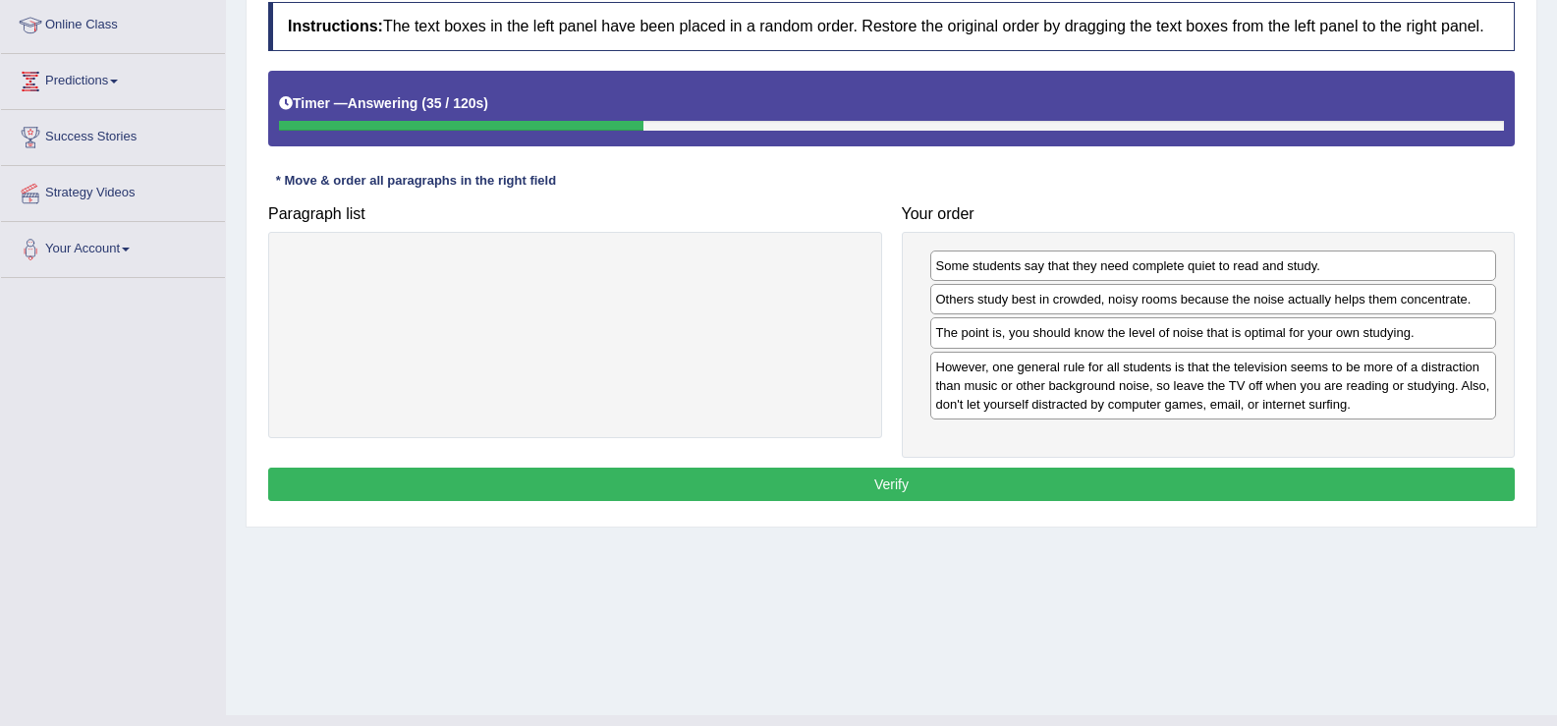
click at [1091, 476] on button "Verify" at bounding box center [891, 484] width 1247 height 33
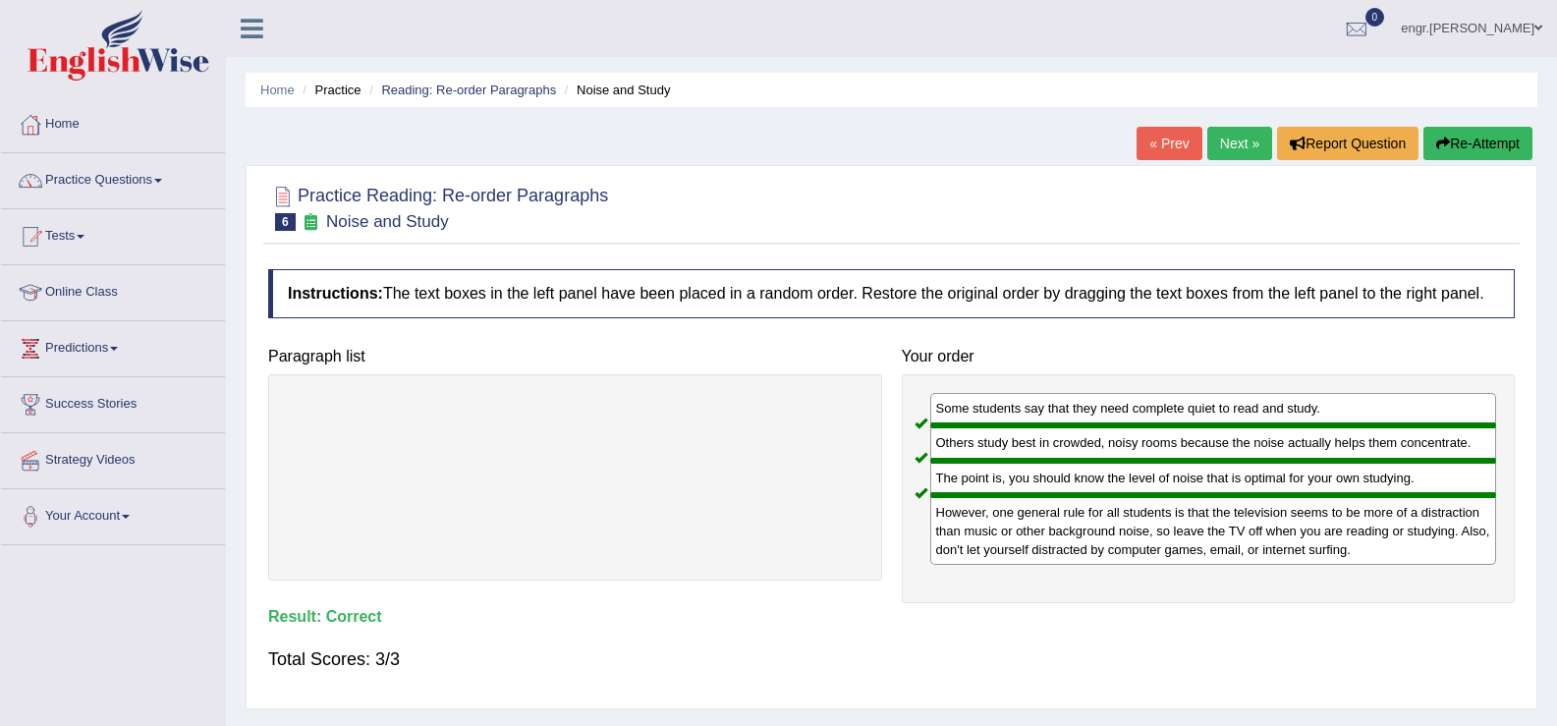
click at [1236, 144] on link "Next »" at bounding box center [1239, 143] width 65 height 33
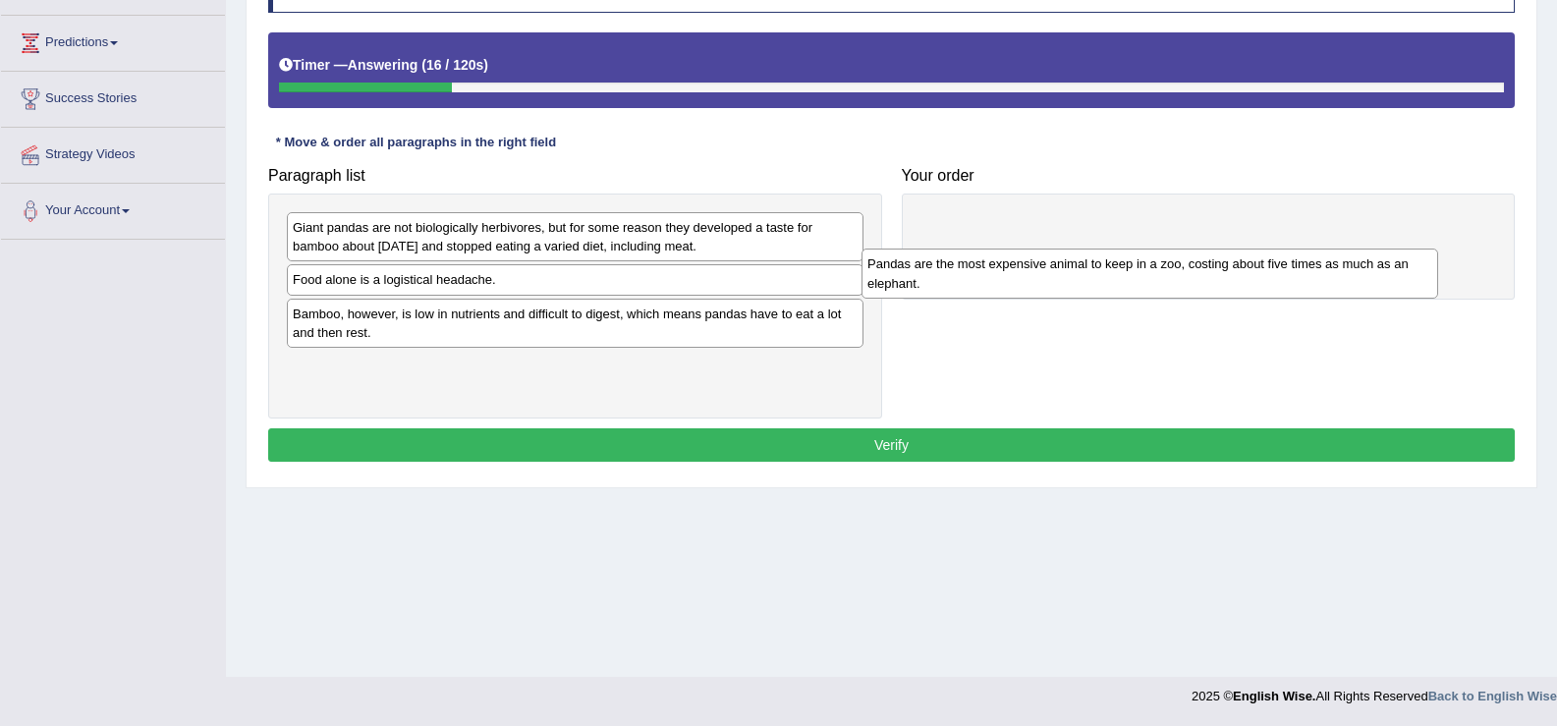
drag, startPoint x: 559, startPoint y: 294, endPoint x: 1138, endPoint y: 230, distance: 582.2
click at [1140, 278] on div "Pandas are the most expensive animal to keep in a zoo, costing about five times…" at bounding box center [1150, 273] width 577 height 49
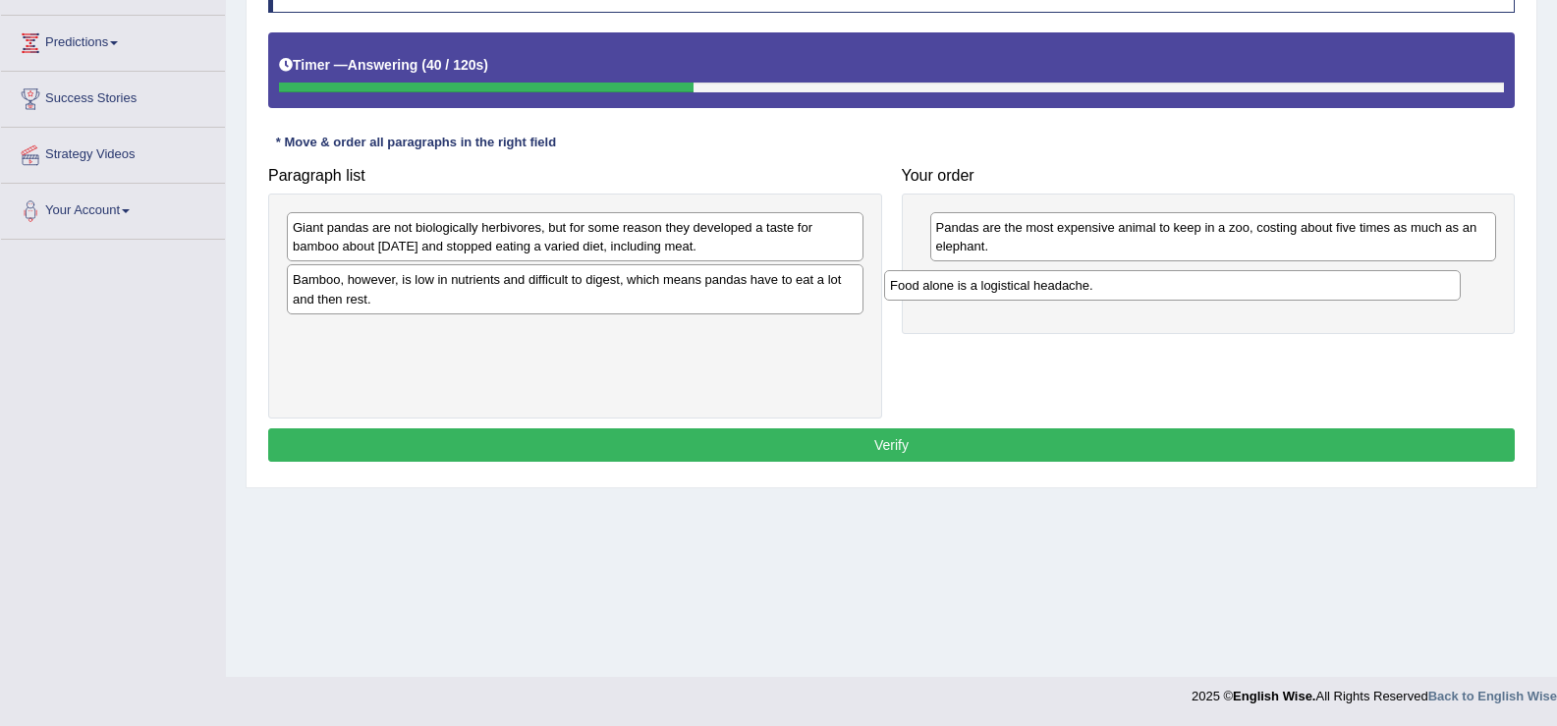
drag, startPoint x: 584, startPoint y: 285, endPoint x: 1184, endPoint y: 291, distance: 600.3
click at [1184, 291] on div "Food alone is a logistical headache." at bounding box center [1172, 285] width 577 height 30
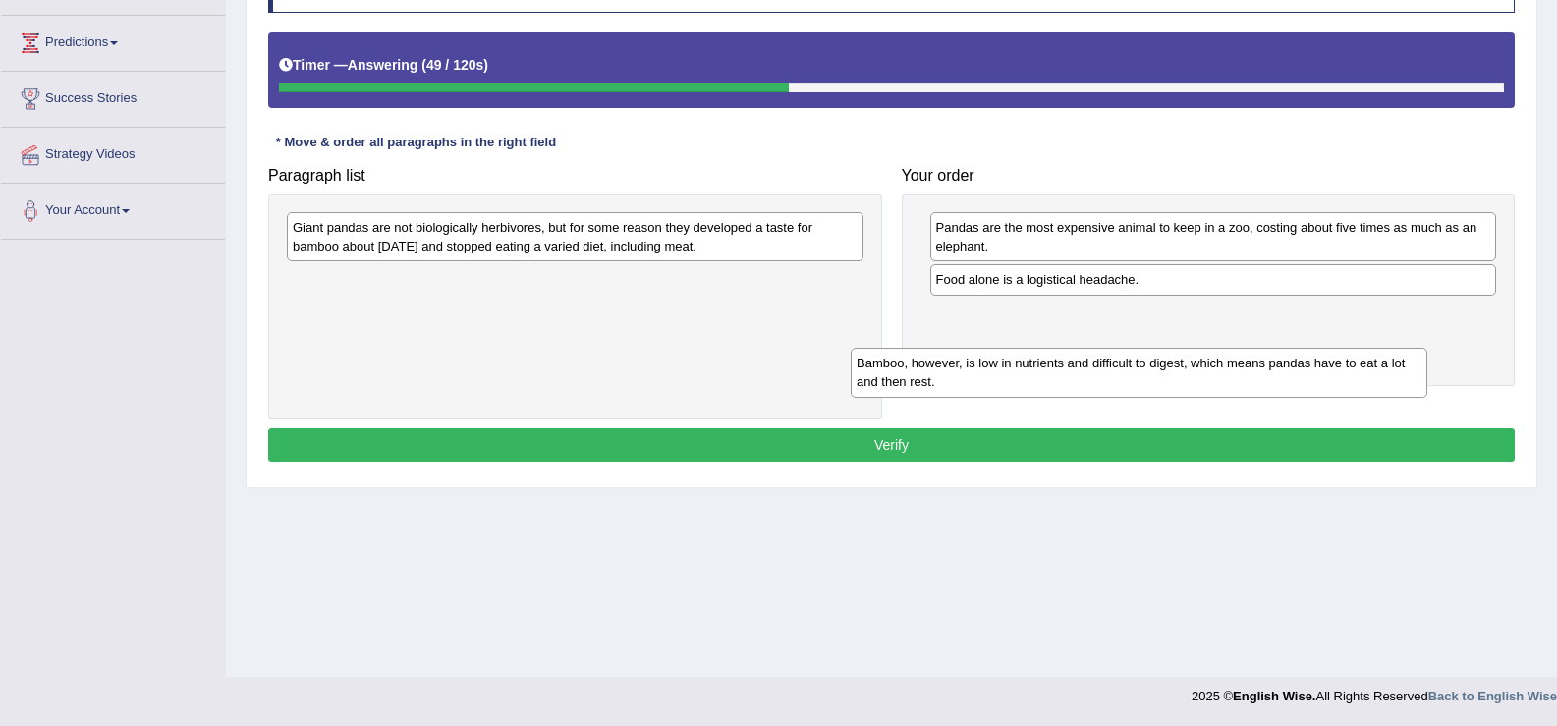
drag, startPoint x: 631, startPoint y: 300, endPoint x: 1210, endPoint y: 354, distance: 582.2
click at [1210, 354] on div "Bamboo, however, is low in nutrients and difficult to digest, which means panda…" at bounding box center [1139, 372] width 577 height 49
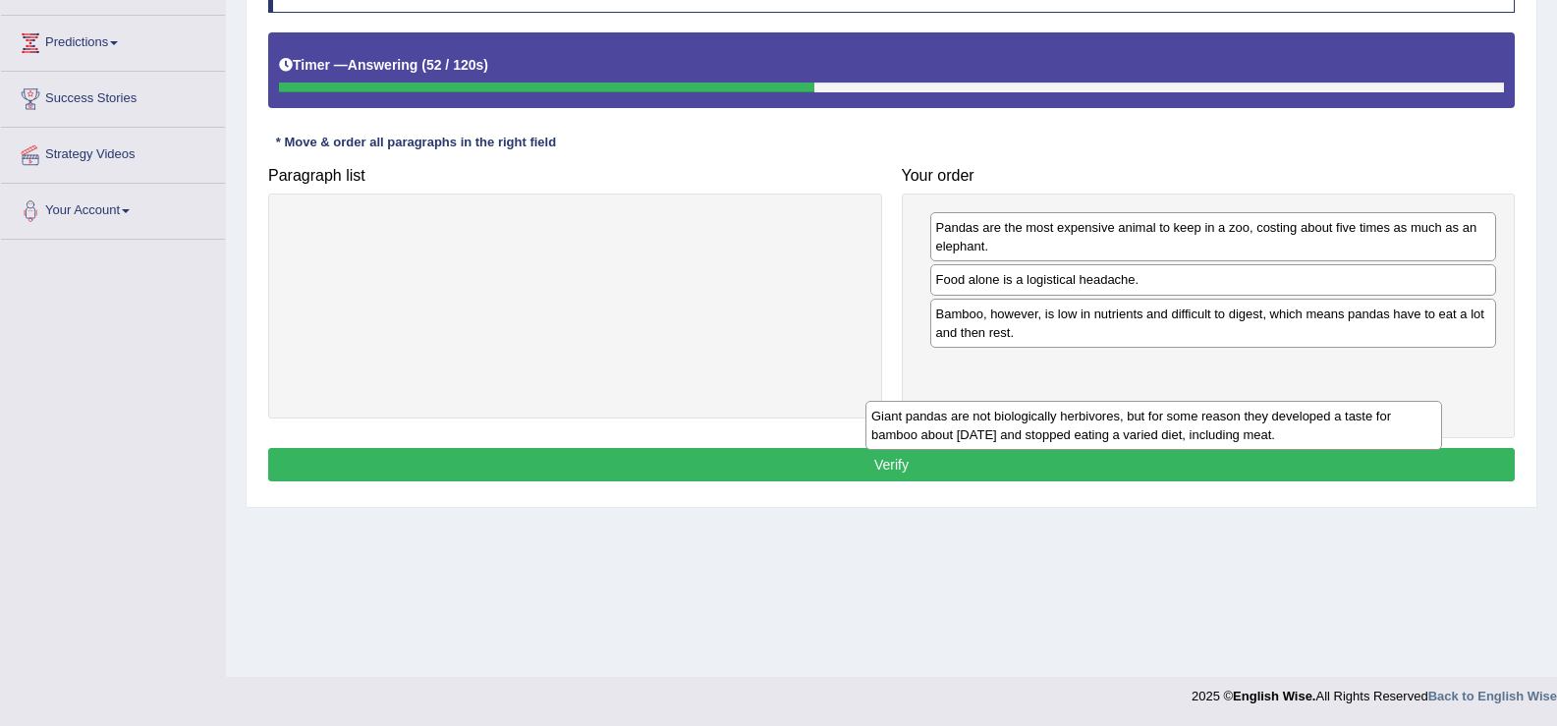
drag, startPoint x: 762, startPoint y: 235, endPoint x: 1352, endPoint y: 399, distance: 611.9
click at [1351, 401] on div "Giant pandas are not biologically herbivores, but for some reason they develope…" at bounding box center [1154, 425] width 577 height 49
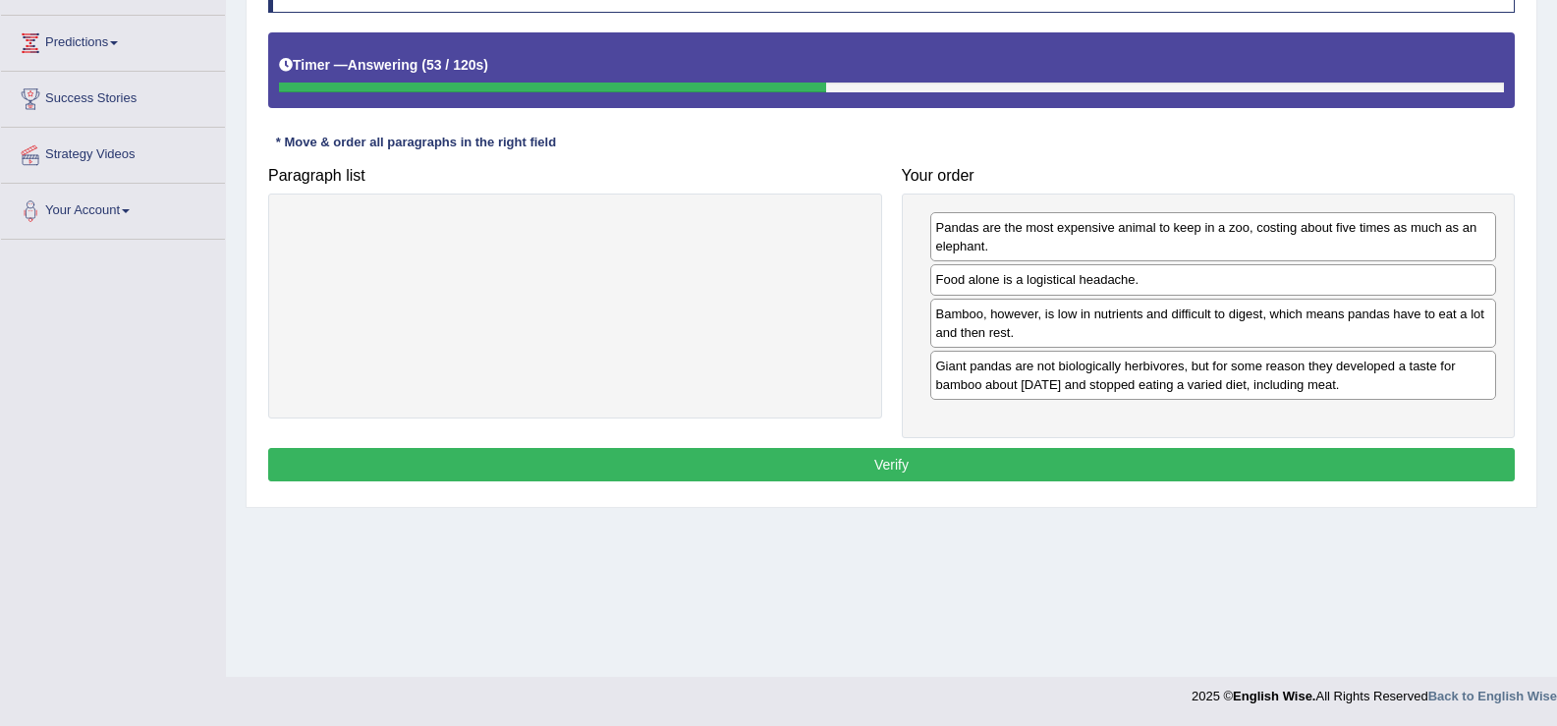
click at [1161, 454] on button "Verify" at bounding box center [891, 464] width 1247 height 33
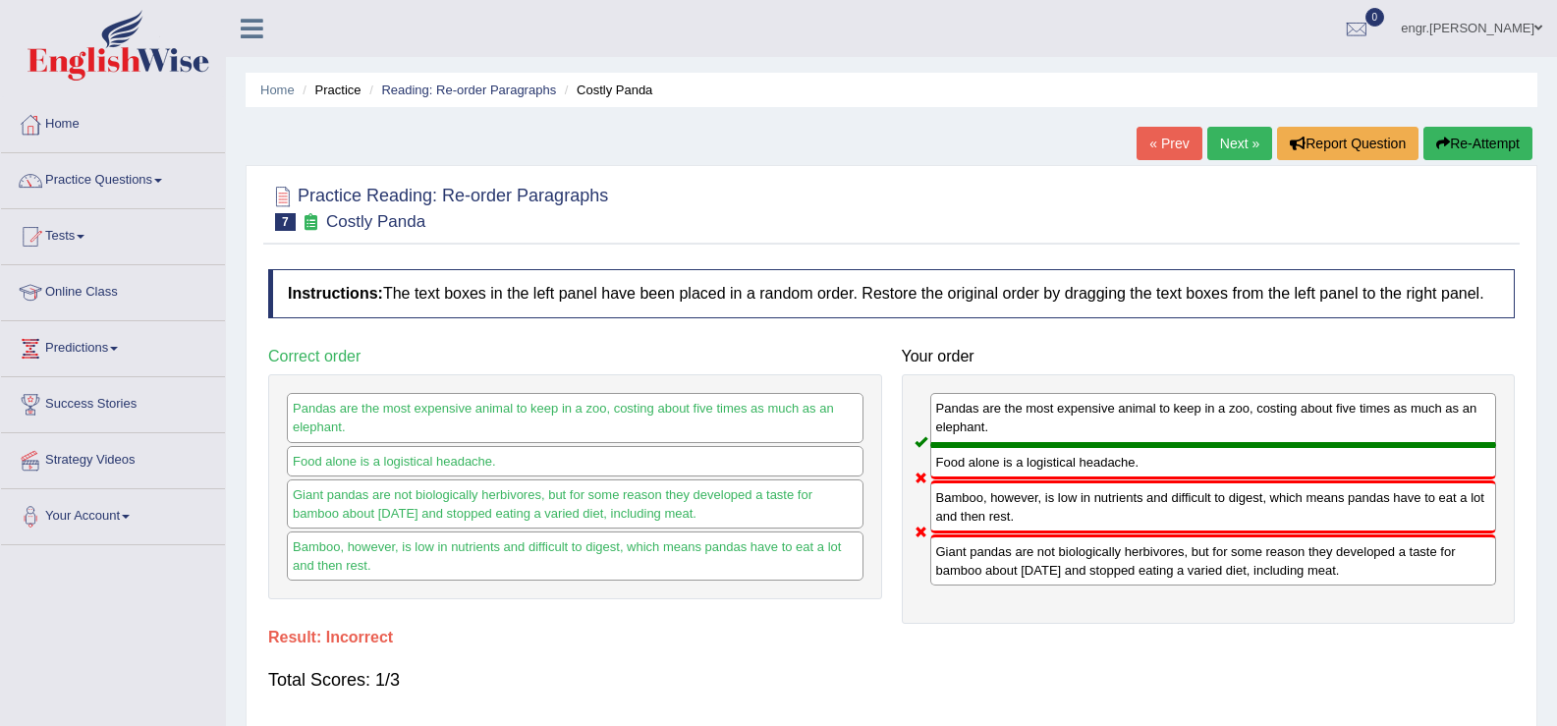
click at [1246, 141] on link "Next »" at bounding box center [1239, 143] width 65 height 33
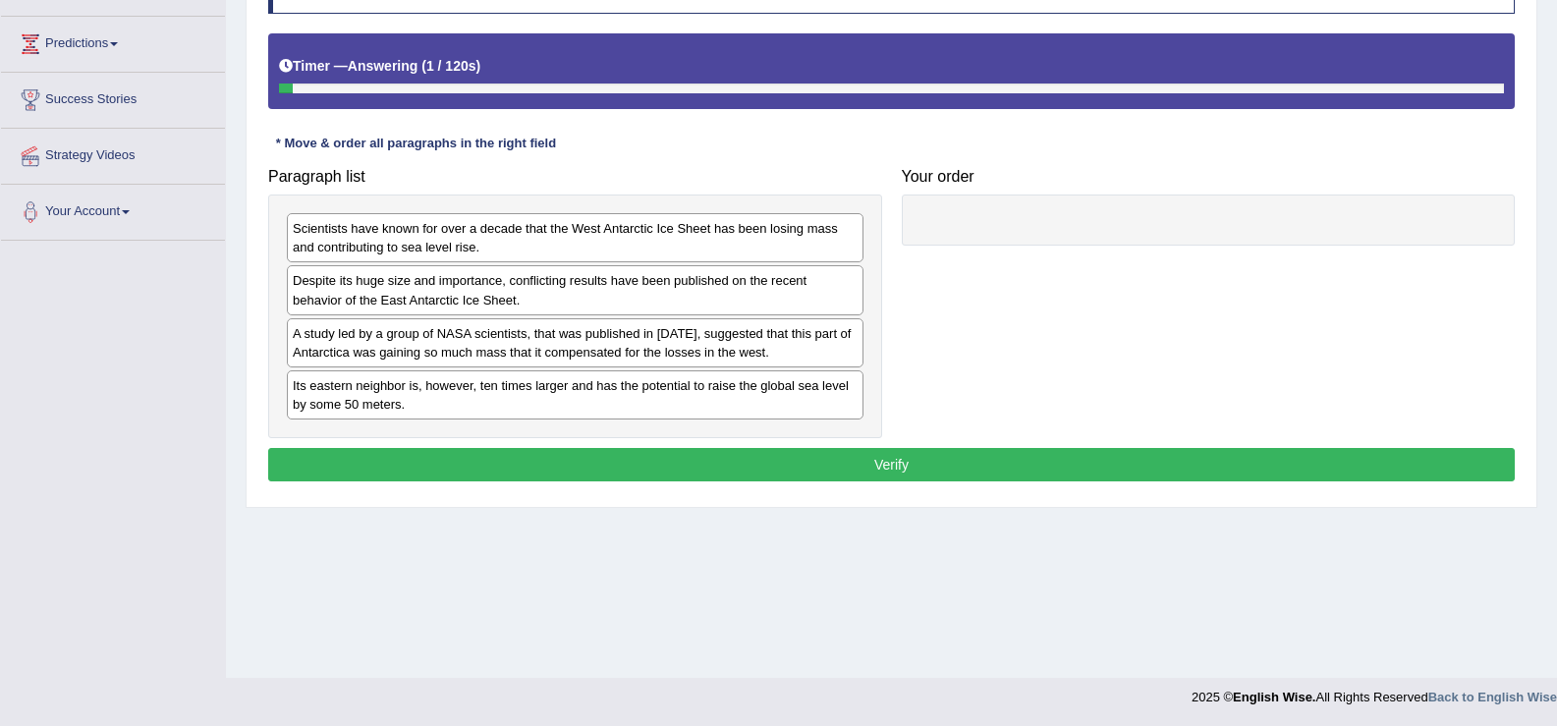
scroll to position [306, 0]
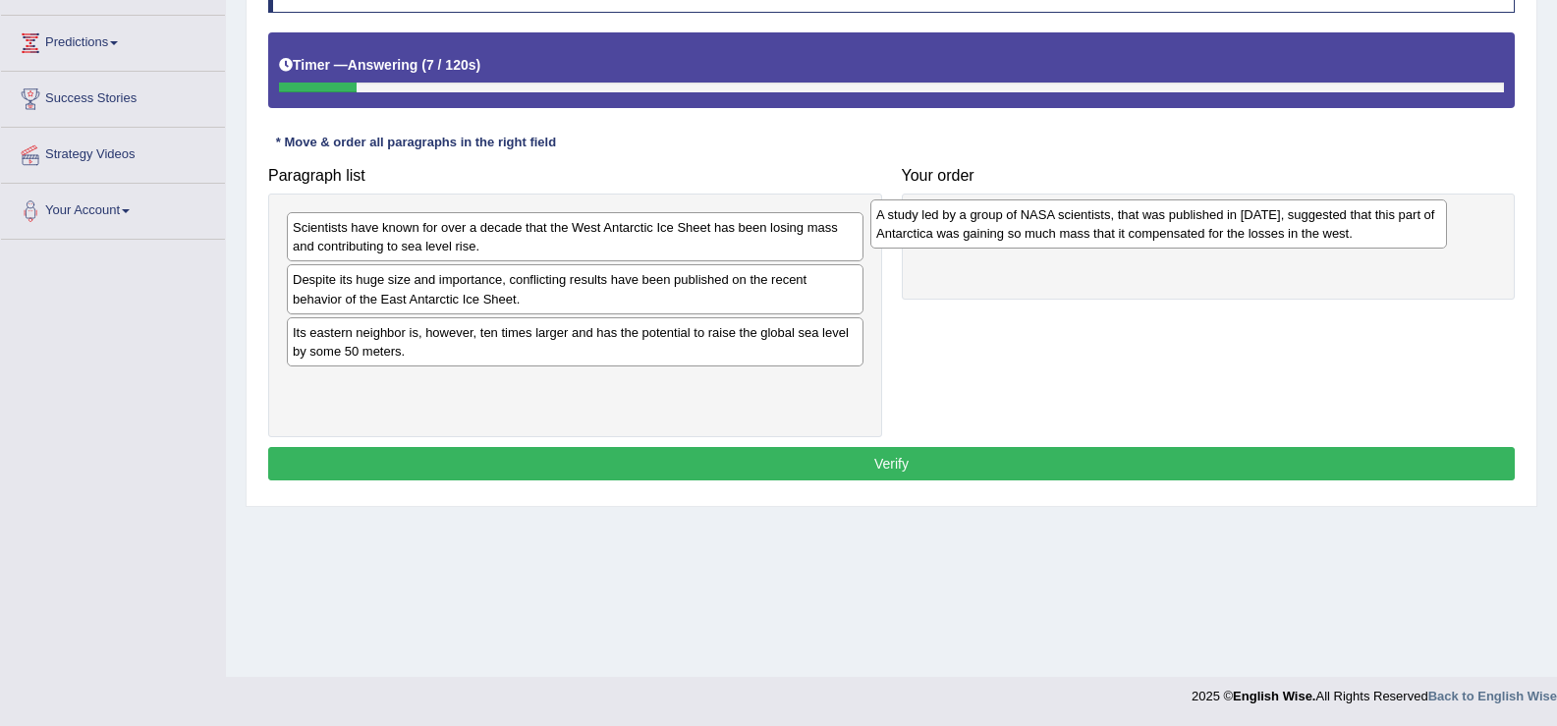
drag, startPoint x: 913, startPoint y: 284, endPoint x: 1066, endPoint y: 226, distance: 163.9
click at [1066, 226] on div "A study led by a group of NASA scientists, that was published in 2015, suggeste…" at bounding box center [1158, 223] width 577 height 49
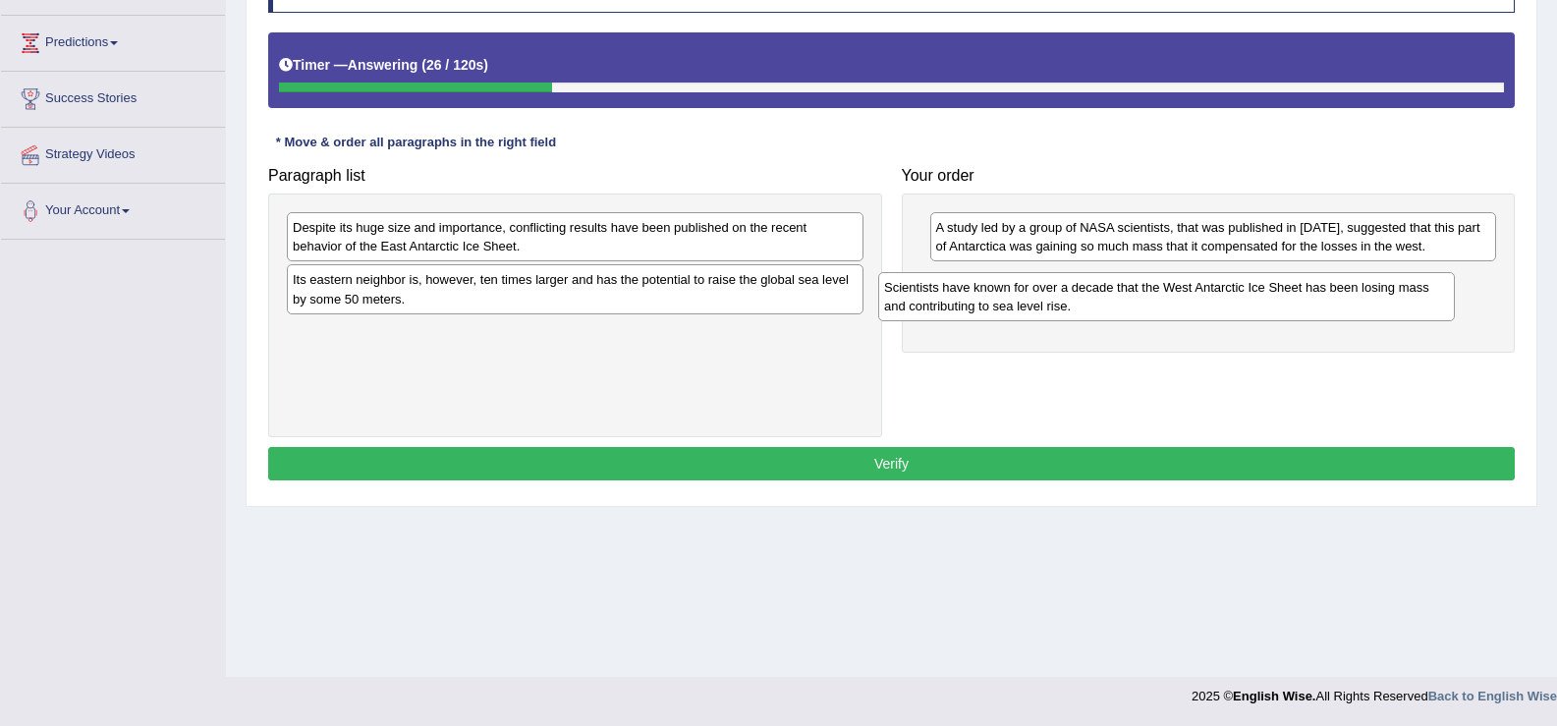
drag, startPoint x: 980, startPoint y: 309, endPoint x: 1320, endPoint y: 291, distance: 341.4
click at [1320, 291] on div "Scientists have known for over a decade that the West Antarctic Ice Sheet has b…" at bounding box center [1166, 296] width 577 height 49
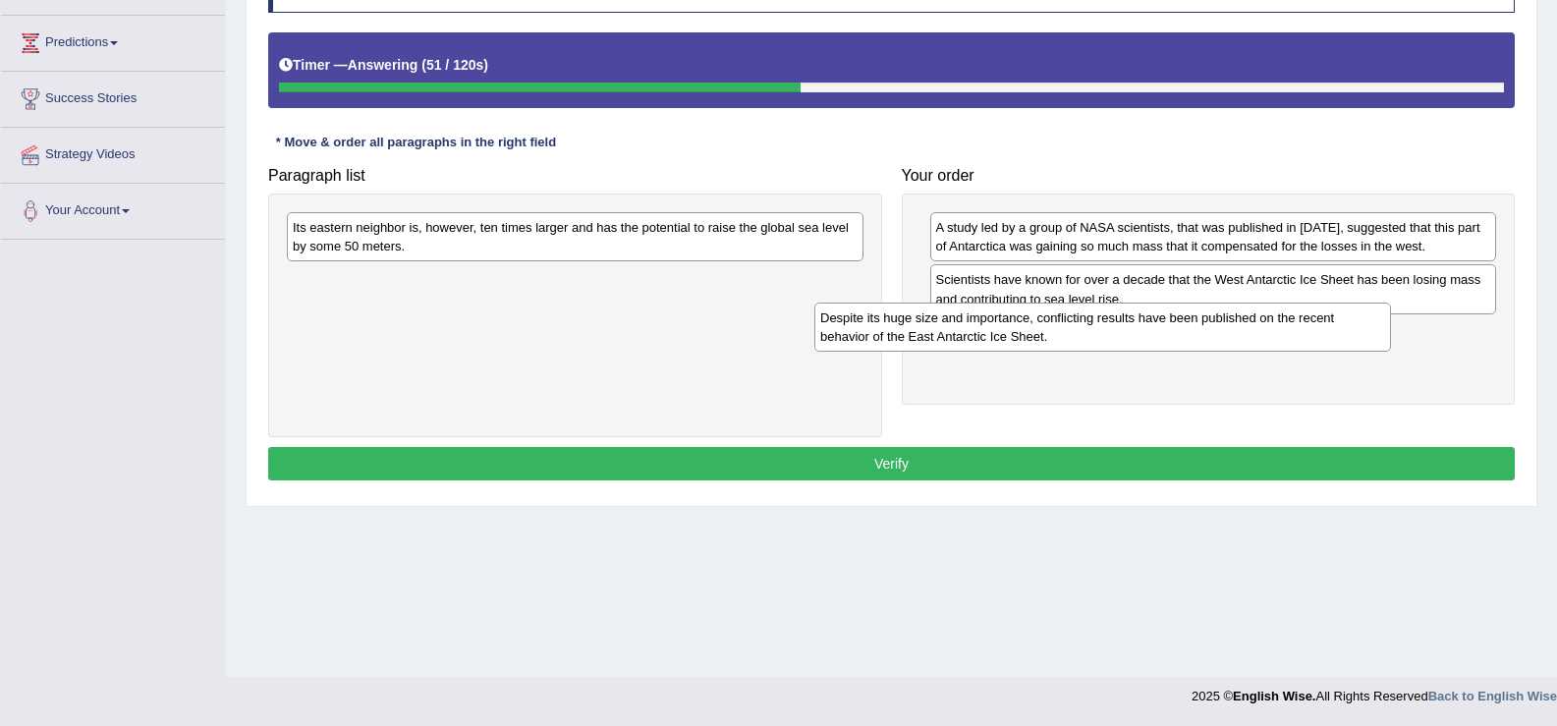
drag, startPoint x: 660, startPoint y: 244, endPoint x: 1189, endPoint y: 334, distance: 536.2
click at [1189, 334] on div "Despite its huge size and importance, conflicting results have been published o…" at bounding box center [1102, 327] width 577 height 49
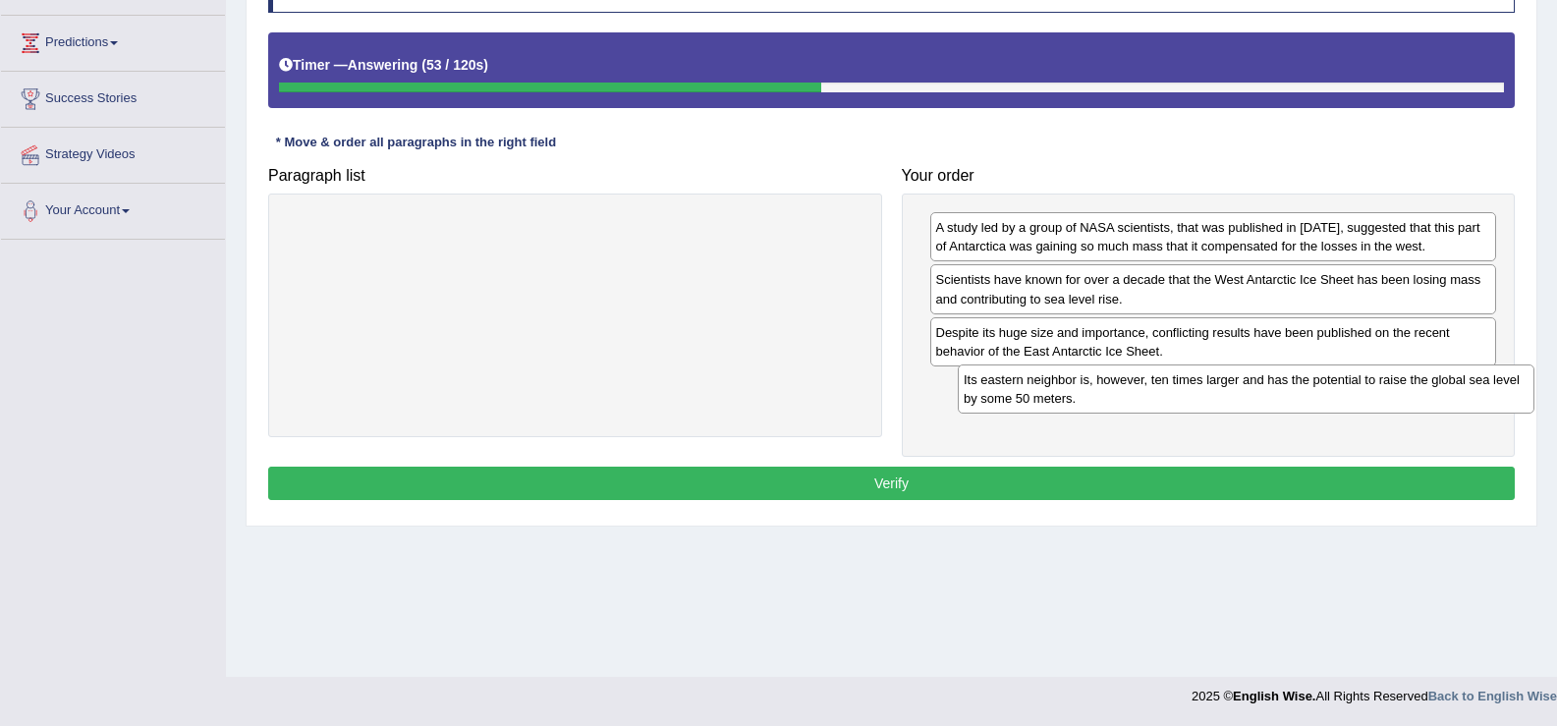
drag, startPoint x: 704, startPoint y: 235, endPoint x: 1390, endPoint y: 405, distance: 706.5
click at [1390, 405] on div "Its eastern neighbor is, however, ten times larger and has the potential to rai…" at bounding box center [1246, 388] width 577 height 49
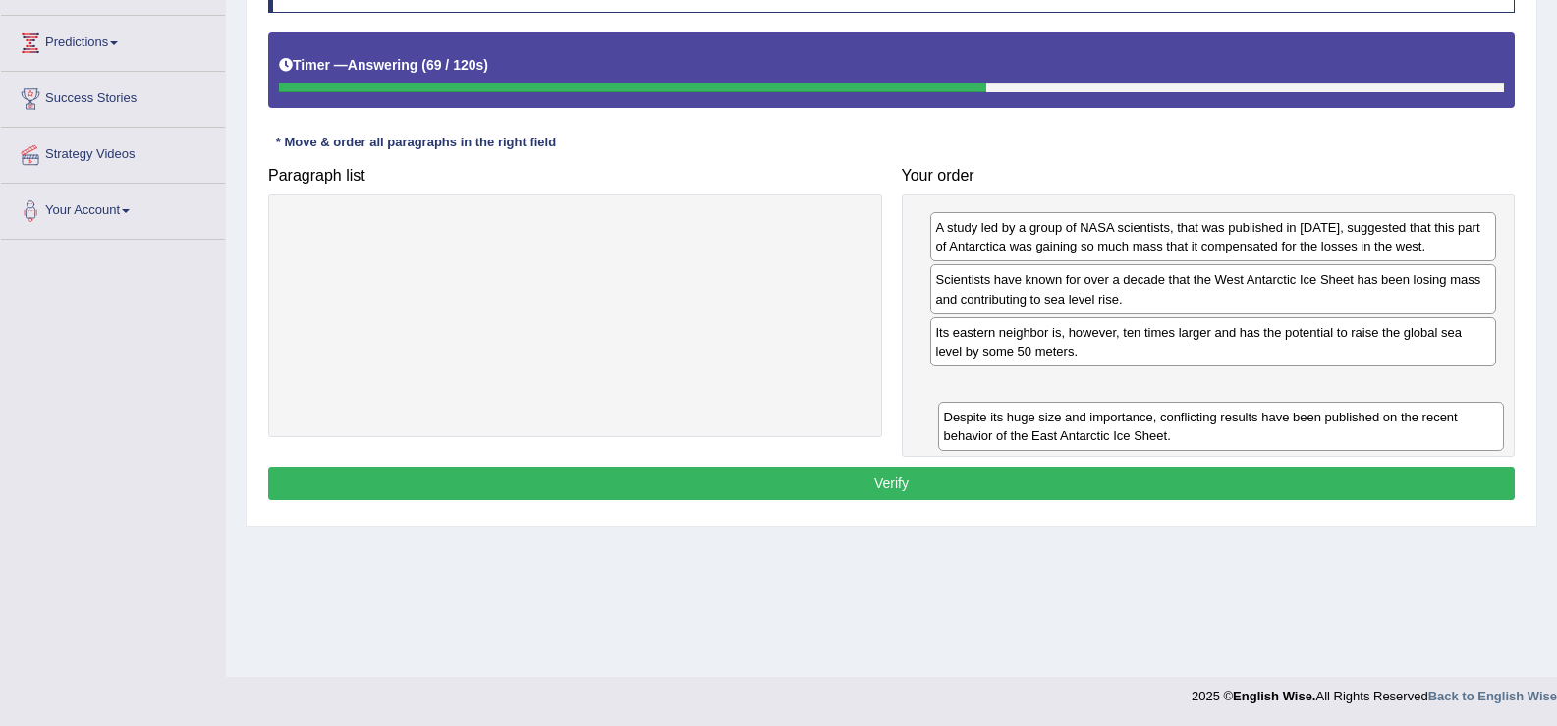
drag, startPoint x: 1125, startPoint y: 330, endPoint x: 1133, endPoint y: 406, distance: 76.1
click at [1133, 409] on div "Despite its huge size and importance, conflicting results have been published o…" at bounding box center [1221, 426] width 567 height 49
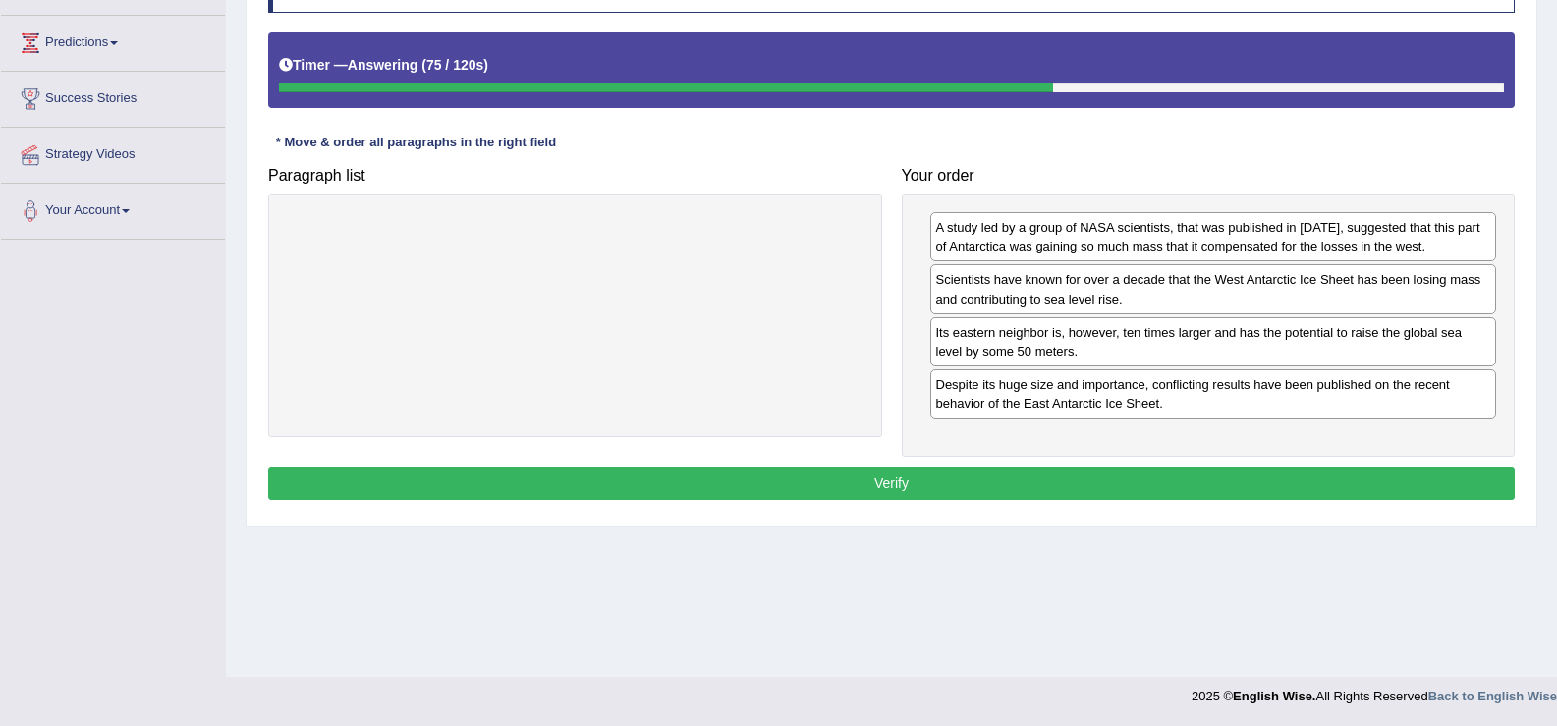
click at [1015, 478] on button "Verify" at bounding box center [891, 483] width 1247 height 33
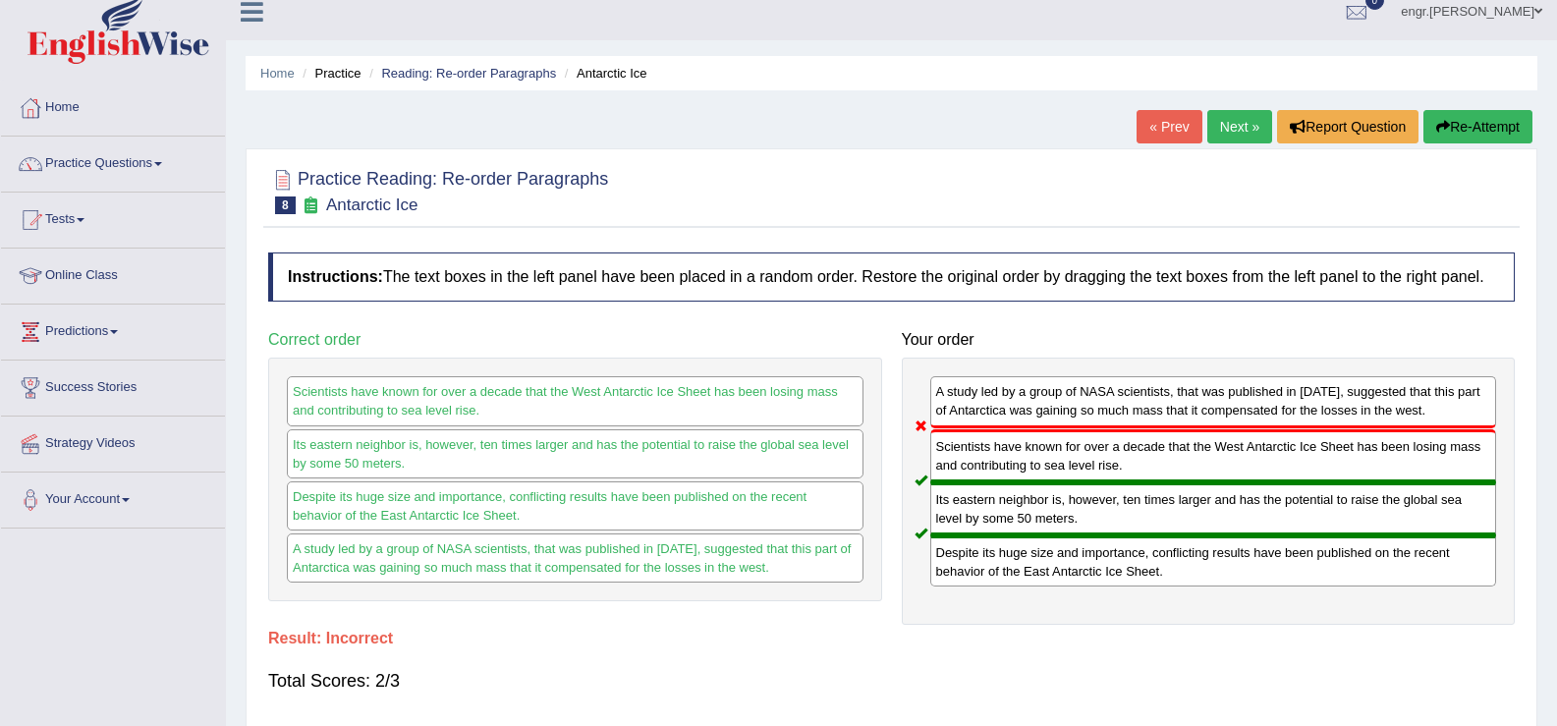
scroll to position [0, 0]
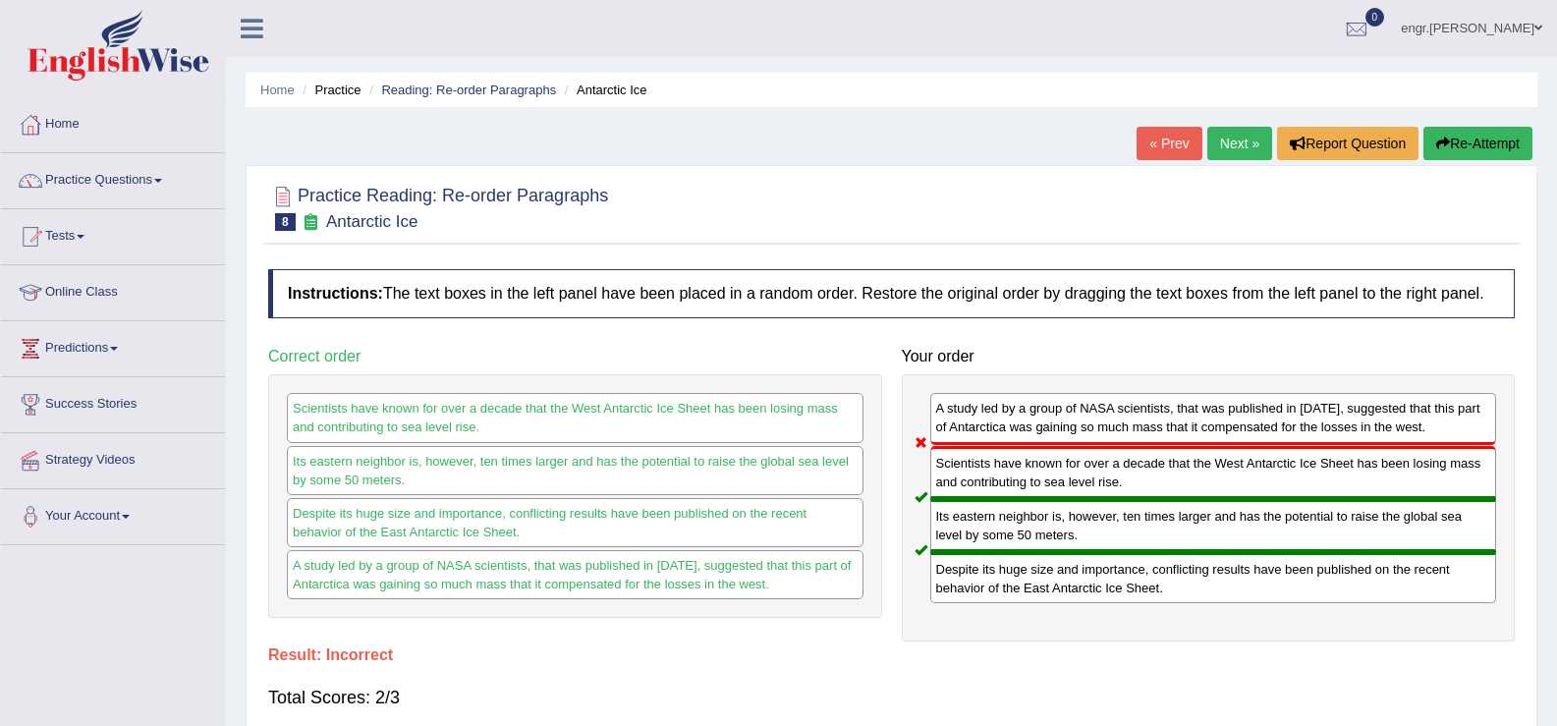
click at [1218, 152] on link "Next »" at bounding box center [1239, 143] width 65 height 33
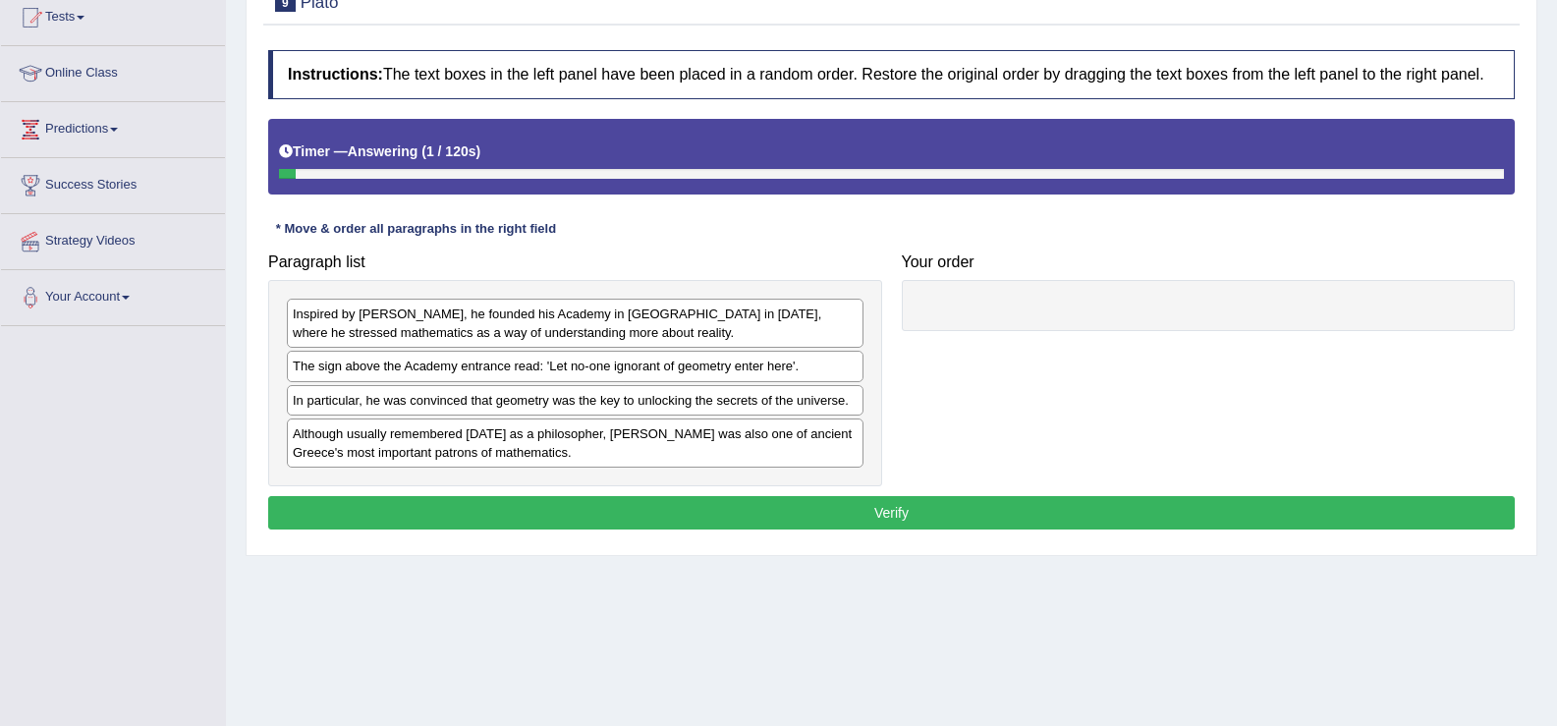
scroll to position [226, 0]
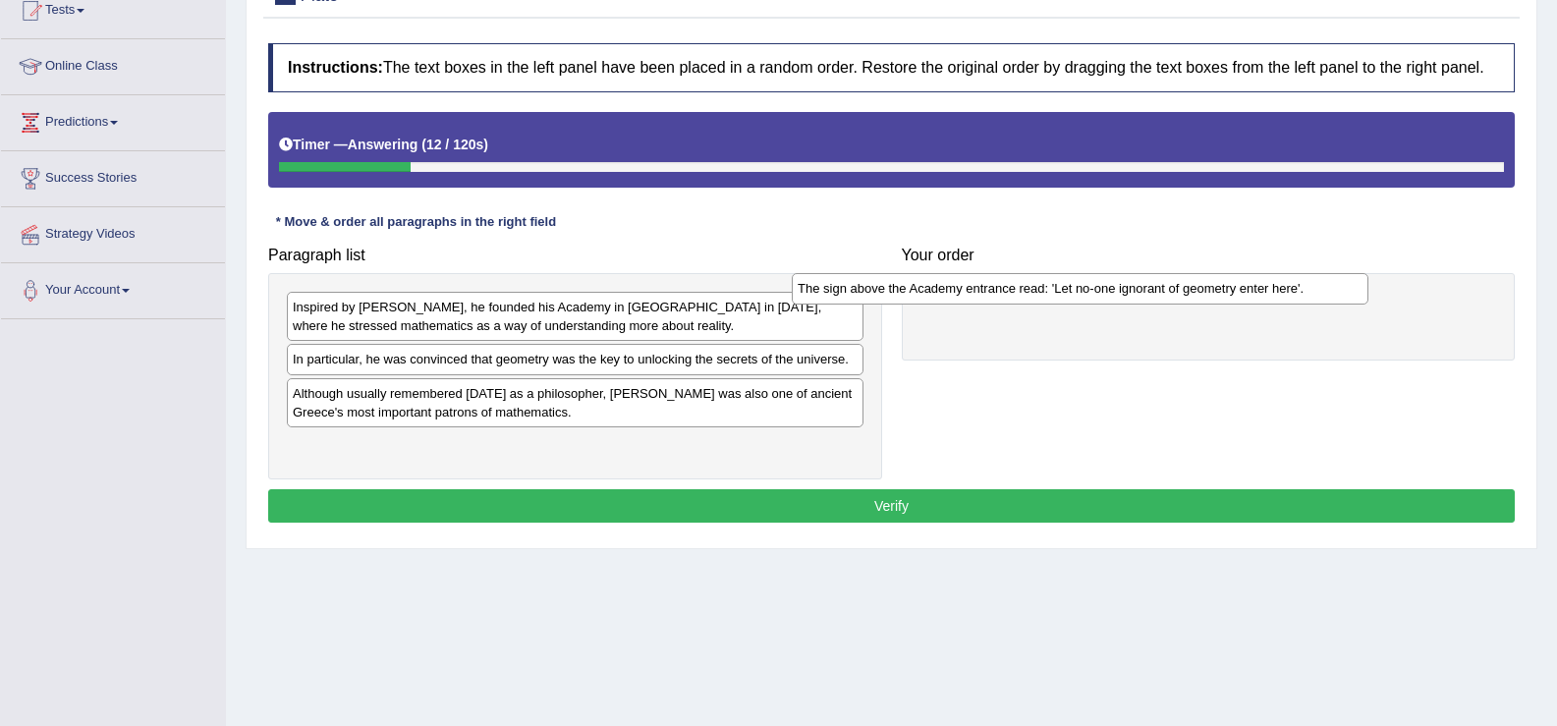
drag, startPoint x: 710, startPoint y: 373, endPoint x: 1216, endPoint y: 303, distance: 510.9
click at [1216, 303] on div "The sign above the Academy entrance read: 'Let no-one ignorant of geometry ente…" at bounding box center [1080, 288] width 577 height 30
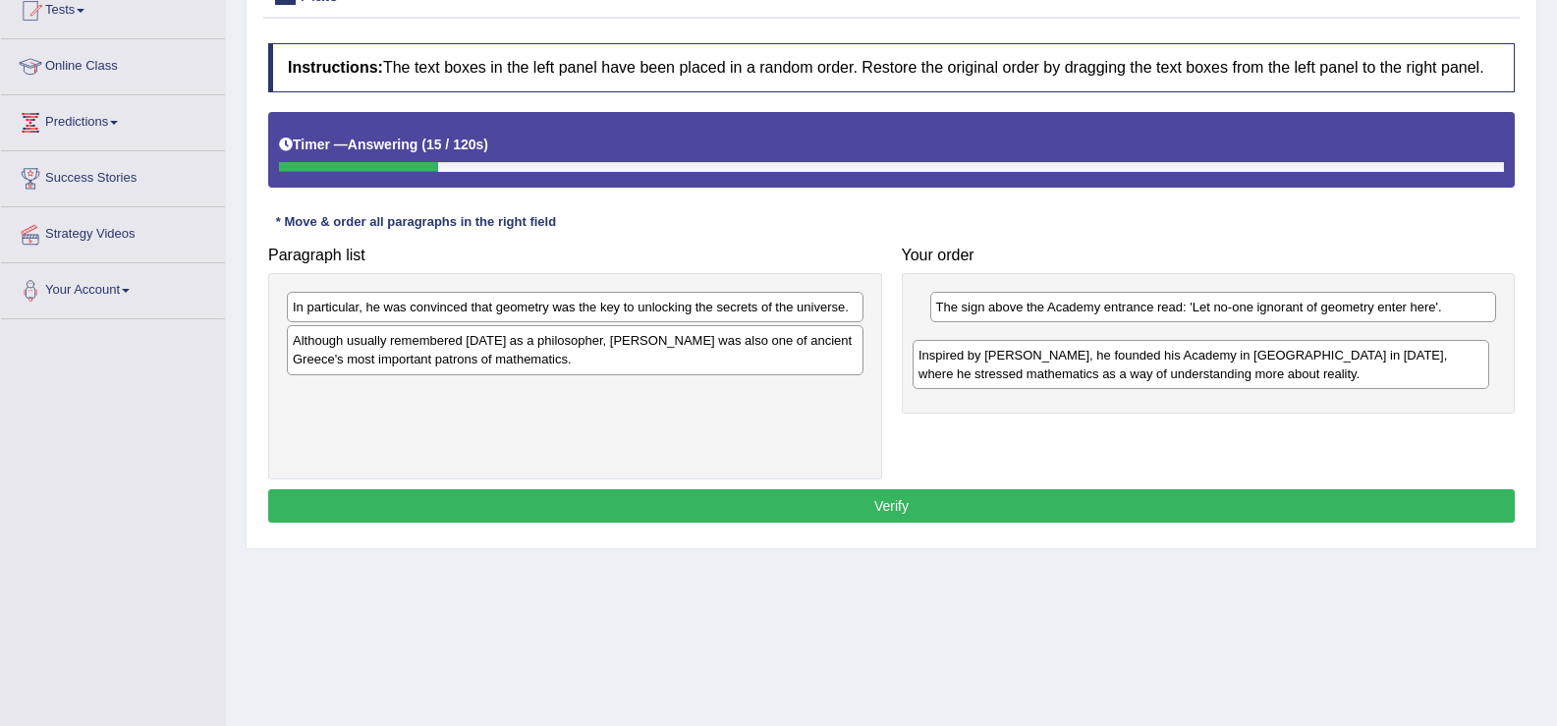
drag, startPoint x: 622, startPoint y: 317, endPoint x: 1248, endPoint y: 365, distance: 627.7
click at [1248, 365] on div "Inspired by [PERSON_NAME], he founded his Academy in [GEOGRAPHIC_DATA] in [DATE…" at bounding box center [1201, 364] width 577 height 49
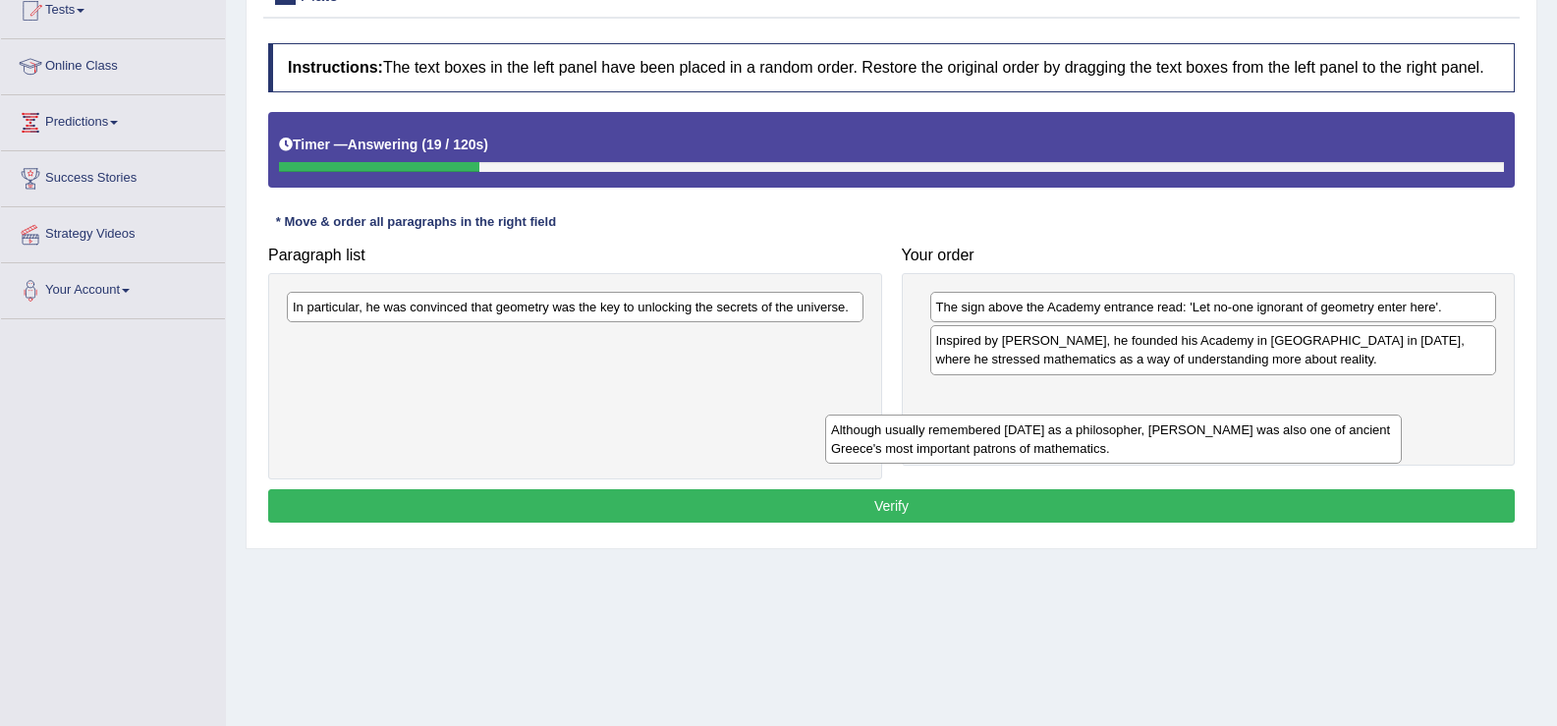
drag, startPoint x: 652, startPoint y: 358, endPoint x: 1195, endPoint y: 450, distance: 550.1
click at [1195, 450] on div "Although usually remembered today as a philosopher, Plato was also one of ancie…" at bounding box center [1113, 439] width 577 height 49
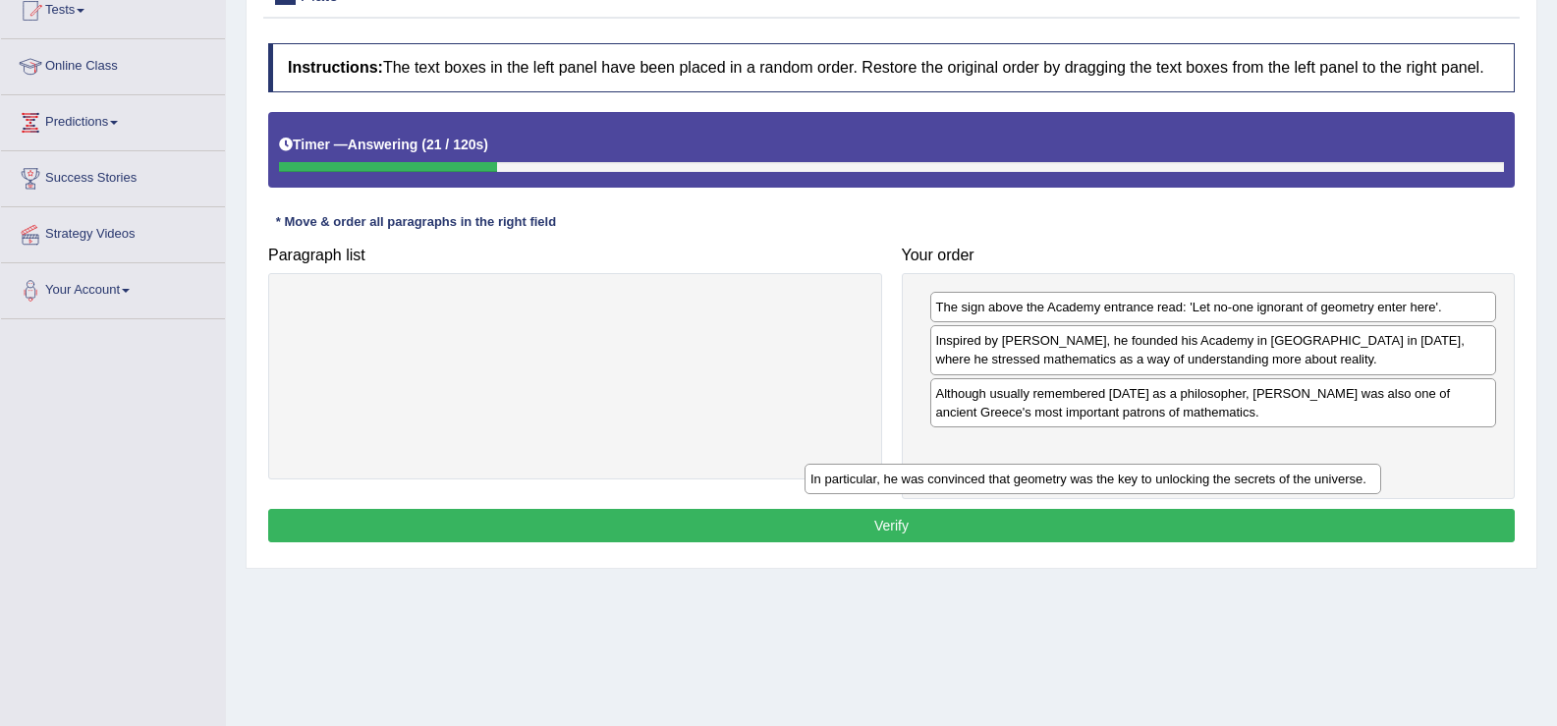
drag, startPoint x: 713, startPoint y: 314, endPoint x: 1249, endPoint y: 470, distance: 557.5
click at [1248, 470] on div "In particular, he was convinced that geometry was the key to unlocking the secr…" at bounding box center [1093, 479] width 577 height 30
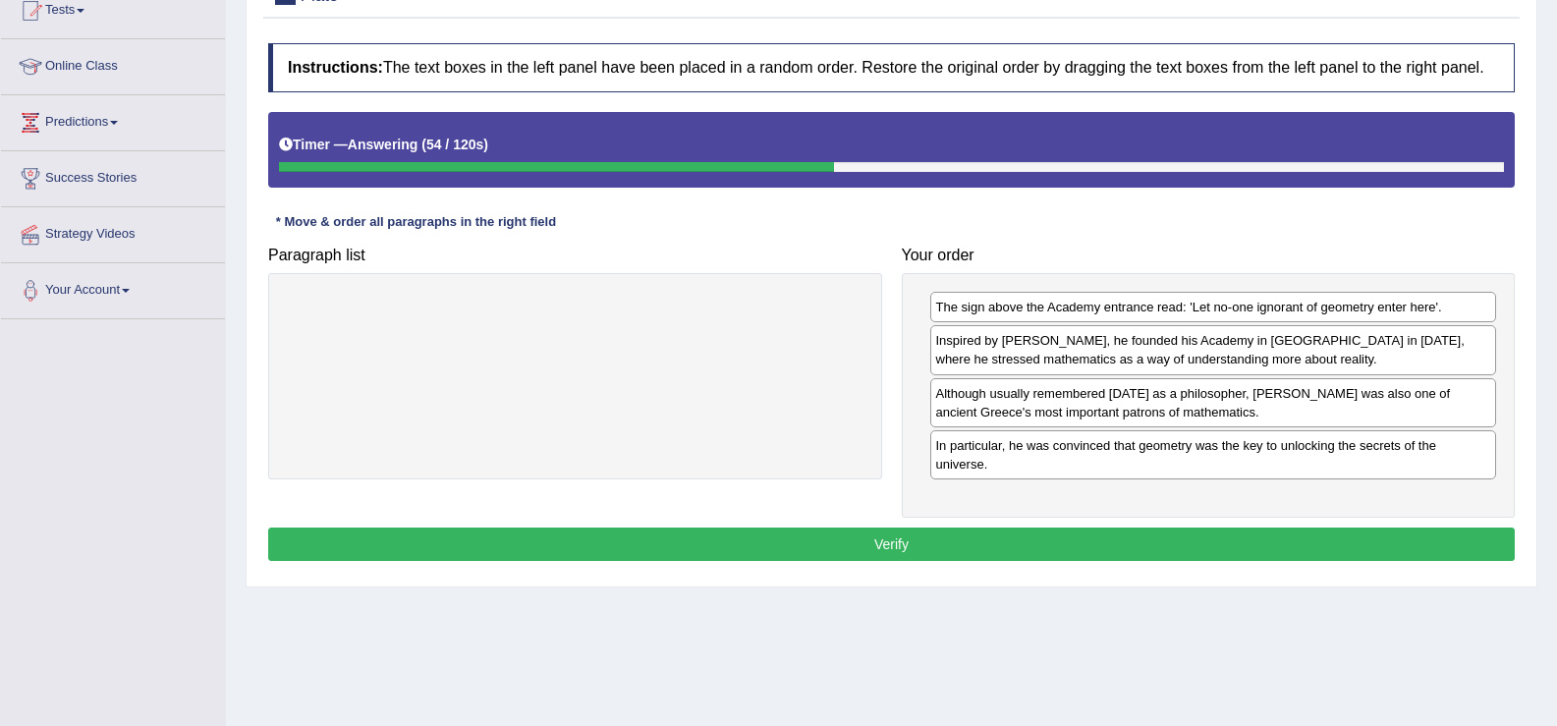
click at [1101, 540] on button "Verify" at bounding box center [891, 544] width 1247 height 33
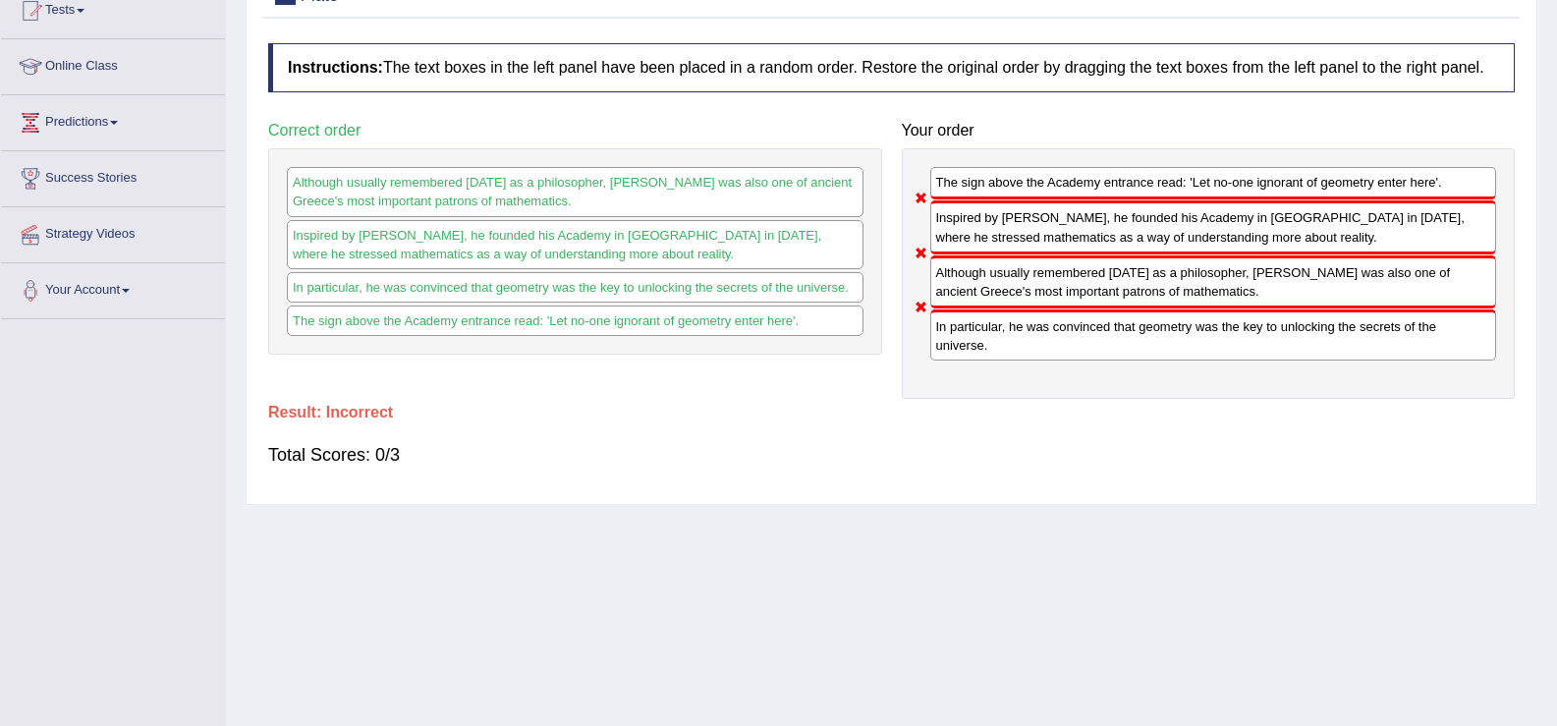
scroll to position [0, 0]
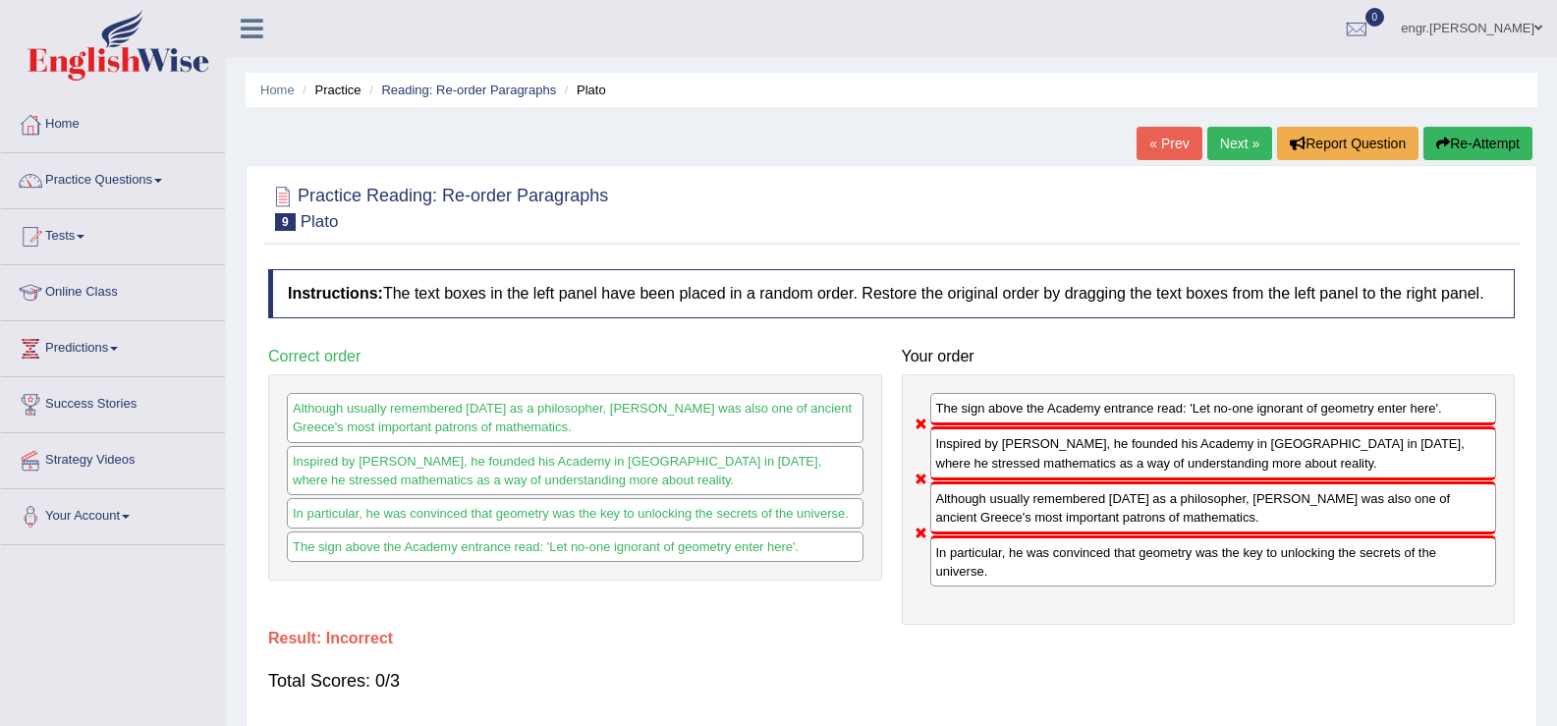
click at [1476, 154] on button "Re-Attempt" at bounding box center [1478, 143] width 109 height 33
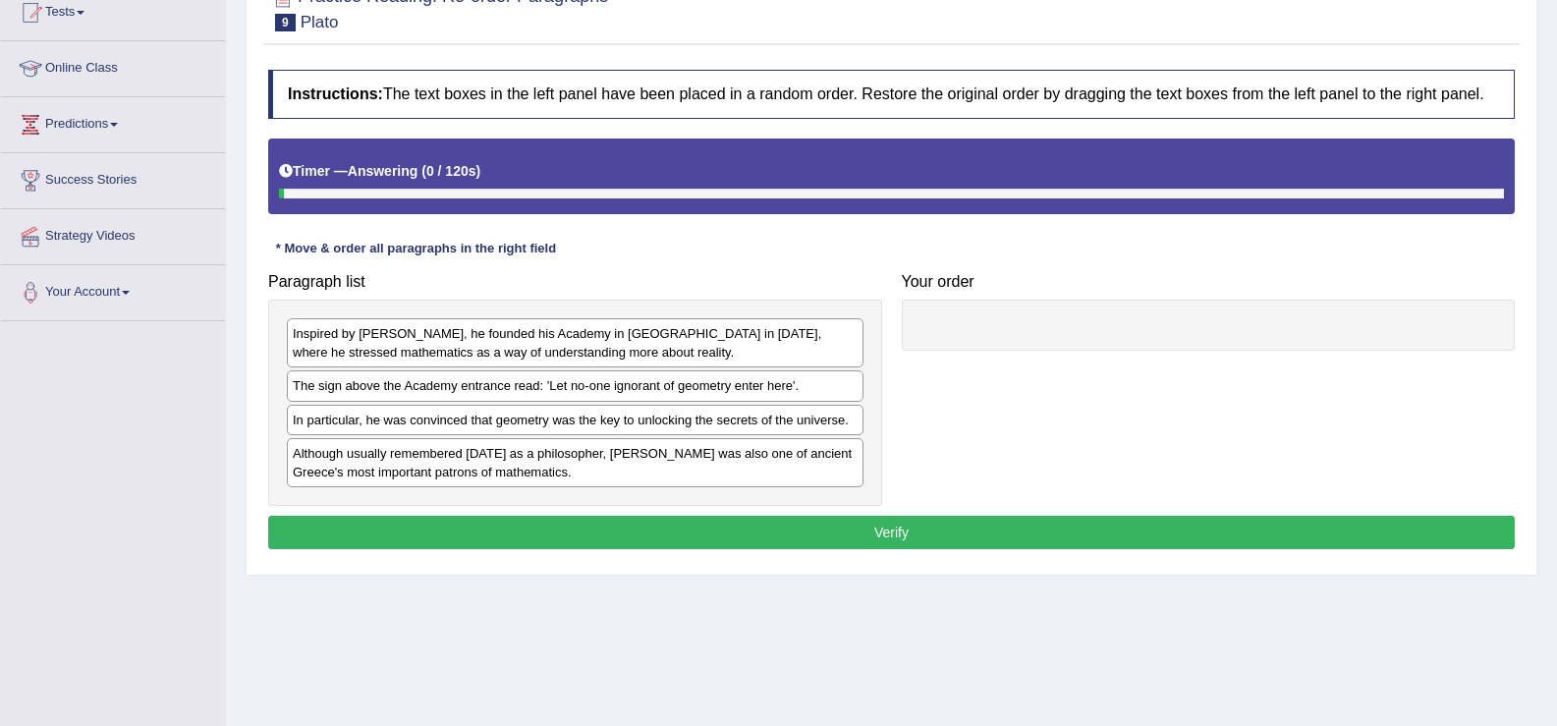
scroll to position [293, 0]
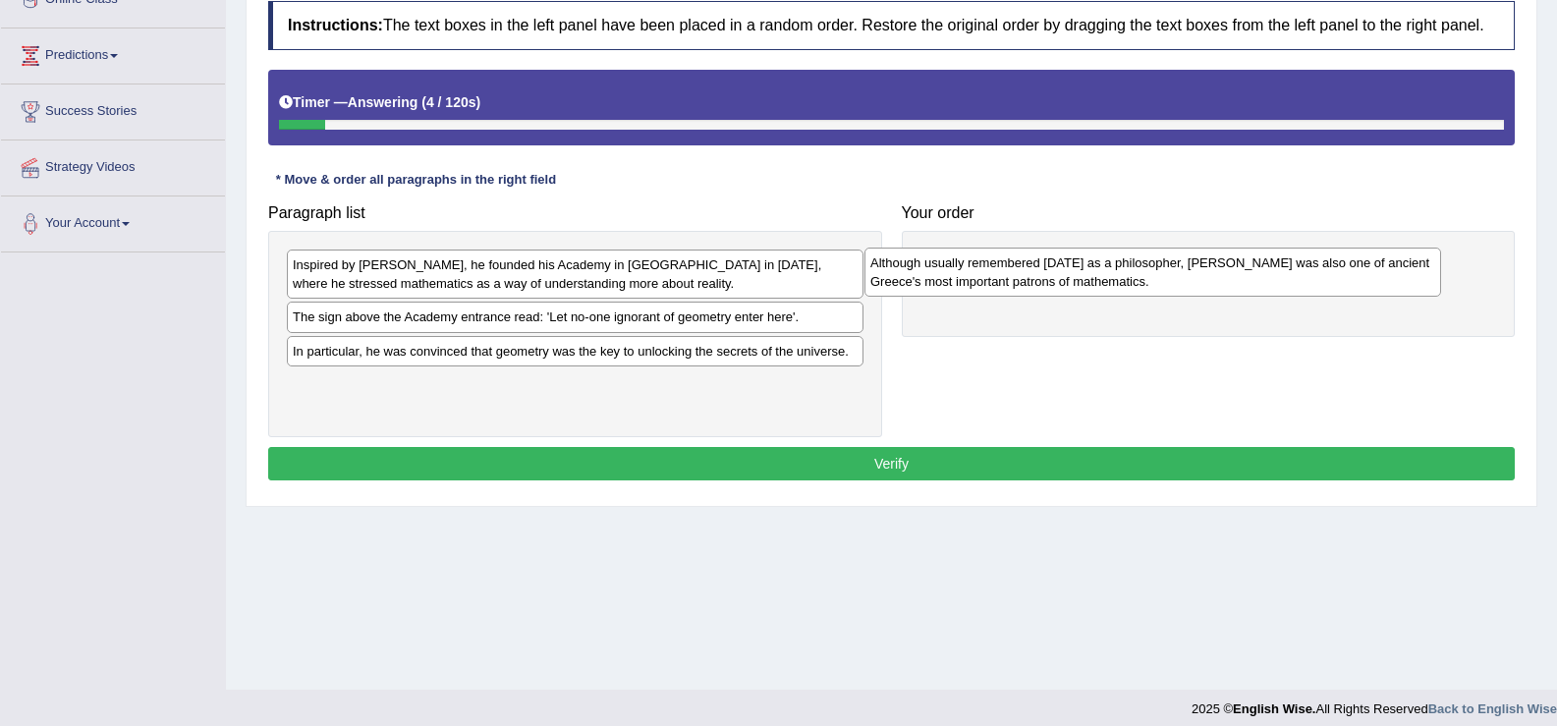
drag, startPoint x: 532, startPoint y: 402, endPoint x: 1109, endPoint y: 280, distance: 590.4
click at [1109, 280] on div "Although usually remembered today as a philosopher, Plato was also one of ancie…" at bounding box center [1153, 272] width 577 height 49
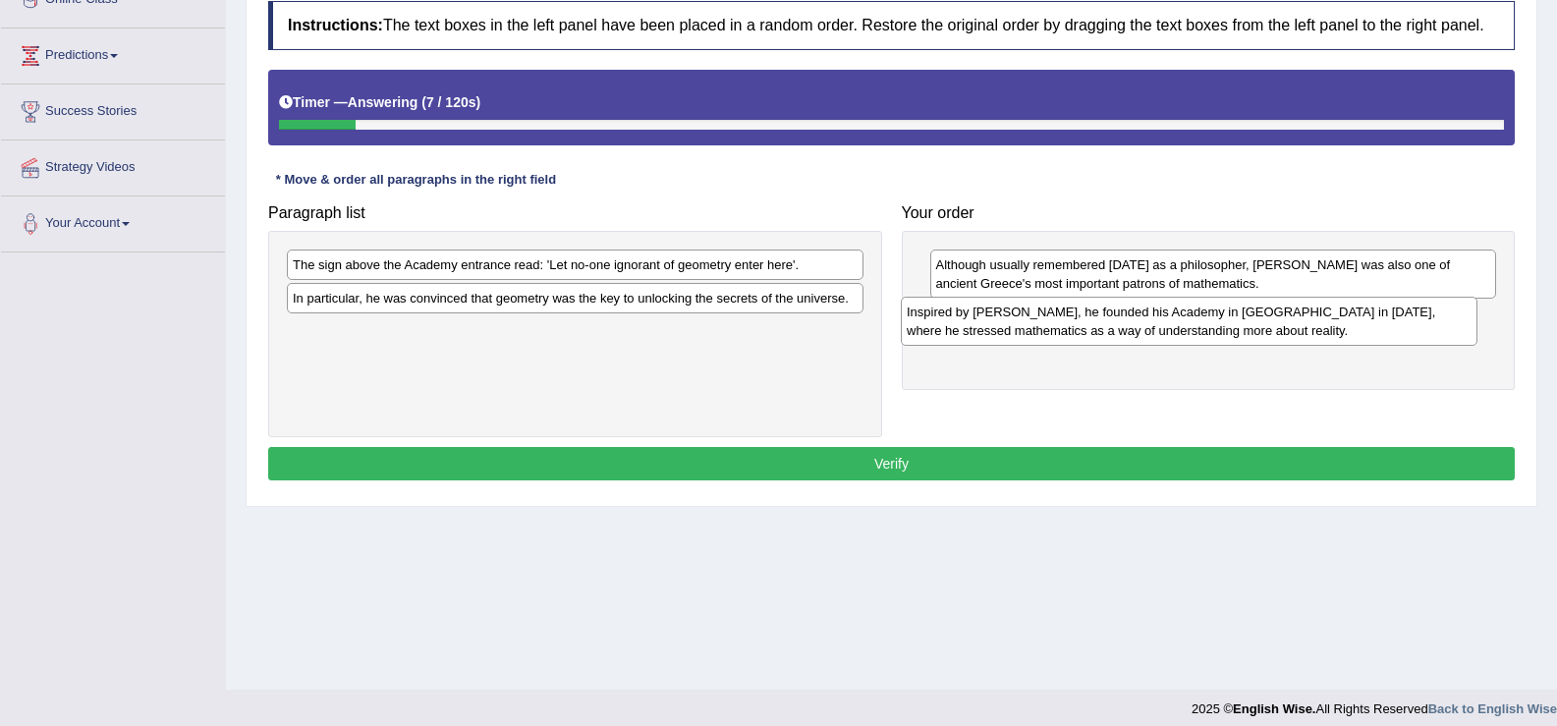
drag, startPoint x: 649, startPoint y: 260, endPoint x: 1117, endPoint y: 330, distance: 472.8
click at [1117, 330] on div "Inspired by Pythagoras, he founded his Academy in Athens in 387 BC, where he st…" at bounding box center [1189, 321] width 577 height 49
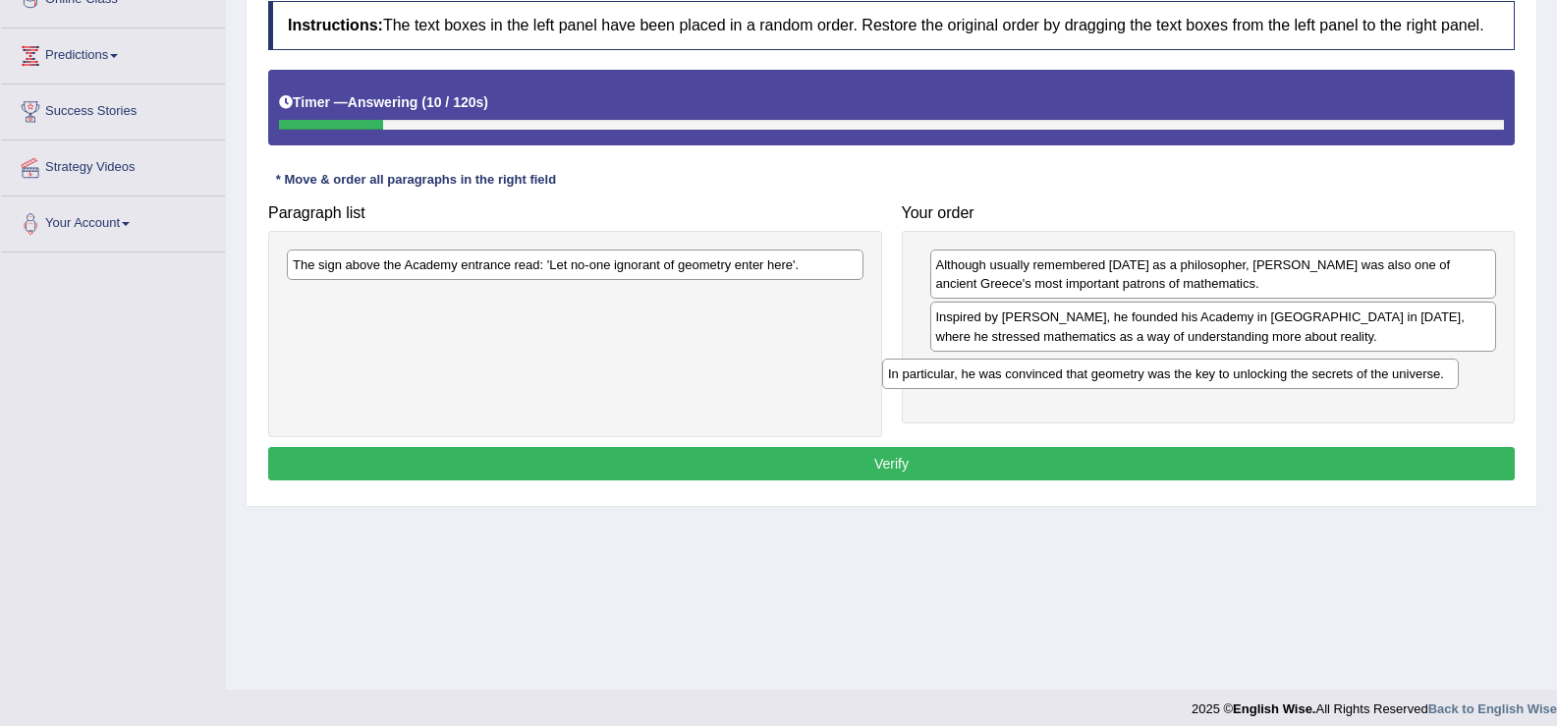
drag, startPoint x: 614, startPoint y: 299, endPoint x: 1209, endPoint y: 374, distance: 600.2
click at [1209, 374] on div "In particular, he was convinced that geometry was the key to unlocking the secr…" at bounding box center [1170, 374] width 577 height 30
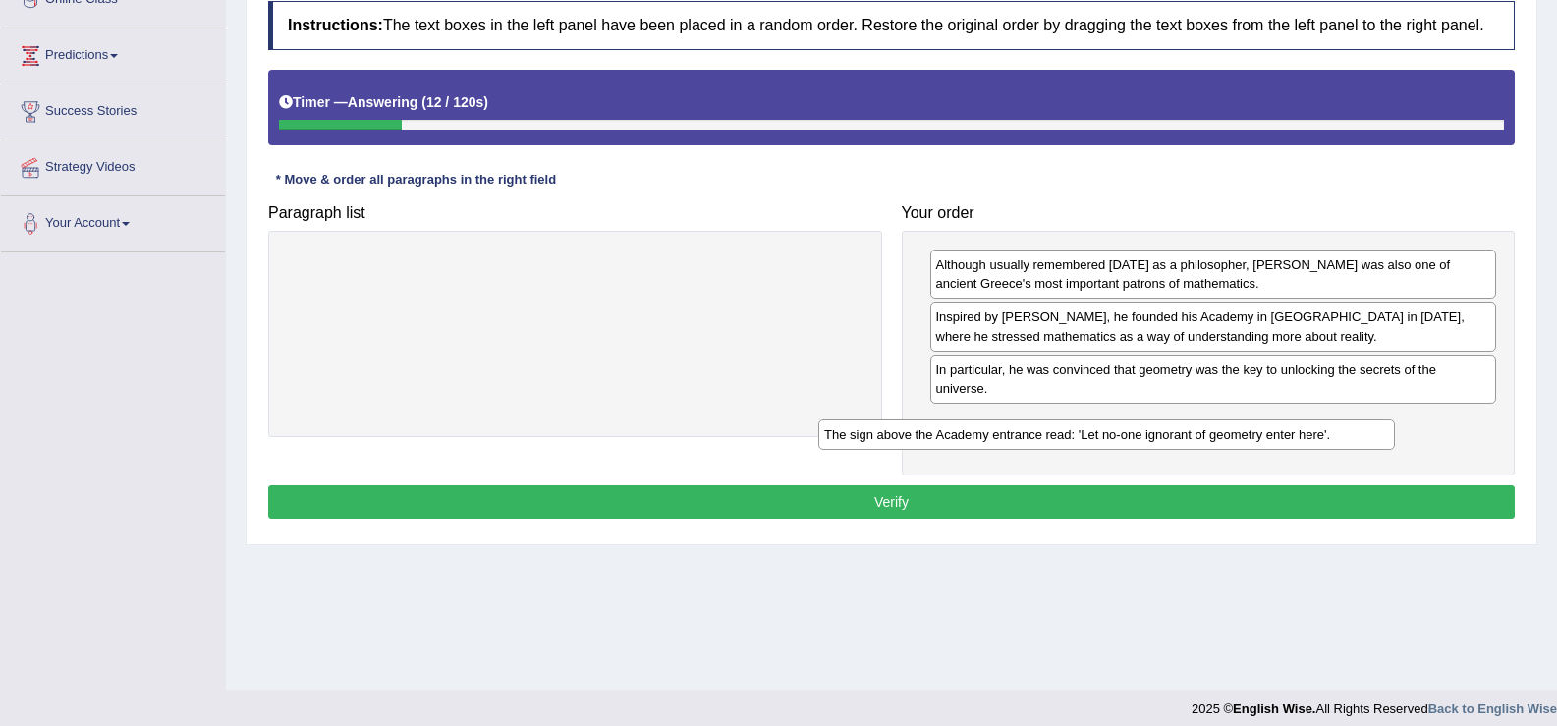
drag, startPoint x: 830, startPoint y: 271, endPoint x: 1410, endPoint y: 440, distance: 603.8
click at [1395, 440] on div "The sign above the Academy entrance read: 'Let no-one ignorant of geometry ente…" at bounding box center [1106, 435] width 577 height 30
click at [1126, 506] on button "Verify" at bounding box center [891, 501] width 1247 height 33
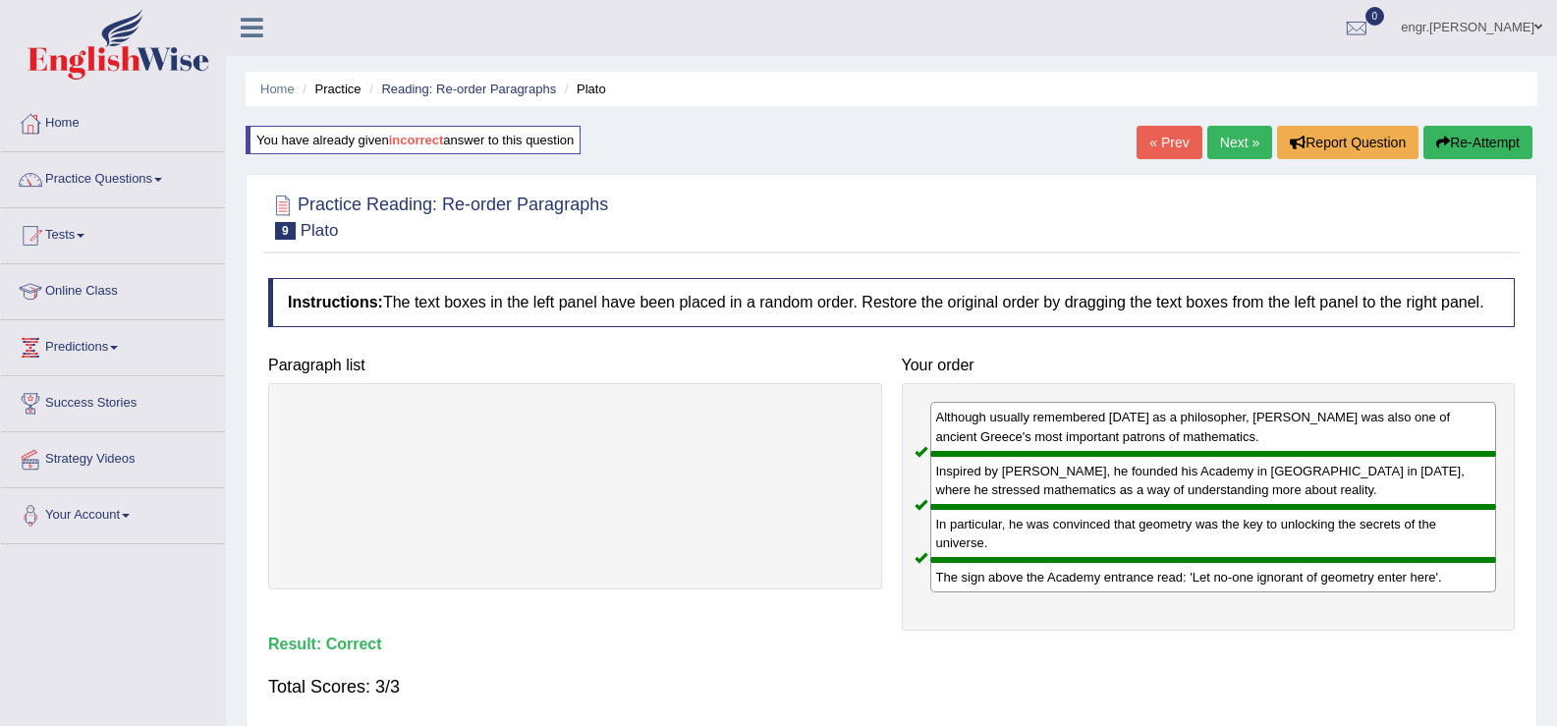
scroll to position [0, 0]
click at [1241, 131] on link "Next »" at bounding box center [1239, 143] width 65 height 33
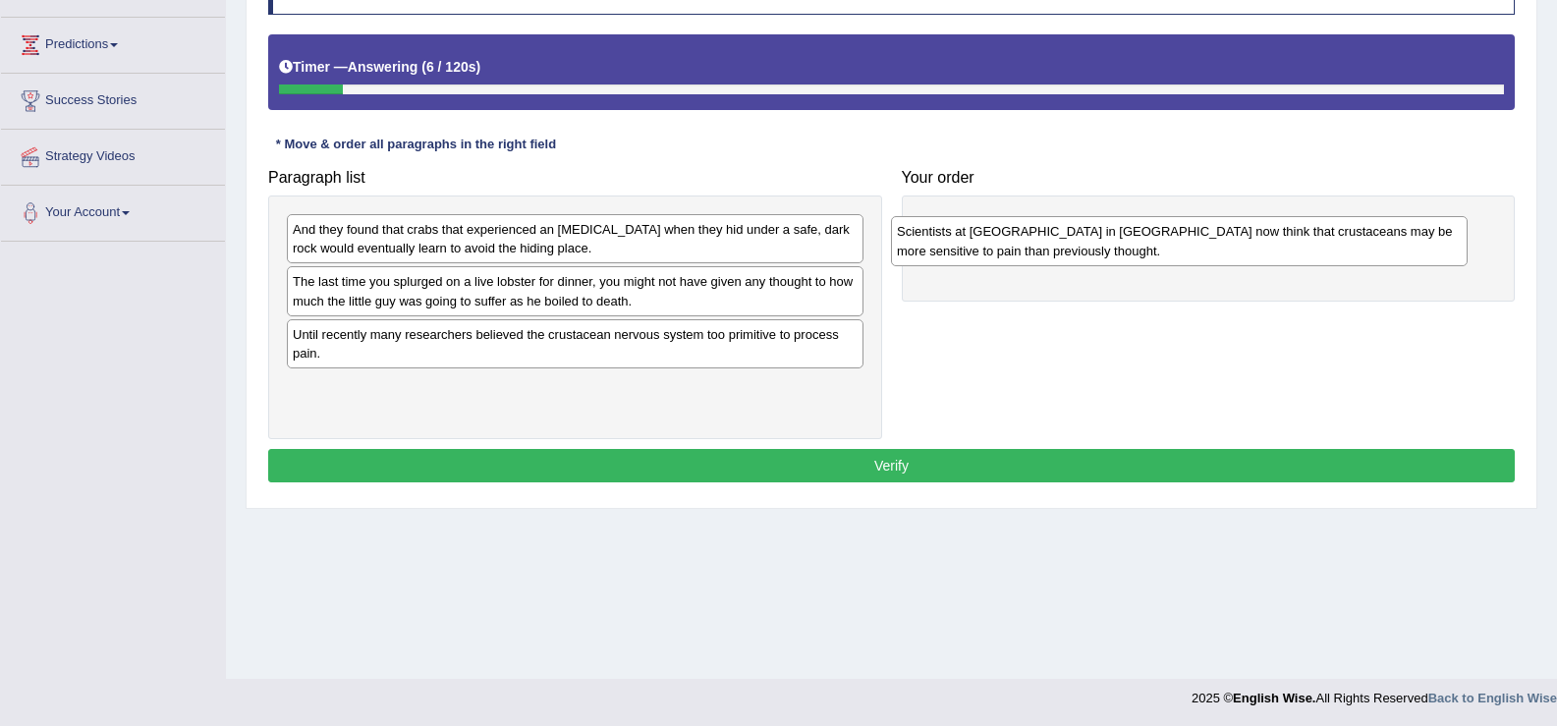
drag, startPoint x: 569, startPoint y: 301, endPoint x: 1174, endPoint y: 251, distance: 607.3
click at [1174, 251] on div "Scientists at [GEOGRAPHIC_DATA] in [GEOGRAPHIC_DATA] now think that crustaceans…" at bounding box center [1179, 240] width 577 height 49
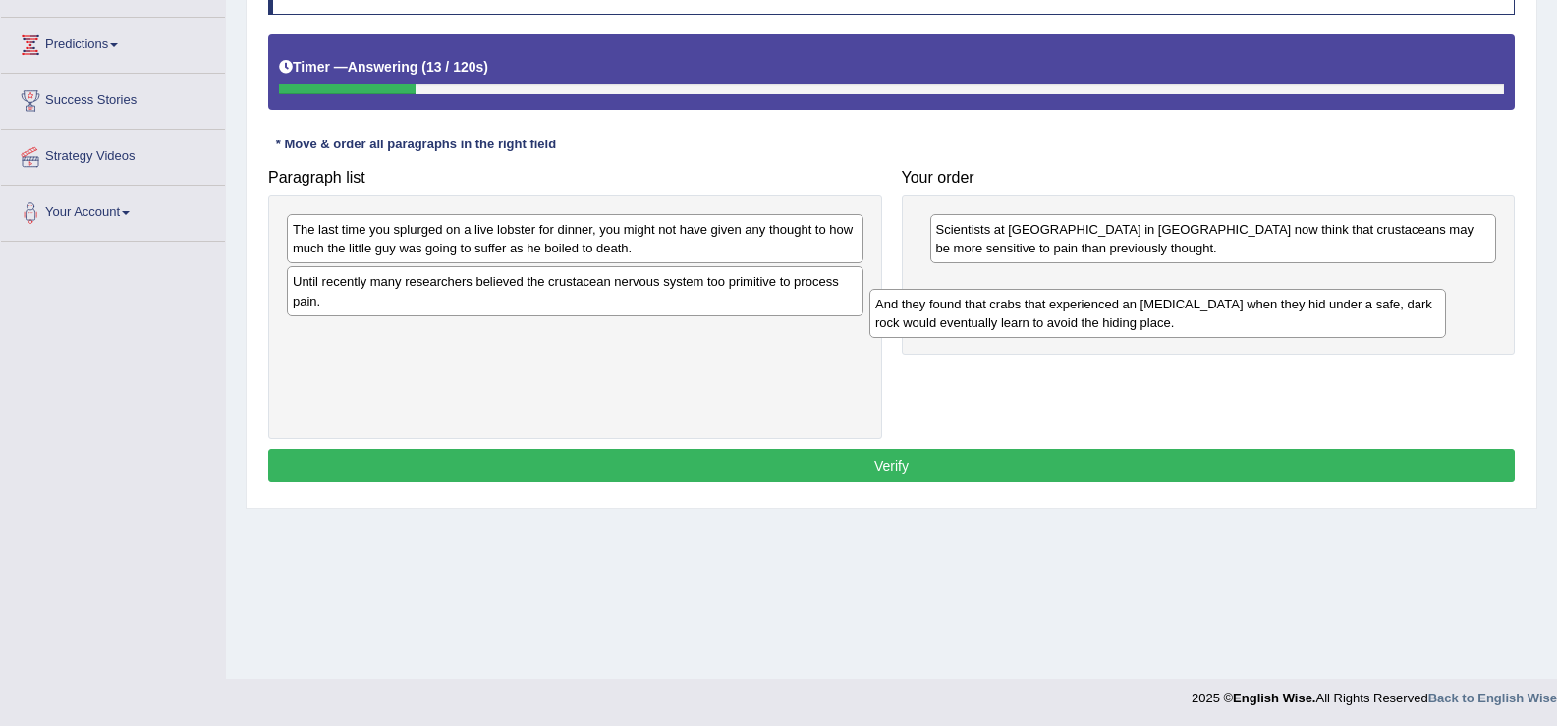
drag, startPoint x: 648, startPoint y: 243, endPoint x: 1271, endPoint y: 308, distance: 626.4
click at [1256, 312] on div "And they found that crabs that experienced an [MEDICAL_DATA] when they hid unde…" at bounding box center [1157, 313] width 577 height 49
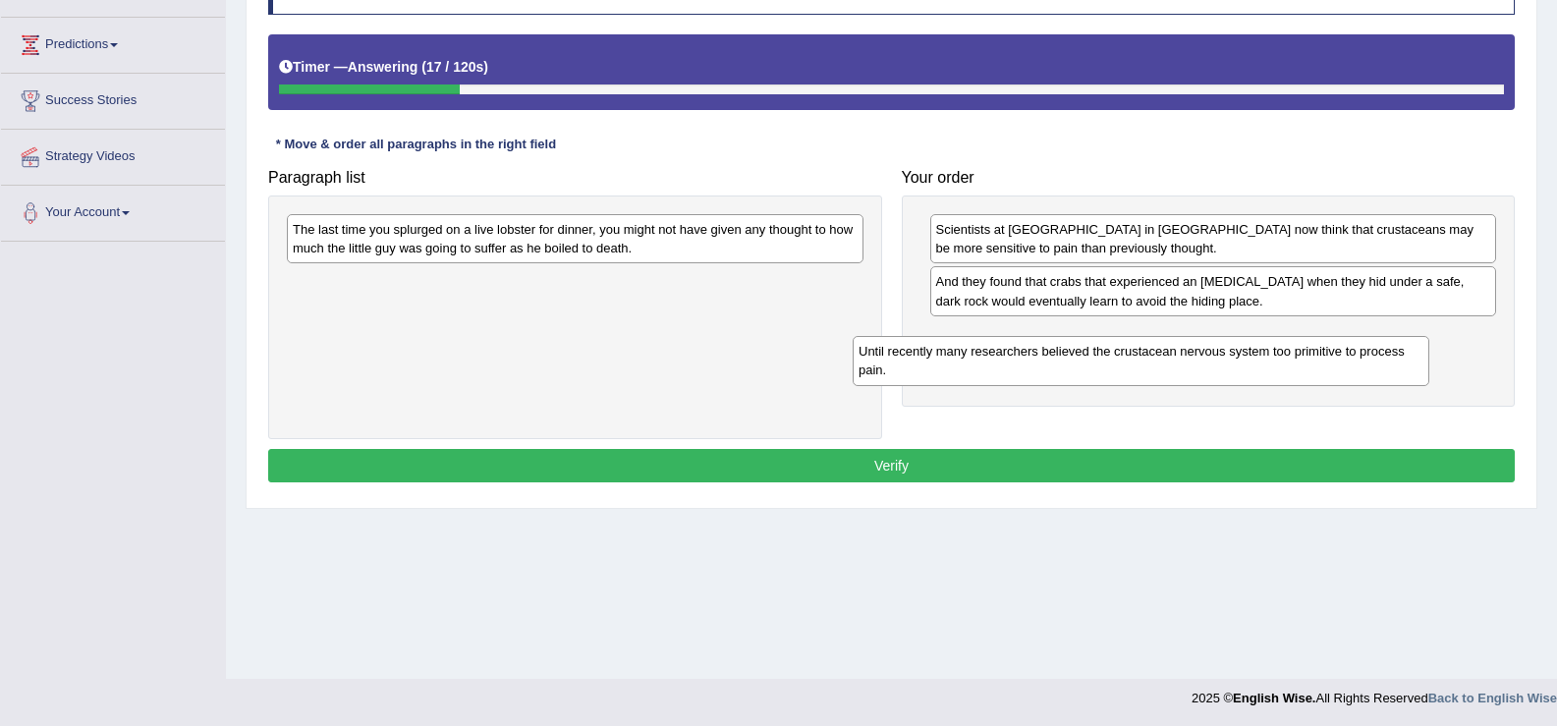
drag, startPoint x: 705, startPoint y: 298, endPoint x: 1271, endPoint y: 367, distance: 570.2
click at [1271, 367] on div "Until recently many researchers believed the crustacean nervous system too prim…" at bounding box center [1141, 360] width 577 height 49
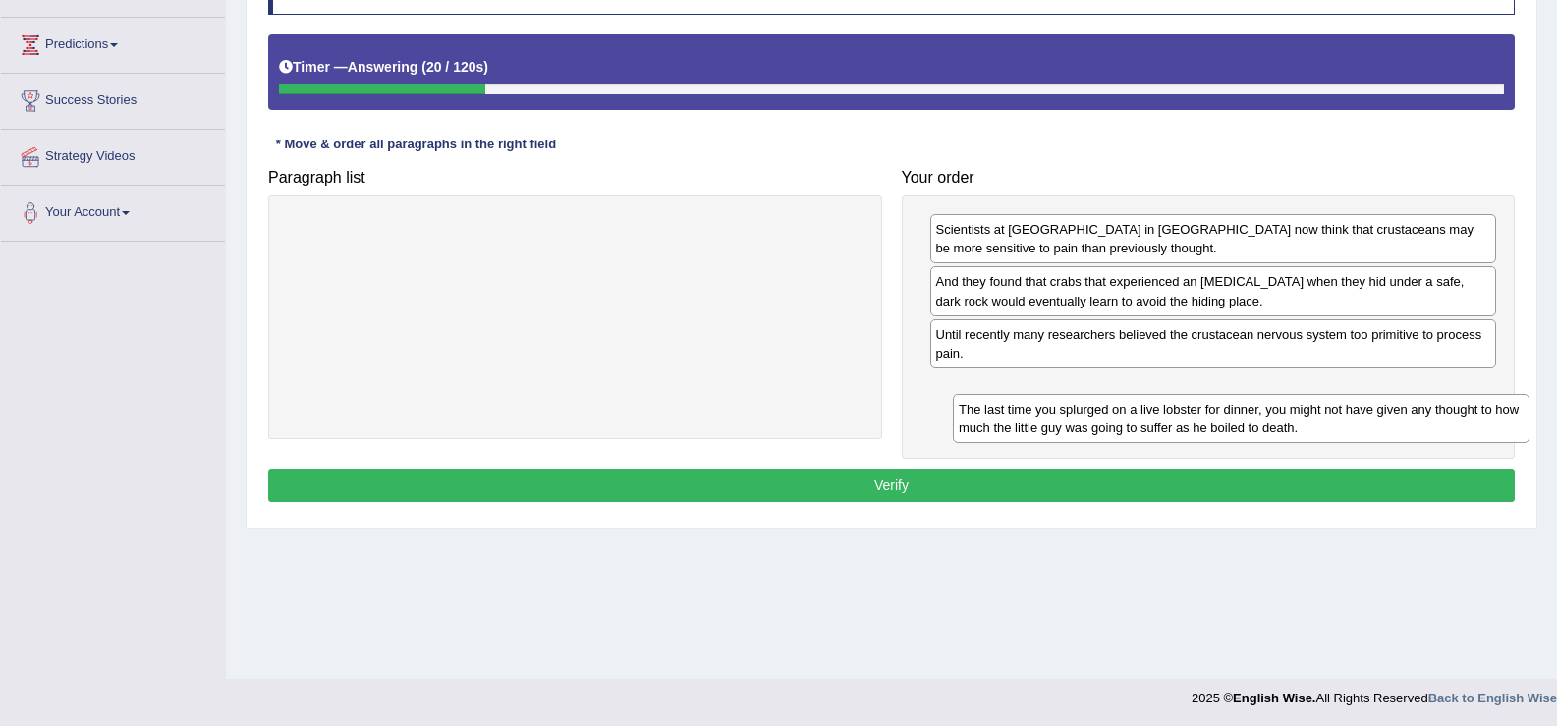
drag, startPoint x: 957, startPoint y: 267, endPoint x: 1306, endPoint y: 426, distance: 383.4
click at [1306, 426] on div "The last time you splurged on a live lobster for dinner, you might not have giv…" at bounding box center [1241, 418] width 577 height 49
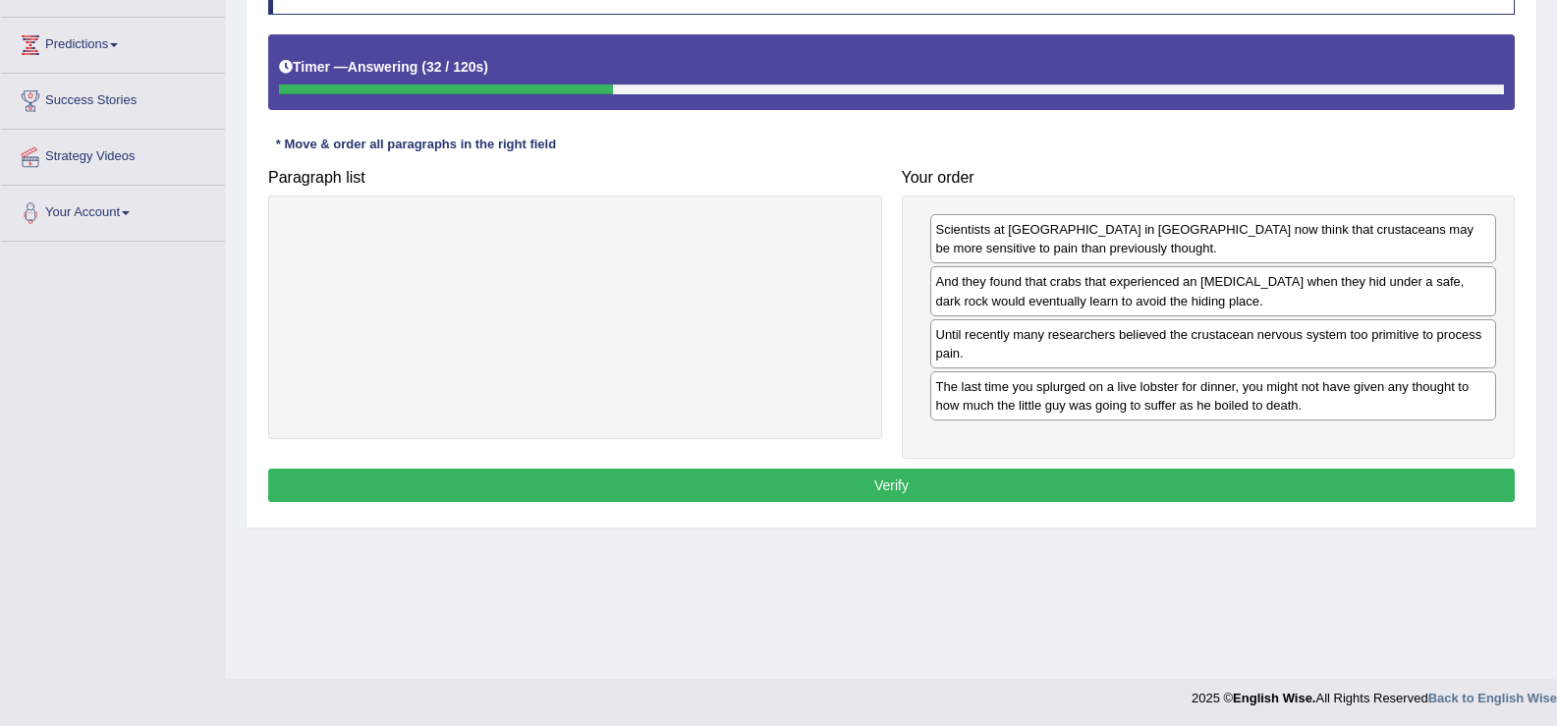
click at [1156, 496] on button "Verify" at bounding box center [891, 485] width 1247 height 33
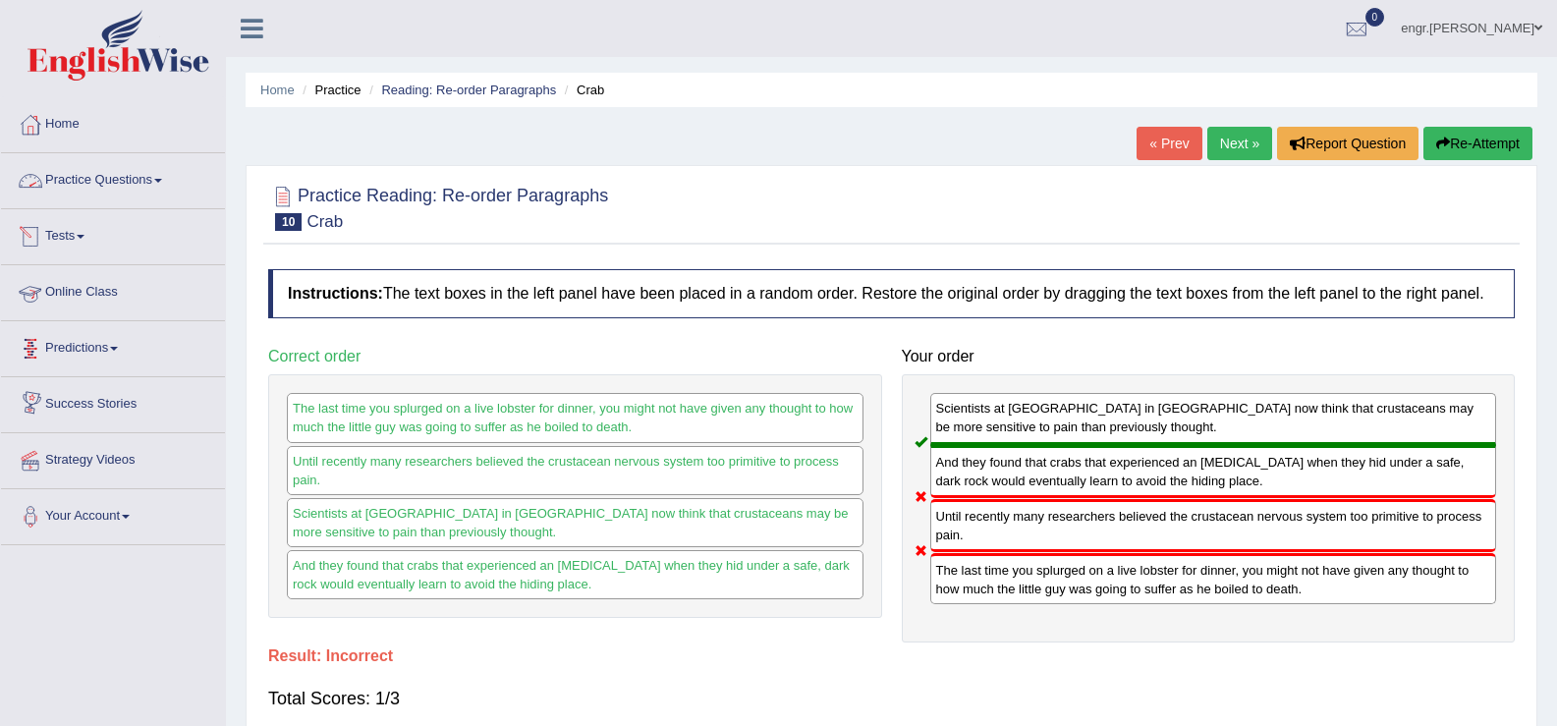
click at [179, 189] on link "Practice Questions" at bounding box center [113, 177] width 224 height 49
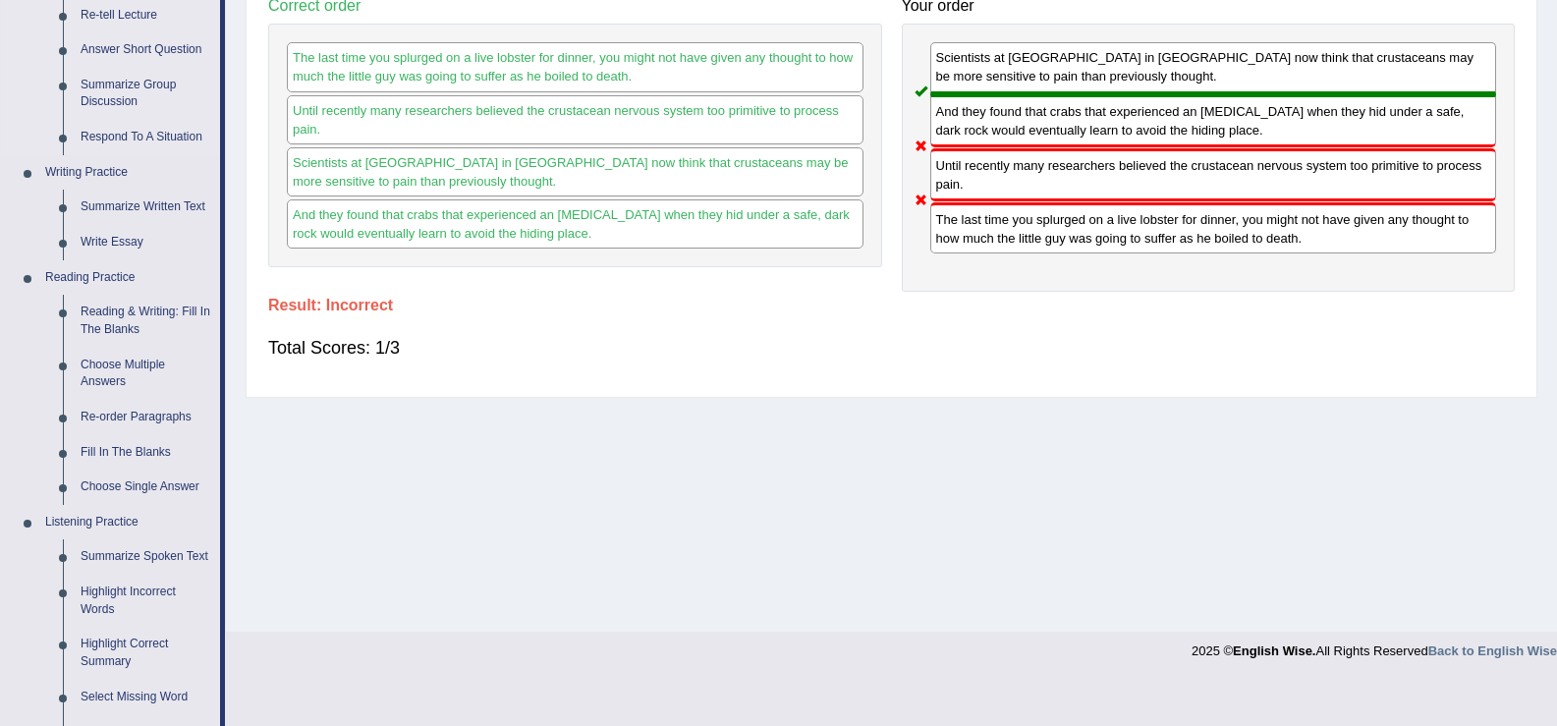
scroll to position [352, 0]
click at [133, 452] on link "Fill In The Blanks" at bounding box center [146, 451] width 148 height 35
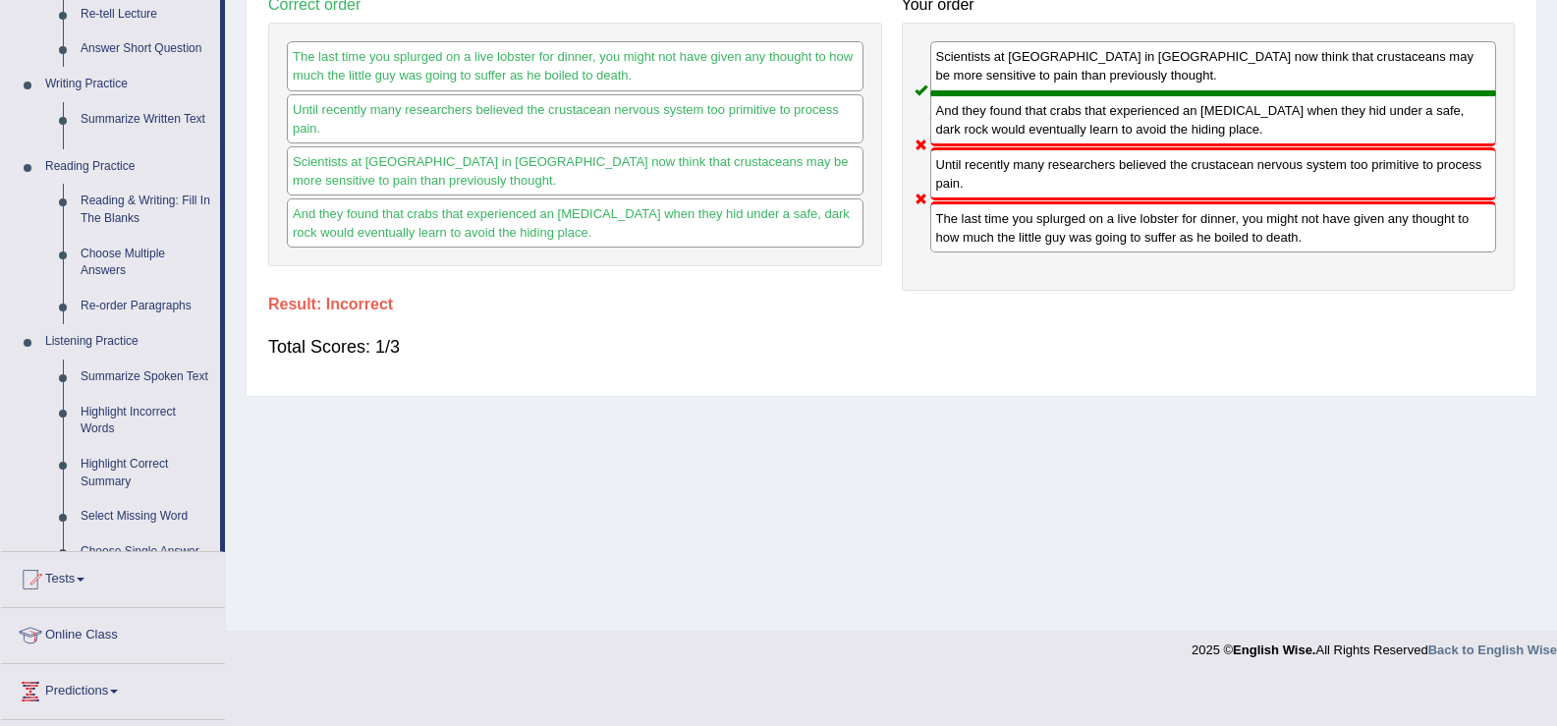
scroll to position [306, 0]
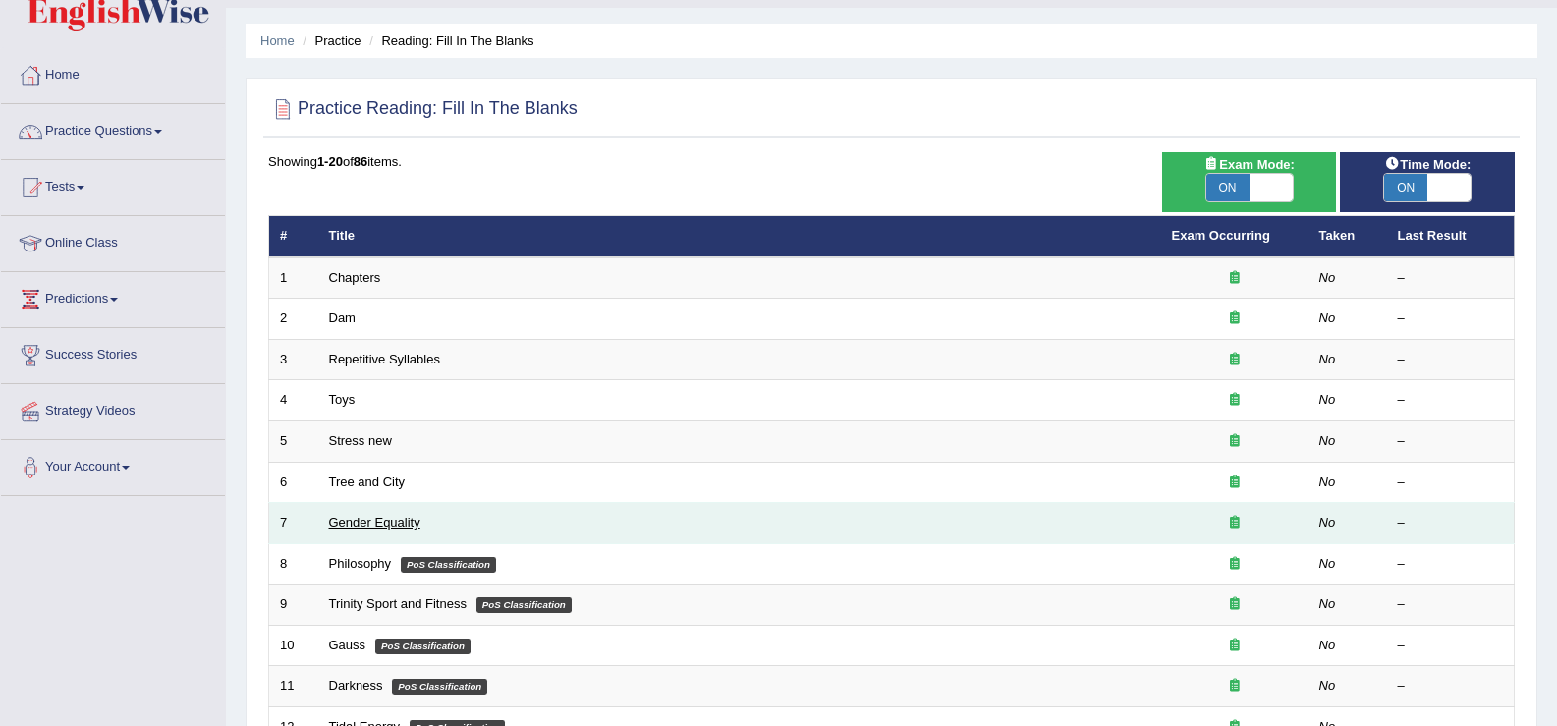
scroll to position [24, 0]
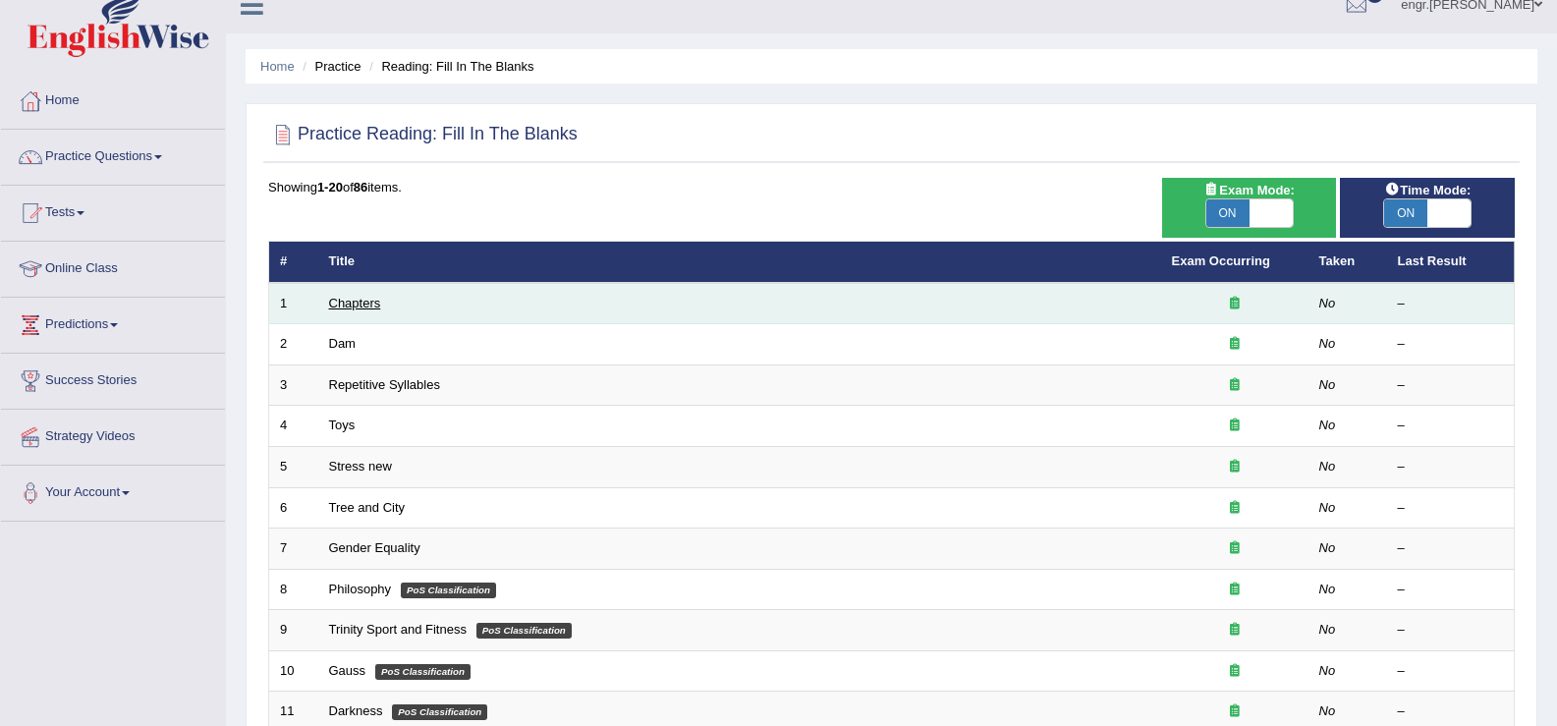
click at [359, 308] on link "Chapters" at bounding box center [355, 303] width 52 height 15
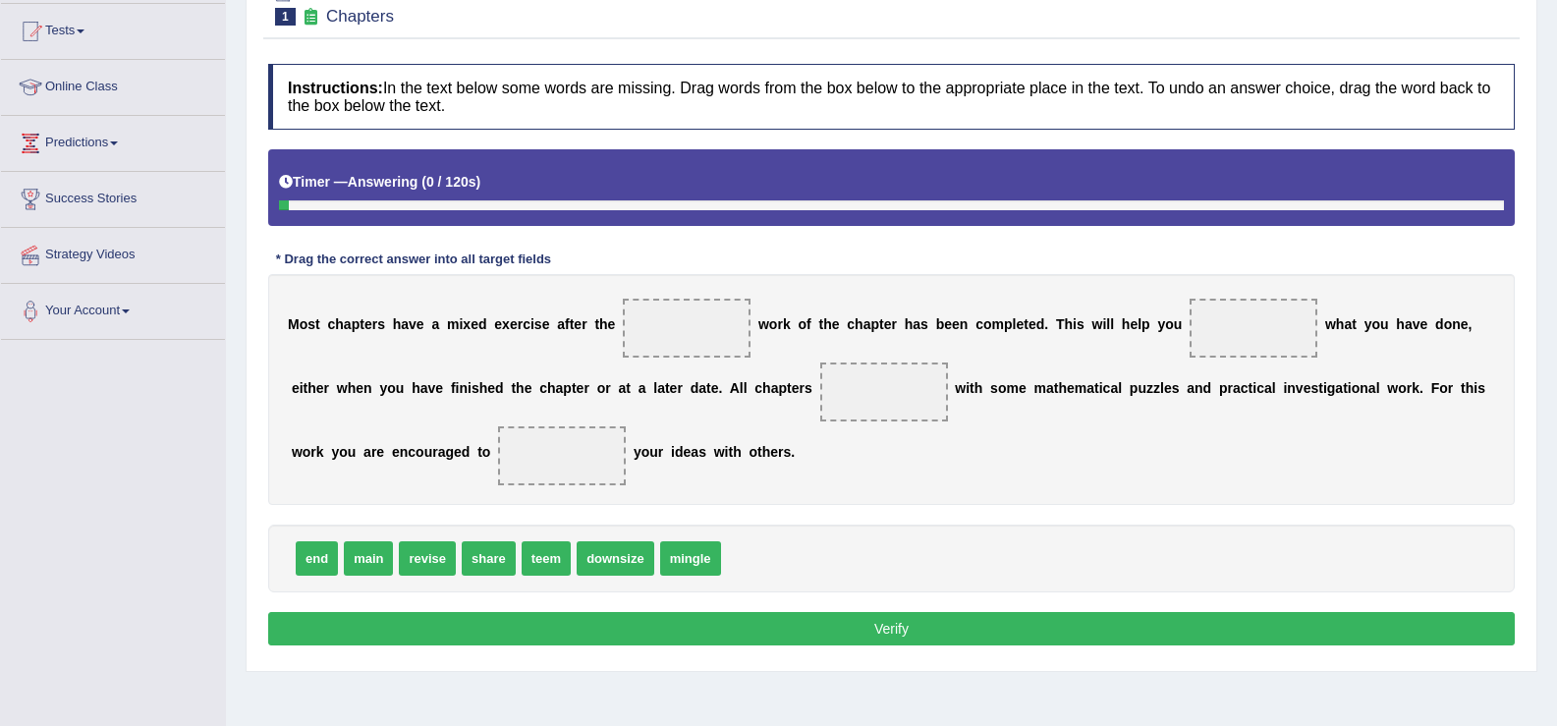
scroll to position [209, 0]
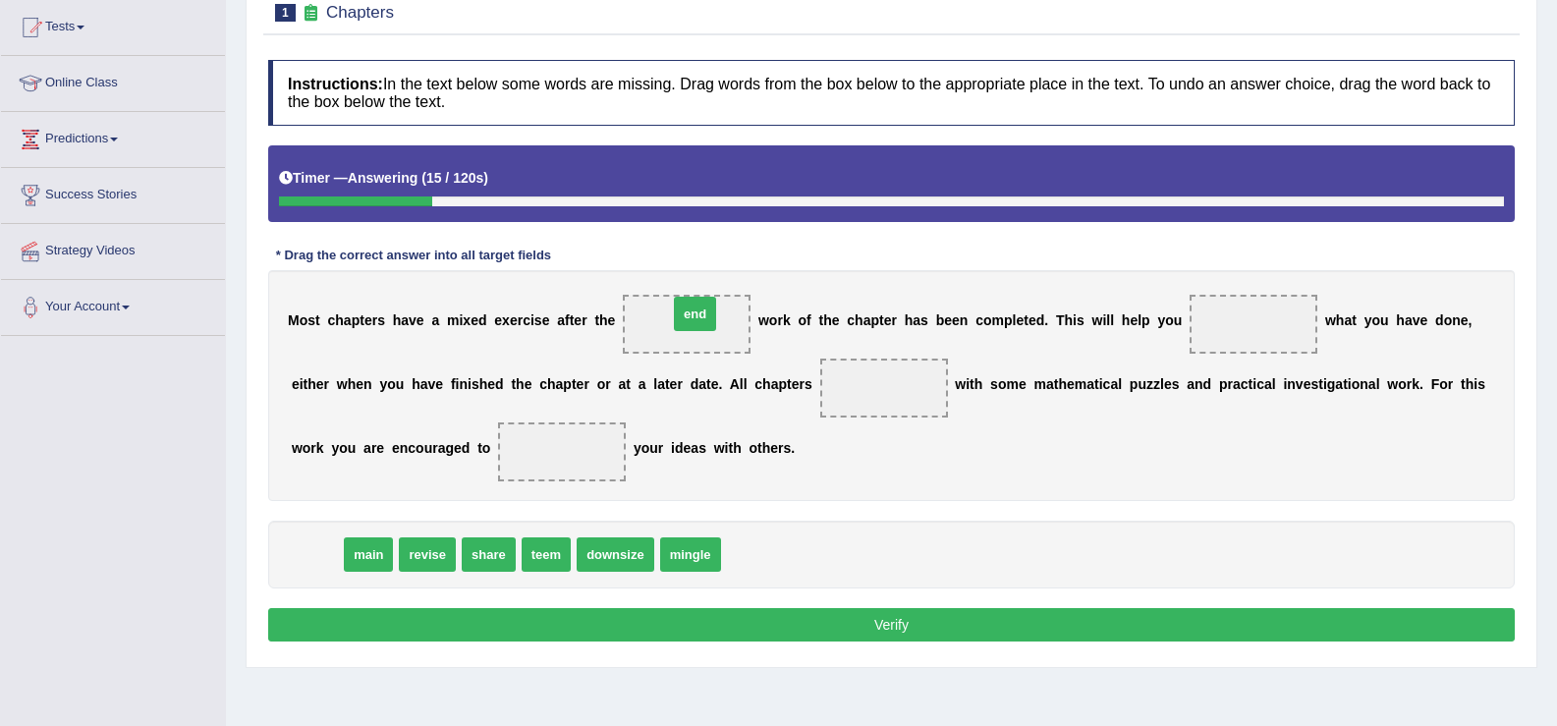
drag, startPoint x: 324, startPoint y: 562, endPoint x: 701, endPoint y: 324, distance: 445.1
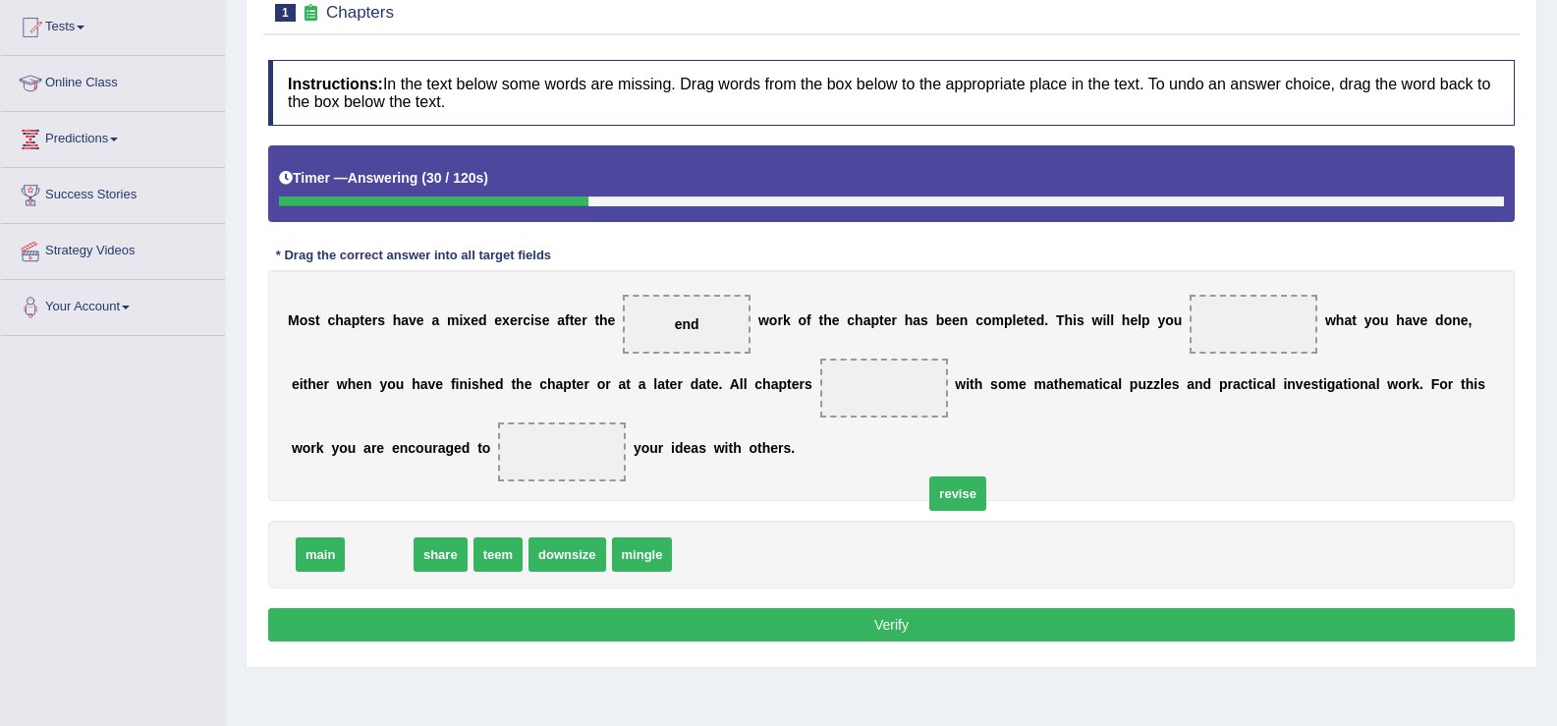
drag, startPoint x: 375, startPoint y: 554, endPoint x: 1235, endPoint y: 364, distance: 880.5
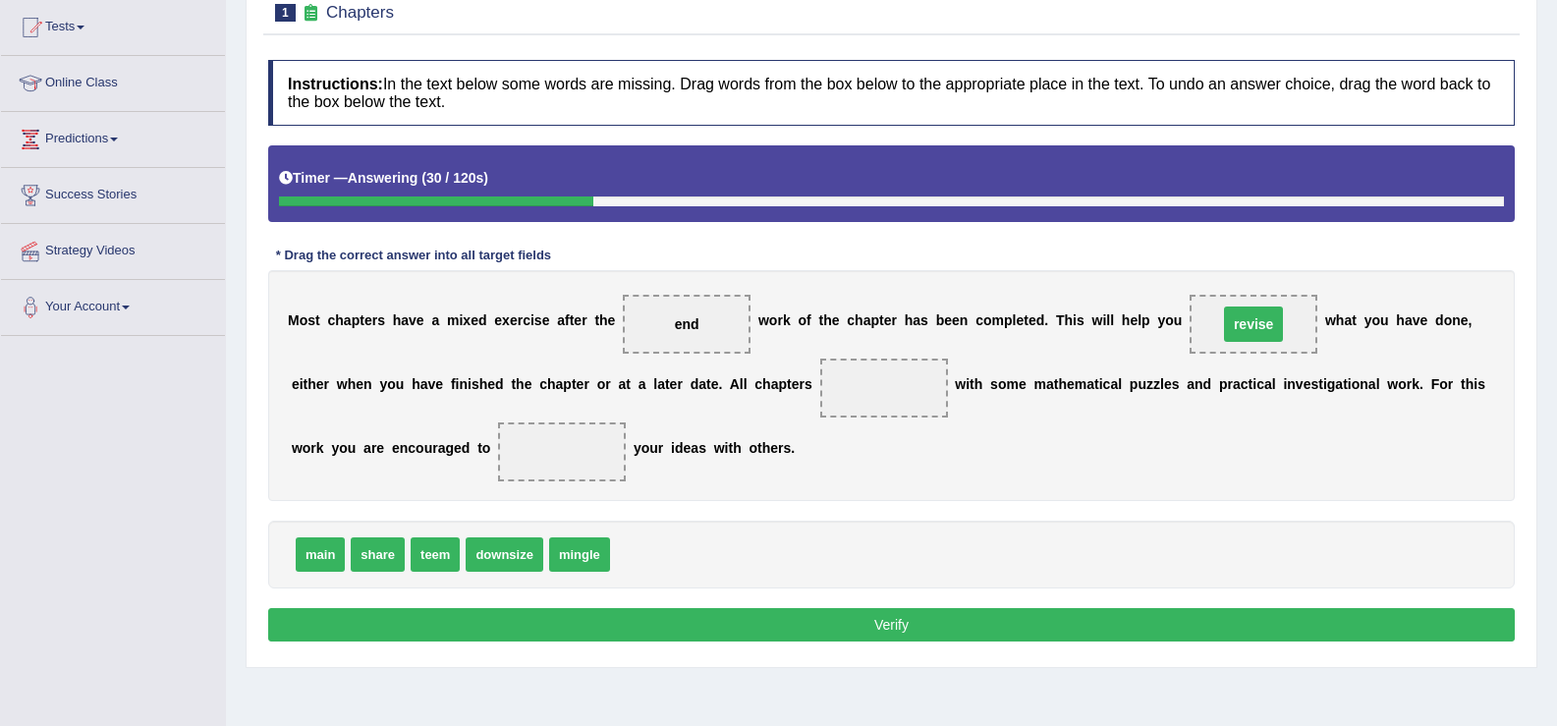
drag, startPoint x: 1235, startPoint y: 364, endPoint x: 1267, endPoint y: 323, distance: 51.7
click at [1267, 323] on div "M o s t c h a p t e r s h a v e a m i x e d e x e r c i s e a f t e r t h e end…" at bounding box center [891, 385] width 1247 height 231
drag, startPoint x: 699, startPoint y: 321, endPoint x: 900, endPoint y: 402, distance: 216.9
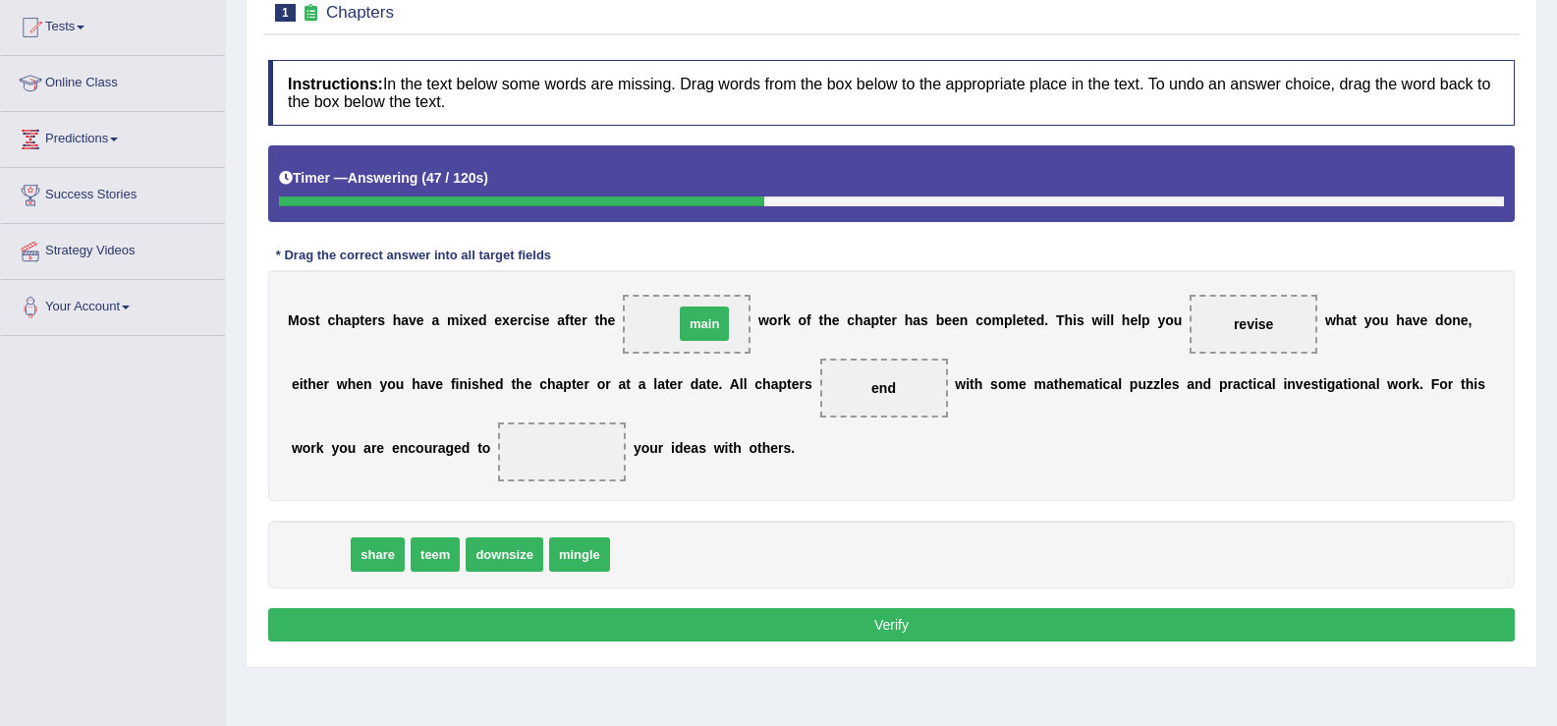
drag, startPoint x: 323, startPoint y: 563, endPoint x: 707, endPoint y: 332, distance: 448.2
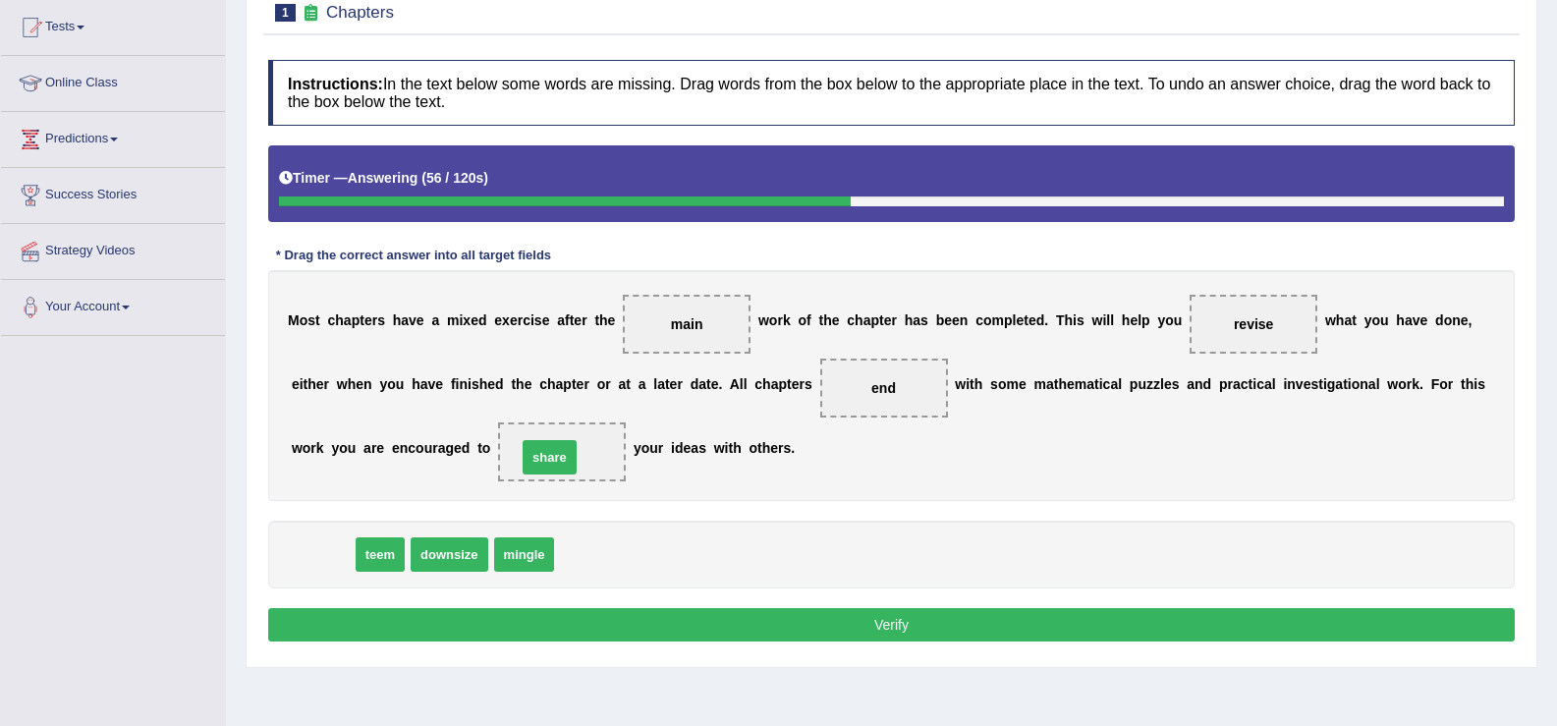
drag, startPoint x: 340, startPoint y: 549, endPoint x: 564, endPoint y: 456, distance: 242.7
click at [630, 616] on button "Verify" at bounding box center [891, 624] width 1247 height 33
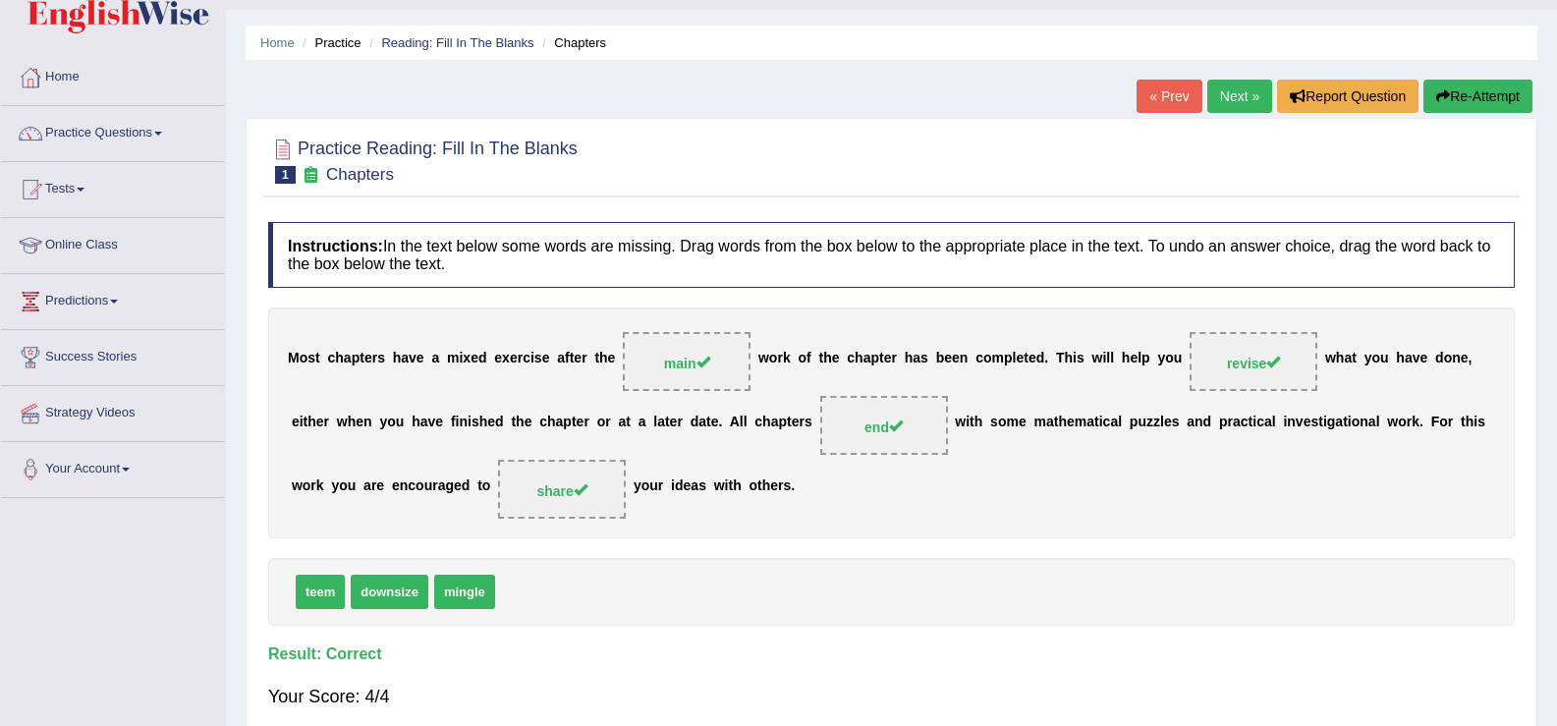
scroll to position [45, 0]
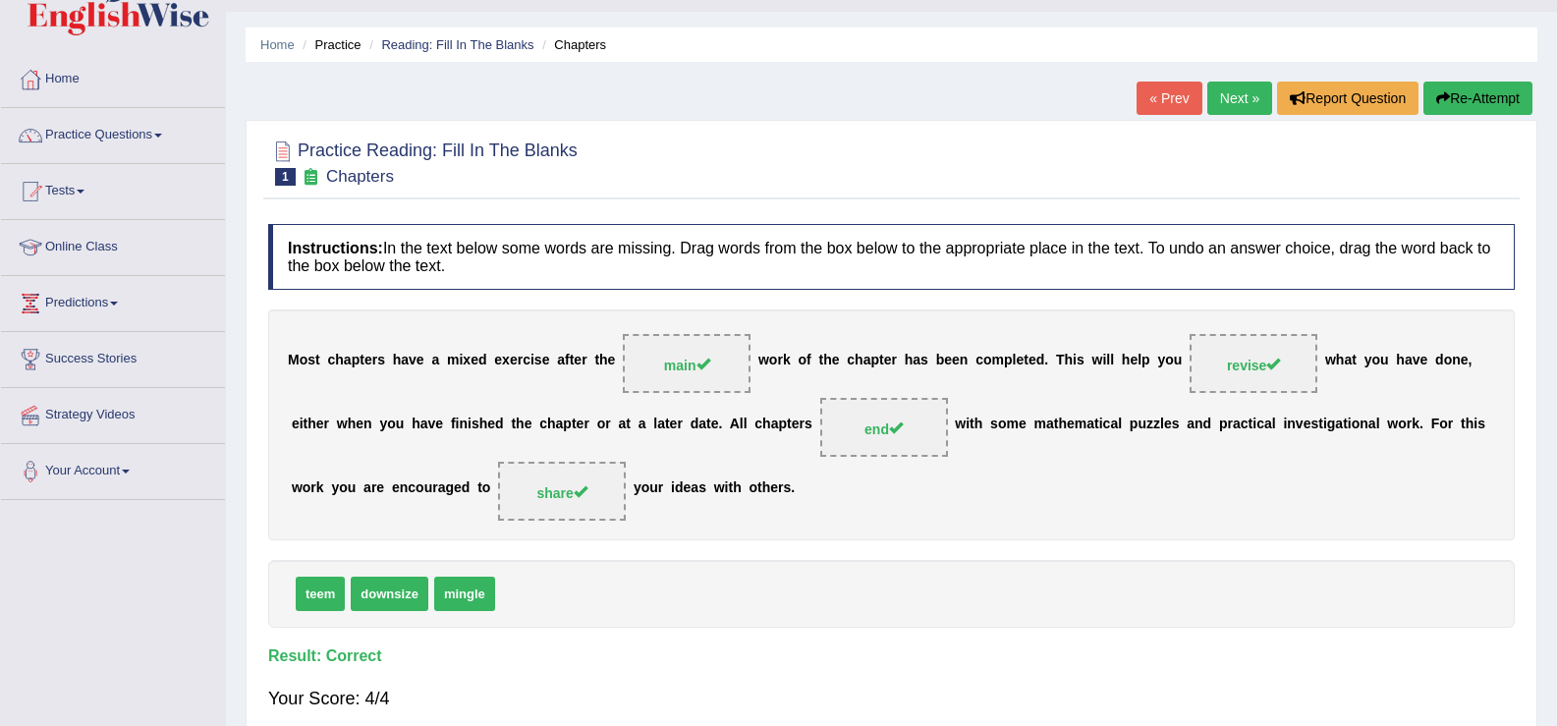
click at [1233, 94] on link "Next »" at bounding box center [1239, 98] width 65 height 33
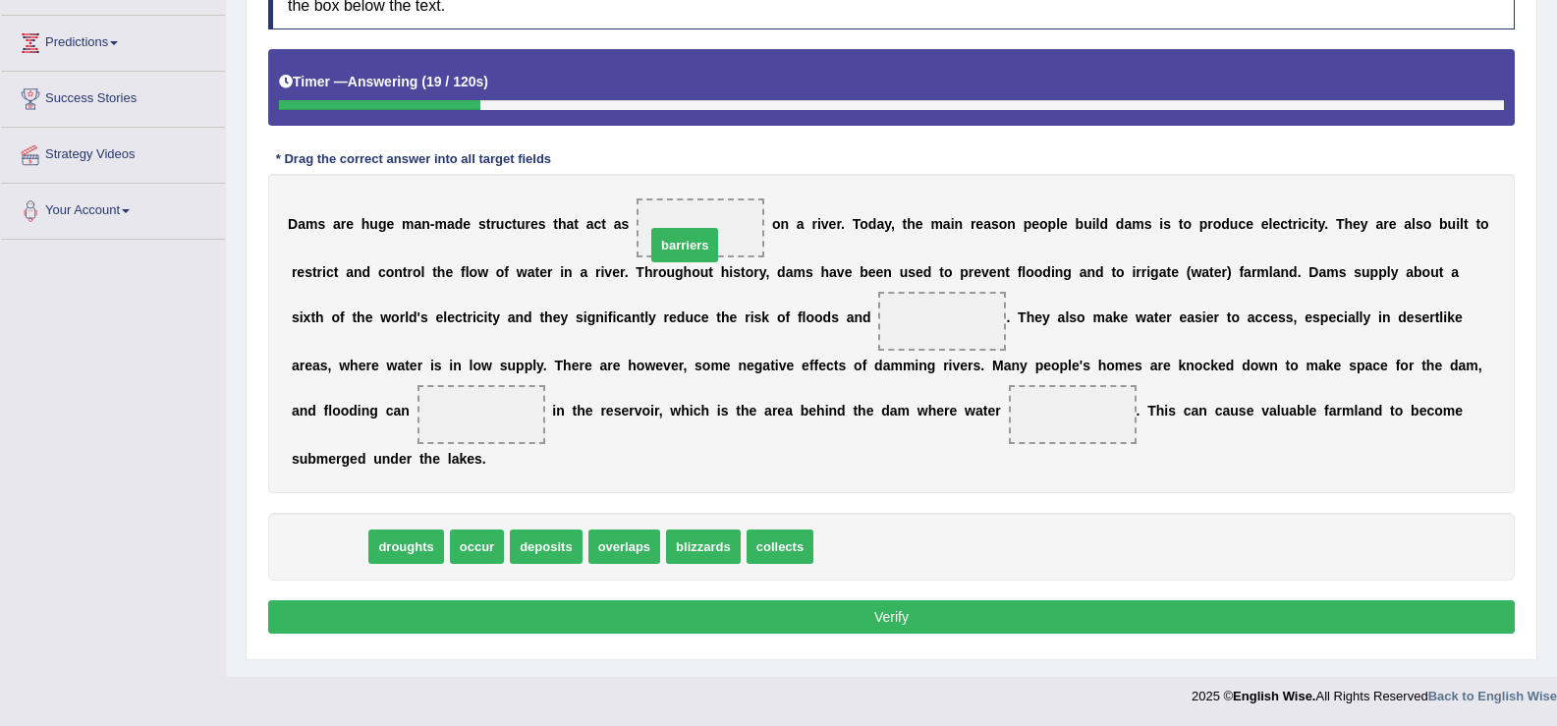
drag, startPoint x: 346, startPoint y: 541, endPoint x: 703, endPoint y: 234, distance: 471.7
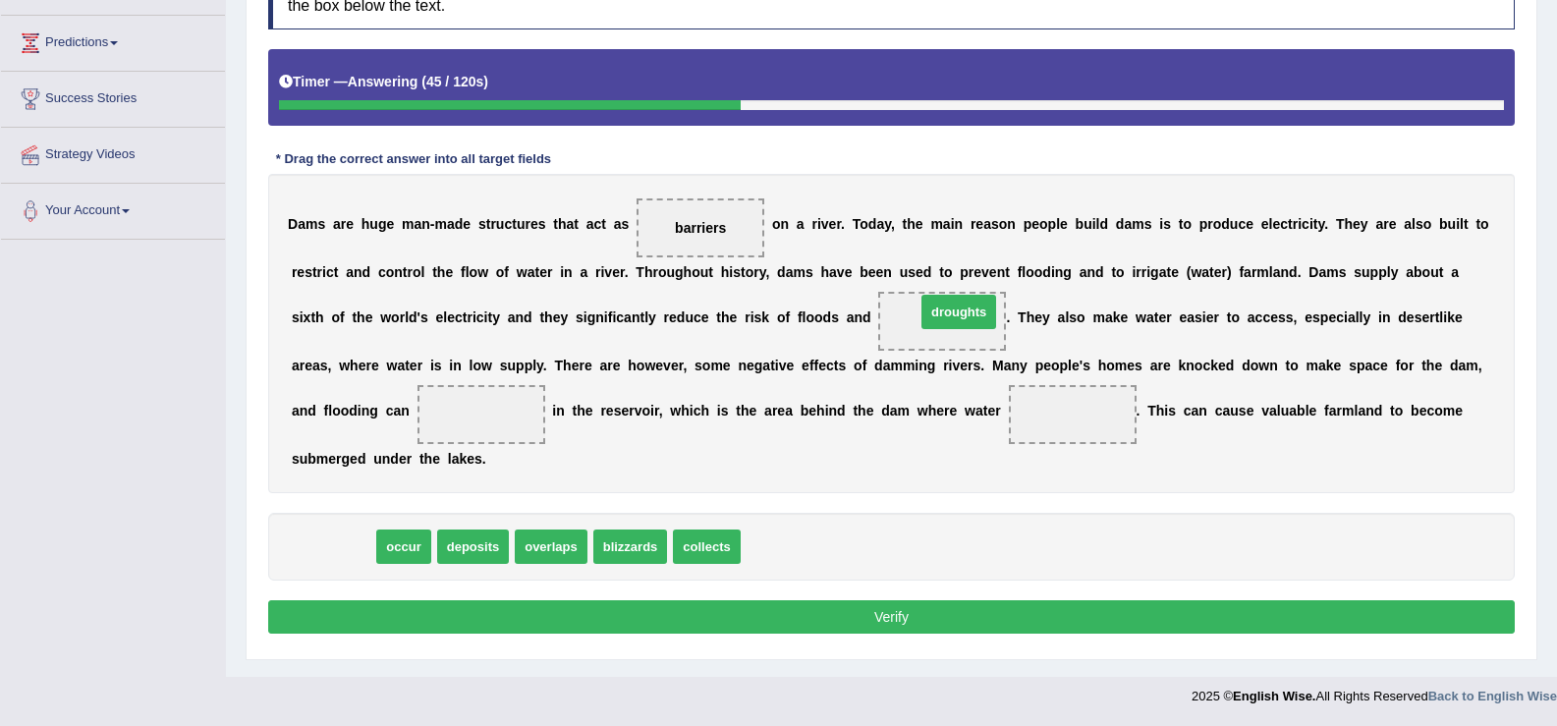
drag, startPoint x: 314, startPoint y: 545, endPoint x: 941, endPoint y: 310, distance: 669.4
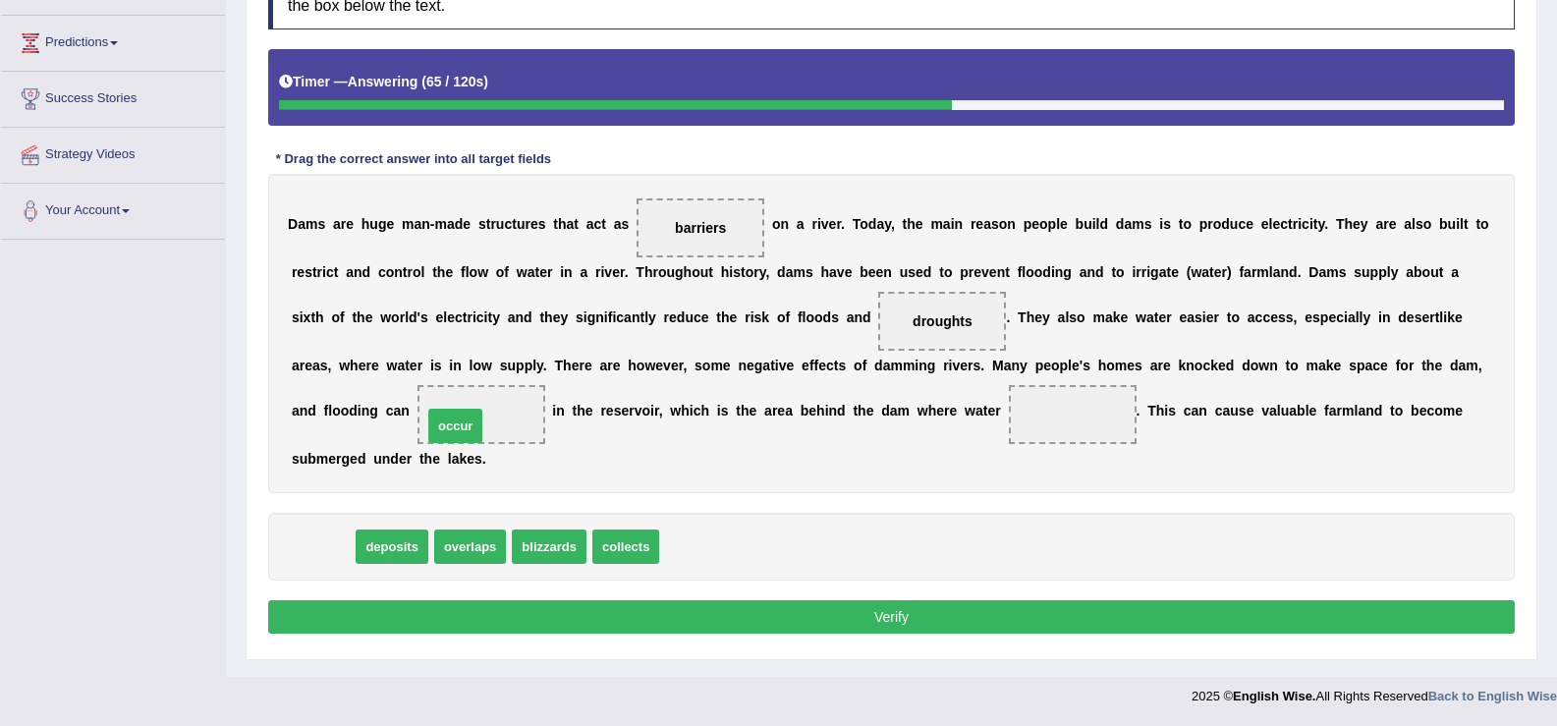
drag, startPoint x: 319, startPoint y: 542, endPoint x: 453, endPoint y: 421, distance: 180.2
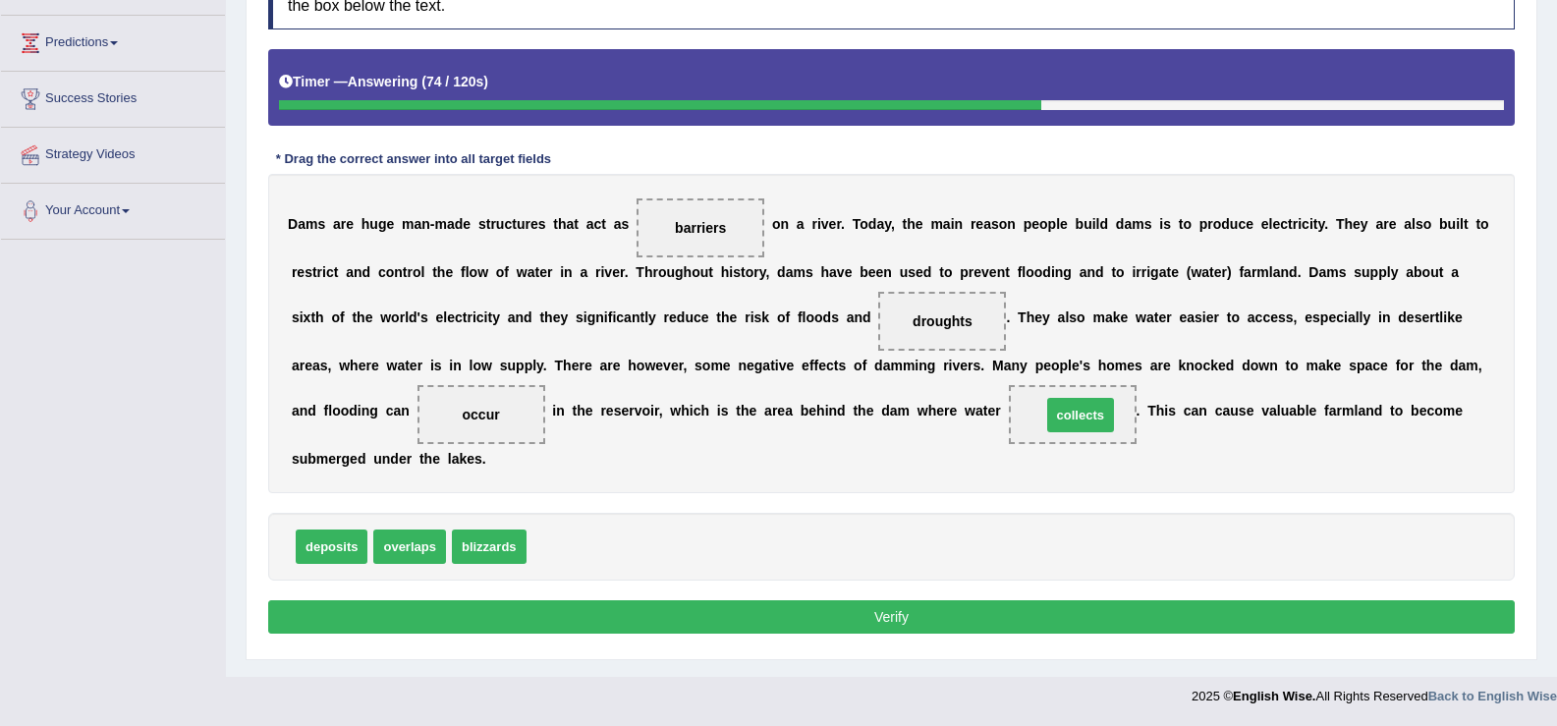
drag, startPoint x: 578, startPoint y: 554, endPoint x: 1093, endPoint y: 422, distance: 531.4
click at [846, 623] on button "Verify" at bounding box center [891, 616] width 1247 height 33
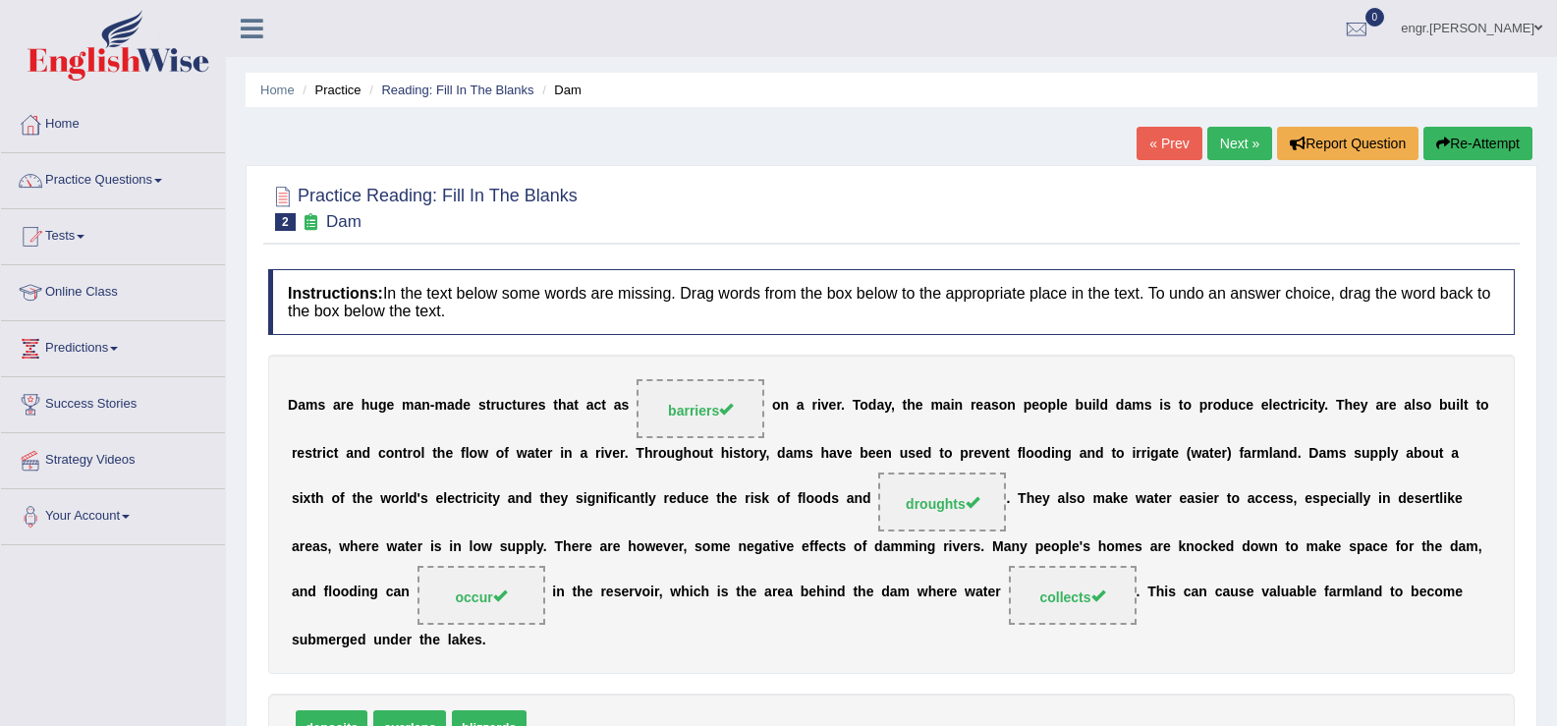
click at [1251, 149] on link "Next »" at bounding box center [1239, 143] width 65 height 33
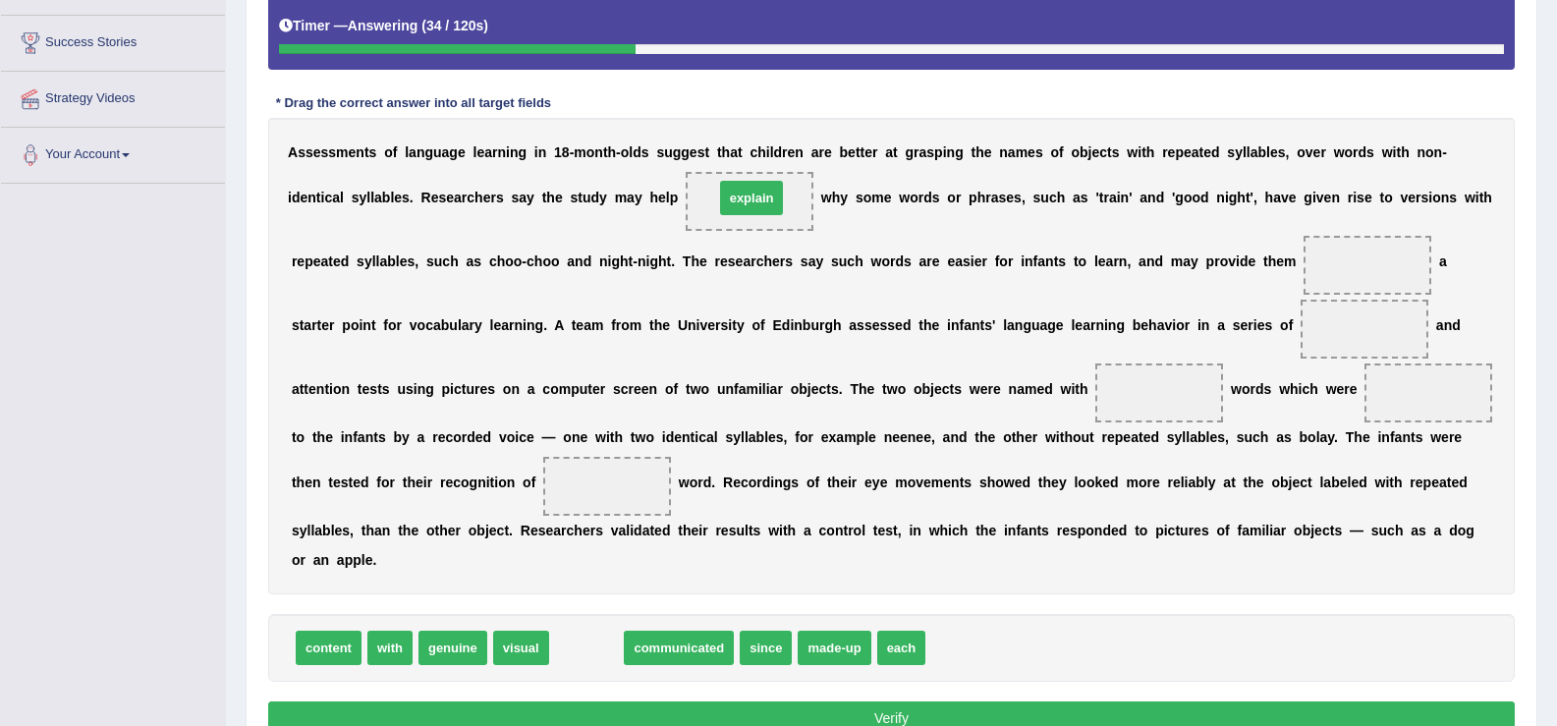
drag, startPoint x: 588, startPoint y: 644, endPoint x: 753, endPoint y: 194, distance: 479.3
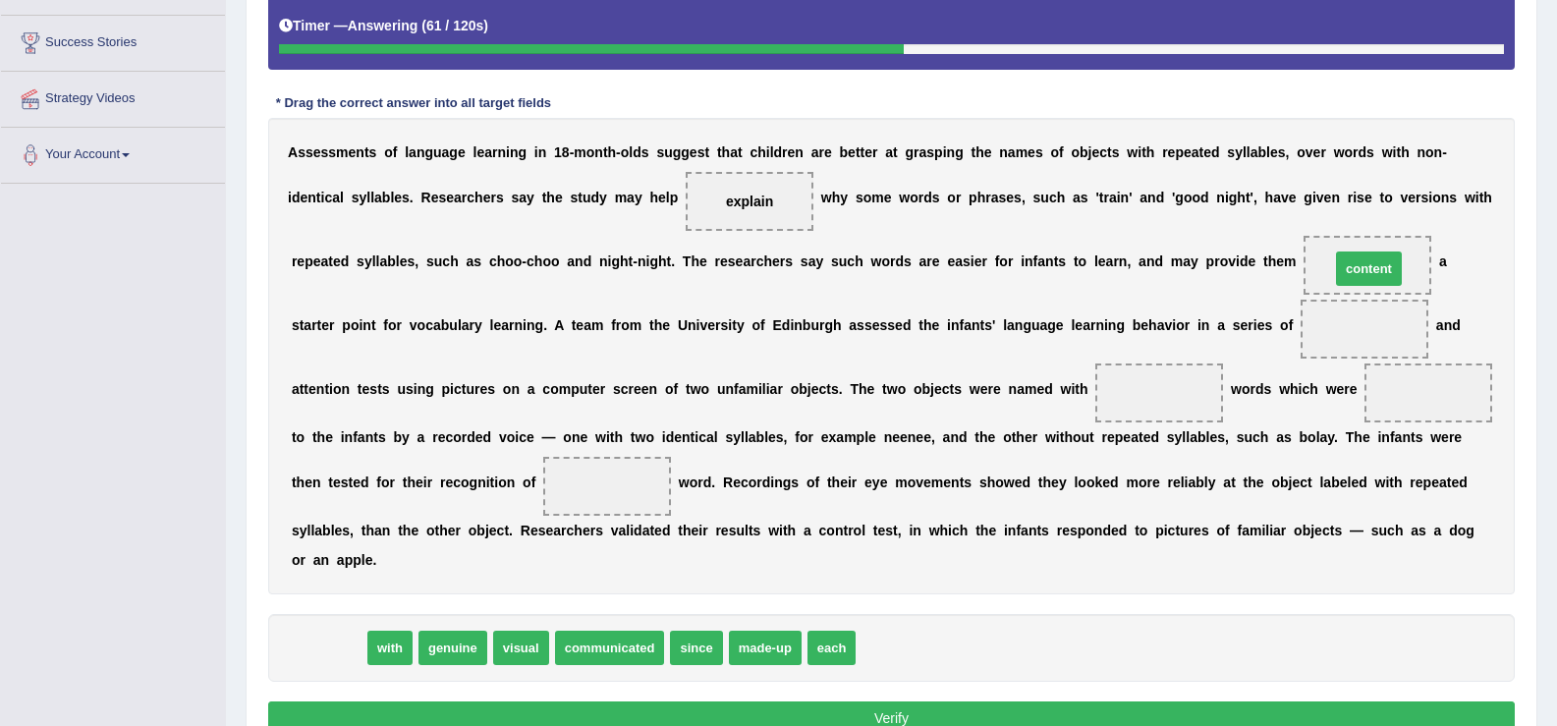
drag, startPoint x: 340, startPoint y: 649, endPoint x: 1389, endPoint y: 268, distance: 1116.4
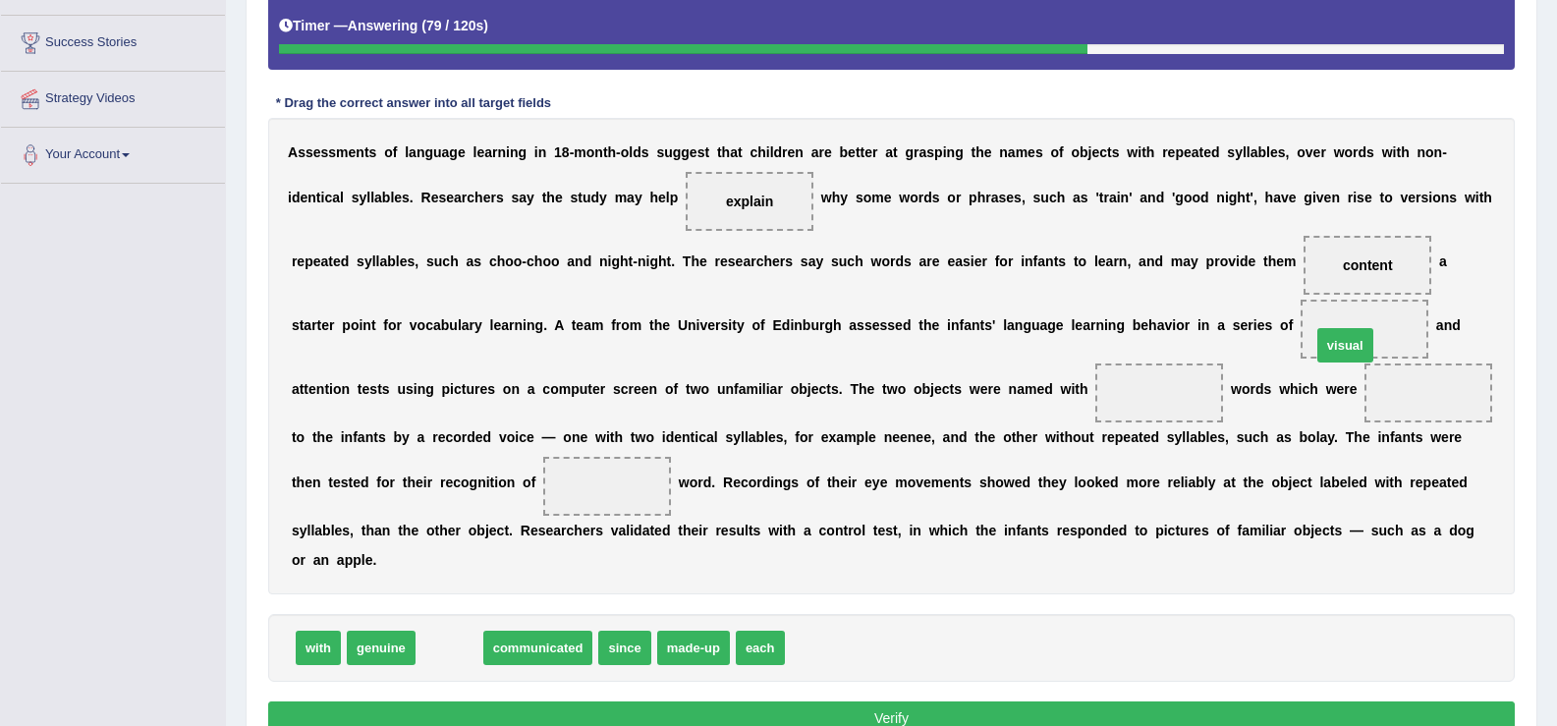
drag, startPoint x: 470, startPoint y: 642, endPoint x: 1367, endPoint y: 334, distance: 948.2
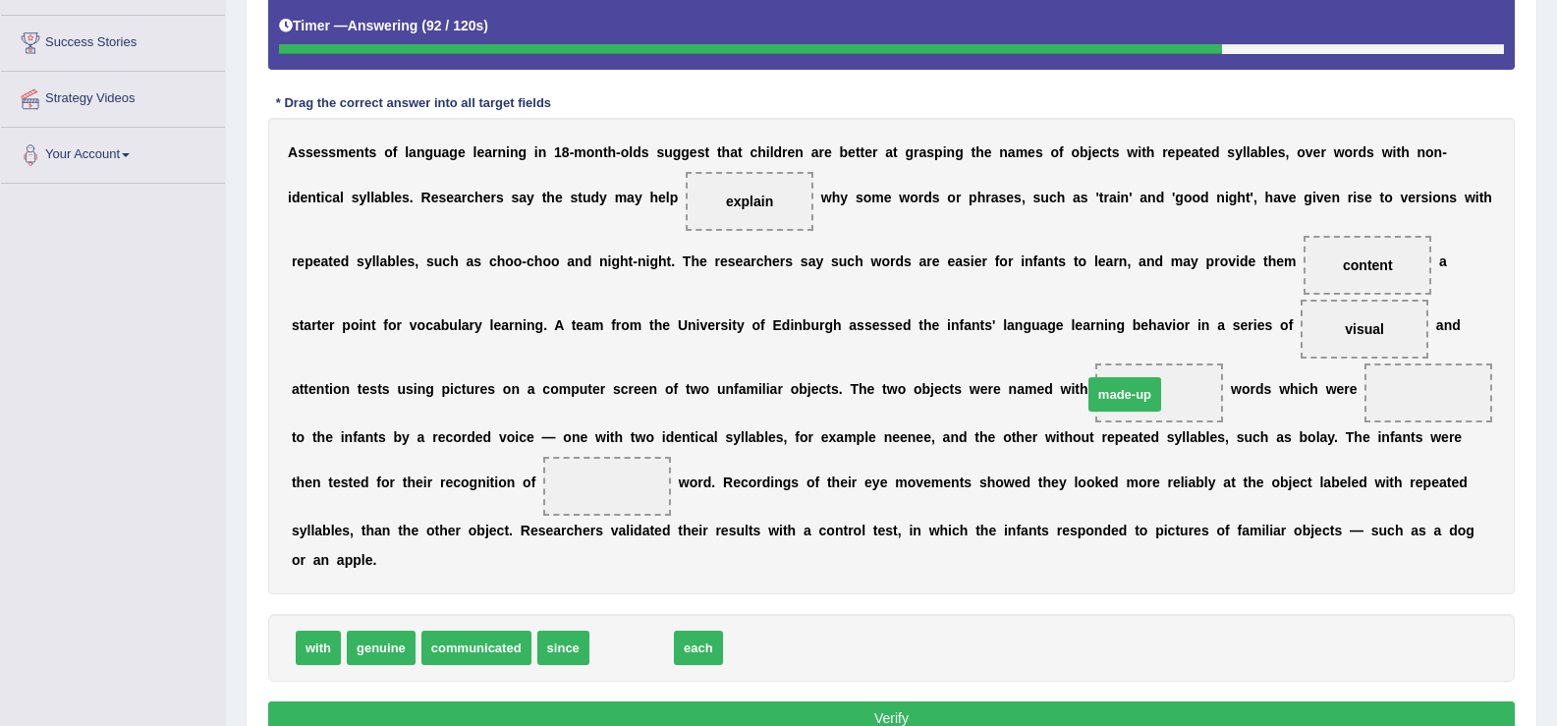
drag, startPoint x: 646, startPoint y: 641, endPoint x: 1140, endPoint y: 387, distance: 554.5
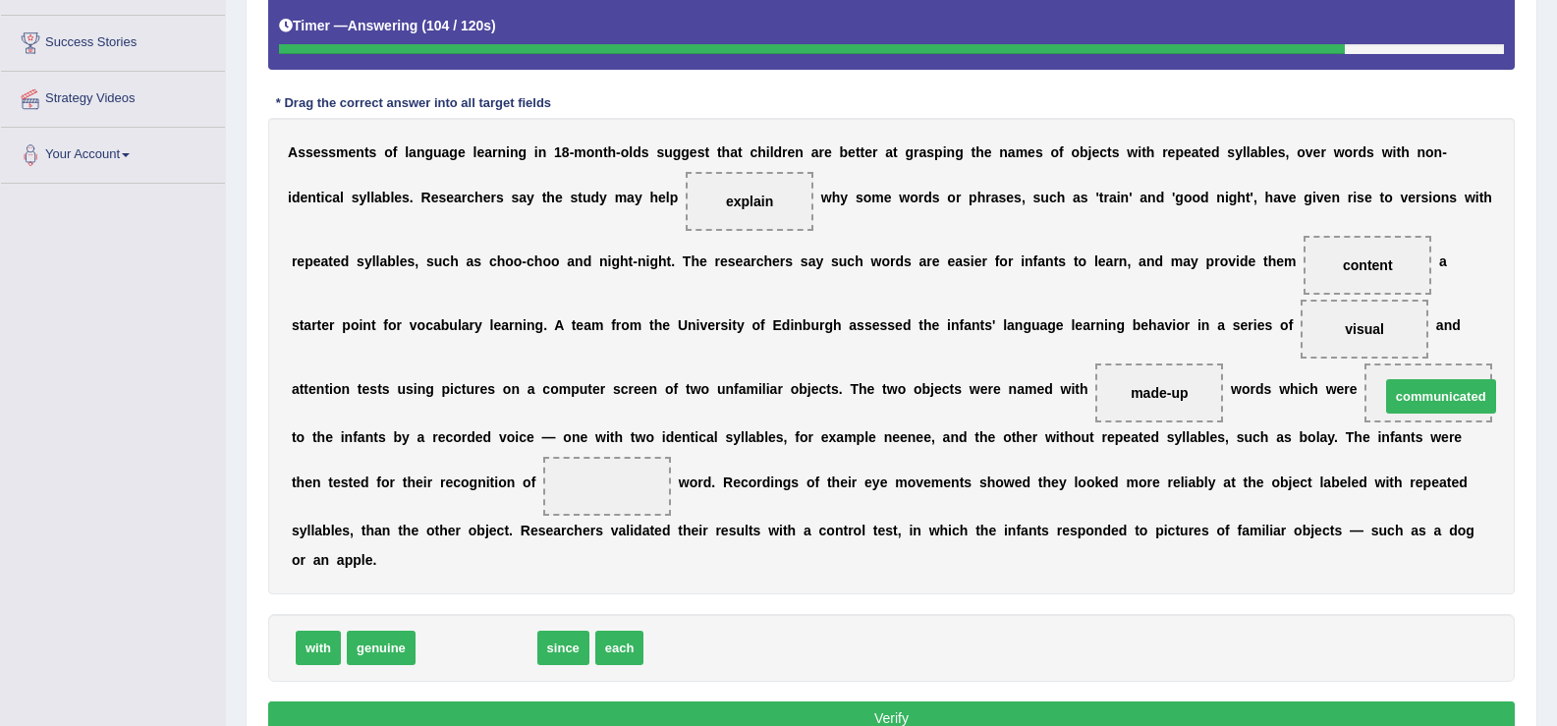
drag, startPoint x: 578, startPoint y: 616, endPoint x: 1424, endPoint y: 389, distance: 875.8
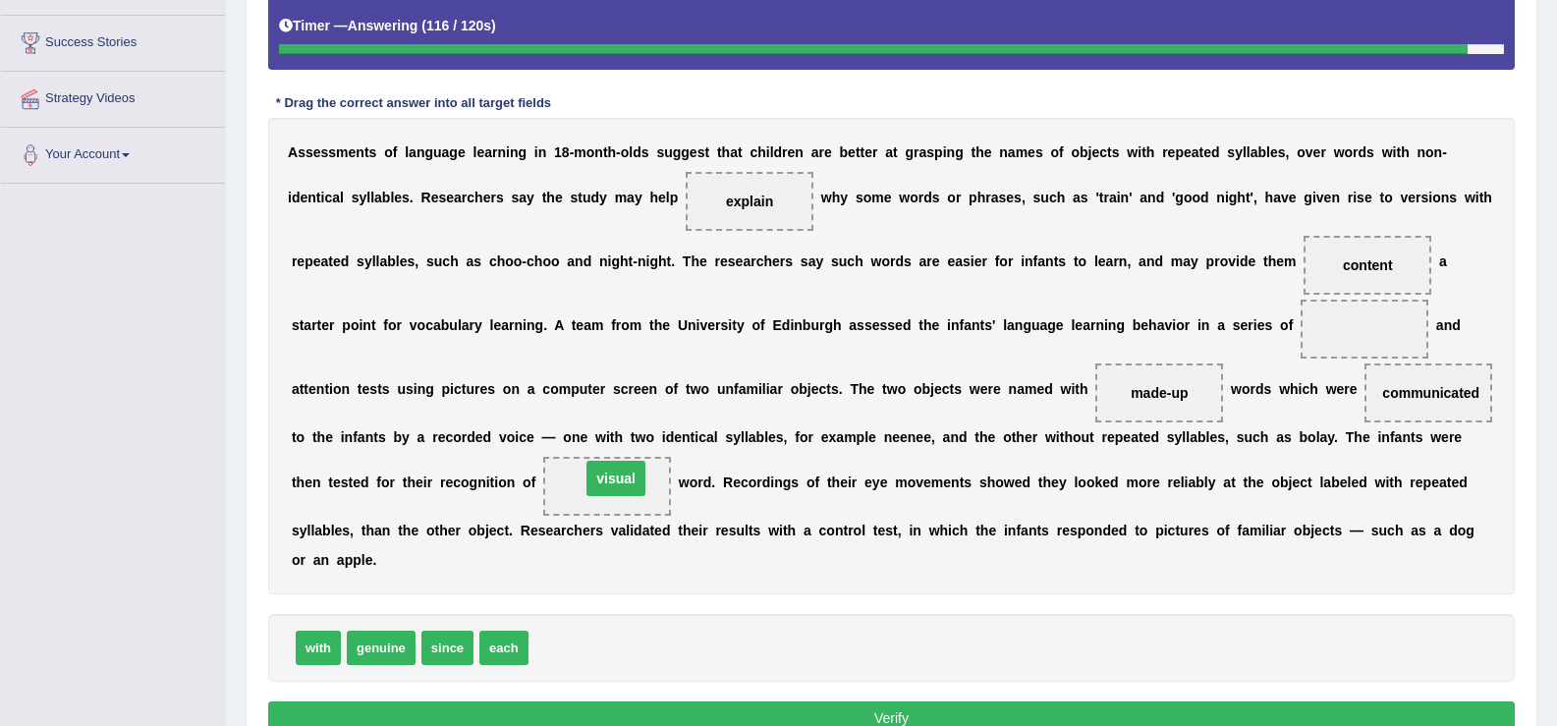
drag, startPoint x: 1364, startPoint y: 331, endPoint x: 615, endPoint y: 480, distance: 763.4
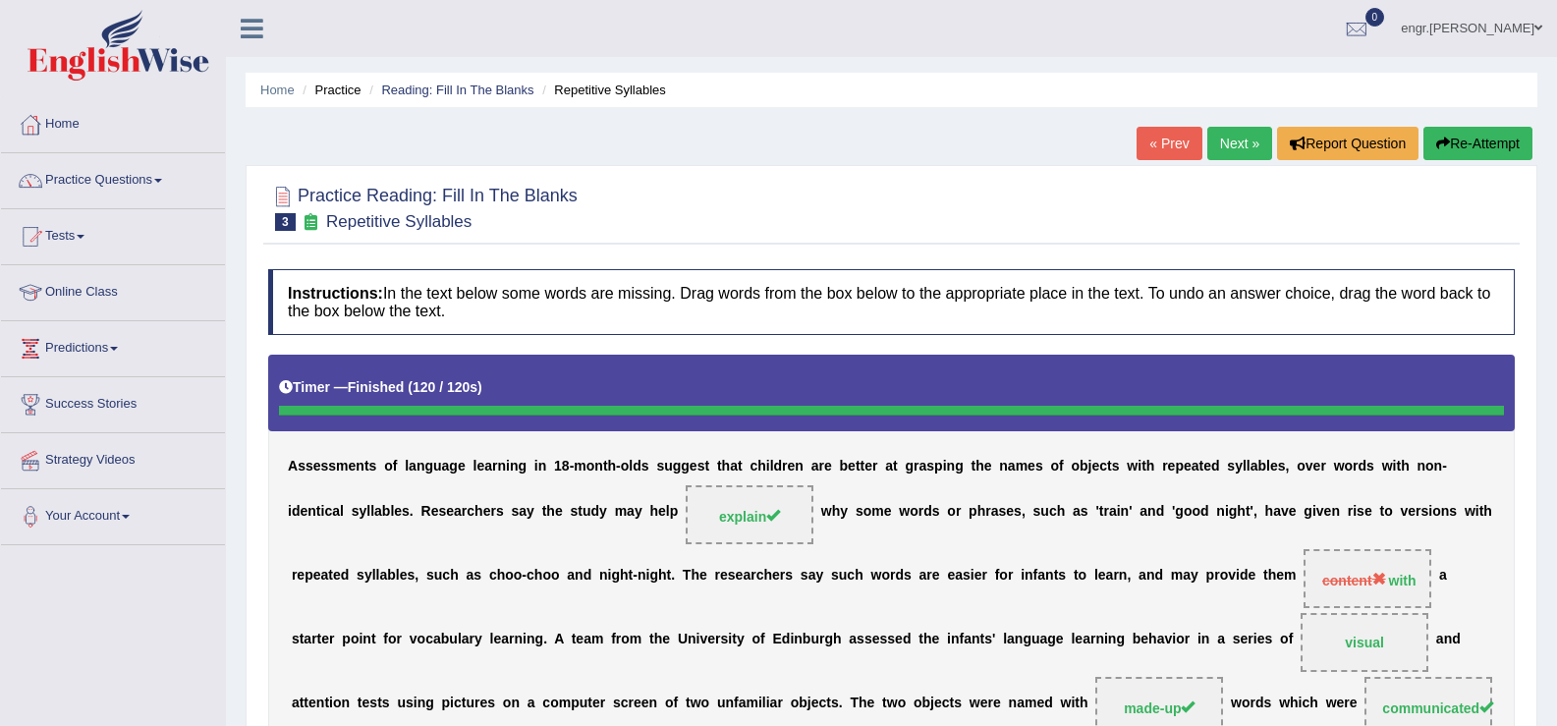
click at [1232, 156] on link "Next »" at bounding box center [1239, 143] width 65 height 33
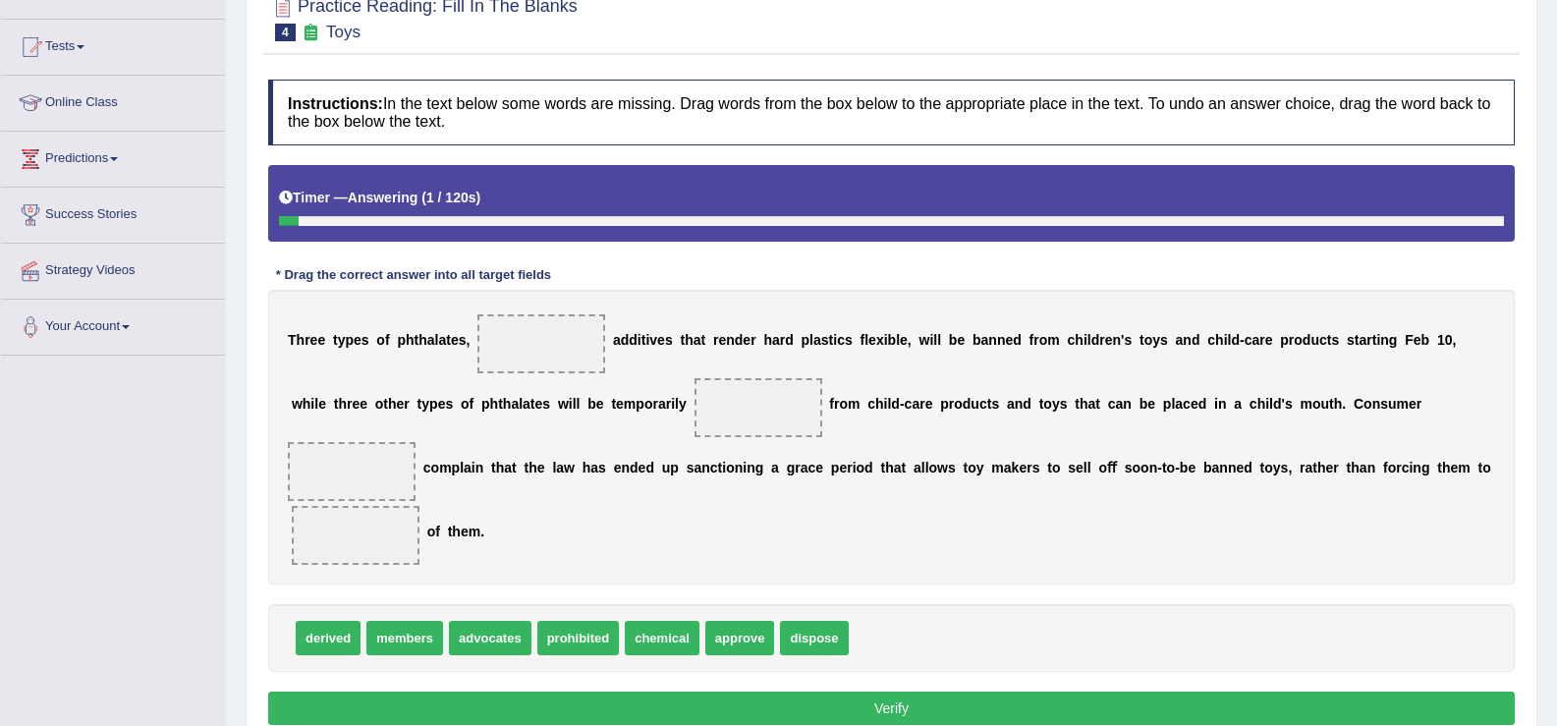
scroll to position [189, 0]
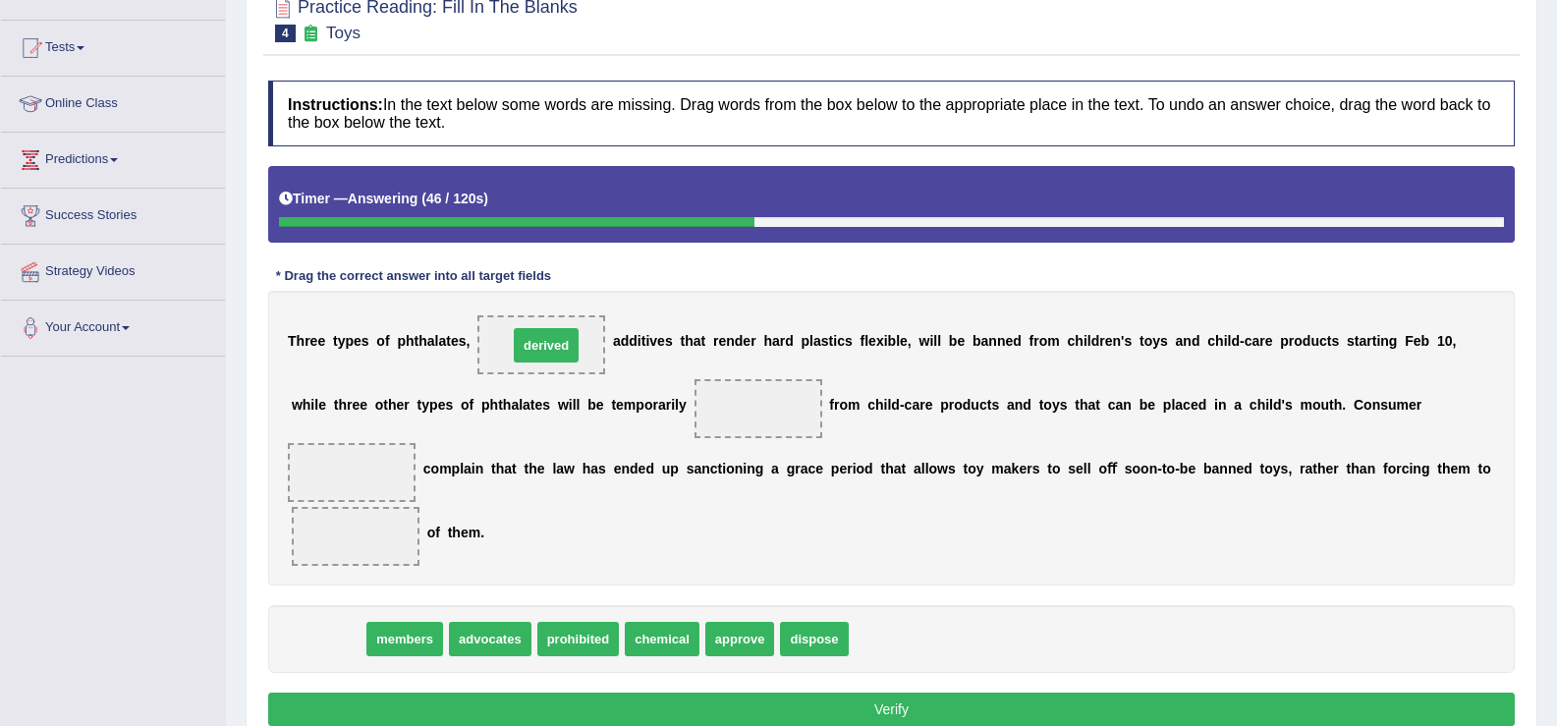
drag, startPoint x: 345, startPoint y: 633, endPoint x: 563, endPoint y: 339, distance: 365.9
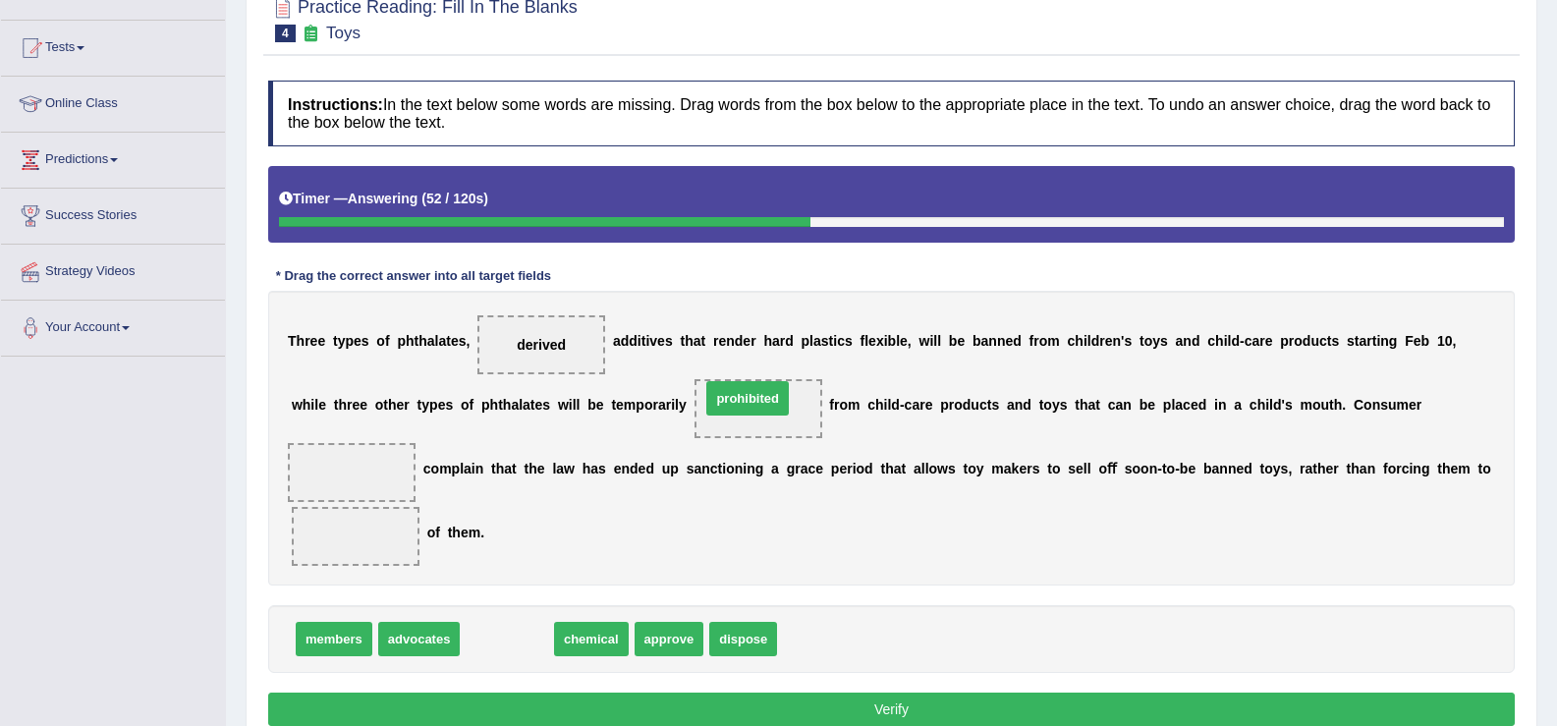
drag, startPoint x: 516, startPoint y: 639, endPoint x: 757, endPoint y: 398, distance: 340.4
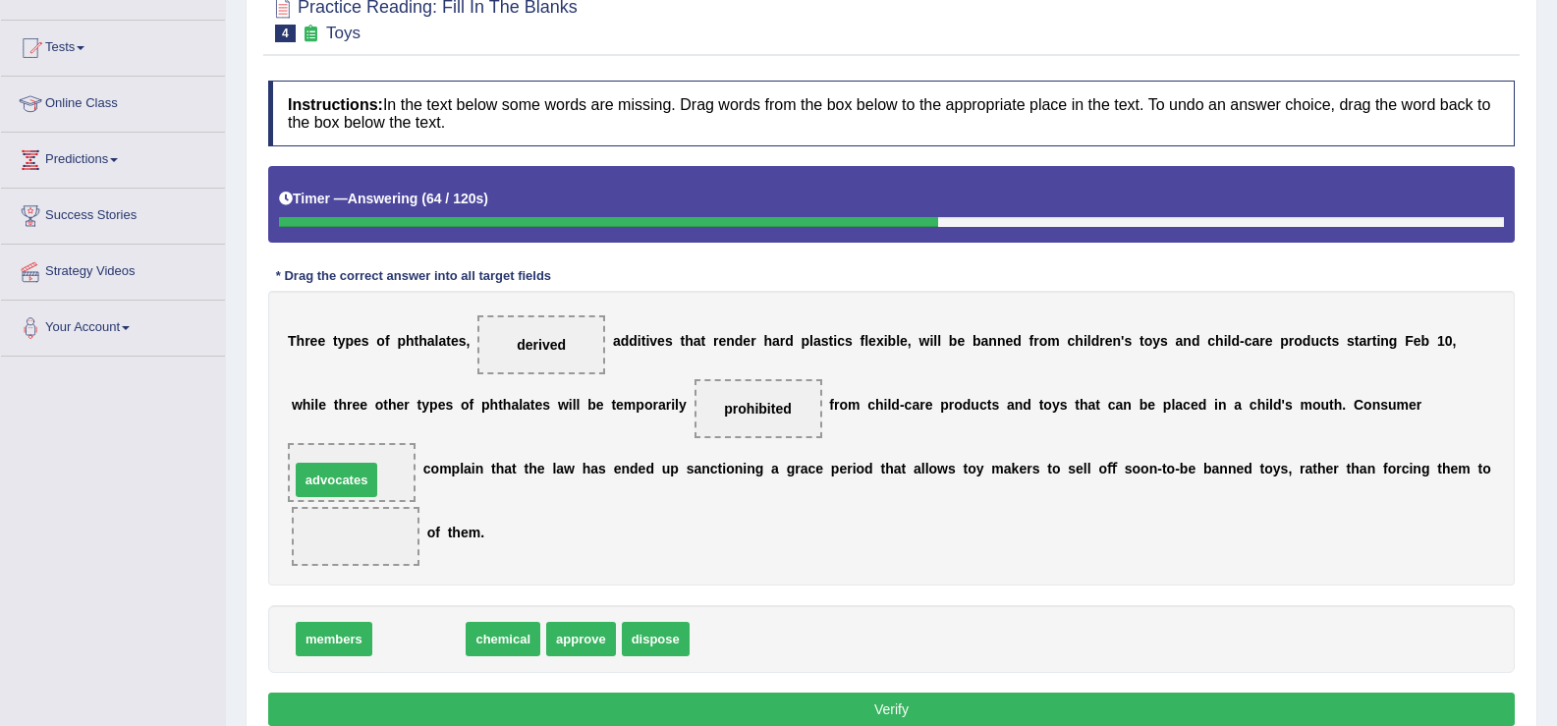
drag, startPoint x: 433, startPoint y: 631, endPoint x: 351, endPoint y: 472, distance: 179.3
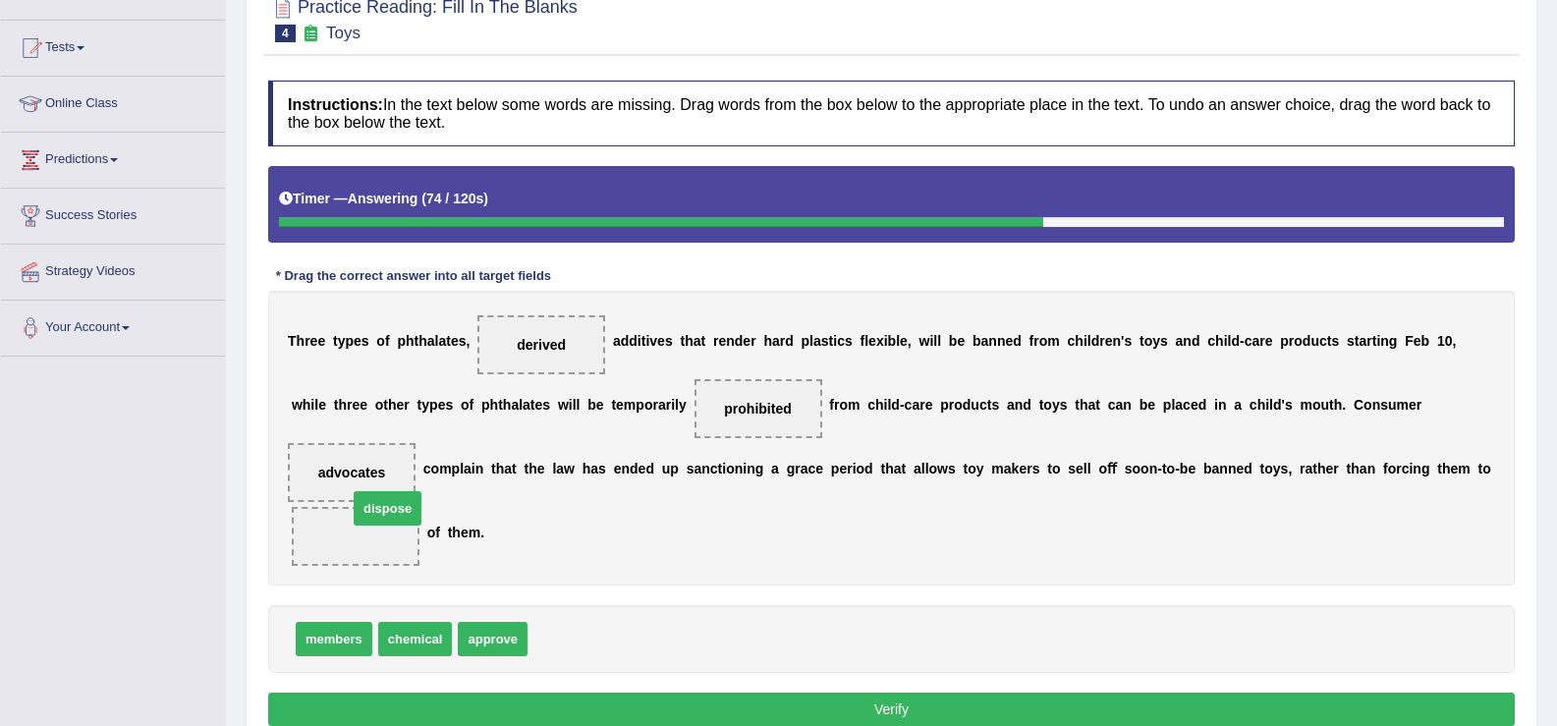
drag, startPoint x: 548, startPoint y: 630, endPoint x: 364, endPoint y: 508, distance: 220.4
click at [364, 512] on span at bounding box center [356, 536] width 128 height 59
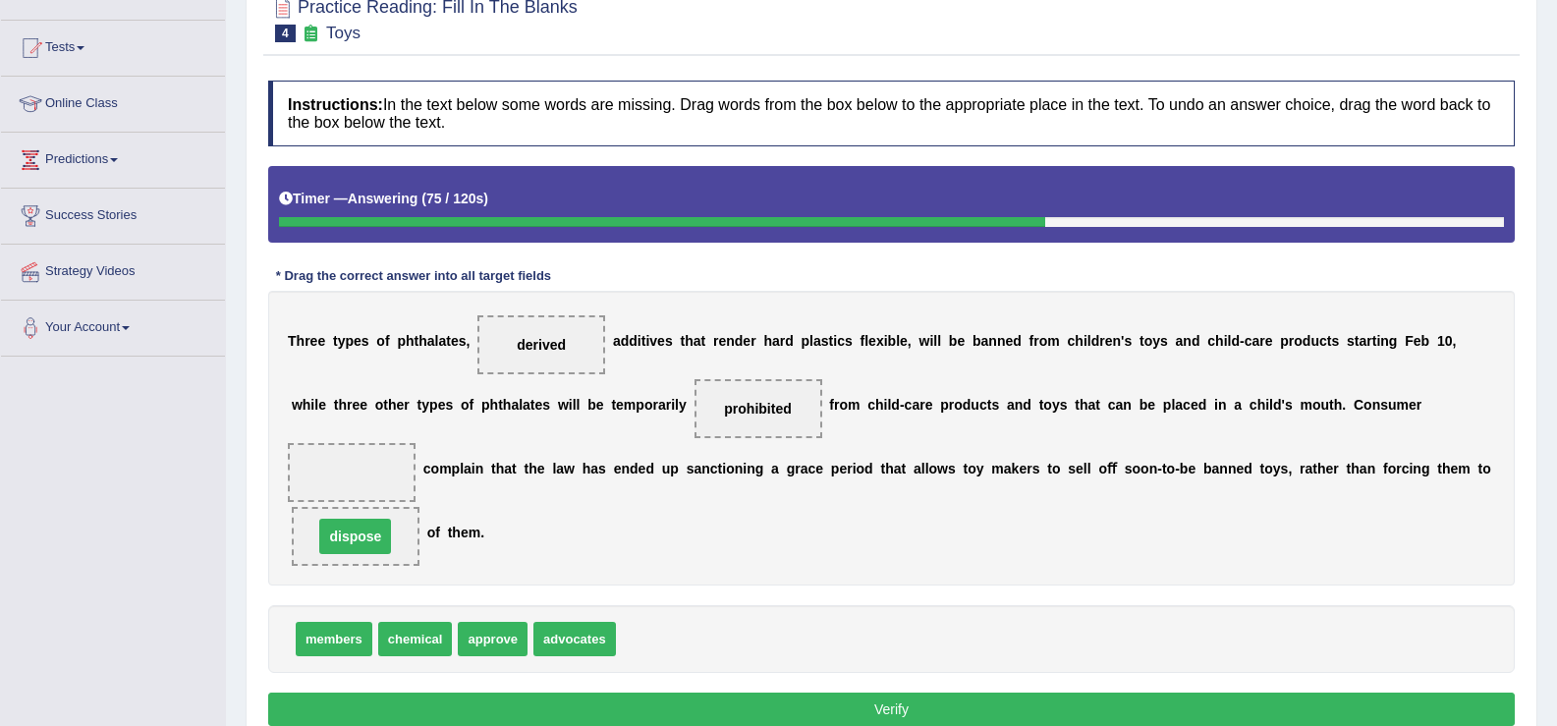
click at [363, 518] on span "dispose" at bounding box center [356, 536] width 128 height 59
click at [361, 521] on span "dispose" at bounding box center [356, 536] width 128 height 59
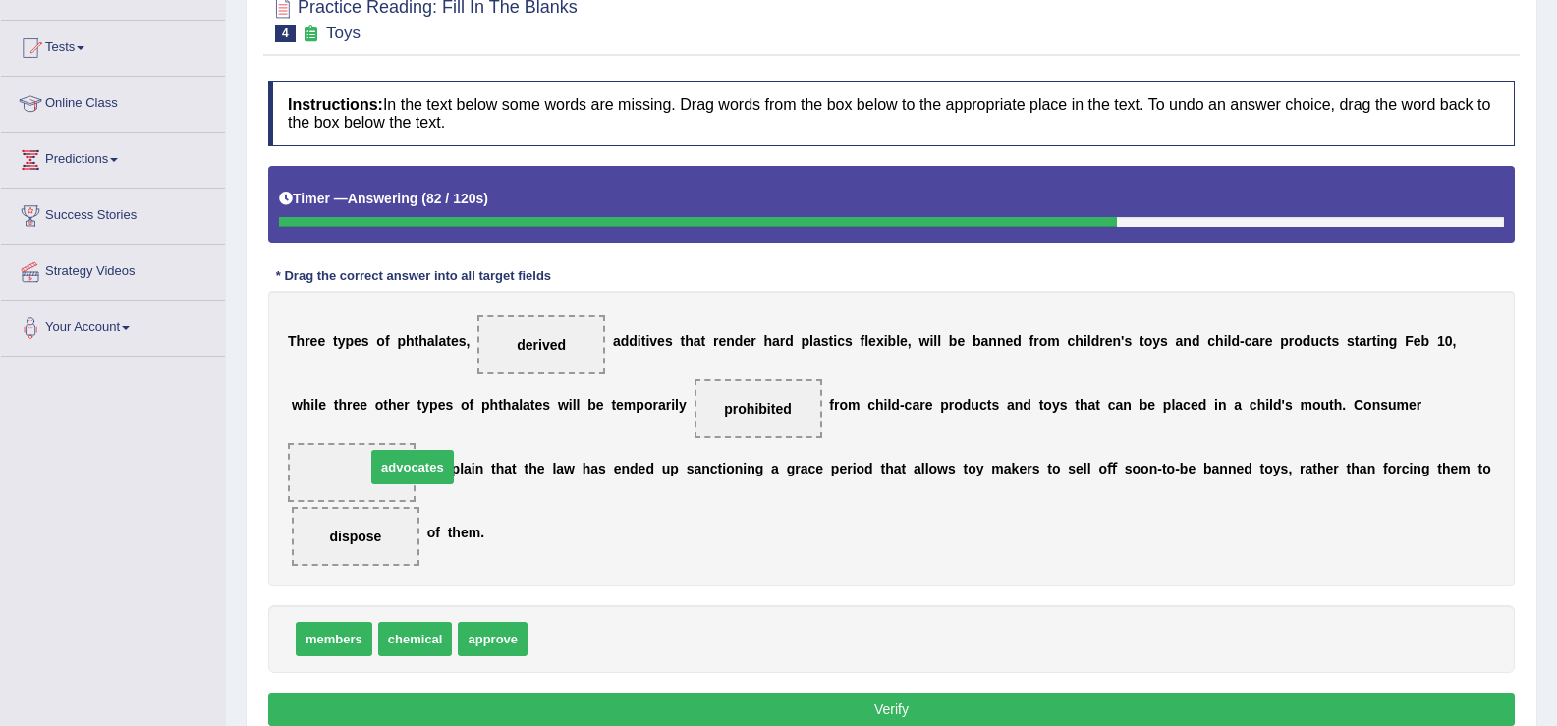
drag, startPoint x: 568, startPoint y: 633, endPoint x: 400, endPoint y: 459, distance: 241.8
click at [696, 707] on button "Verify" at bounding box center [891, 709] width 1247 height 33
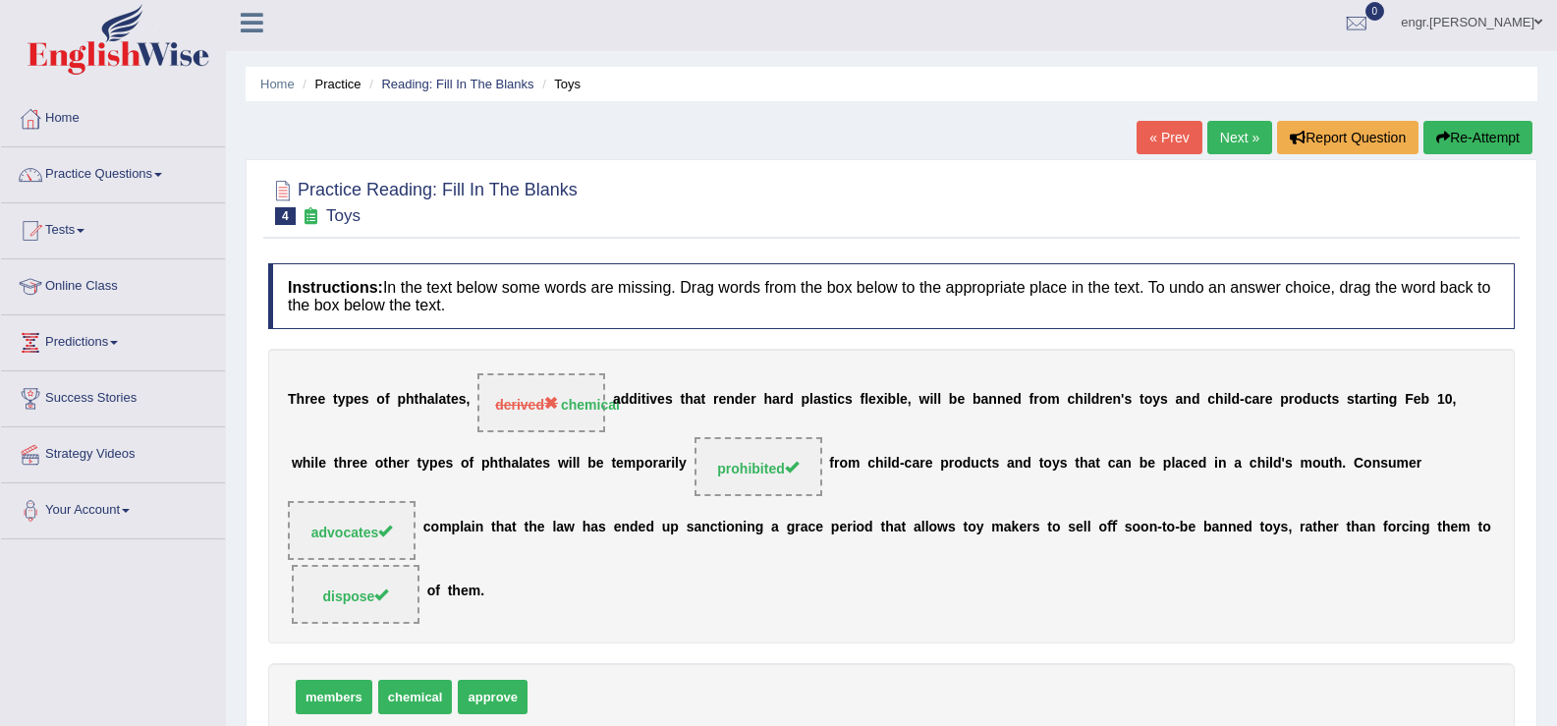
scroll to position [0, 0]
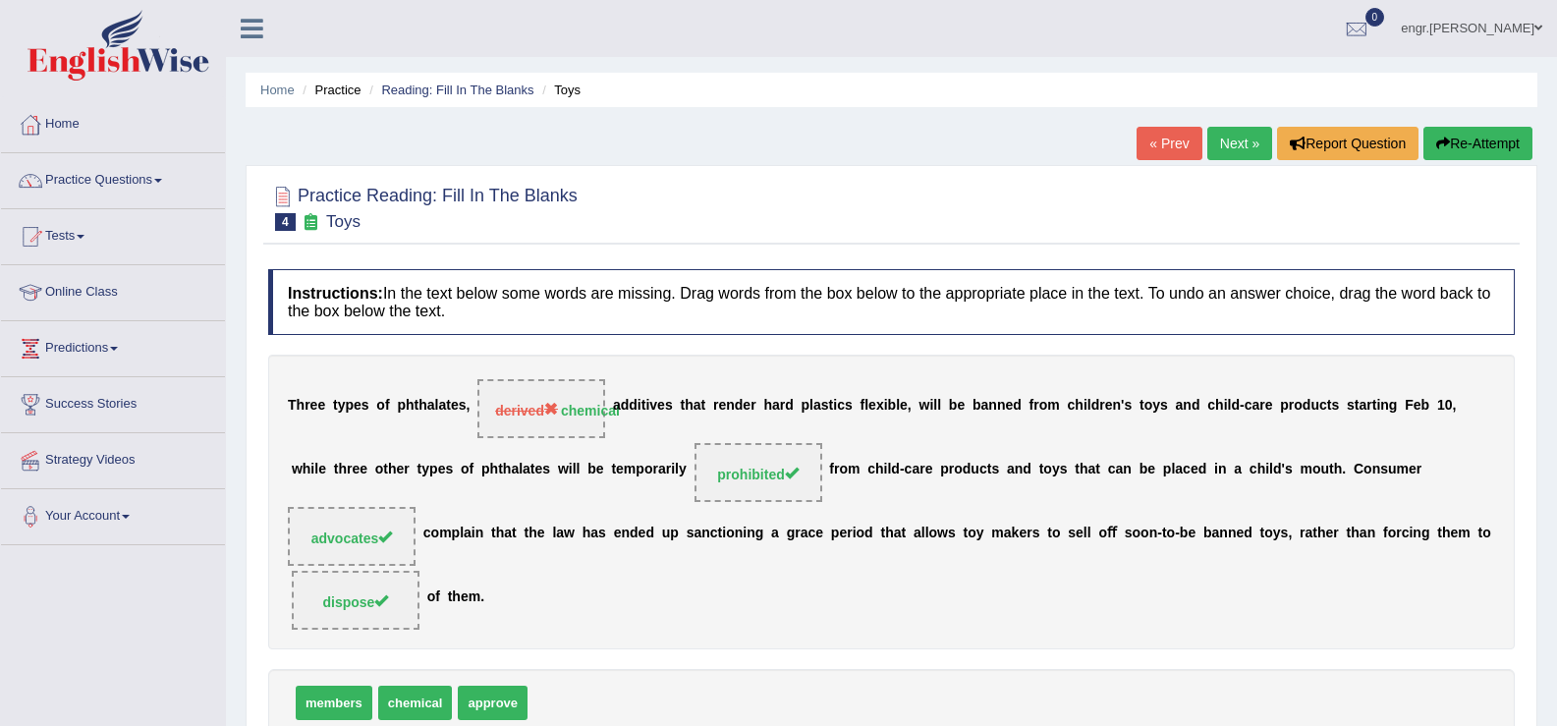
click at [1238, 134] on link "Next »" at bounding box center [1239, 143] width 65 height 33
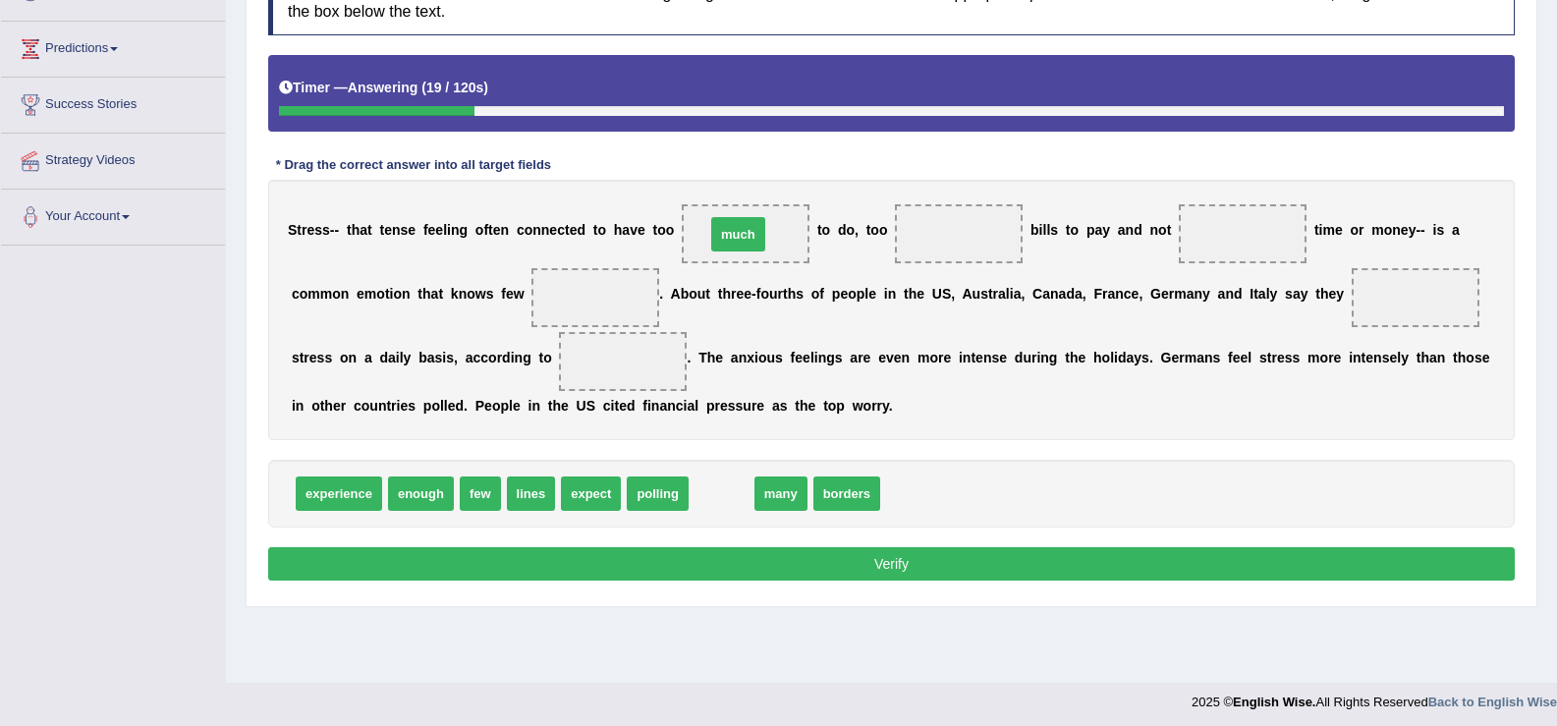
drag, startPoint x: 735, startPoint y: 488, endPoint x: 753, endPoint y: 229, distance: 260.0
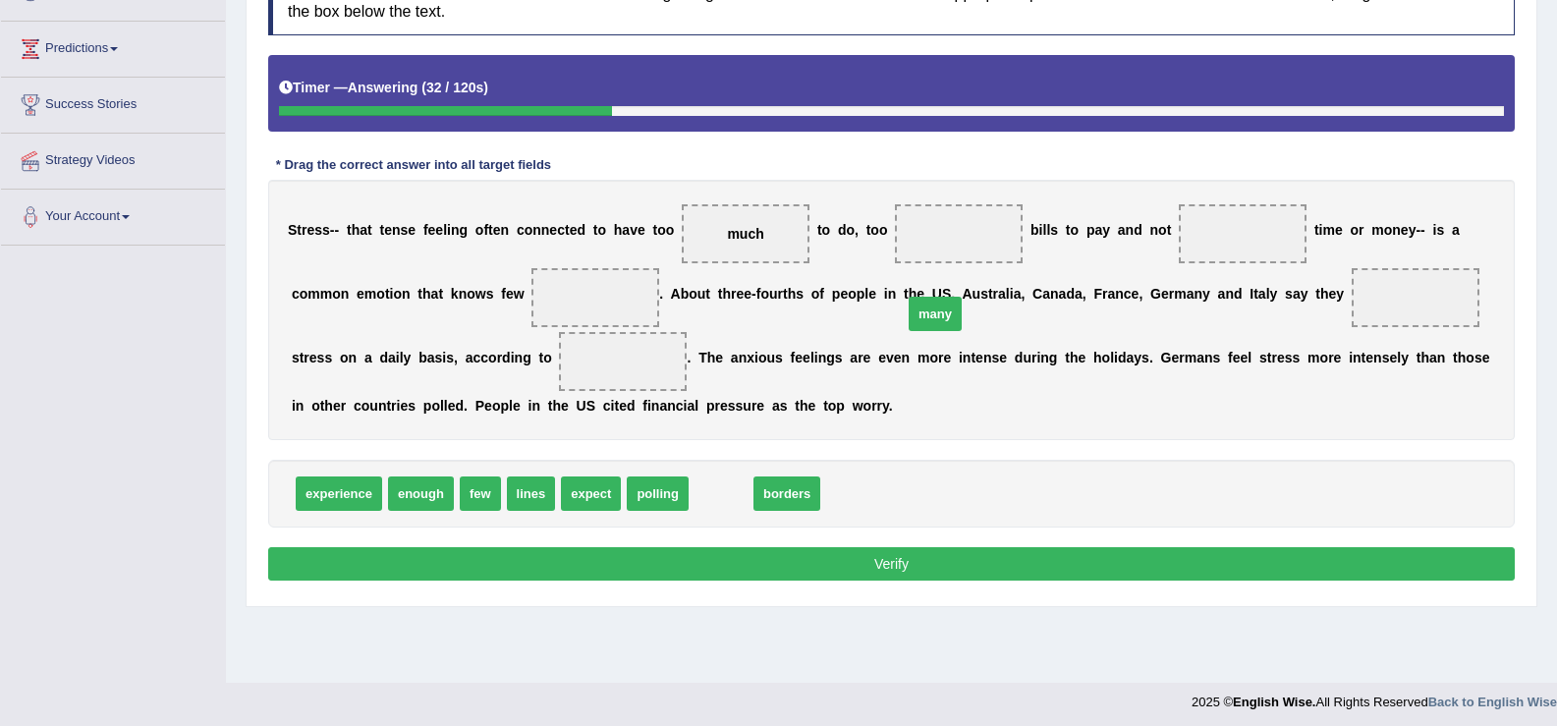
drag, startPoint x: 713, startPoint y: 488, endPoint x: 945, endPoint y: 228, distance: 348.6
click at [938, 297] on span "many" at bounding box center [935, 314] width 53 height 34
drag, startPoint x: 747, startPoint y: 476, endPoint x: 975, endPoint y: 241, distance: 327.2
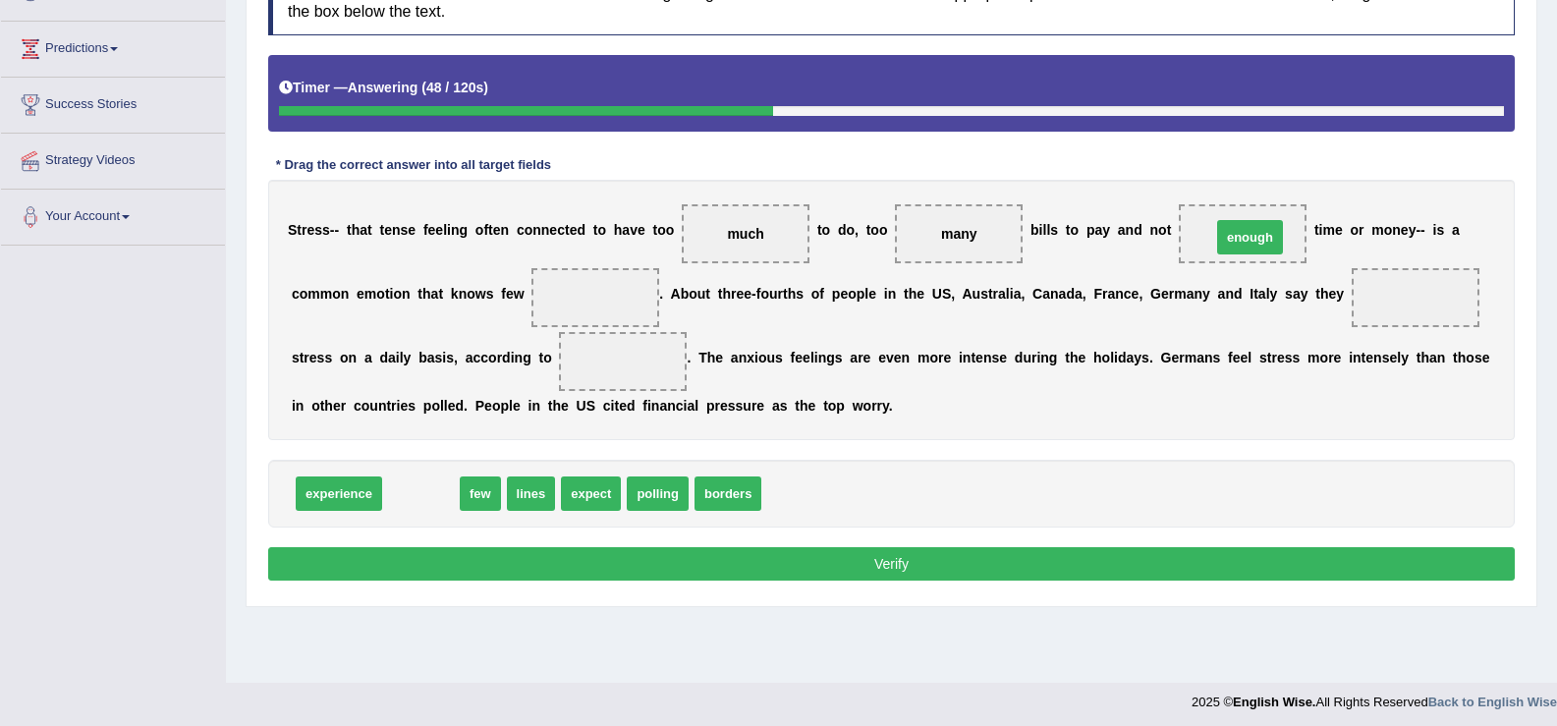
drag, startPoint x: 431, startPoint y: 491, endPoint x: 1262, endPoint y: 234, distance: 870.1
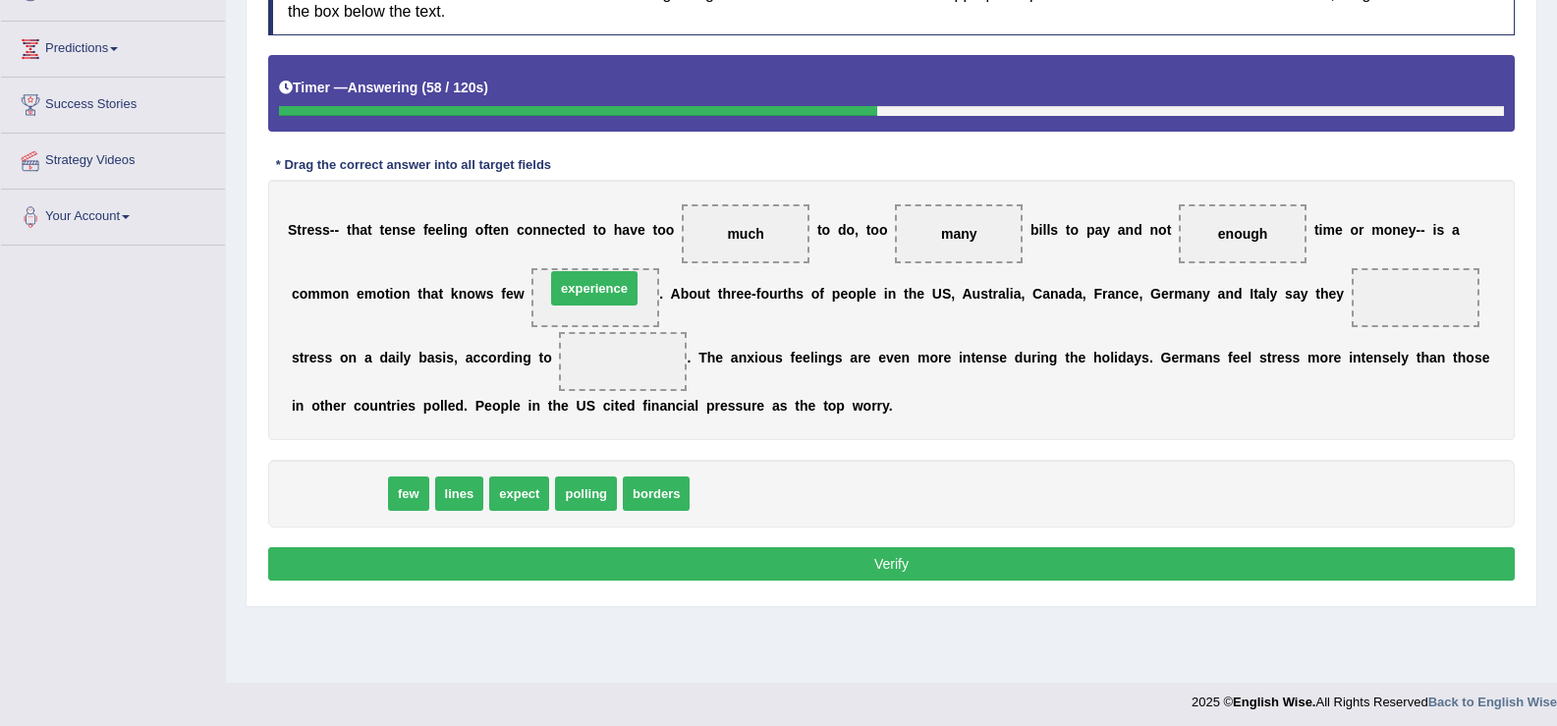
drag, startPoint x: 356, startPoint y: 486, endPoint x: 611, endPoint y: 281, distance: 327.7
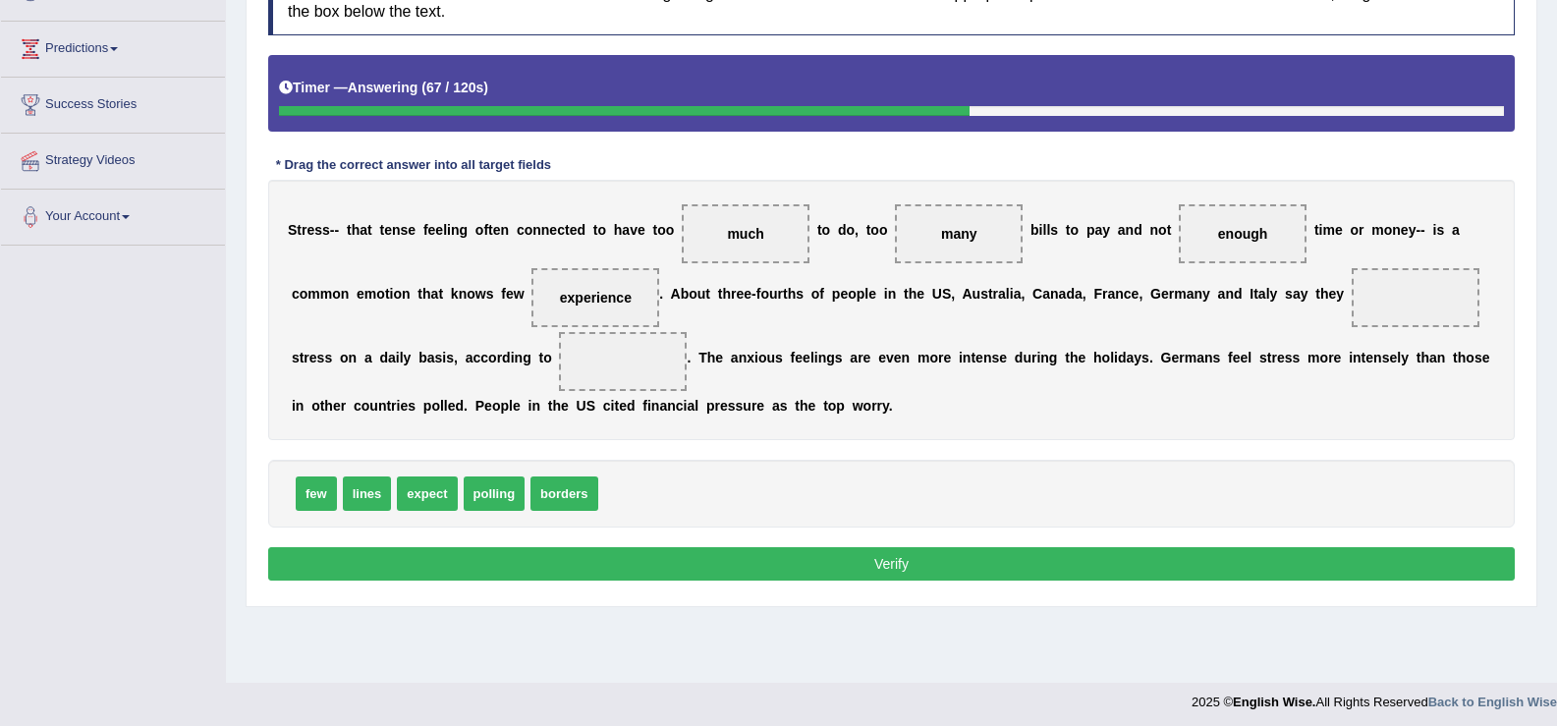
drag, startPoint x: 621, startPoint y: 288, endPoint x: 1315, endPoint y: 343, distance: 695.8
click at [1315, 343] on div "S t r e s s - - t h a t t e n s e f e e l i n g o f t e n c o n n e c t e d t o…" at bounding box center [891, 310] width 1247 height 260
drag, startPoint x: 605, startPoint y: 295, endPoint x: 1457, endPoint y: 303, distance: 851.8
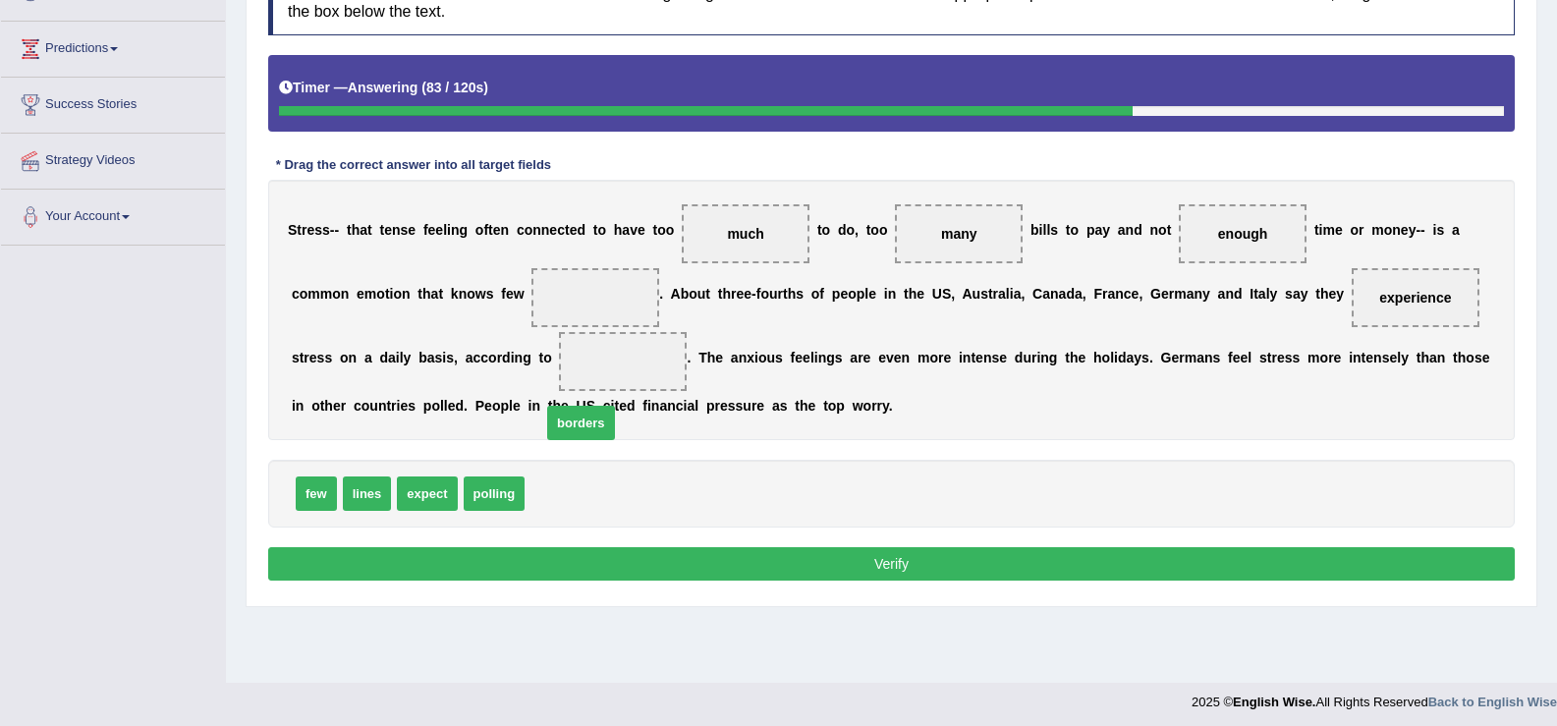
drag, startPoint x: 588, startPoint y: 496, endPoint x: 622, endPoint y: 369, distance: 131.3
click at [622, 367] on span "borders" at bounding box center [622, 362] width 51 height 16
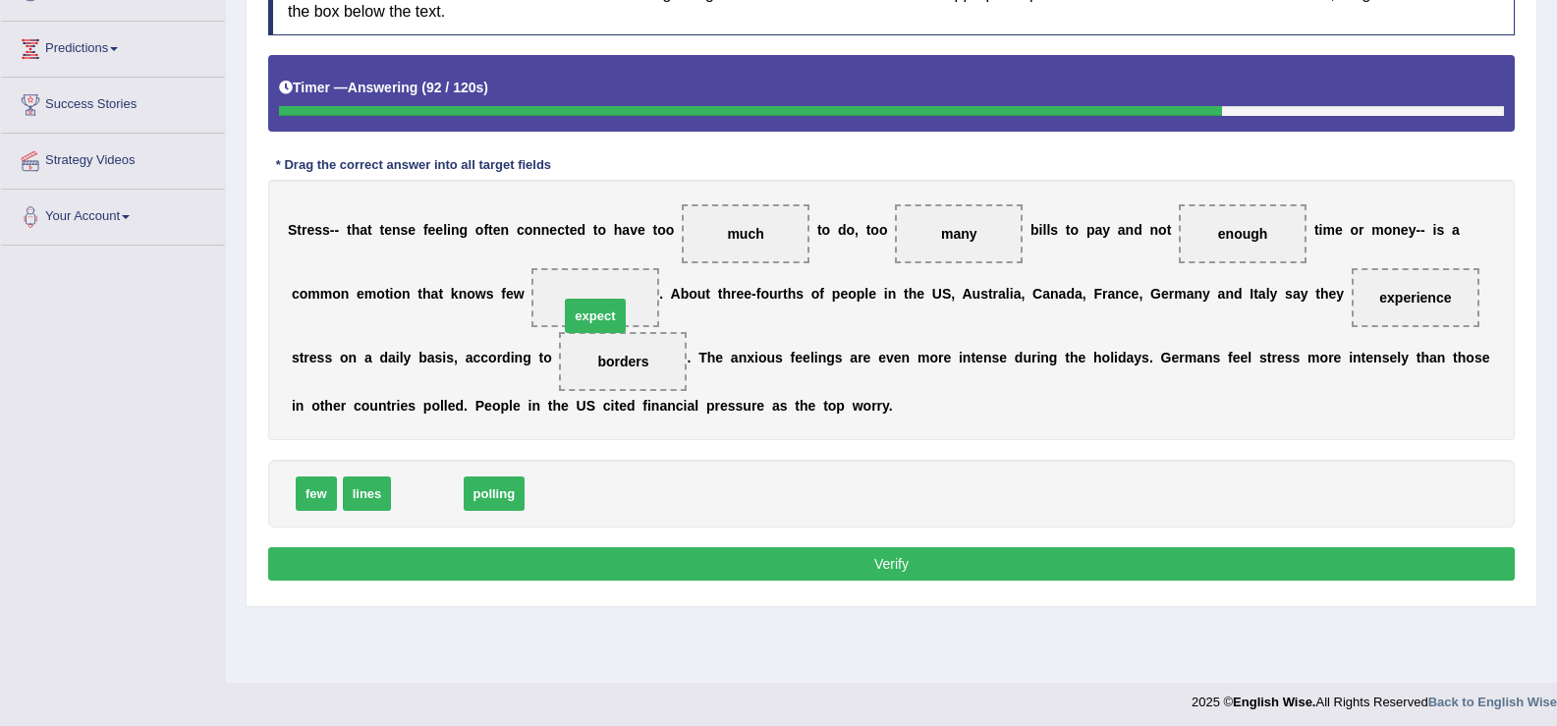
drag, startPoint x: 420, startPoint y: 500, endPoint x: 588, endPoint y: 316, distance: 249.0
click at [620, 551] on button "Verify" at bounding box center [891, 563] width 1247 height 33
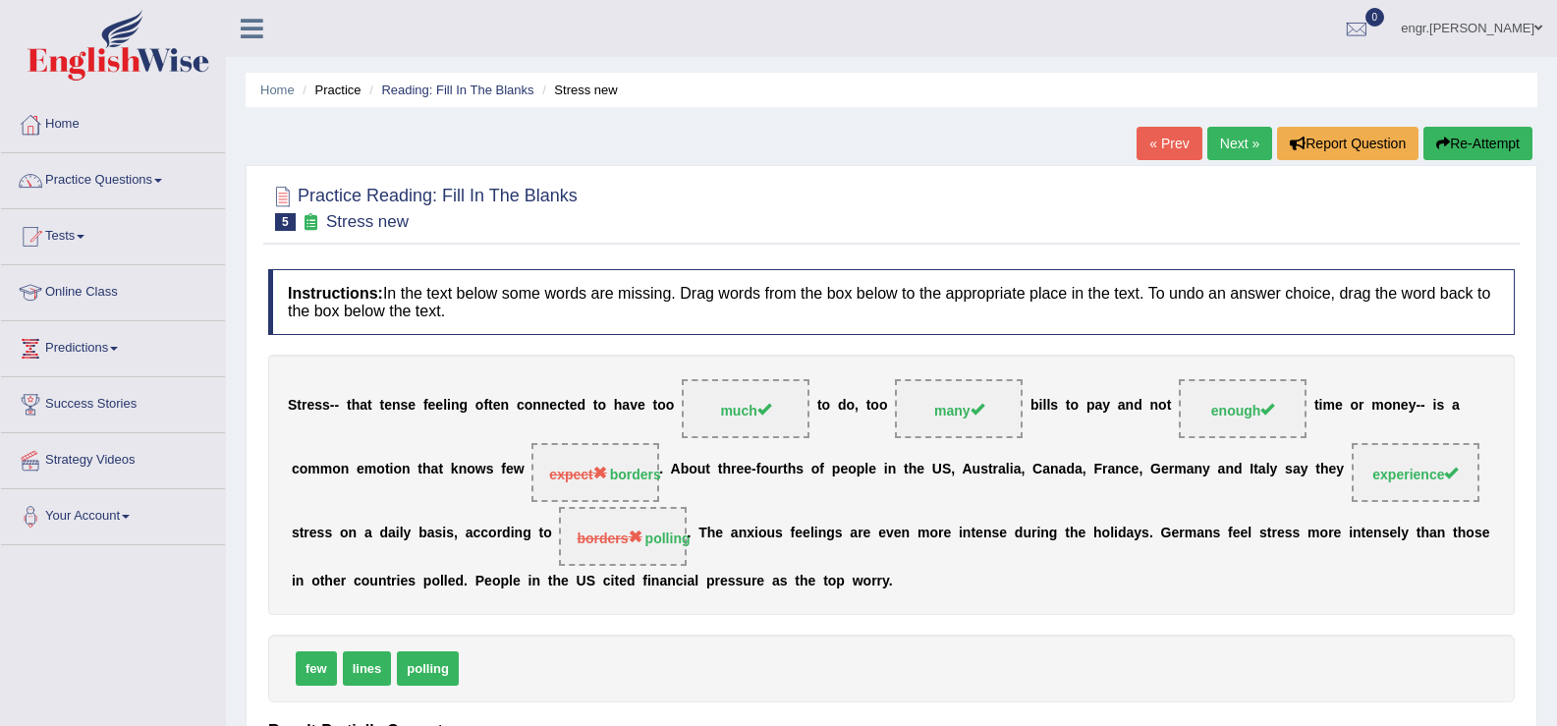
click at [1210, 156] on link "Next »" at bounding box center [1239, 143] width 65 height 33
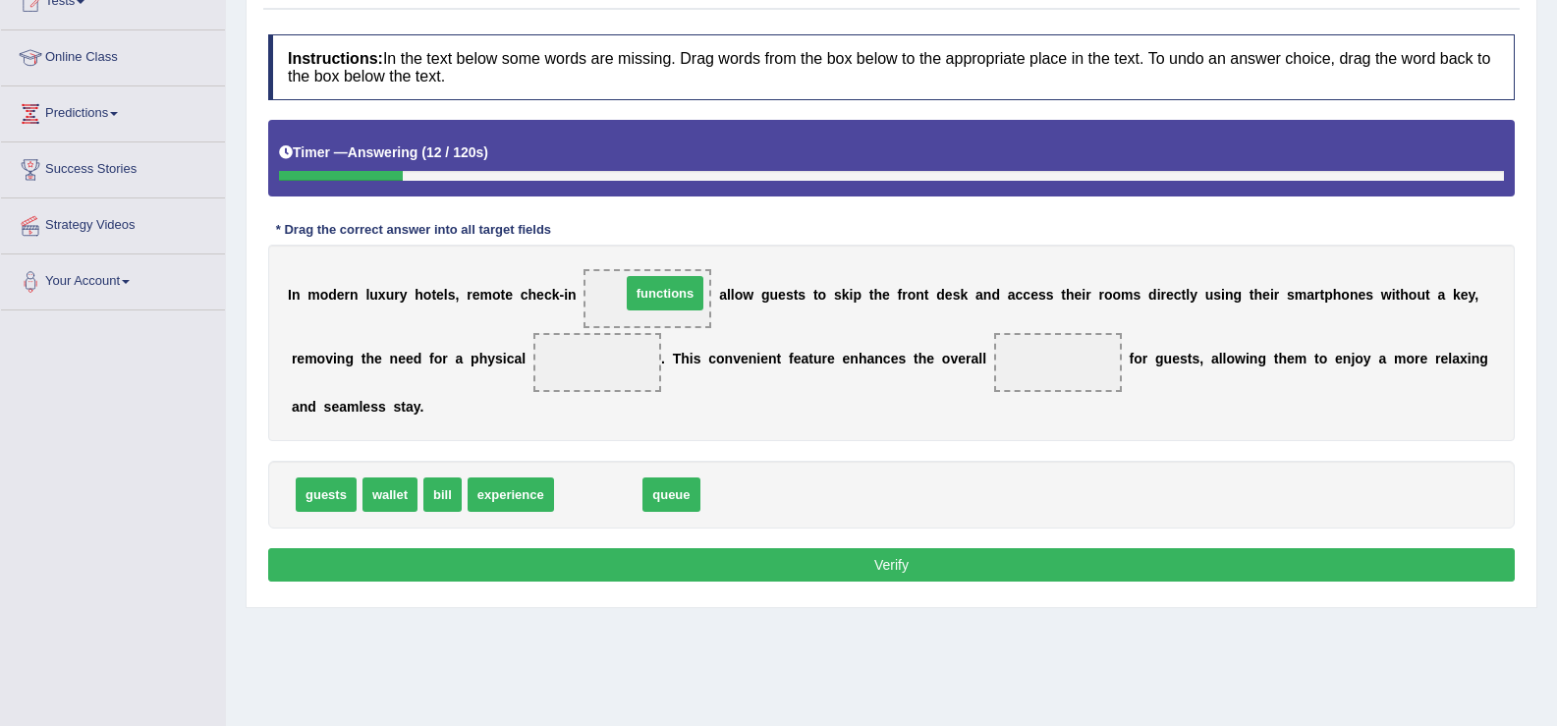
drag, startPoint x: 603, startPoint y: 467, endPoint x: 654, endPoint y: 292, distance: 182.2
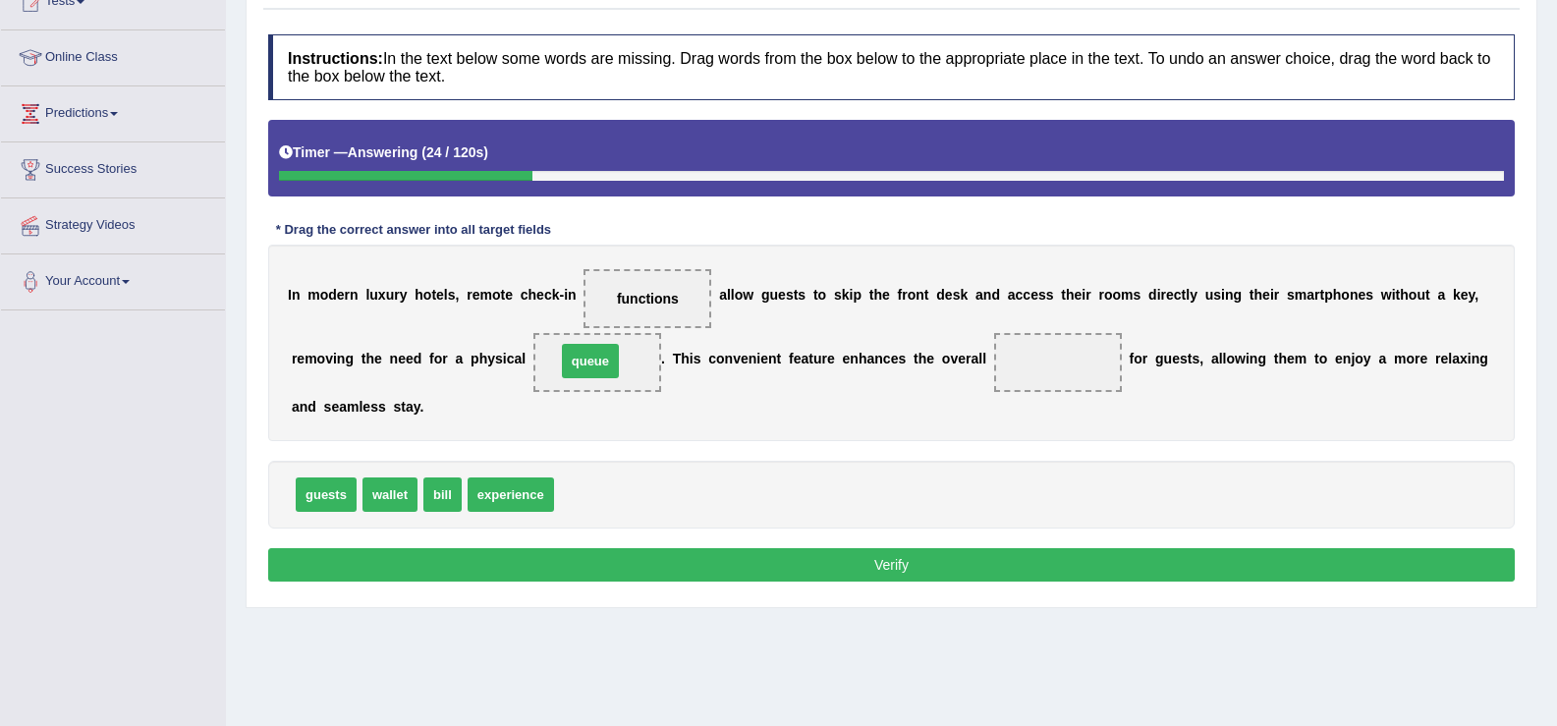
drag, startPoint x: 597, startPoint y: 497, endPoint x: 599, endPoint y: 364, distance: 133.6
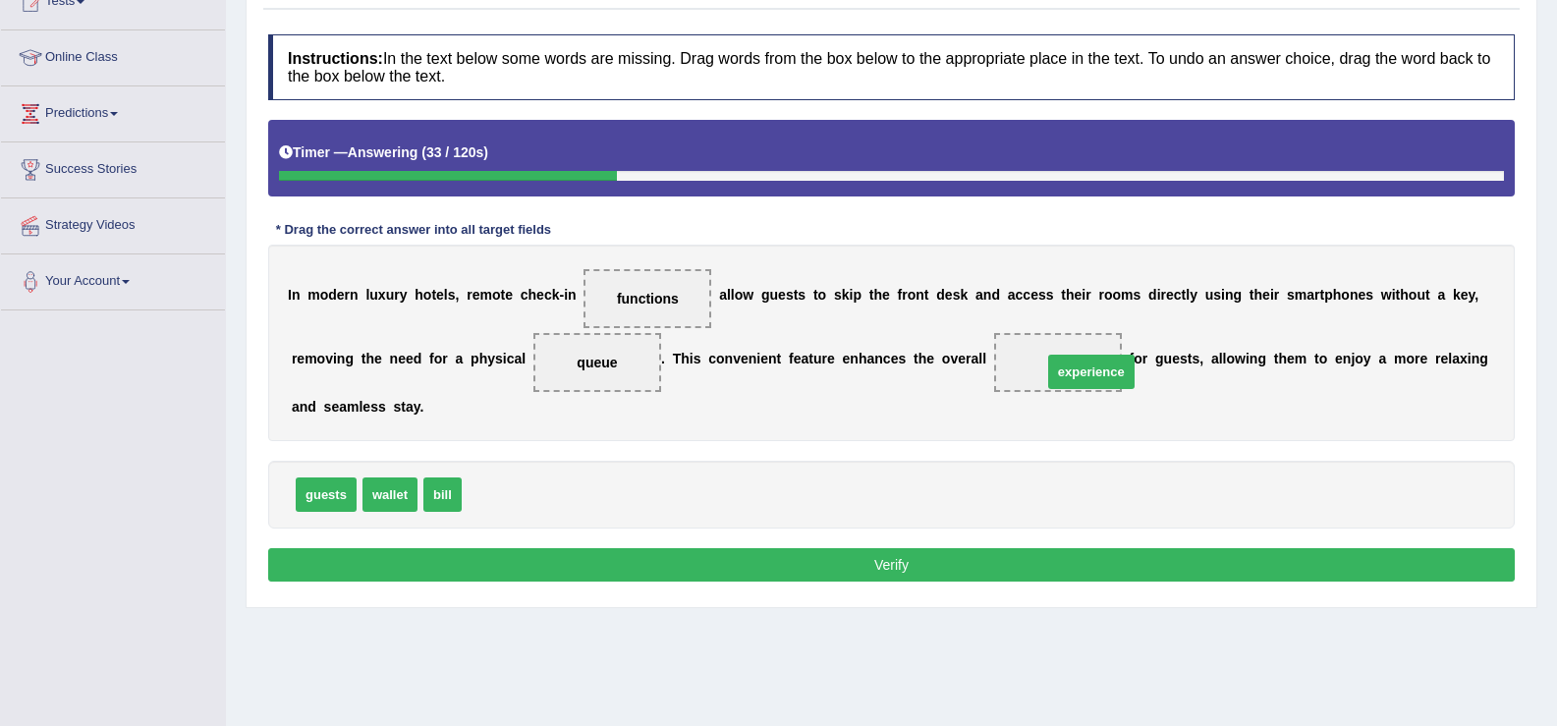
drag, startPoint x: 508, startPoint y: 495, endPoint x: 1078, endPoint y: 369, distance: 583.5
click at [820, 560] on button "Verify" at bounding box center [891, 564] width 1247 height 33
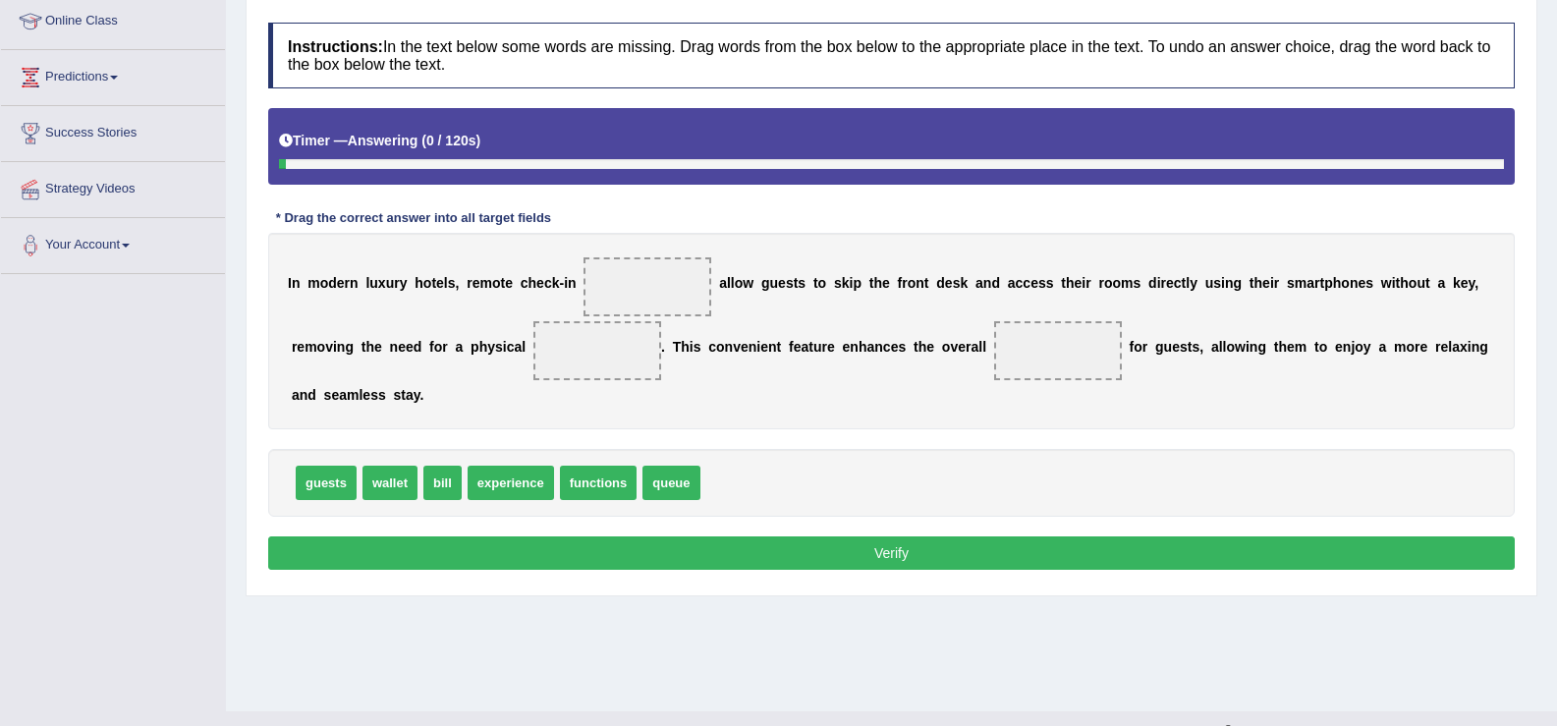
scroll to position [235, 0]
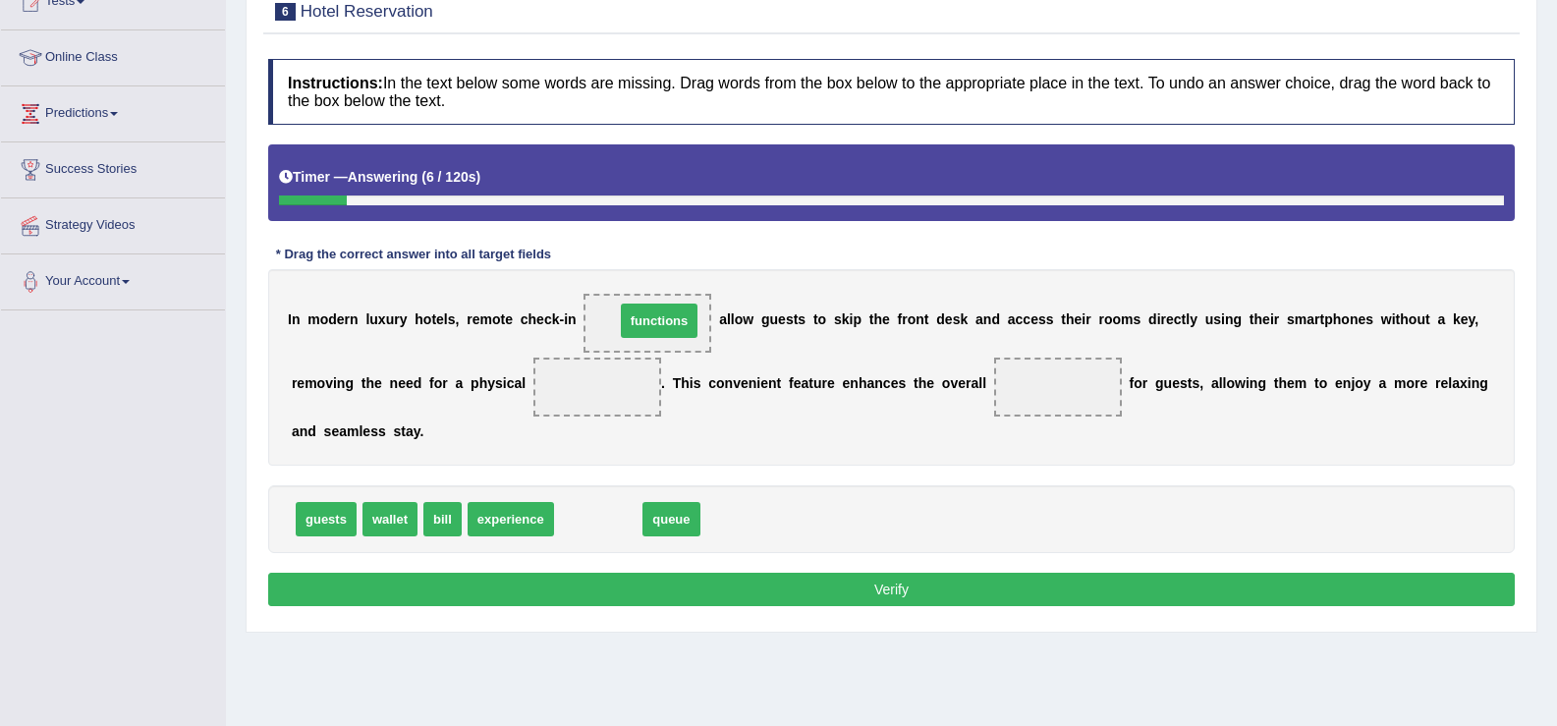
drag, startPoint x: 588, startPoint y: 526, endPoint x: 648, endPoint y: 328, distance: 206.7
drag, startPoint x: 580, startPoint y: 508, endPoint x: 609, endPoint y: 390, distance: 121.5
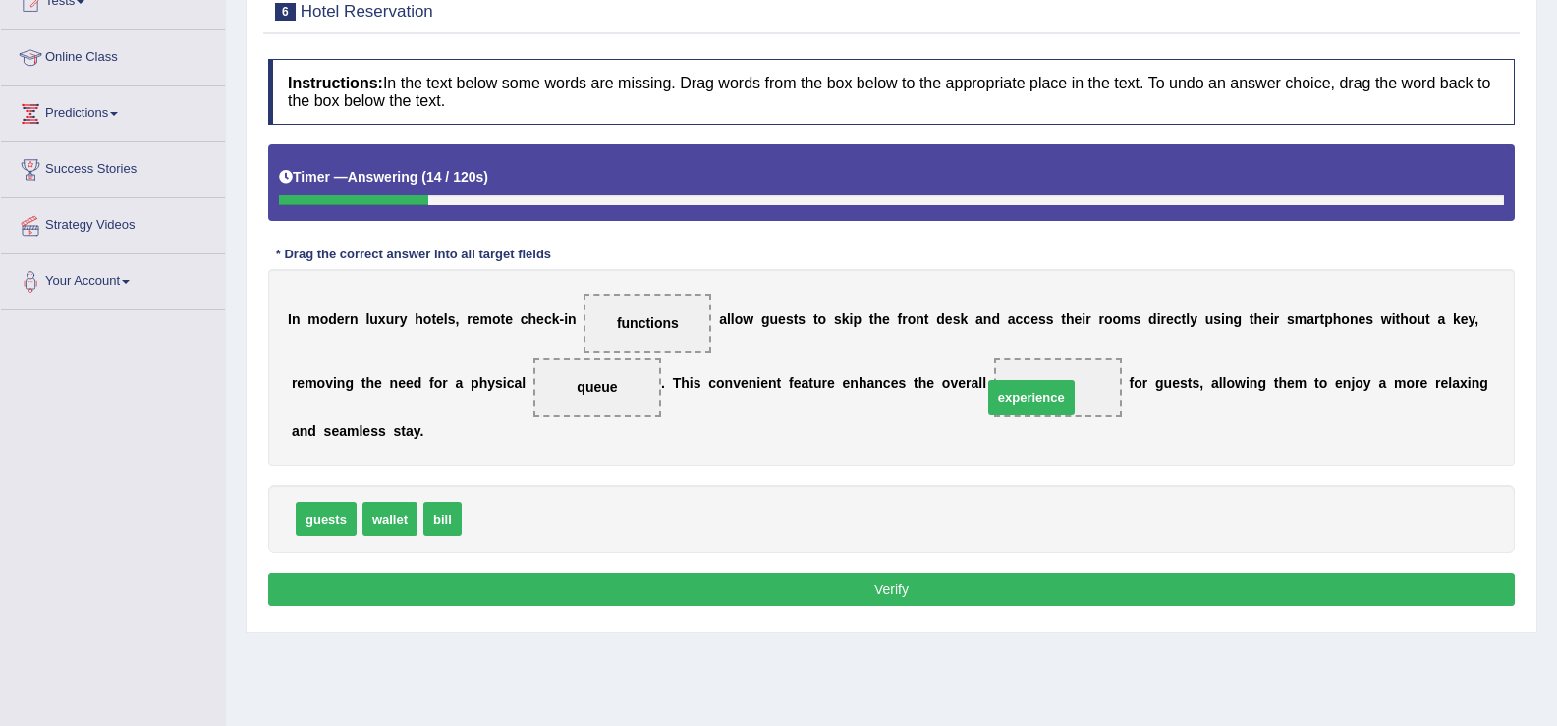
drag, startPoint x: 502, startPoint y: 519, endPoint x: 1023, endPoint y: 397, distance: 534.8
click at [833, 616] on div "Instructions: In the text below some words are missing. Drag words from the box…" at bounding box center [891, 335] width 1257 height 573
click at [838, 569] on div "Instructions: In the text below some words are missing. Drag words from the box…" at bounding box center [891, 335] width 1257 height 573
click at [835, 580] on button "Verify" at bounding box center [891, 589] width 1247 height 33
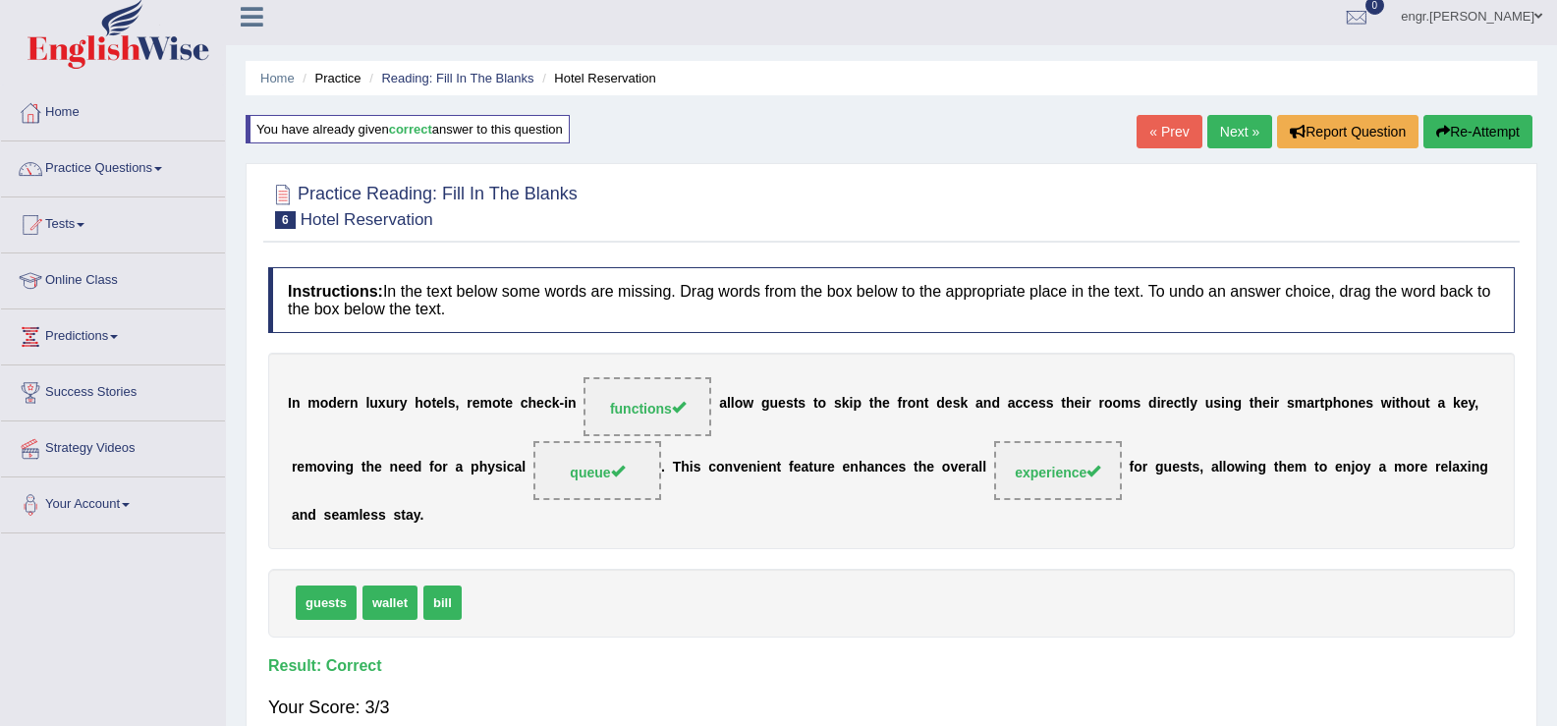
scroll to position [0, 0]
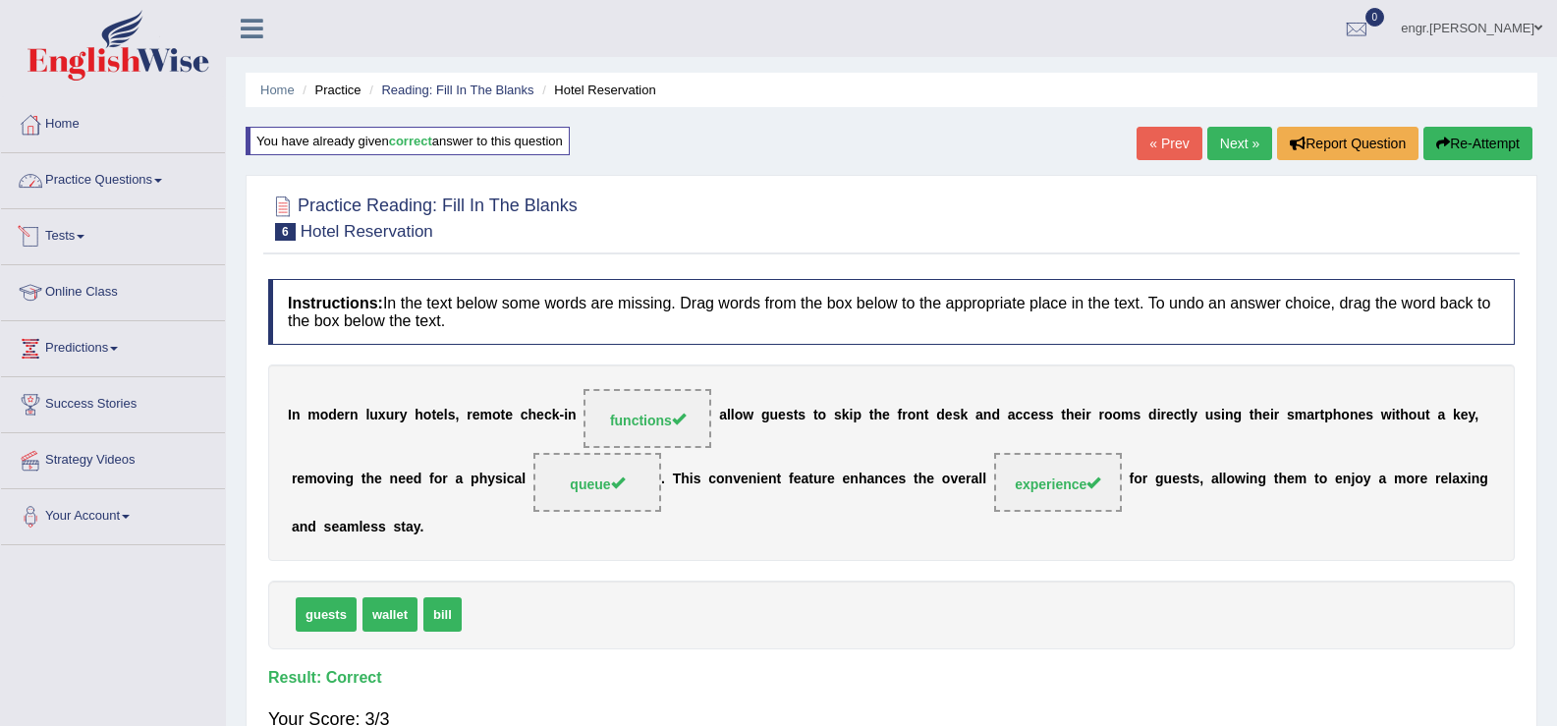
click at [149, 196] on link "Practice Questions" at bounding box center [113, 177] width 224 height 49
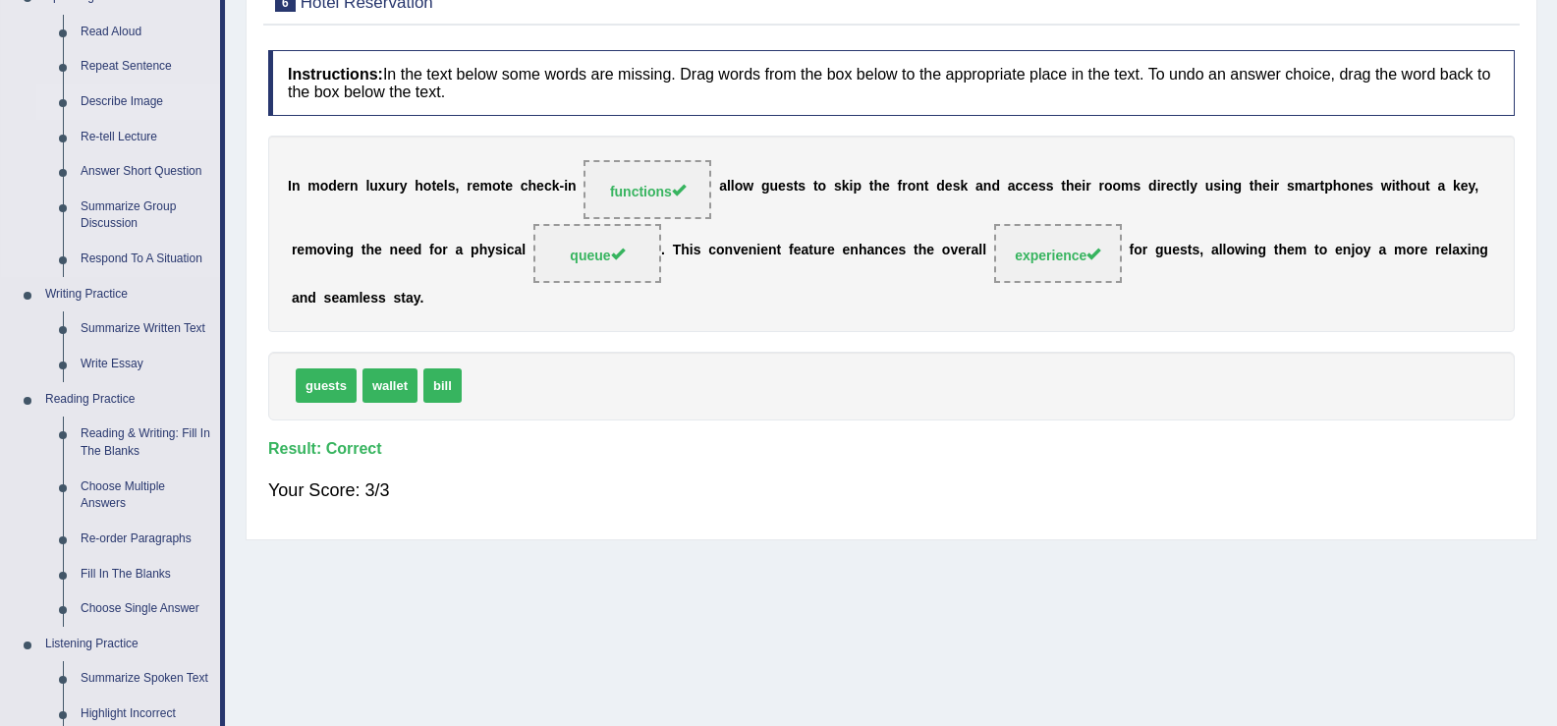
scroll to position [332, 0]
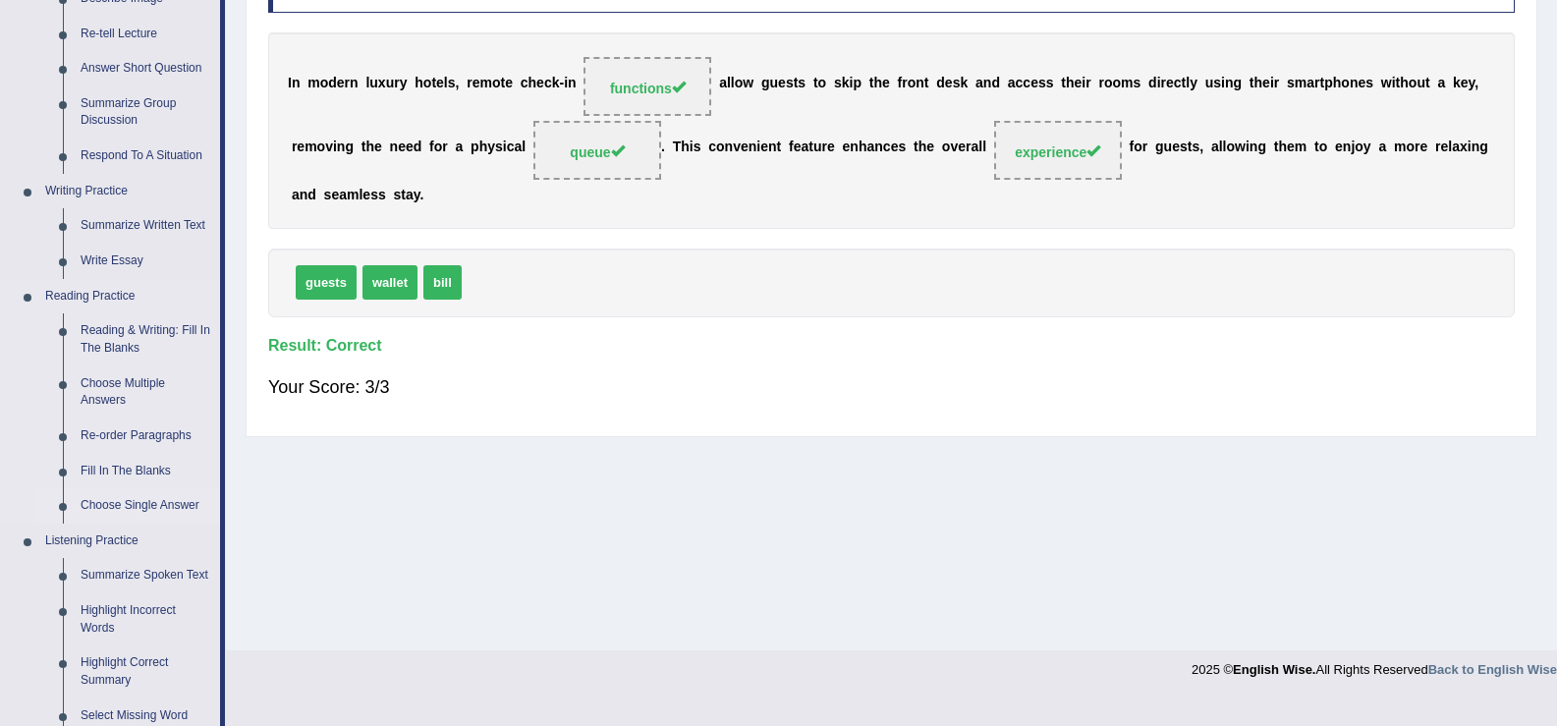
click at [132, 502] on link "Choose Single Answer" at bounding box center [146, 505] width 148 height 35
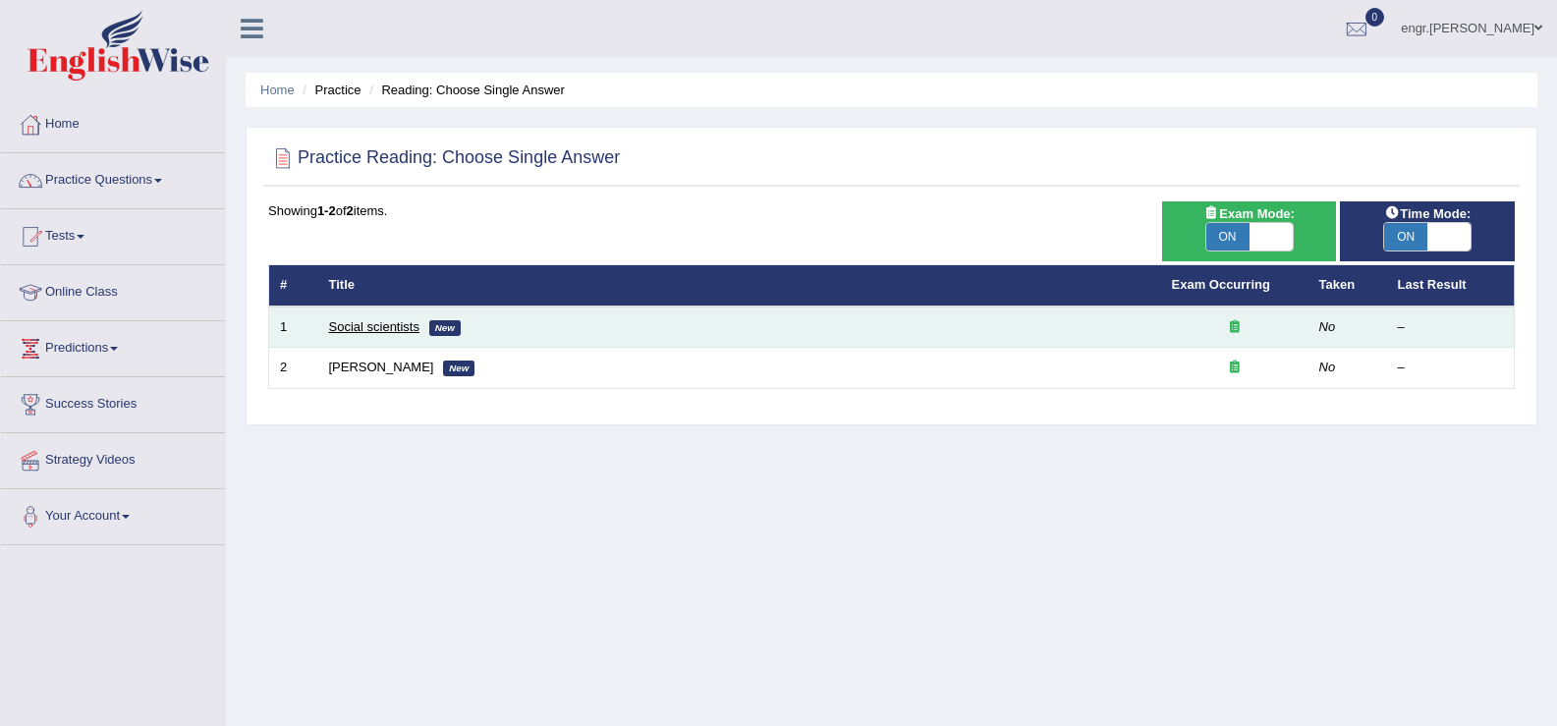
click at [395, 328] on link "Social scientists" at bounding box center [374, 326] width 90 height 15
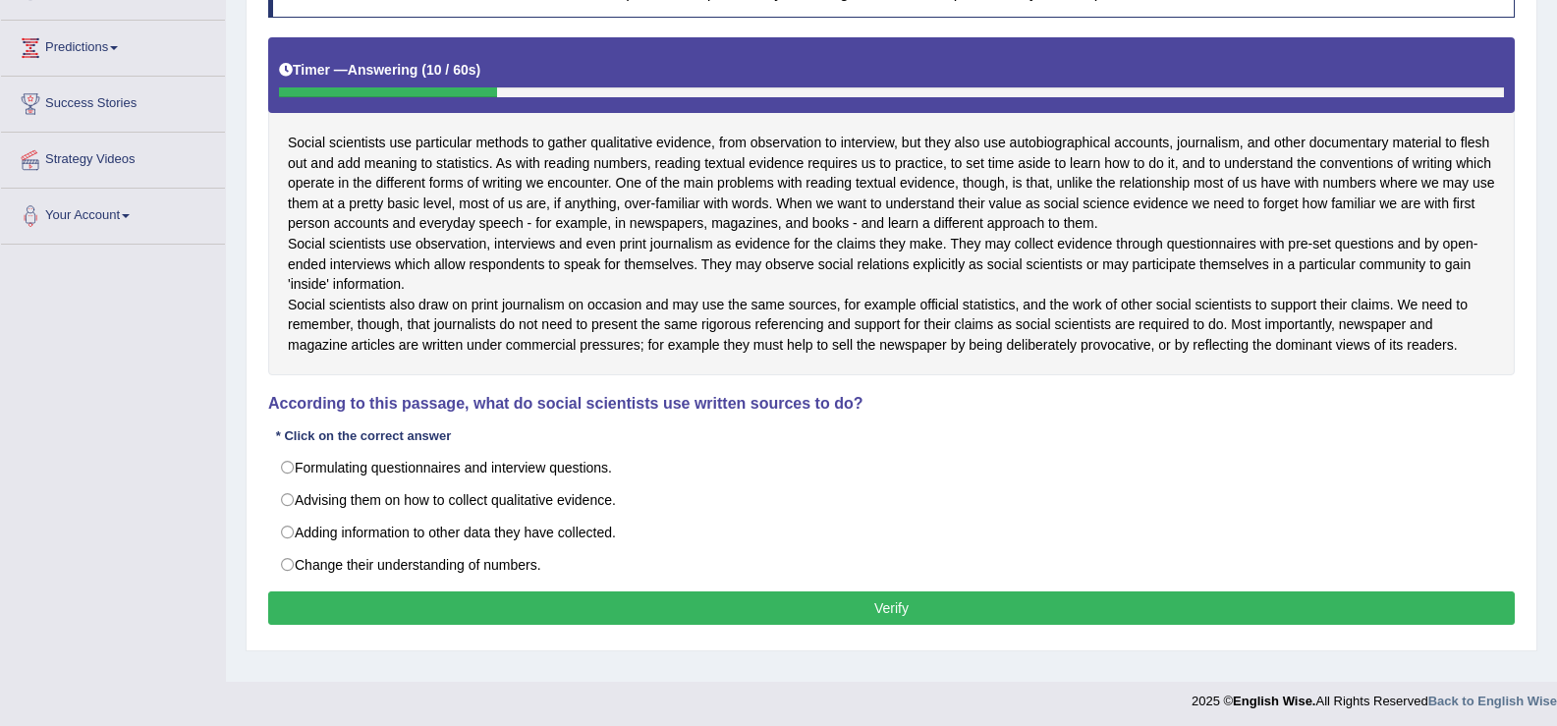
scroll to position [302, 0]
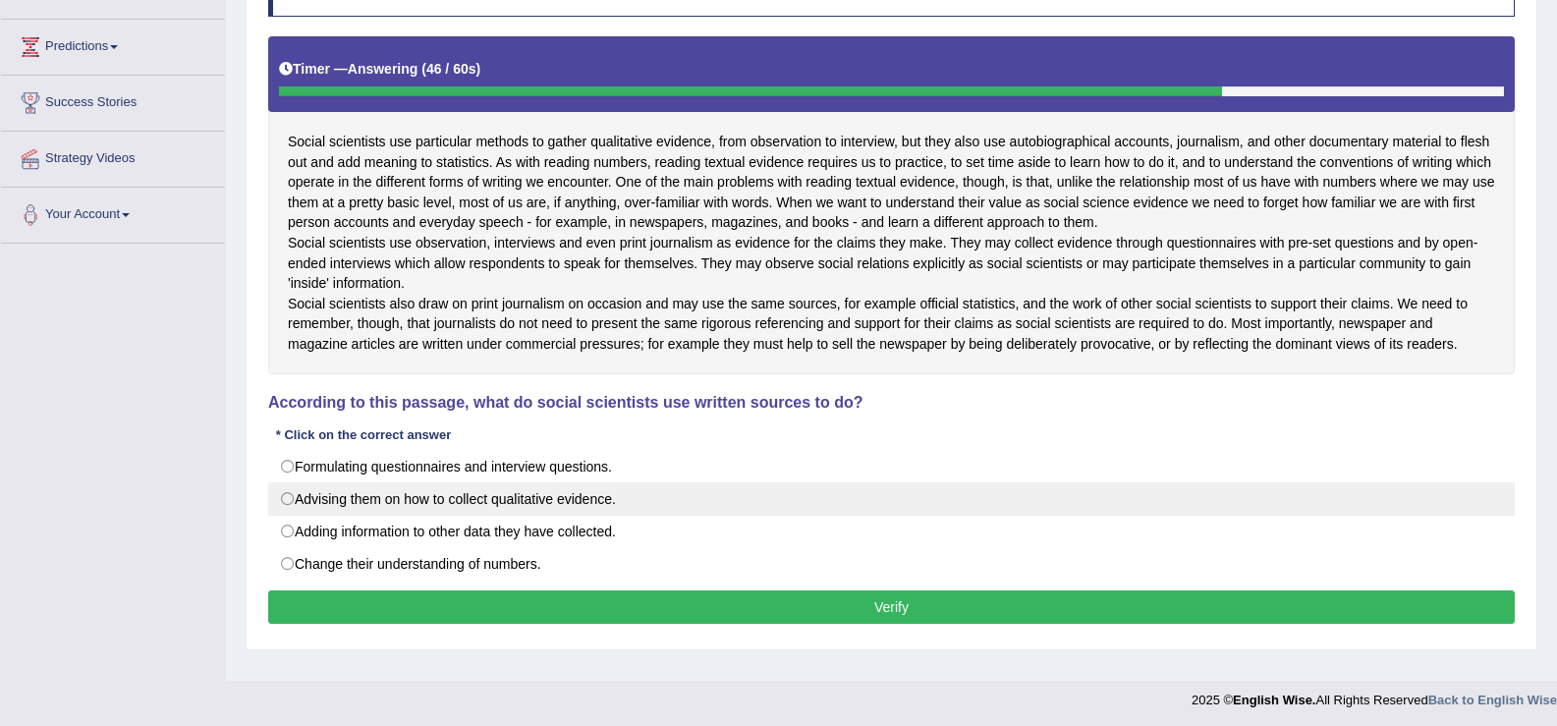
click at [544, 516] on label "Advising them on how to collect qualitative evidence." at bounding box center [891, 498] width 1247 height 33
radio input "true"
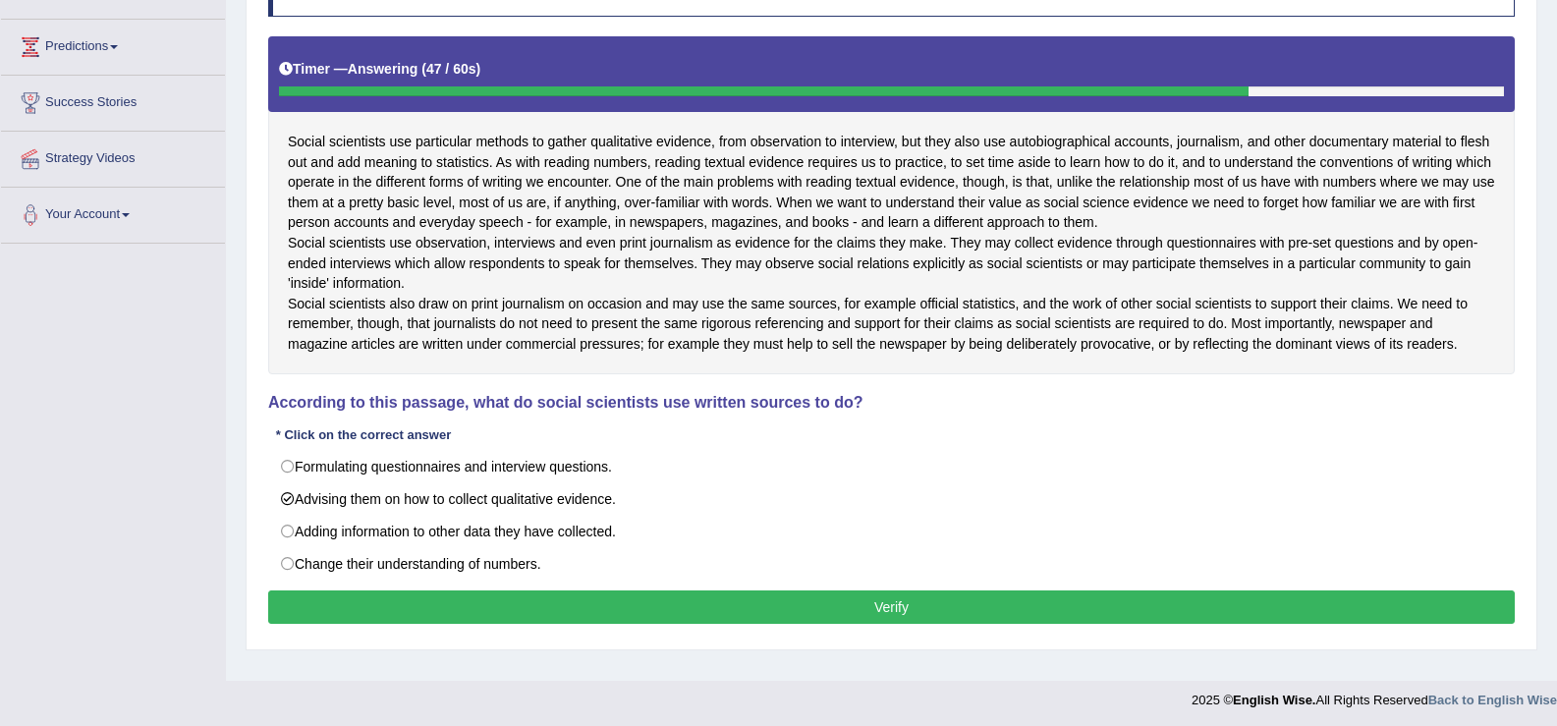
click at [583, 624] on button "Verify" at bounding box center [891, 606] width 1247 height 33
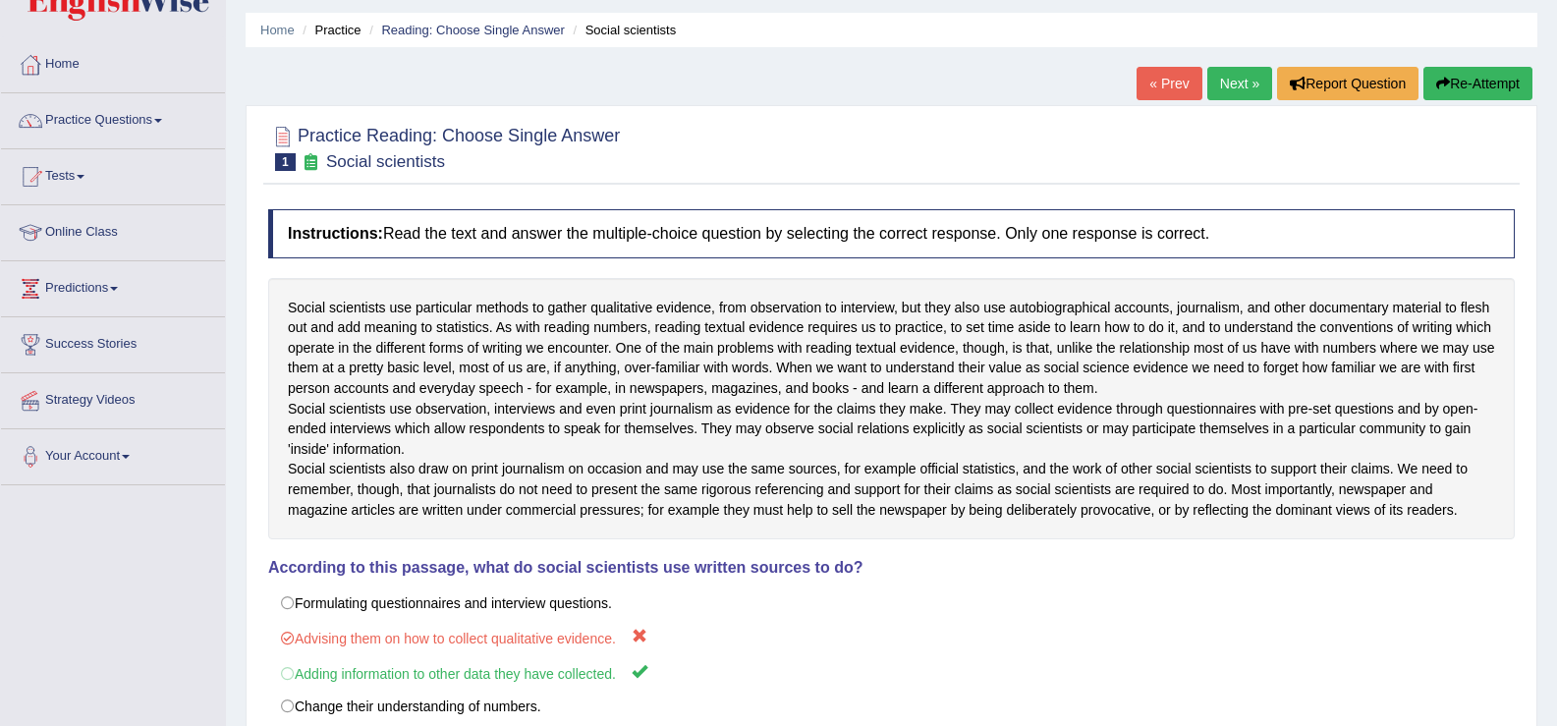
scroll to position [0, 0]
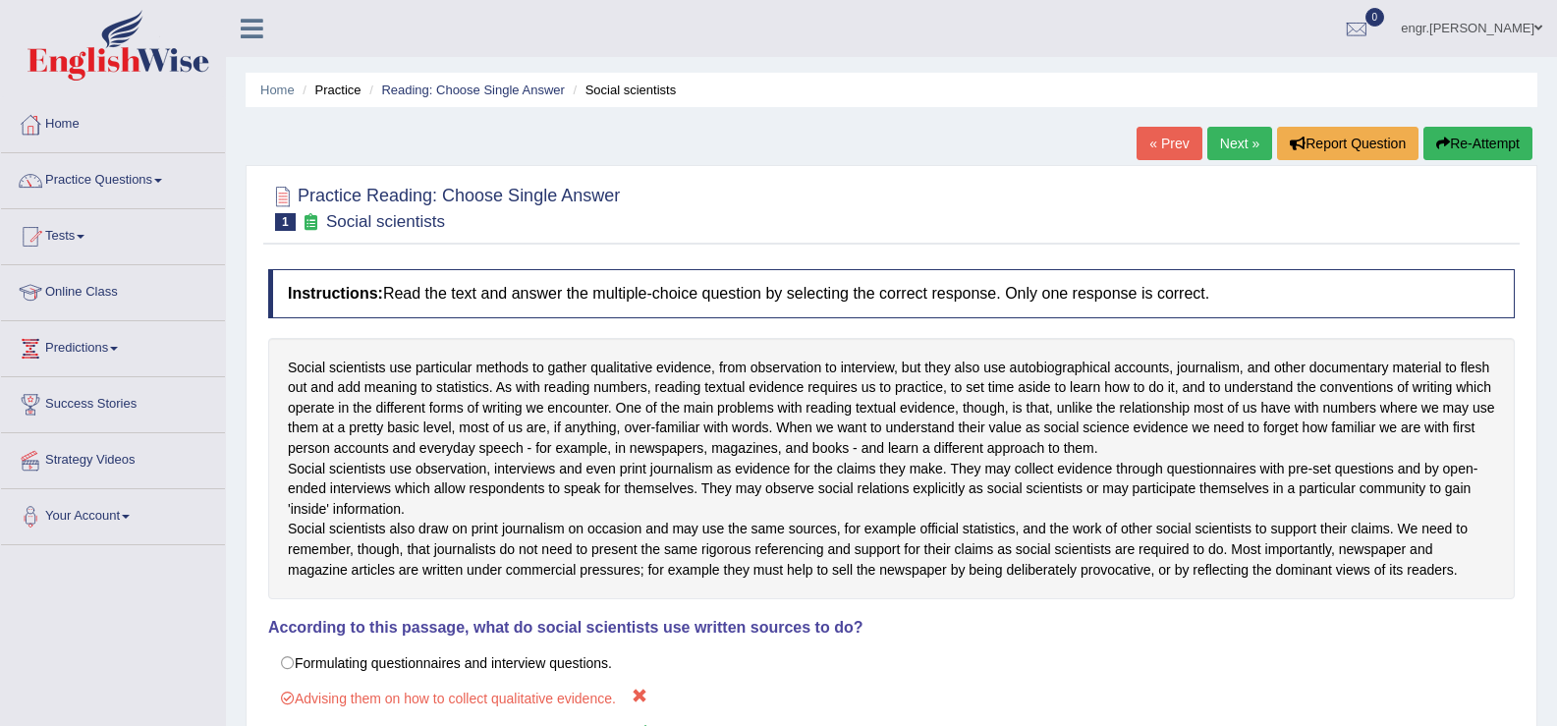
click at [1225, 140] on link "Next »" at bounding box center [1239, 143] width 65 height 33
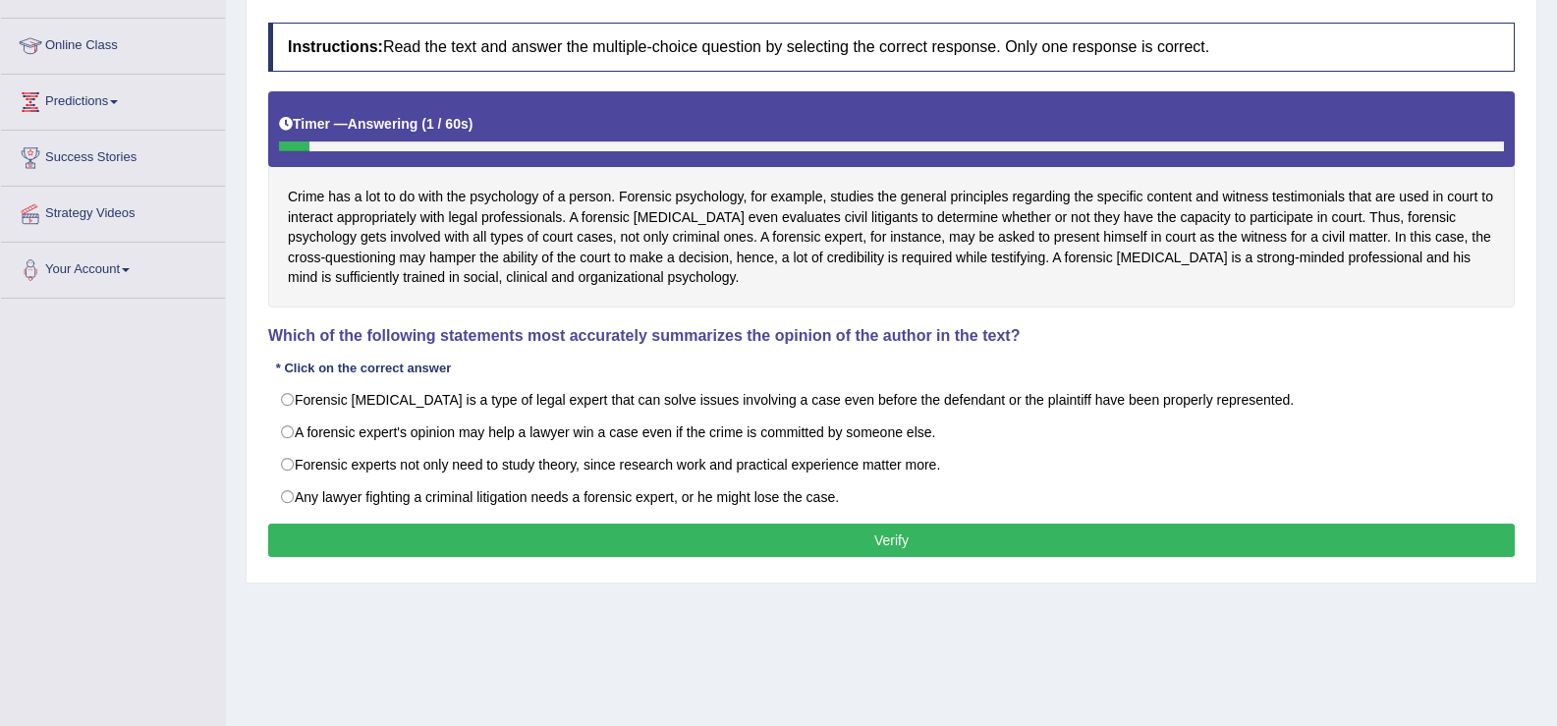
scroll to position [229, 0]
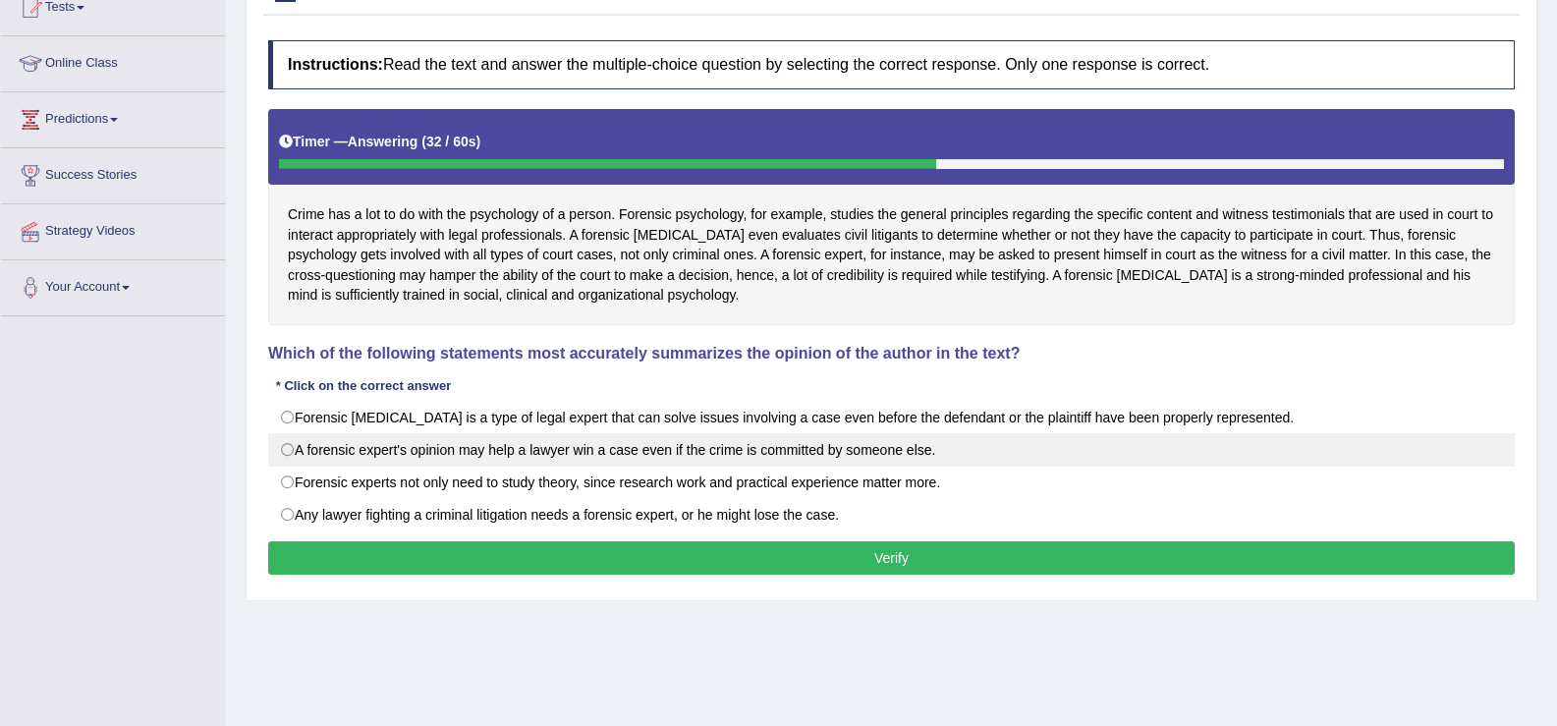
click at [601, 446] on label "A forensic expert's opinion may help a lawyer win a case even if the crime is c…" at bounding box center [891, 449] width 1247 height 33
radio input "true"
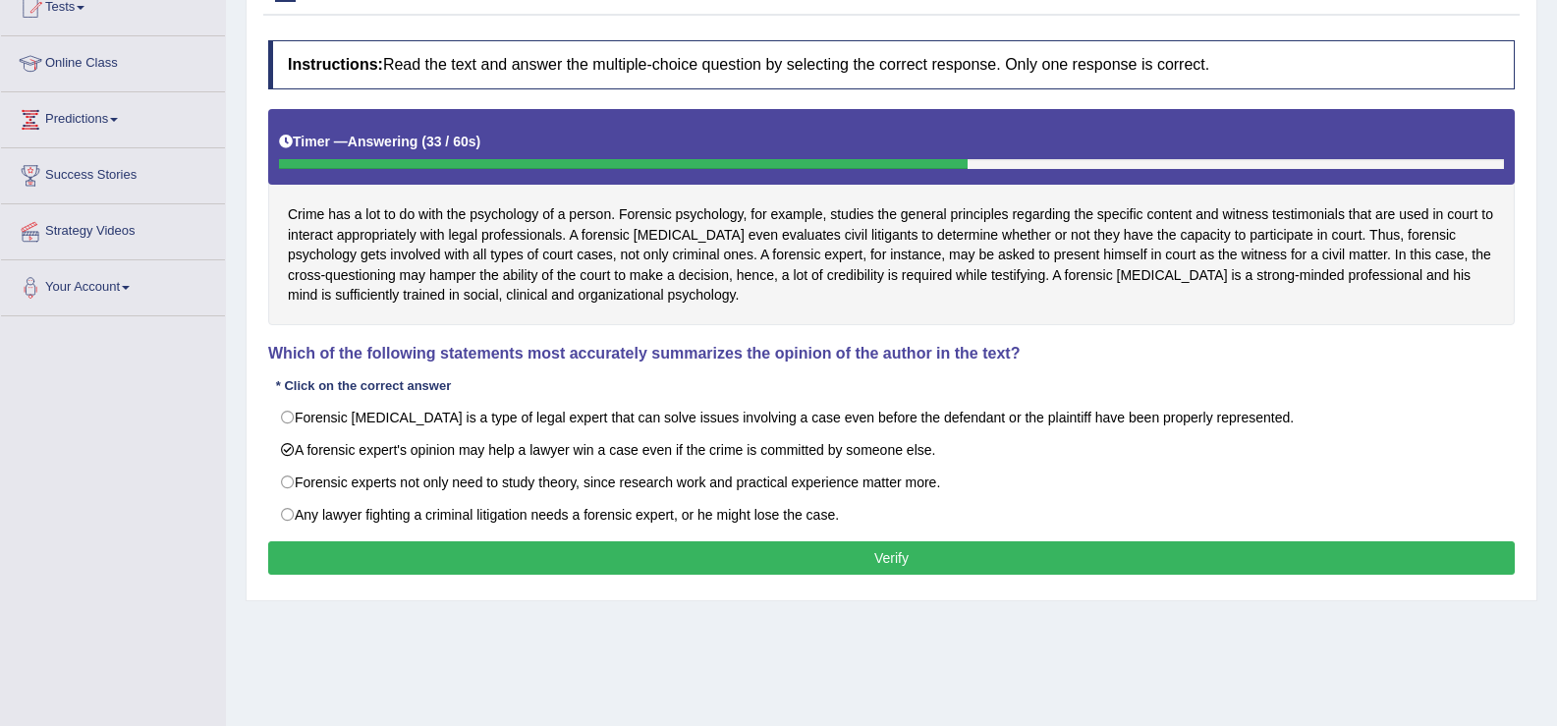
click at [596, 545] on button "Verify" at bounding box center [891, 557] width 1247 height 33
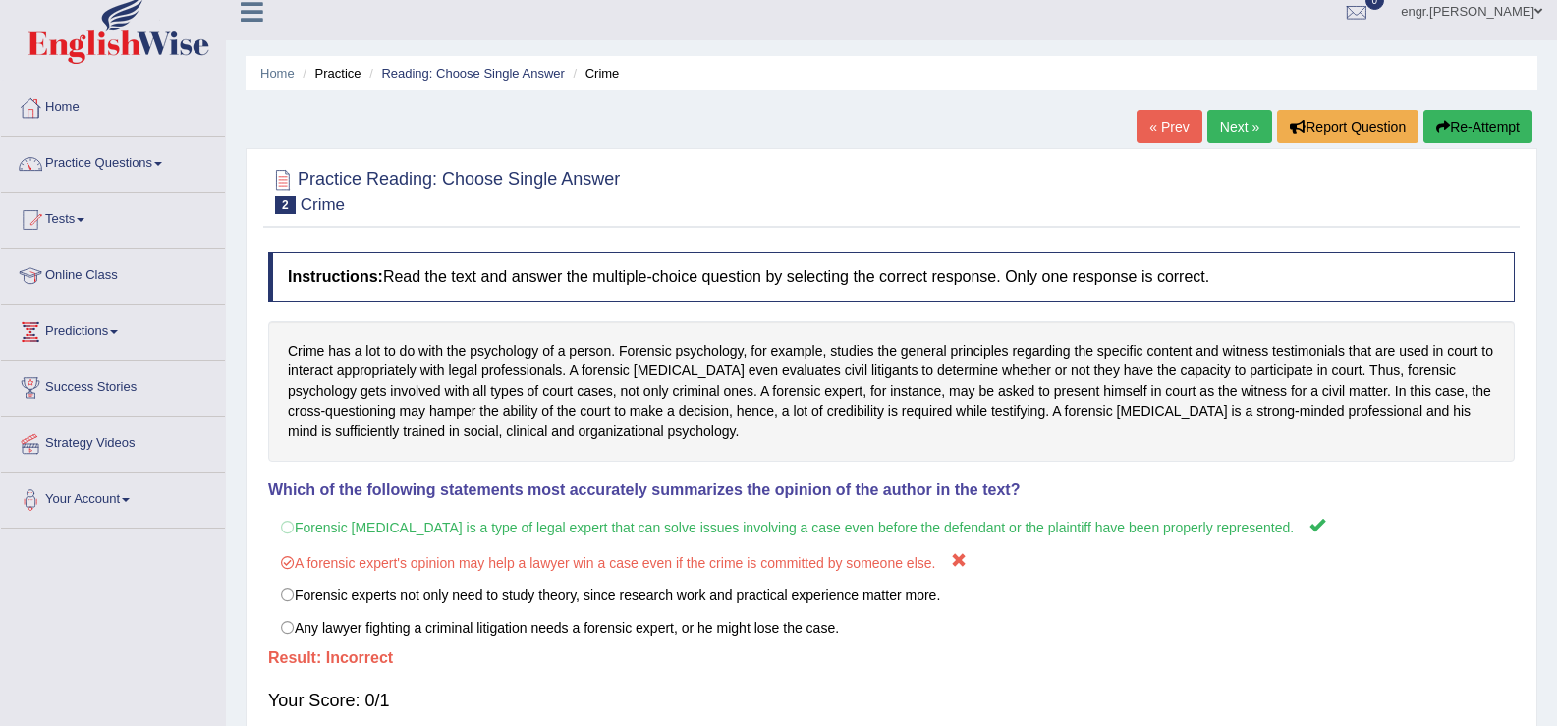
scroll to position [0, 0]
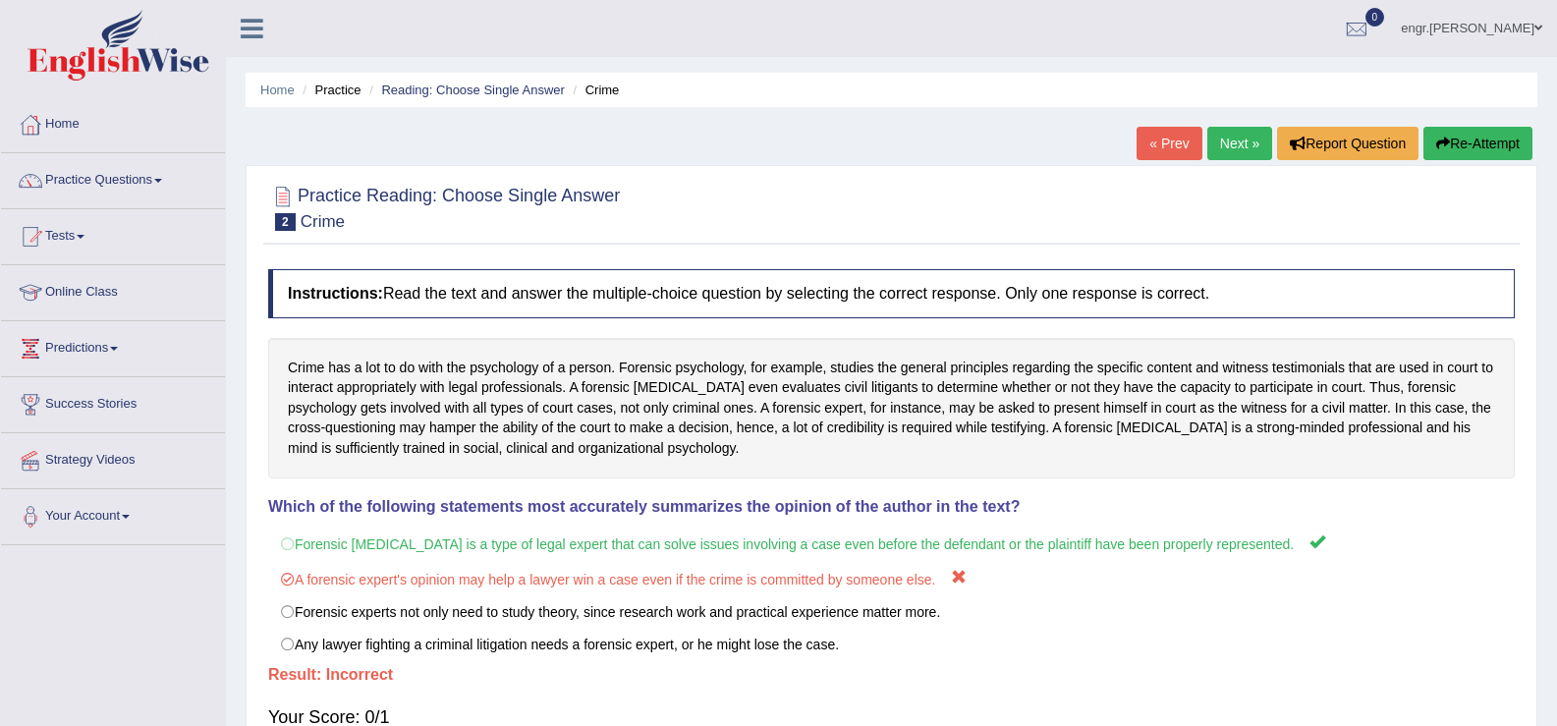
click at [1230, 152] on link "Next »" at bounding box center [1239, 143] width 65 height 33
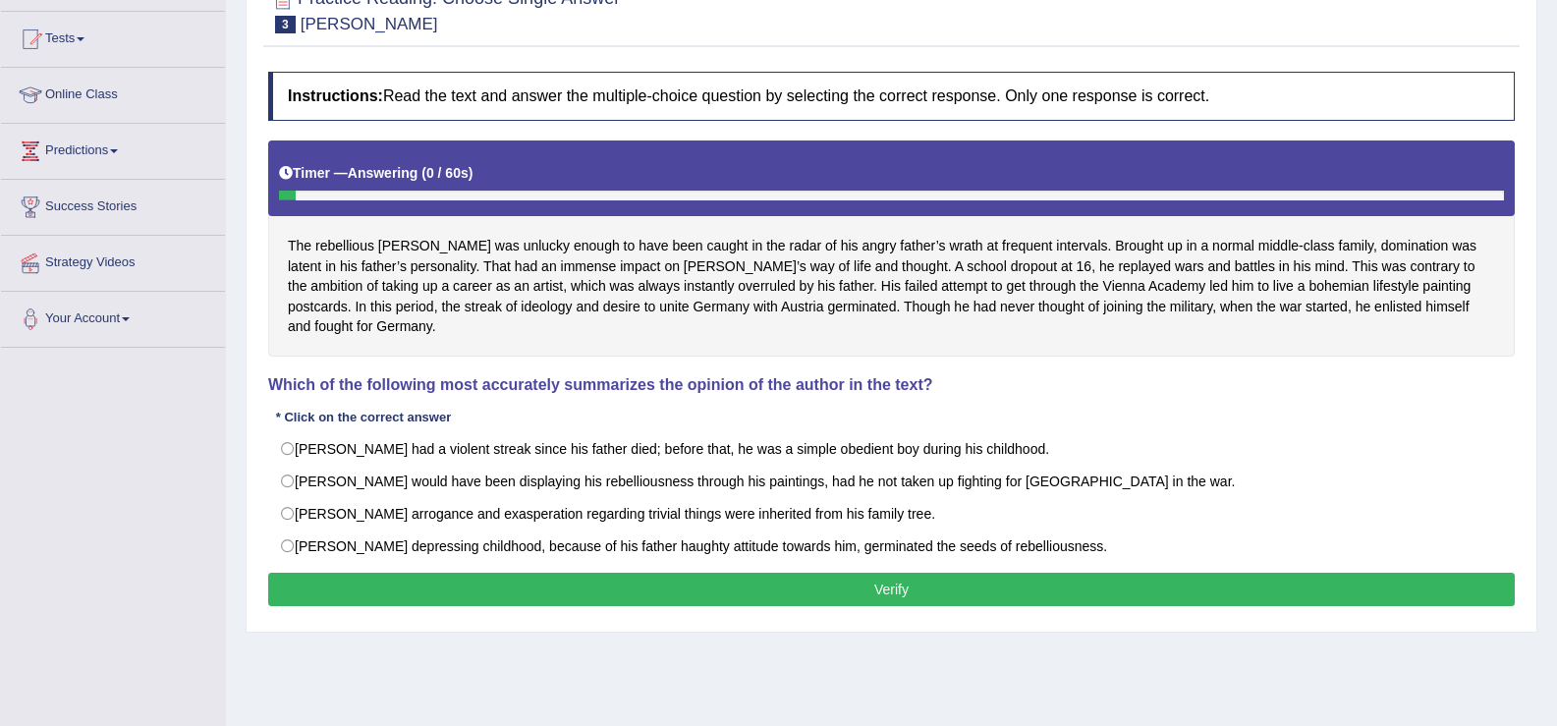
scroll to position [197, 0]
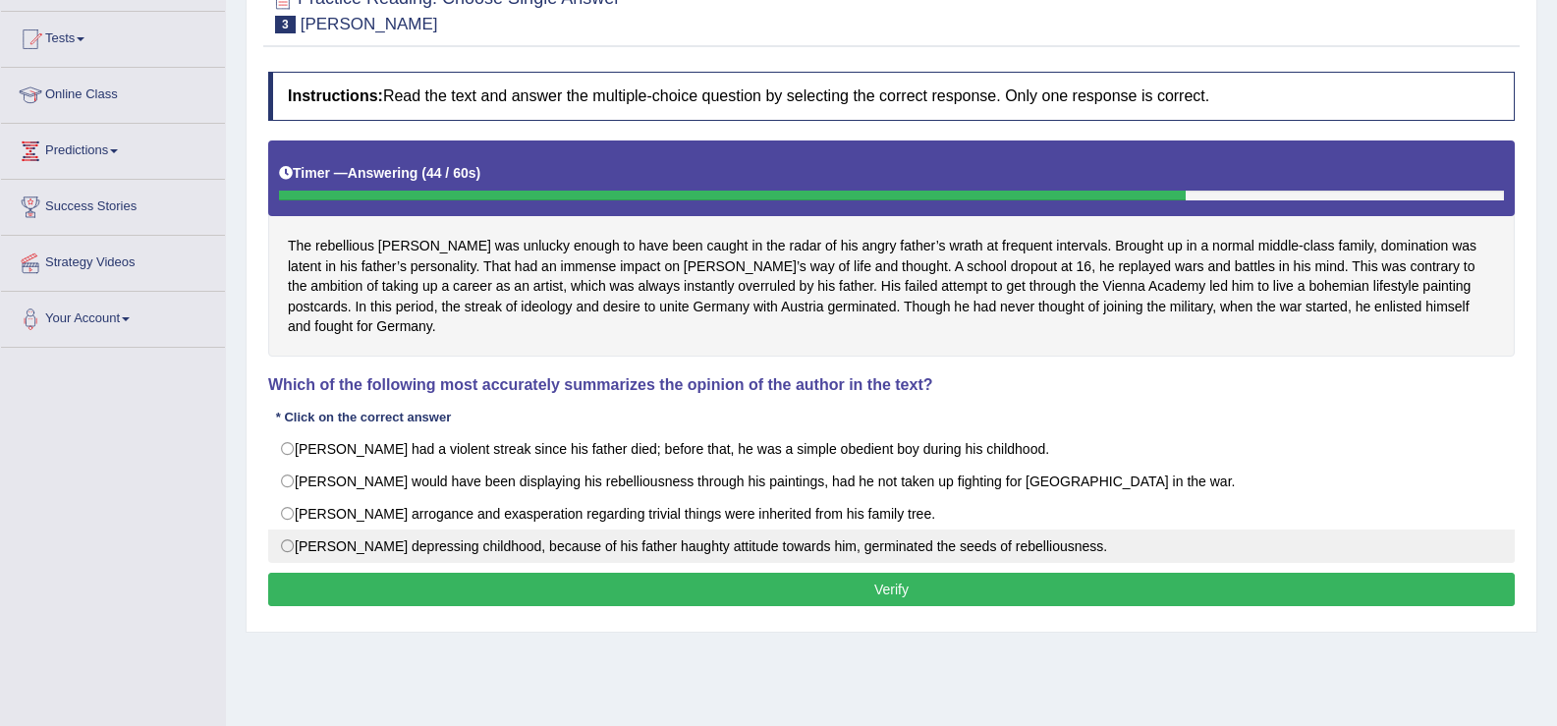
click at [588, 530] on label "[PERSON_NAME] depressing childhood, because of his father haughty attitude towa…" at bounding box center [891, 546] width 1247 height 33
radio input "true"
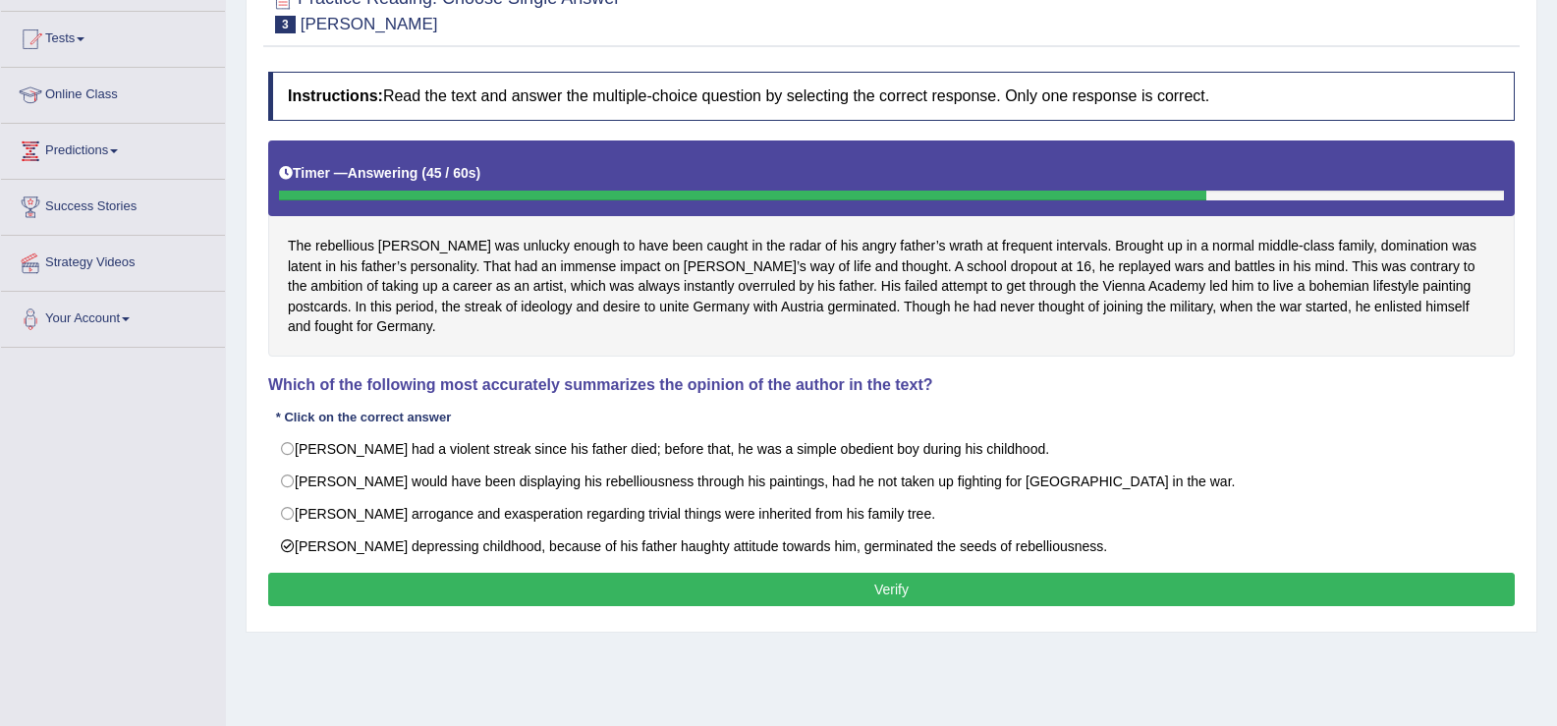
click at [614, 573] on button "Verify" at bounding box center [891, 589] width 1247 height 33
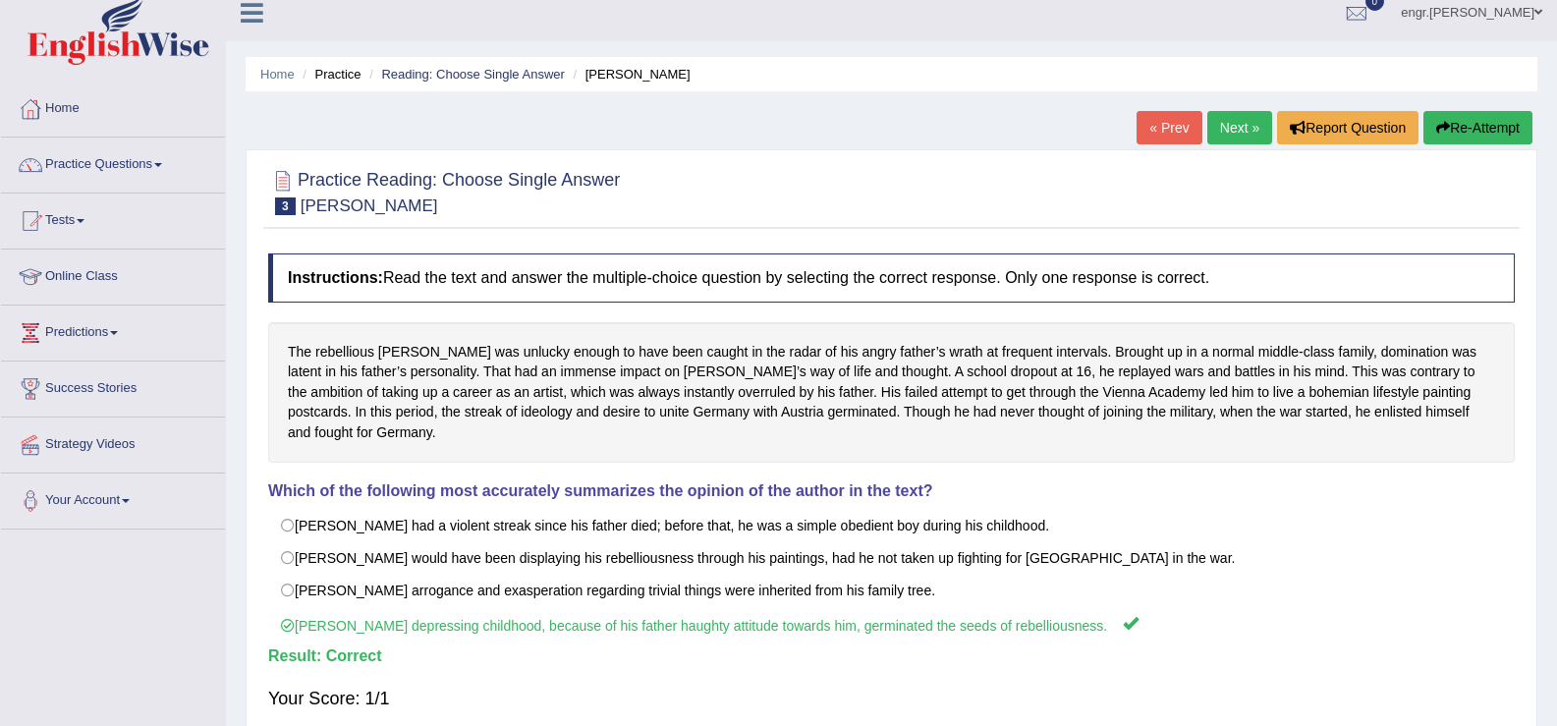
scroll to position [0, 0]
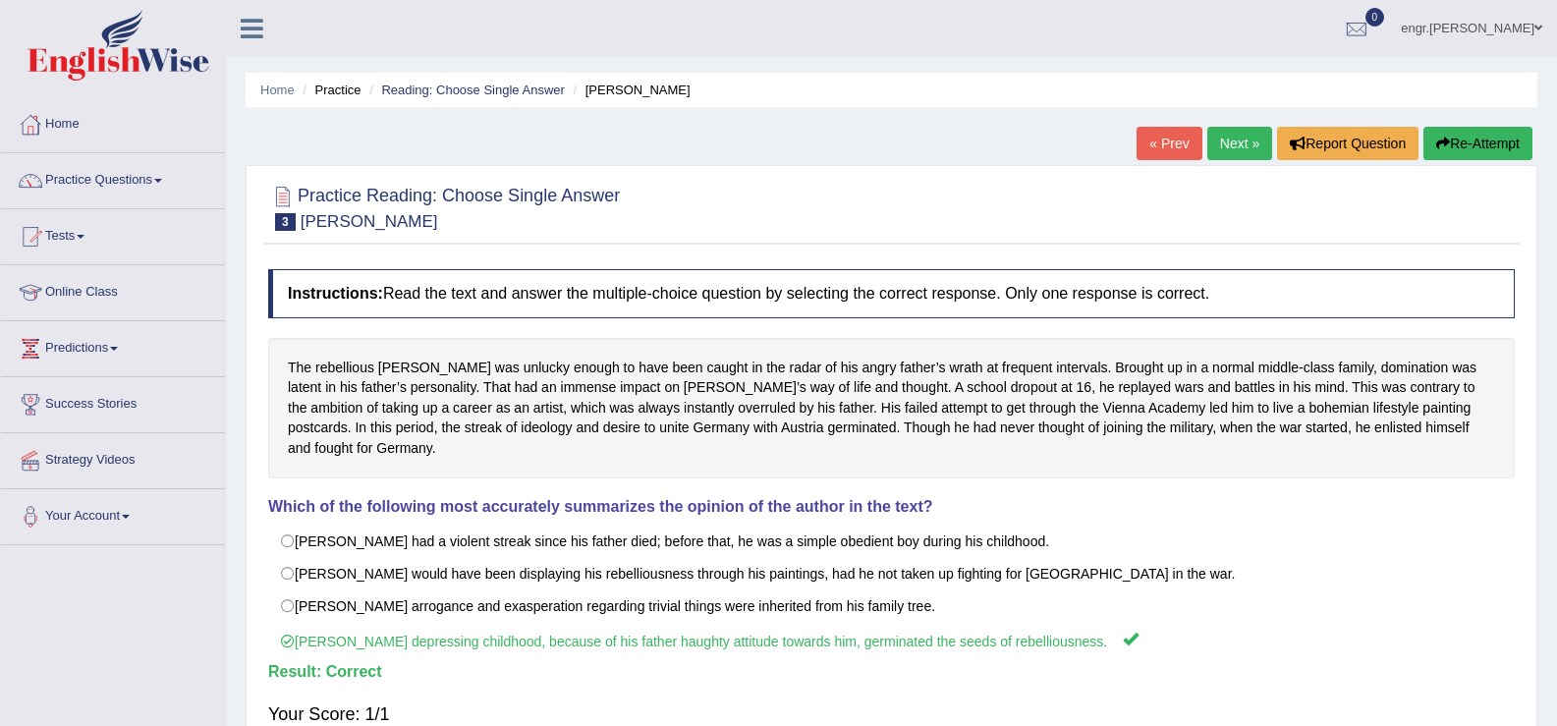
click at [1233, 136] on link "Next »" at bounding box center [1239, 143] width 65 height 33
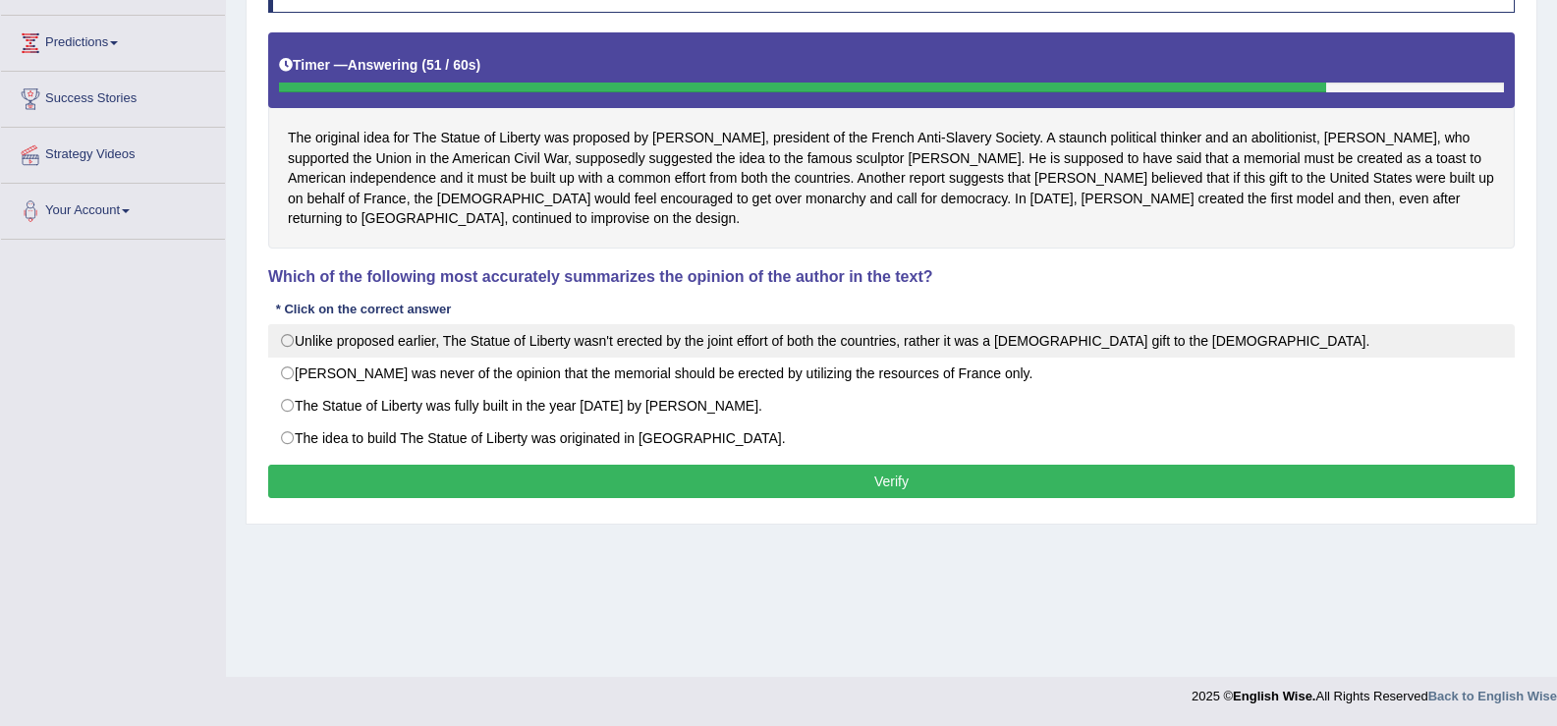
click at [618, 346] on label "Unlike proposed earlier, The Statue of Liberty wasn't erected by the joint effo…" at bounding box center [891, 340] width 1247 height 33
radio input "true"
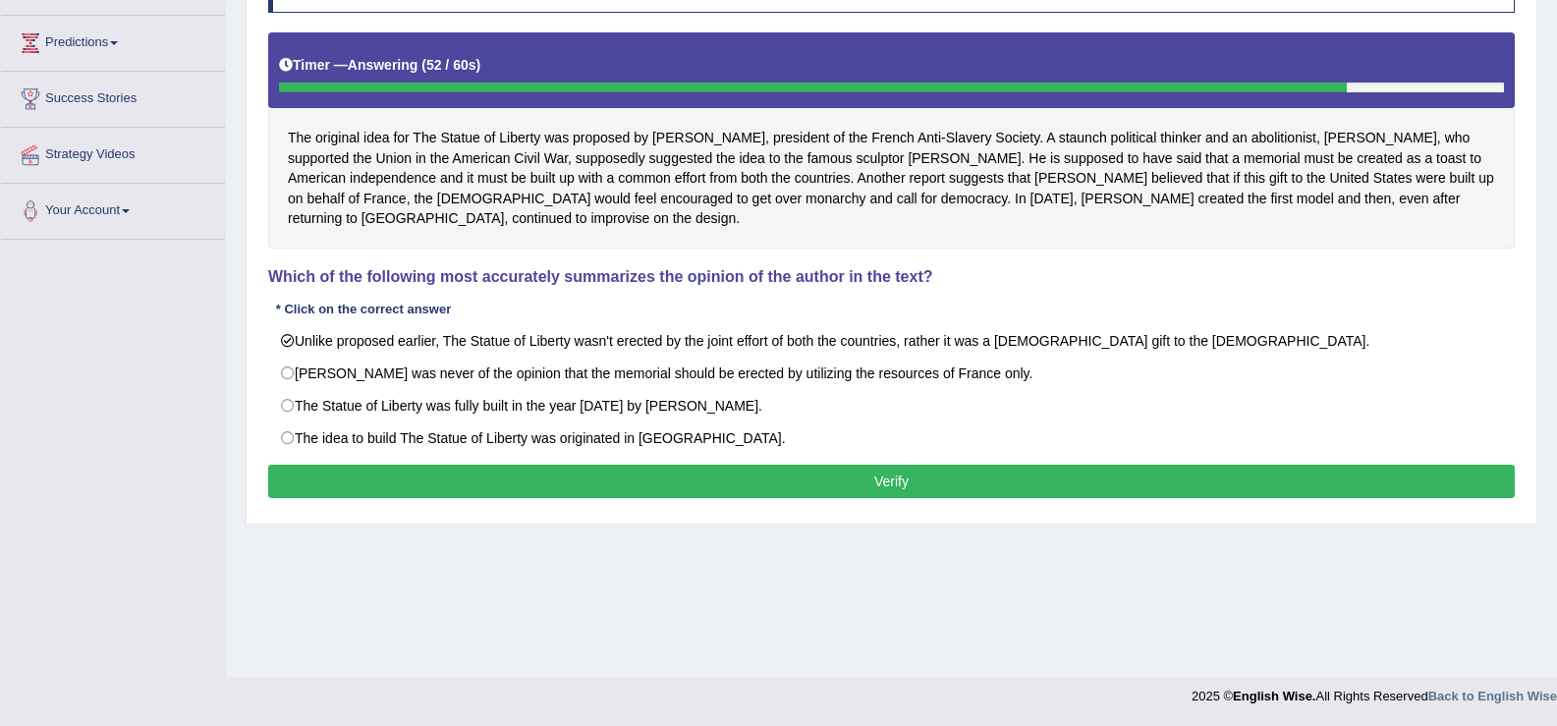
click at [626, 474] on button "Verify" at bounding box center [891, 481] width 1247 height 33
